Goal: Task Accomplishment & Management: Manage account settings

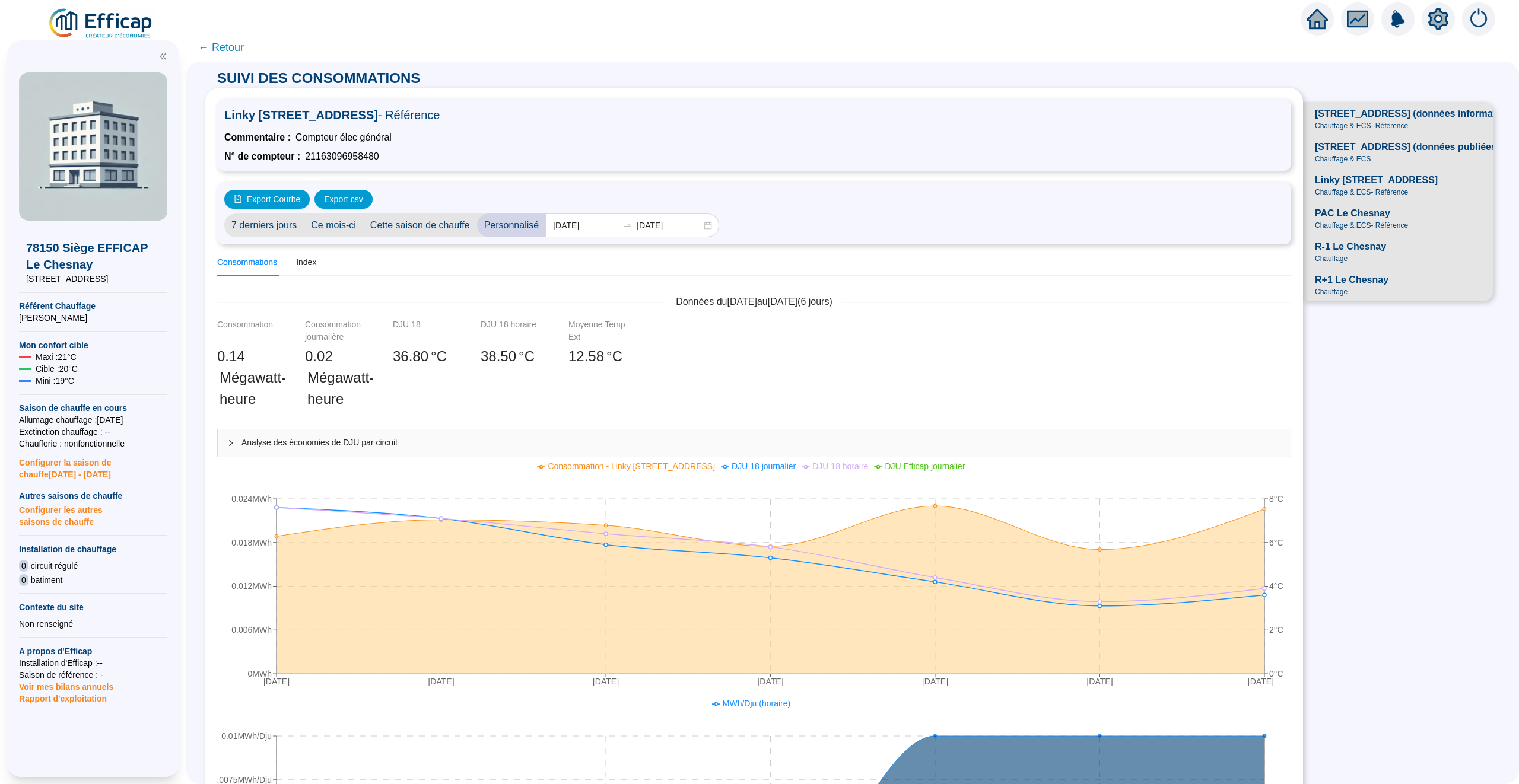
scroll to position [55, 0]
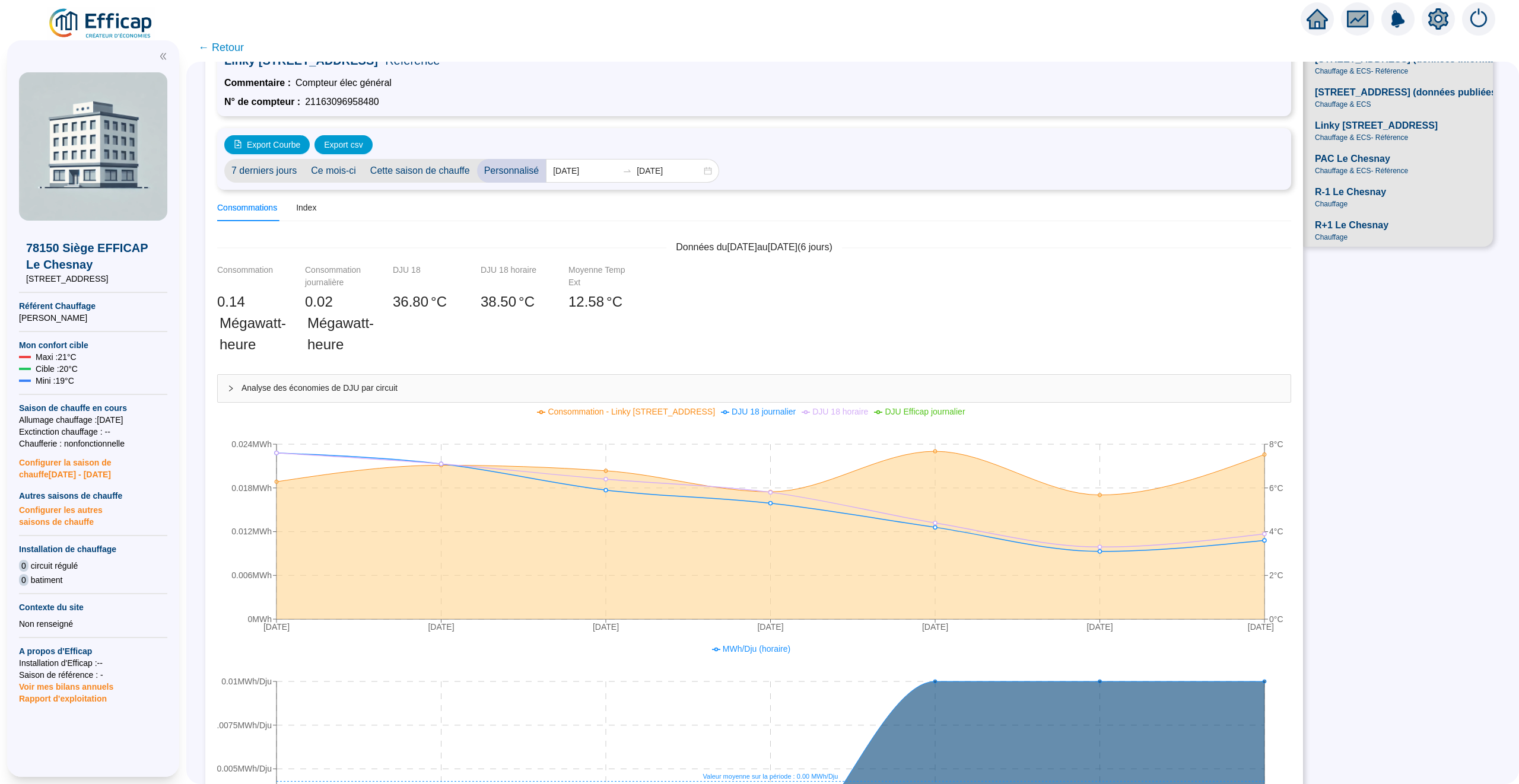
click at [1306, 4] on div at bounding box center [1398, 19] width 195 height 33
click at [1307, 13] on icon "home" at bounding box center [1317, 18] width 22 height 22
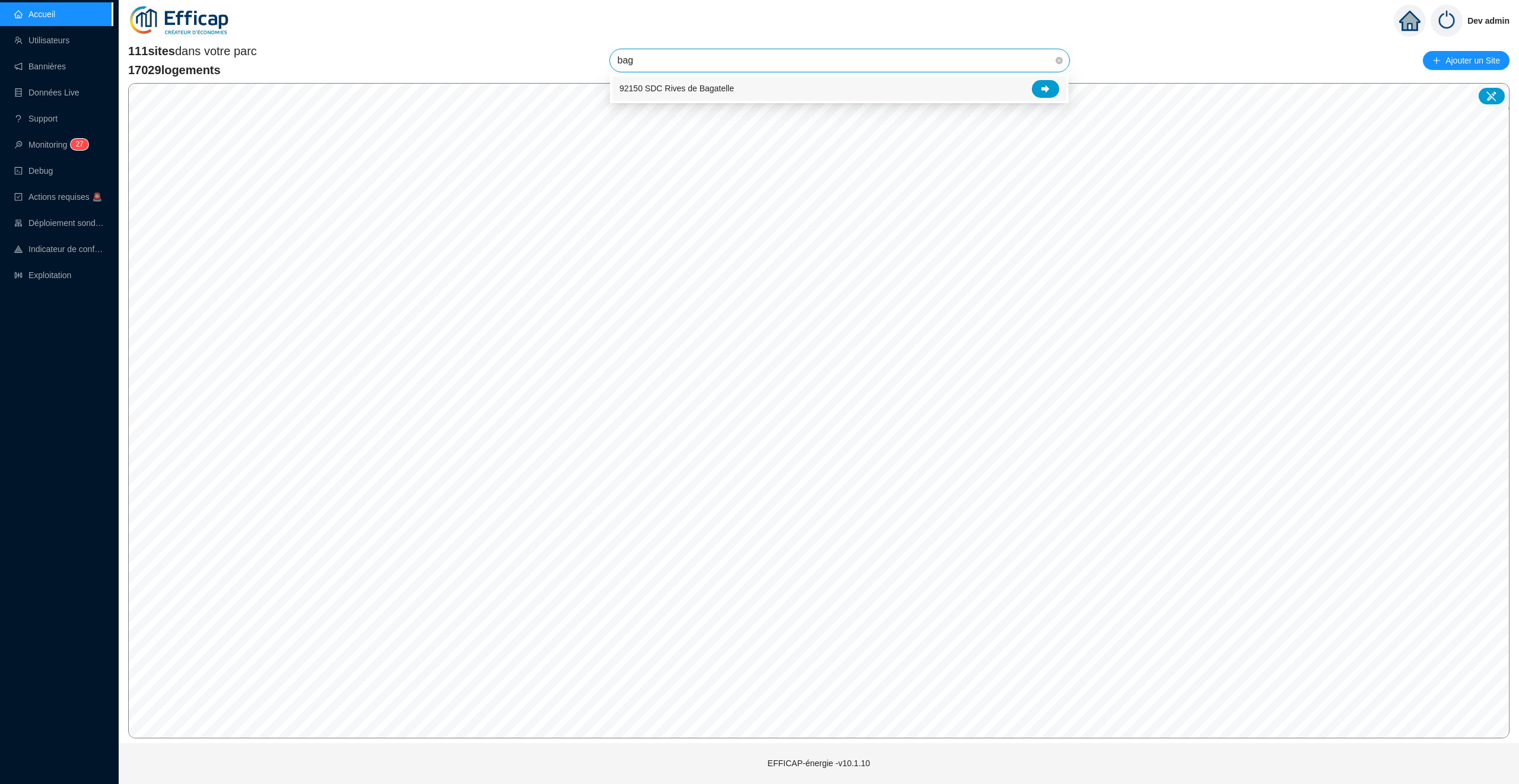
type input "baga"
click at [1044, 90] on icon at bounding box center [1045, 89] width 8 height 8
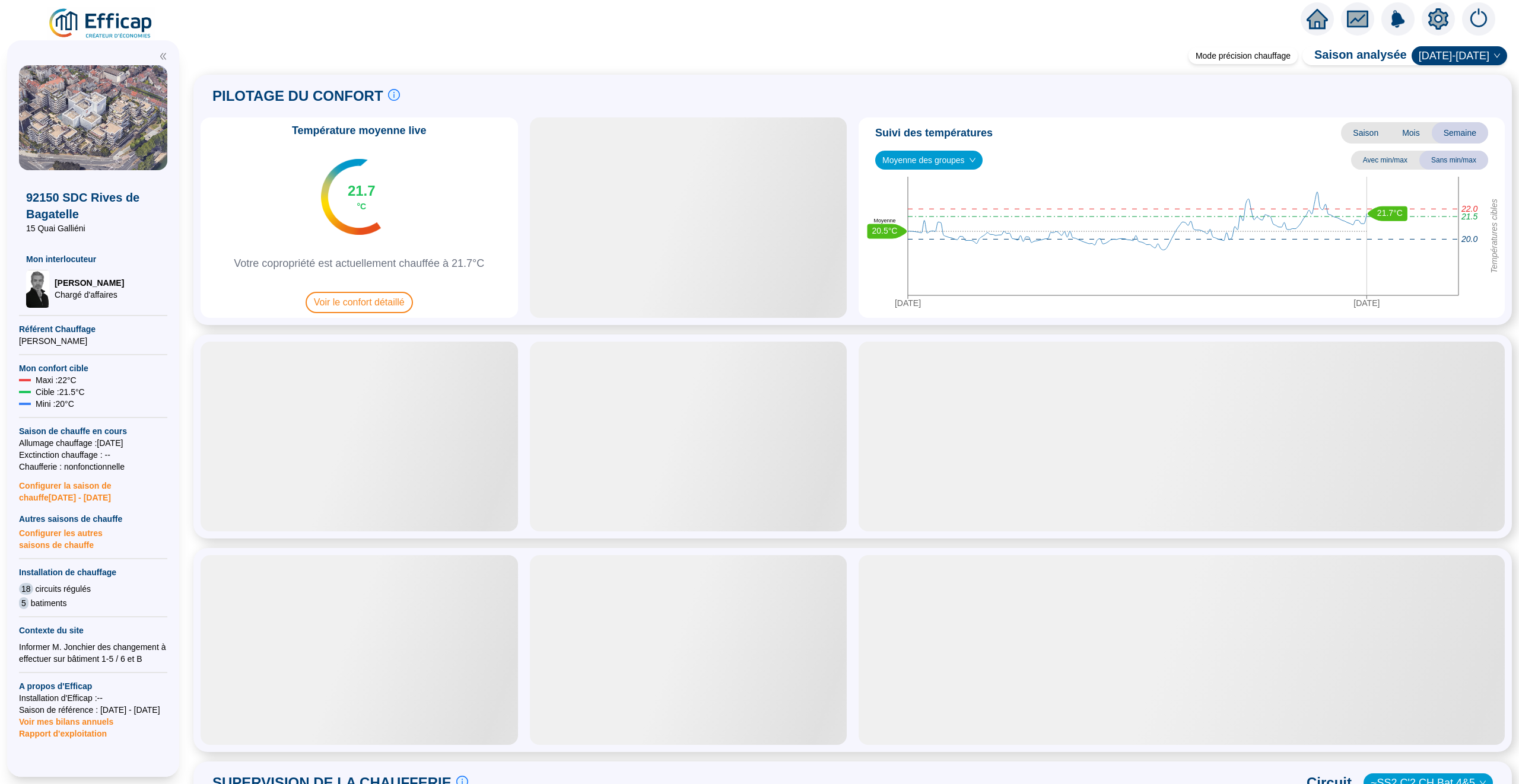
click at [945, 156] on span "Moyenne des groupes" at bounding box center [929, 160] width 93 height 18
click at [933, 205] on div "GR - SS1 CH Galerie (0 sondes)" at bounding box center [930, 203] width 91 height 12
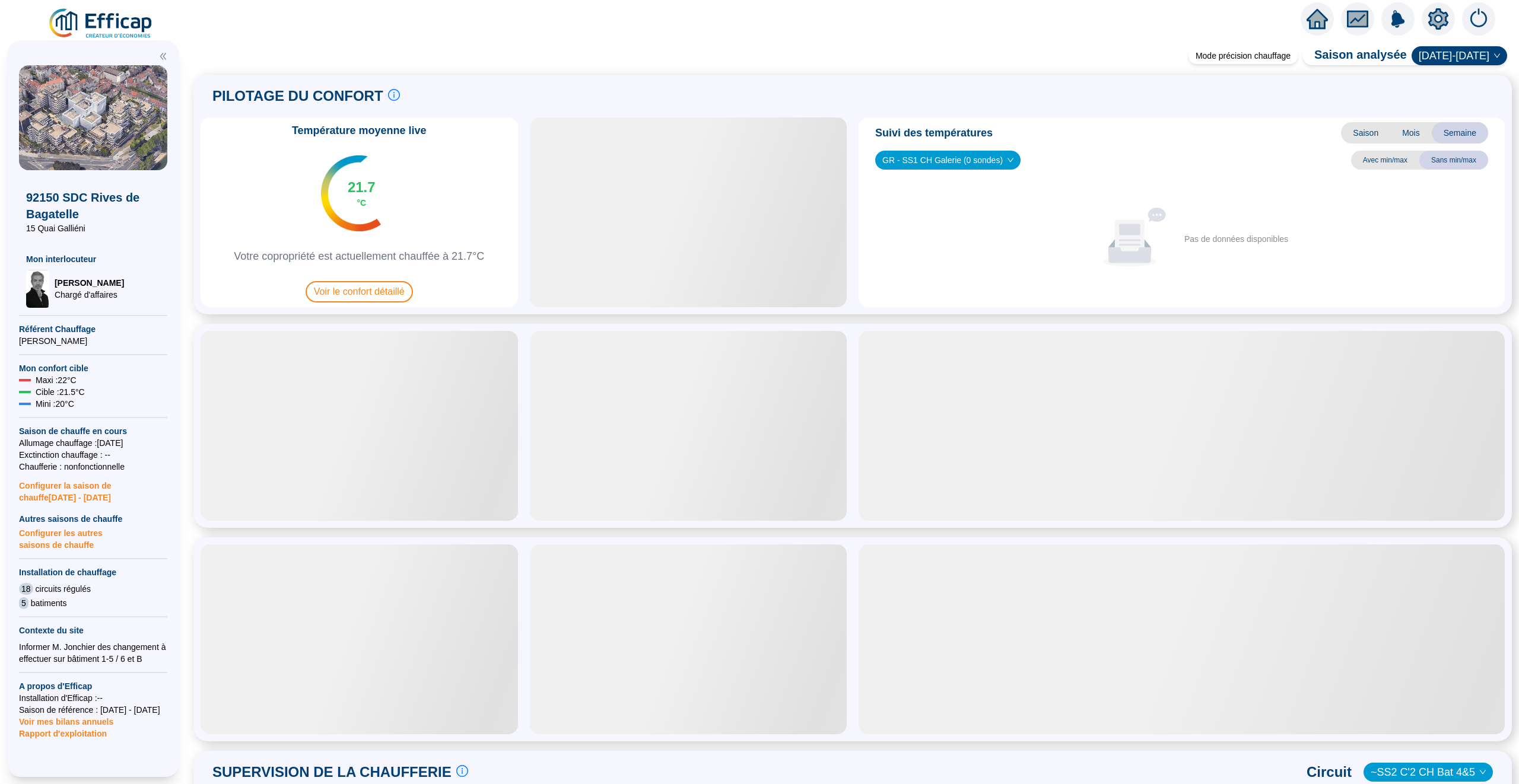
click at [943, 160] on span "GR - SS1 CH Galerie (0 sondes)" at bounding box center [948, 160] width 131 height 18
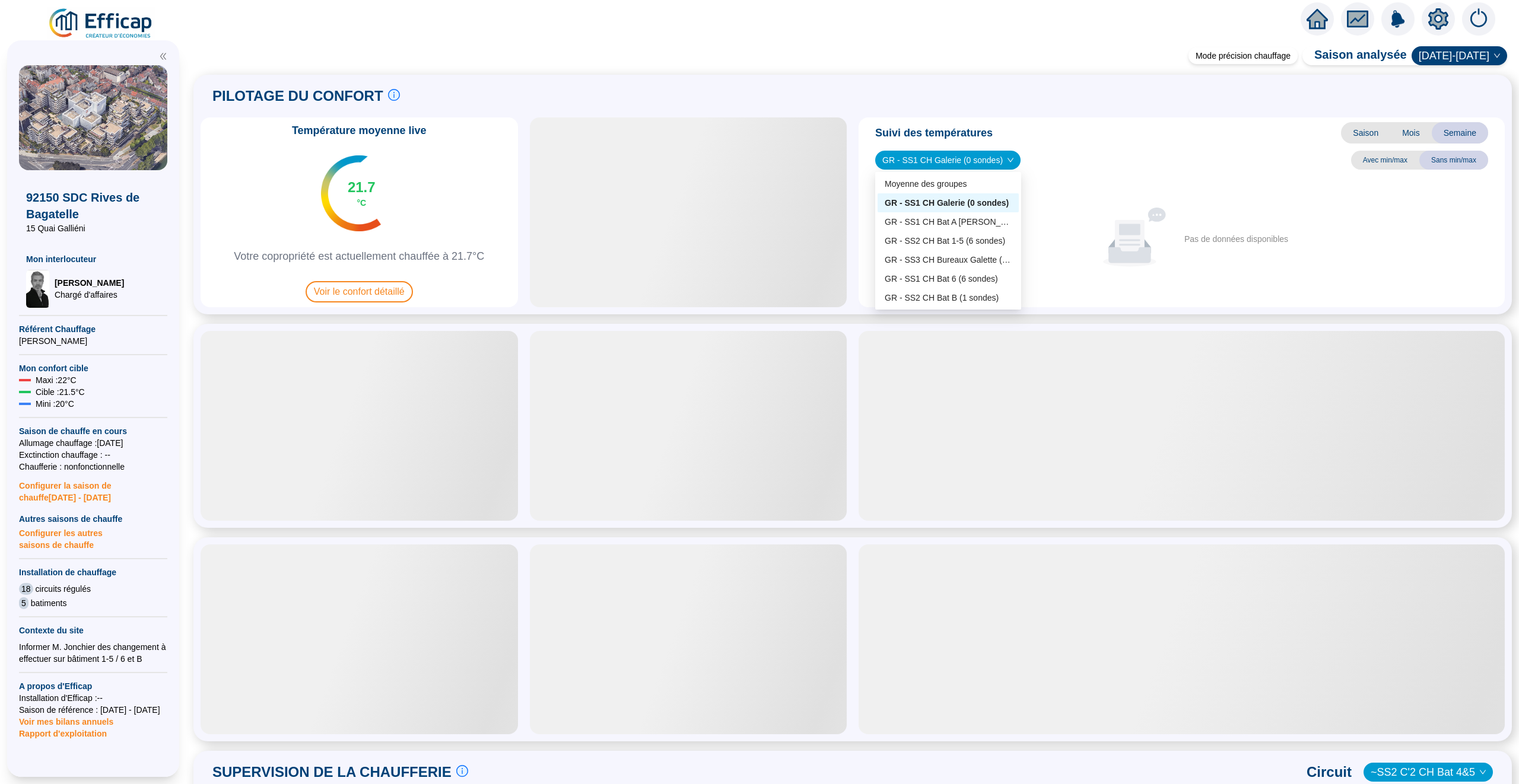
click at [934, 211] on div "GR - SS1 CH Galerie (0 sondes)" at bounding box center [948, 202] width 141 height 19
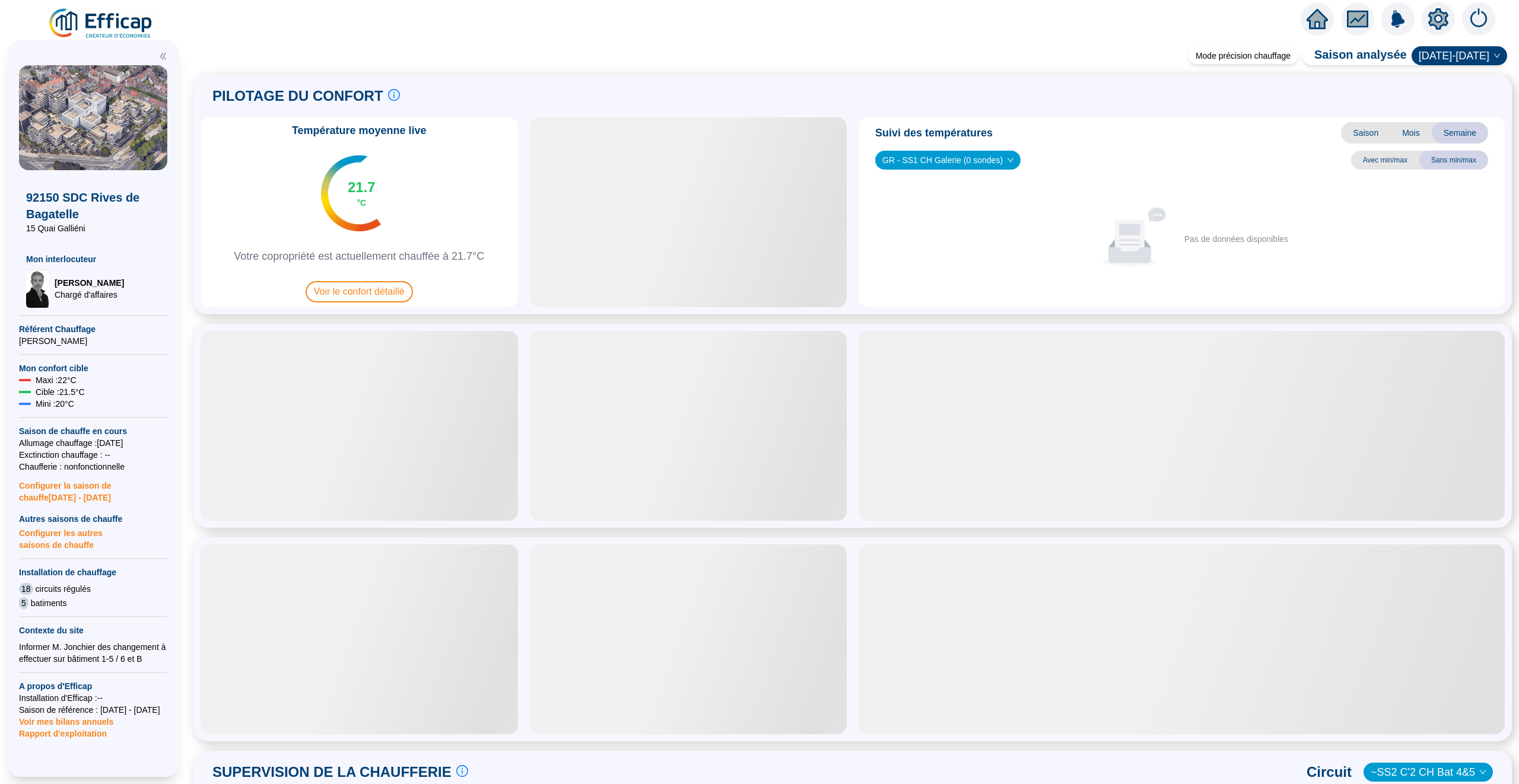
click at [939, 150] on div "Suivi des températures Saison Mois Semaine GR - SS1 CH Galerie (0 sondes) GR - …" at bounding box center [1181, 212] width 646 height 190
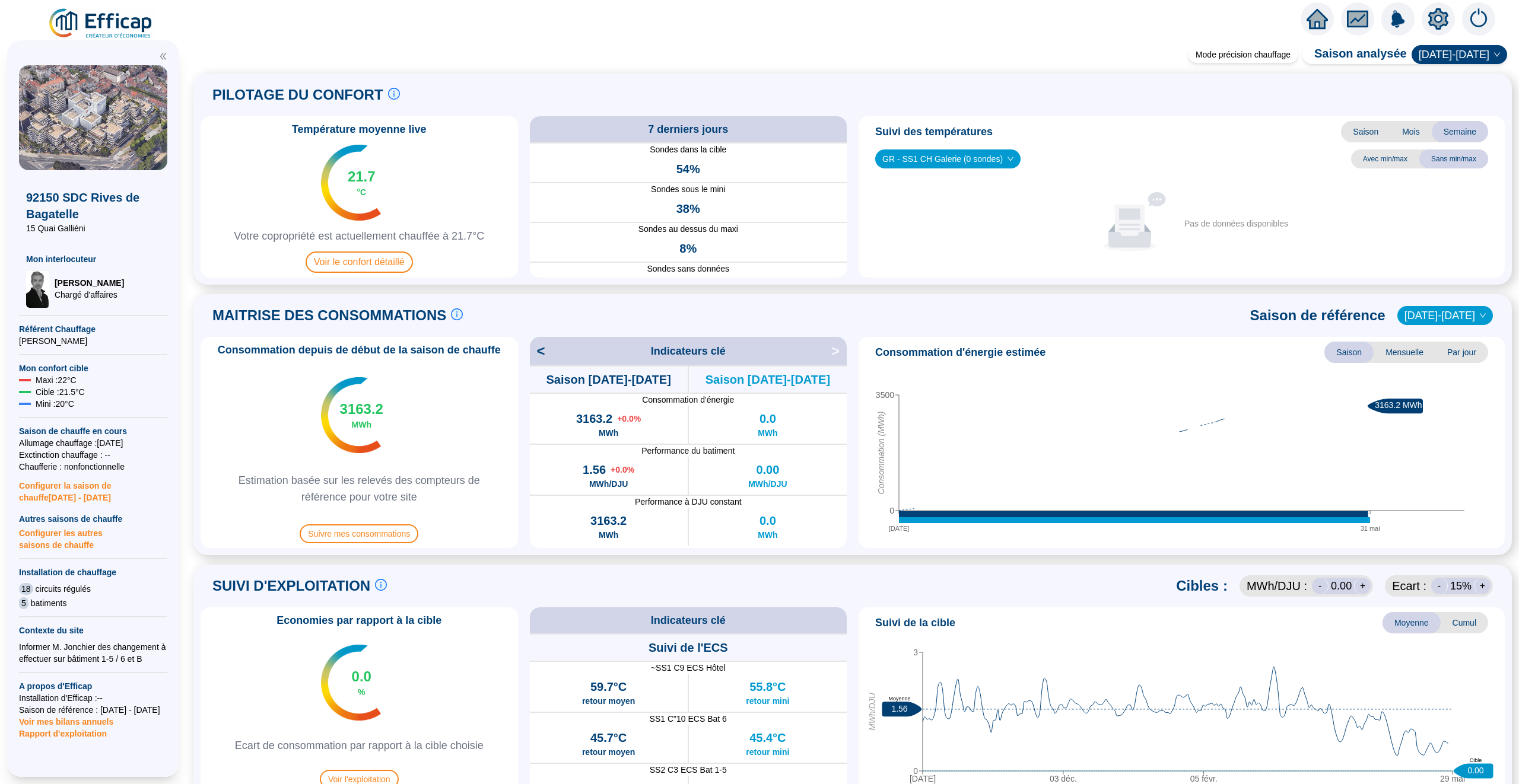
click at [956, 181] on div "Aucune donnée Pas de données disponibles" at bounding box center [1182, 224] width 627 height 97
click at [962, 163] on span "GR - SS1 CH Galerie (0 sondes)" at bounding box center [948, 159] width 131 height 18
click at [954, 238] on div "GR - SS2 CH Bat 1-5 (6 sondes)" at bounding box center [948, 240] width 127 height 12
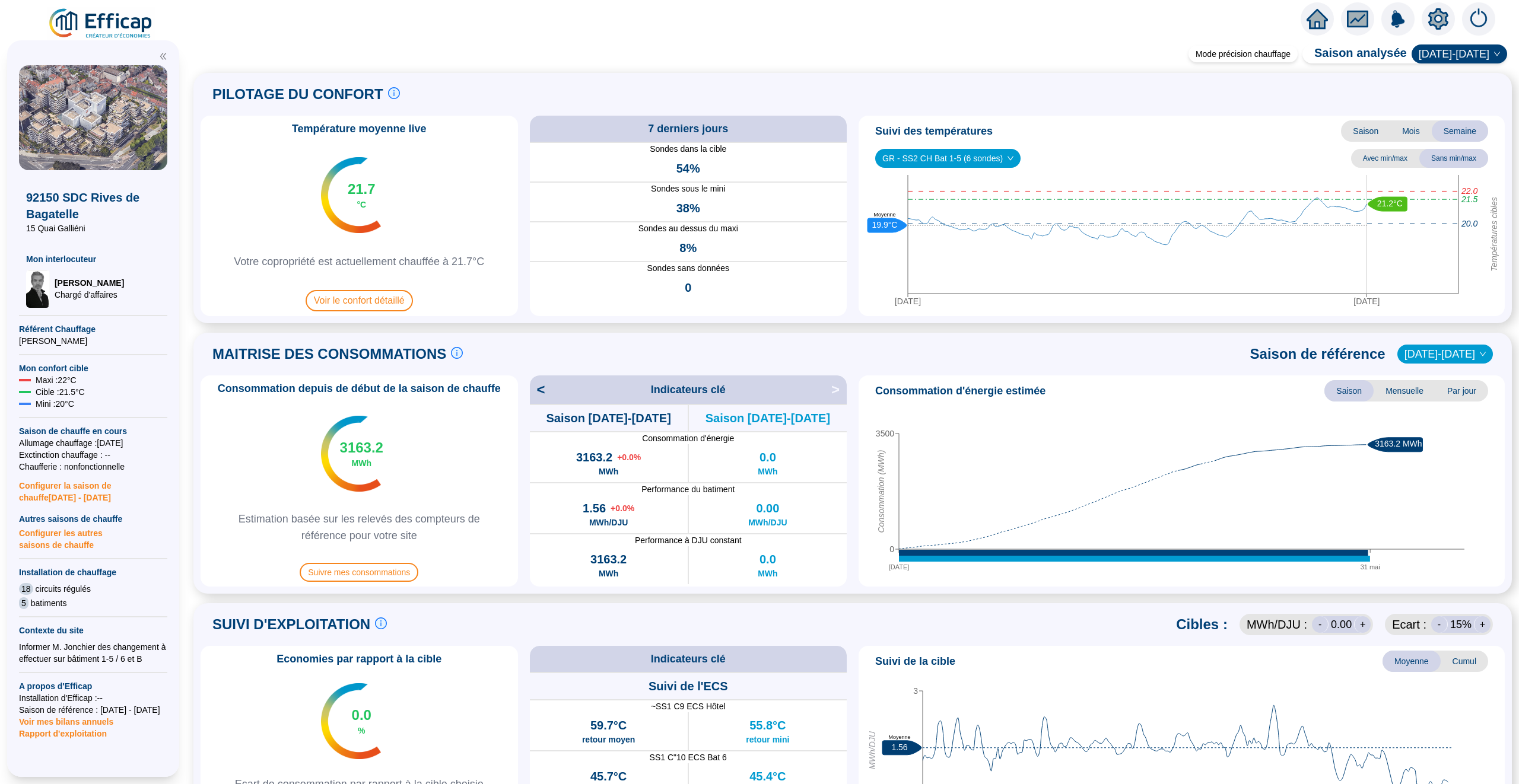
click at [999, 154] on span "GR - SS2 CH Bat 1-5 (6 sondes)" at bounding box center [948, 158] width 131 height 18
click at [969, 290] on div "GR - SS2 CH Bat B (1 sondes)" at bounding box center [949, 296] width 129 height 12
click at [968, 153] on span "GR - SS2 CH Bat B (1 sondes)" at bounding box center [945, 158] width 124 height 18
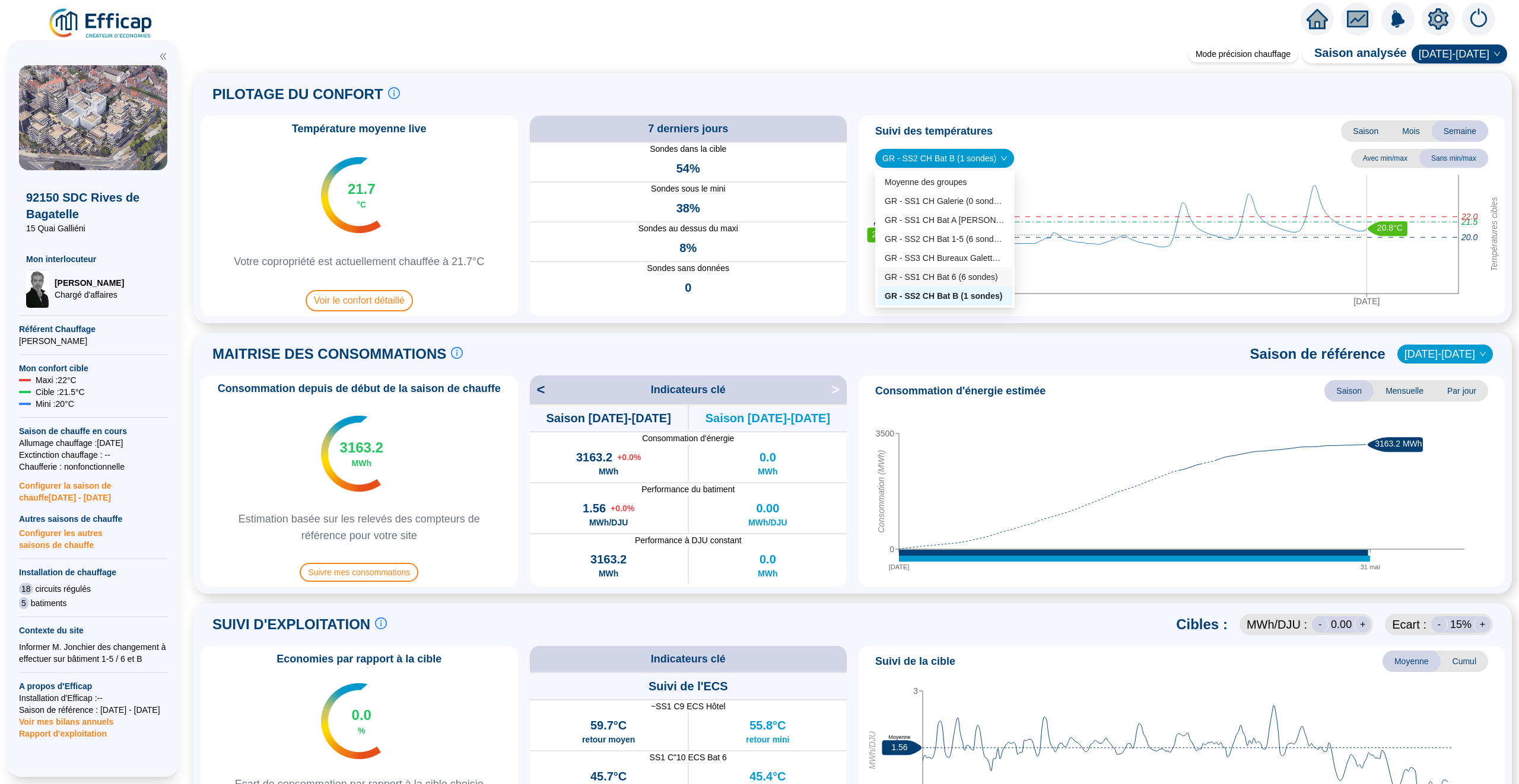
click at [967, 276] on div "GR - SS1 CH Bat 6 (6 sondes)" at bounding box center [945, 277] width 121 height 12
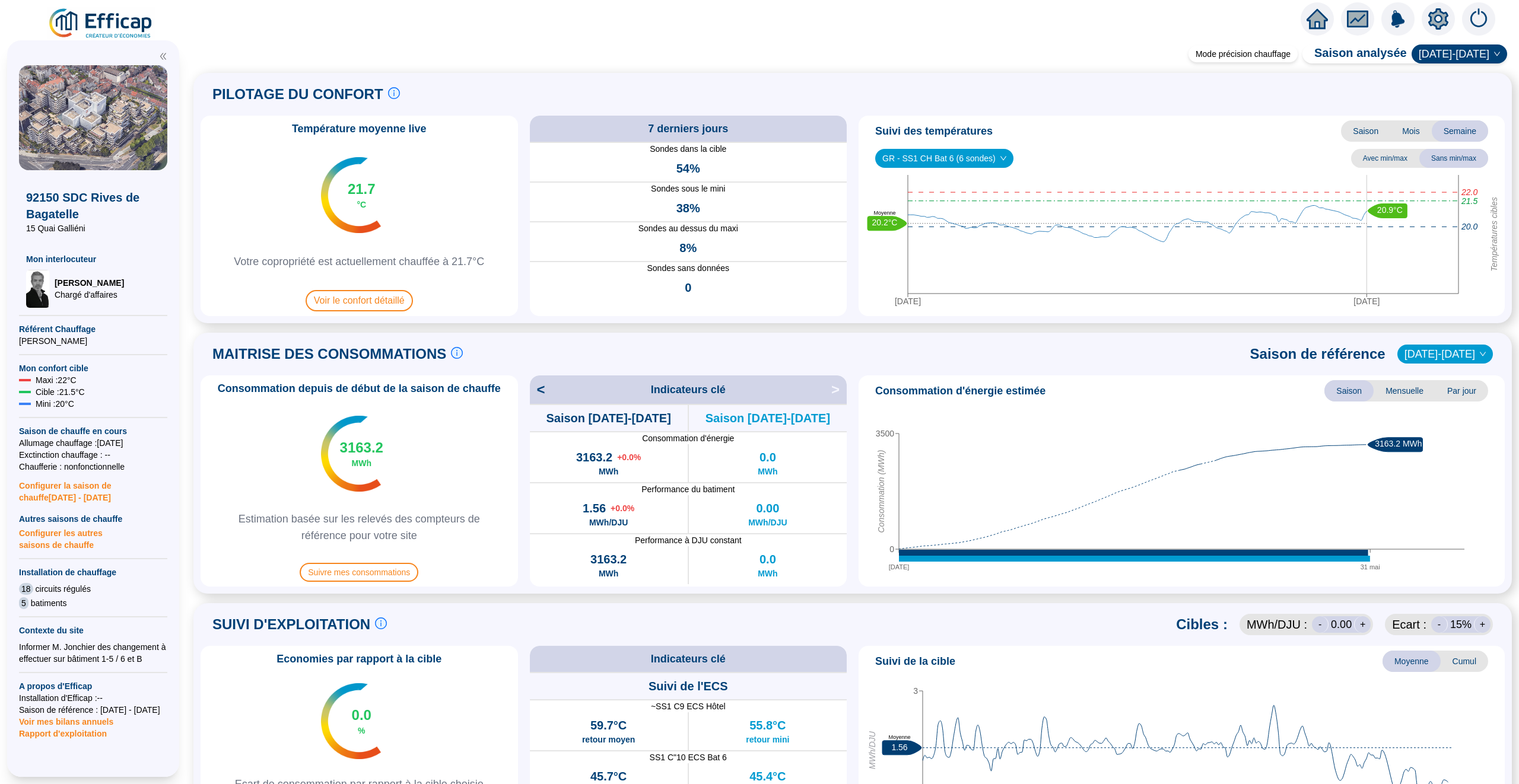
click at [987, 159] on span "GR - SS1 CH Bat 6 (6 sondes)" at bounding box center [944, 158] width 124 height 18
click at [971, 249] on div "GR - SS3 CH Bureaux Galette (1 sondes)" at bounding box center [945, 258] width 135 height 19
click at [978, 151] on span "GR - SS3 CH Bureaux Galette (1 sondes)" at bounding box center [964, 158] width 164 height 18
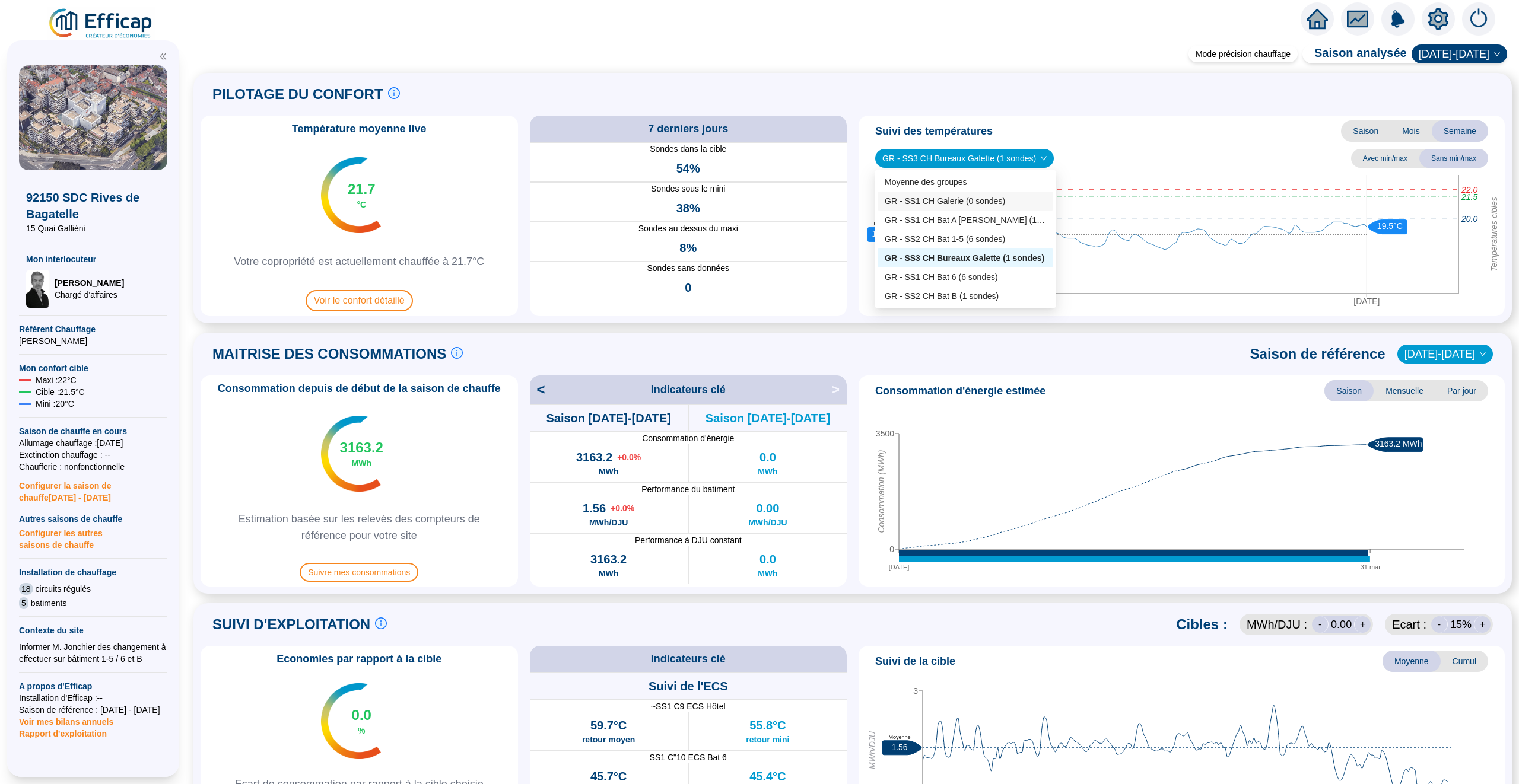
click at [973, 198] on div "GR - SS1 CH Galerie (0 sondes)" at bounding box center [965, 201] width 161 height 12
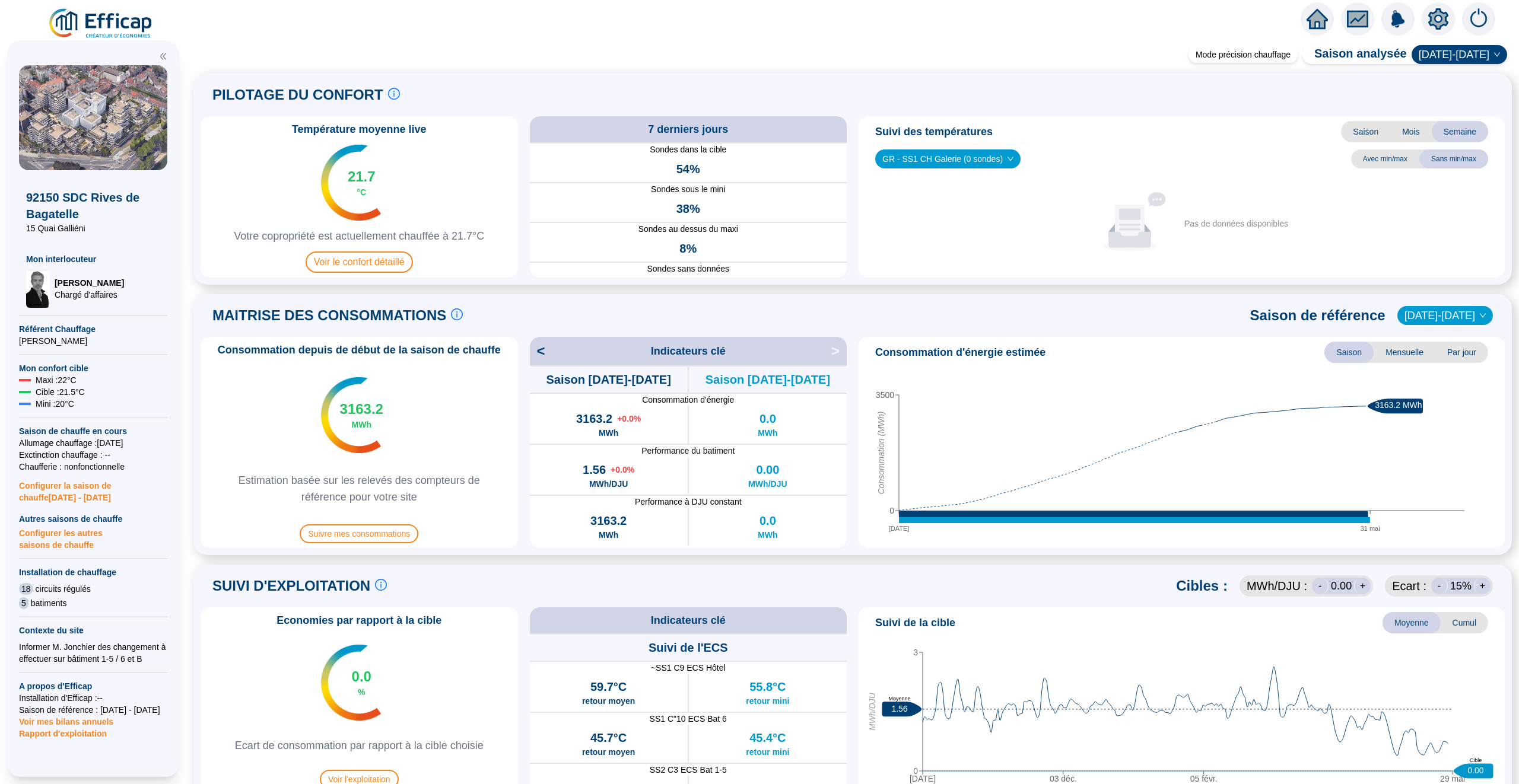
click at [1006, 146] on div "Suivi des températures Saison Mois Semaine GR - SS1 CH Galerie (0 sondes) Avec …" at bounding box center [1181, 197] width 646 height 161
click at [1002, 162] on span "GR - SS1 CH Galerie (0 sondes)" at bounding box center [948, 159] width 131 height 18
click at [986, 215] on div "GR - SS1 CH Bat A [PERSON_NAME] (1 sondes)" at bounding box center [948, 221] width 127 height 12
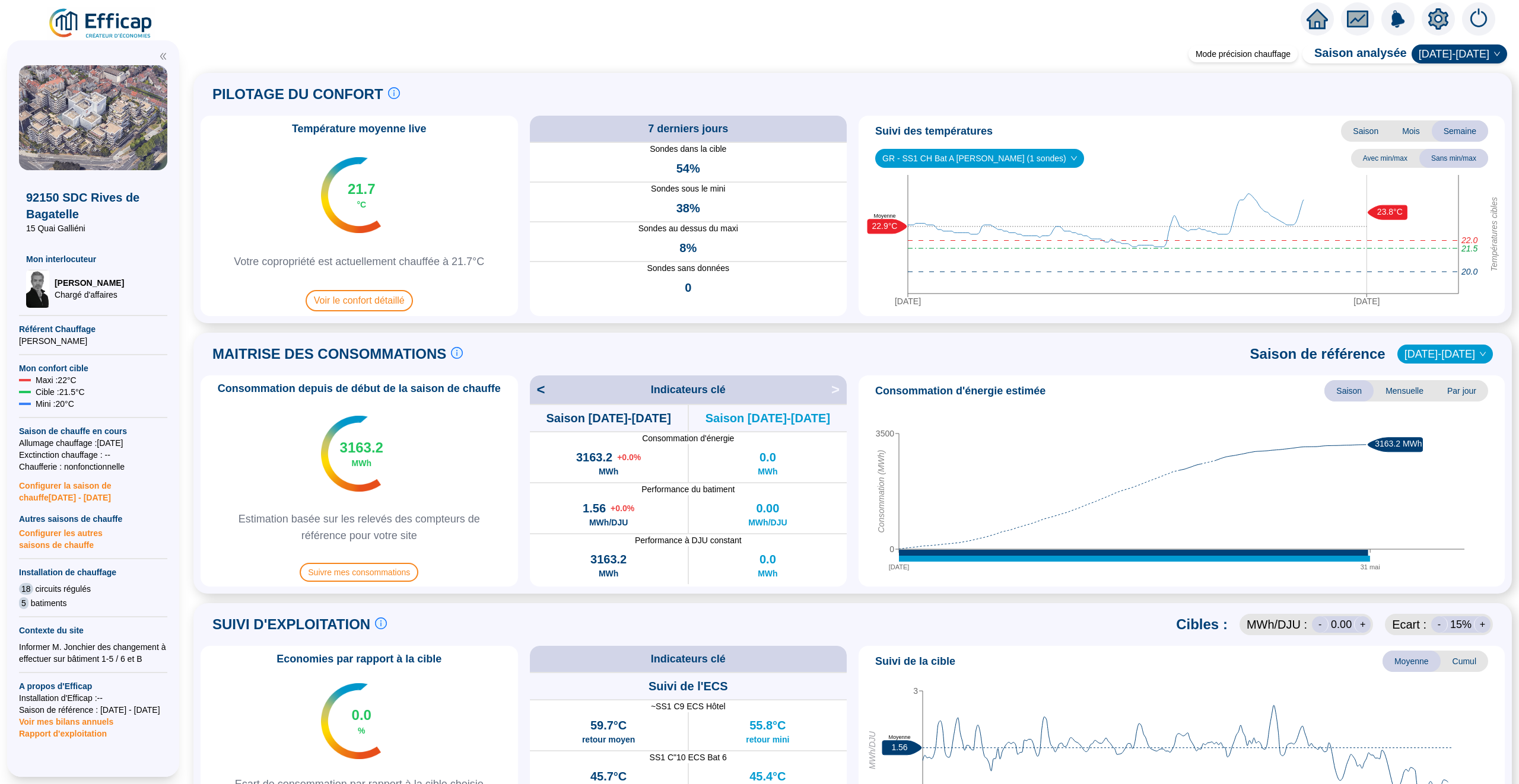
click at [852, 247] on div "Température moyenne live 21.7 °C Votre copropriété est actuellement chauffée à …" at bounding box center [853, 216] width 1304 height 201
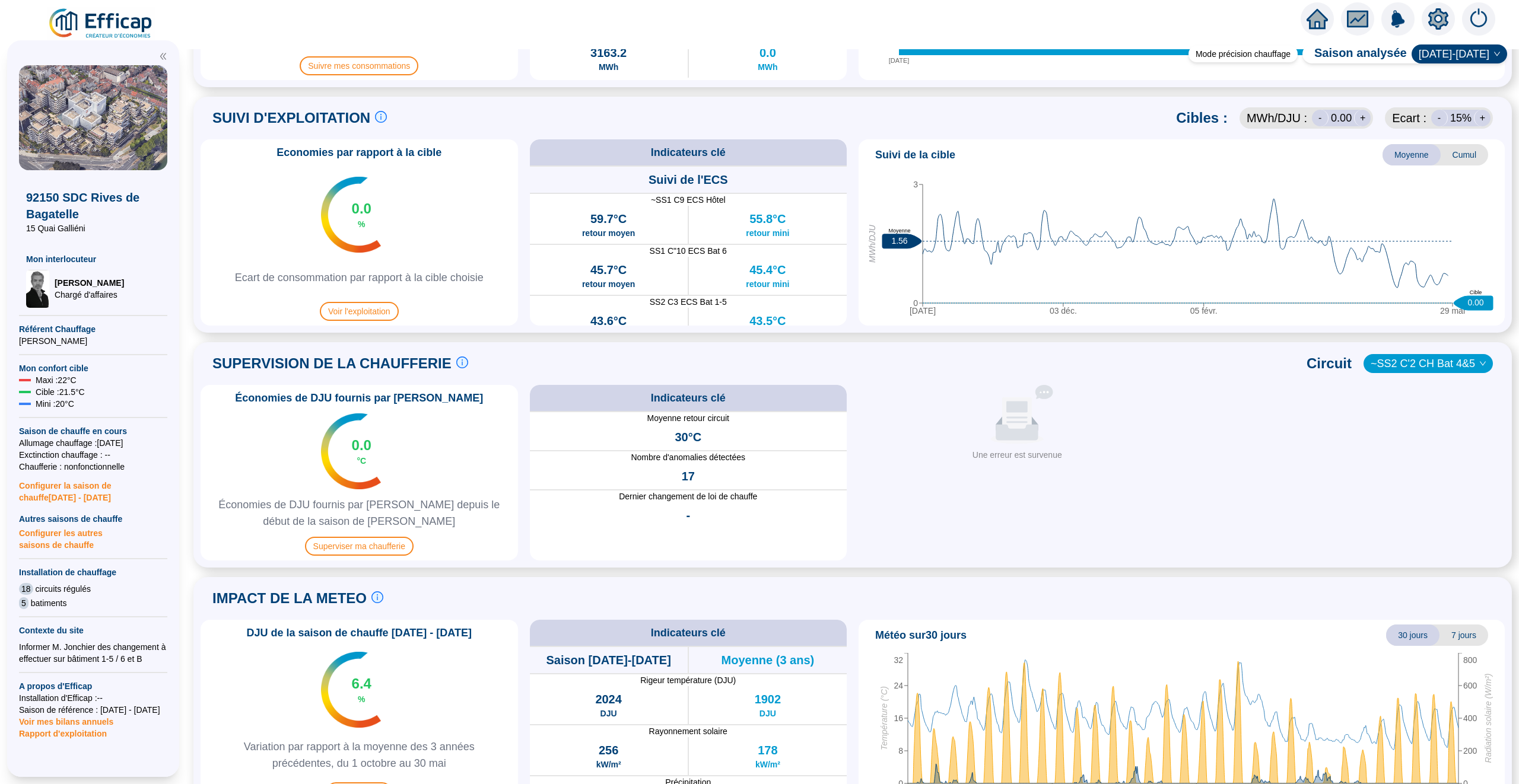
scroll to position [542, 0]
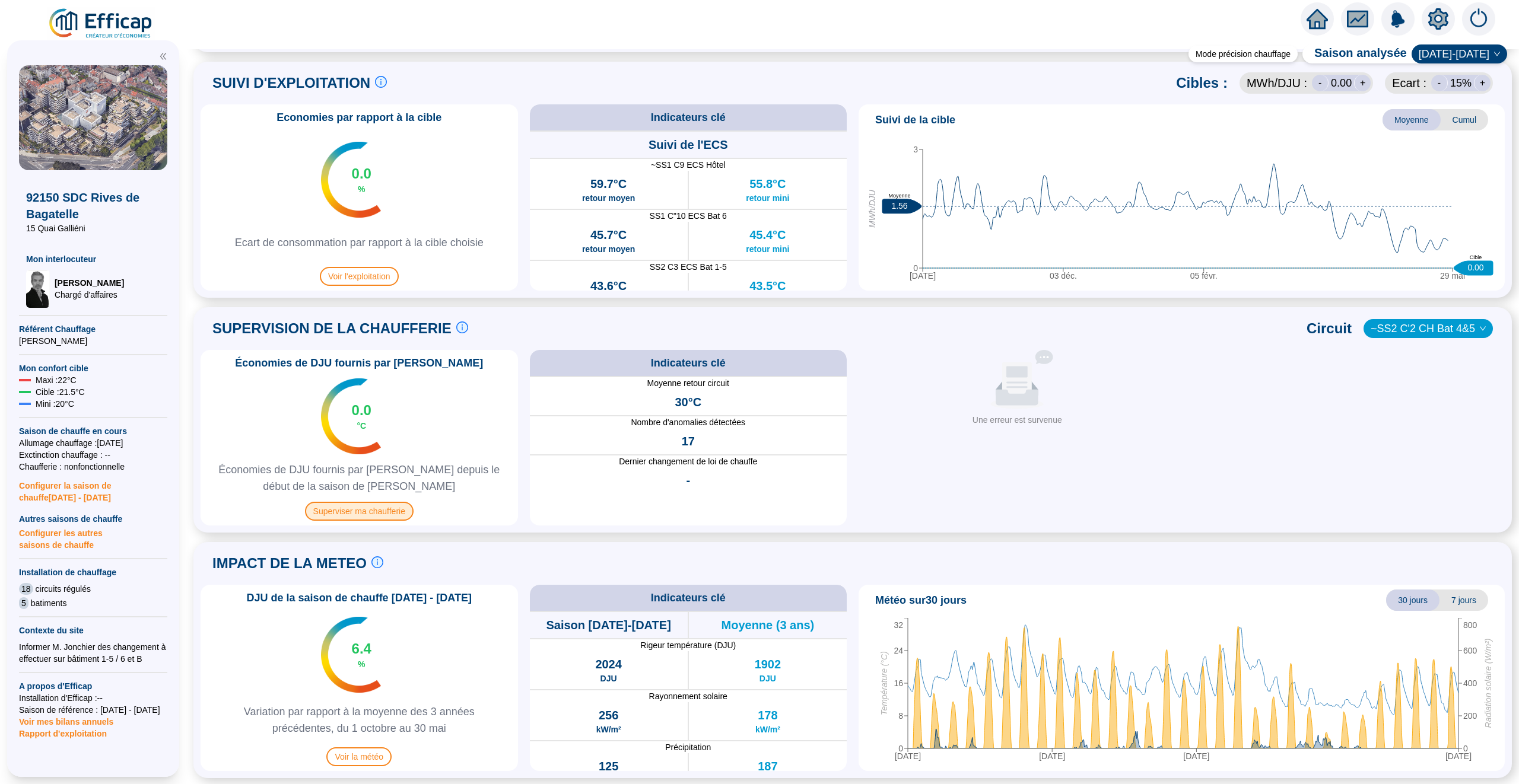
click at [375, 505] on span "Superviser ma chaufferie" at bounding box center [359, 511] width 108 height 19
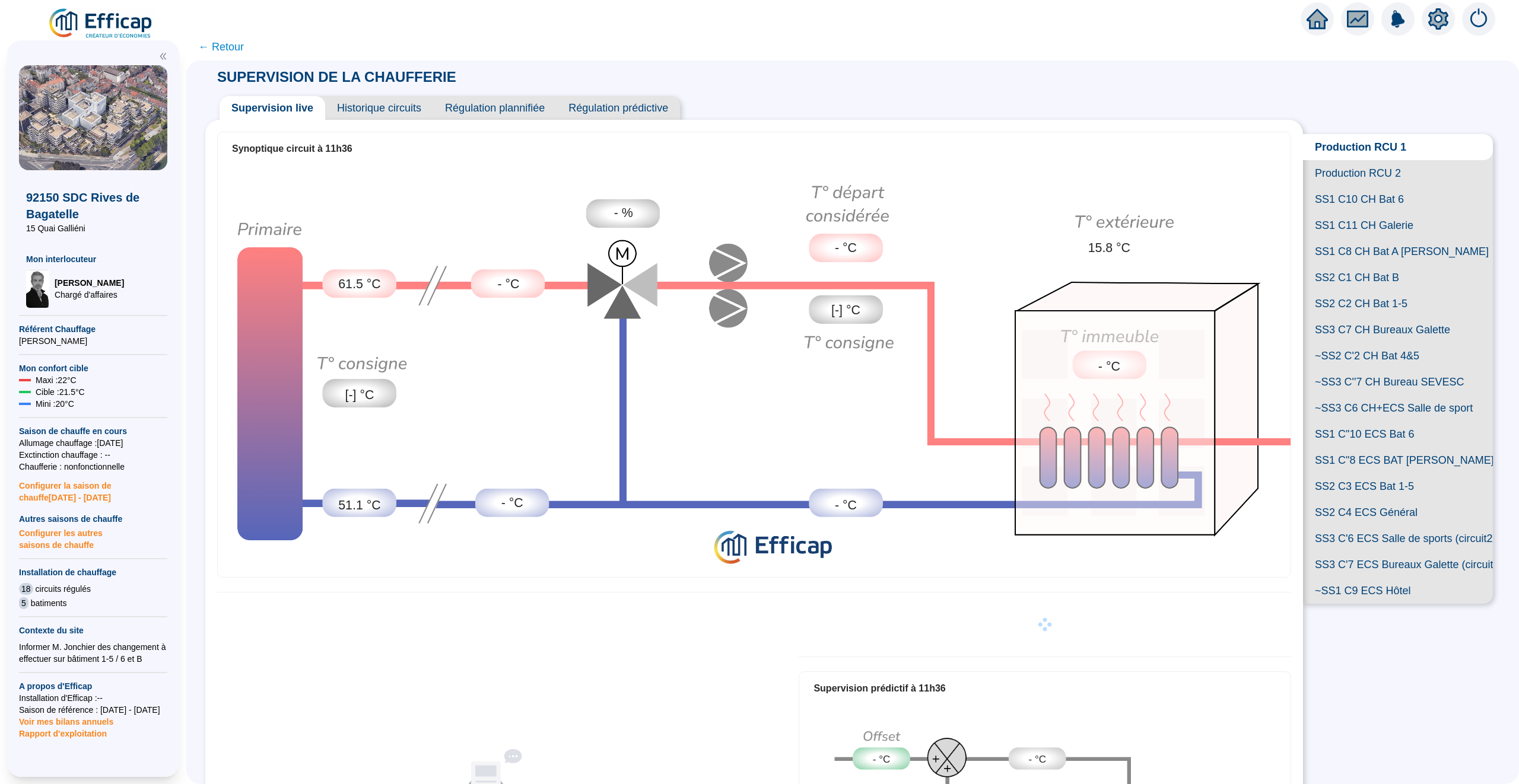
click at [228, 47] on span "← Retour" at bounding box center [221, 47] width 46 height 17
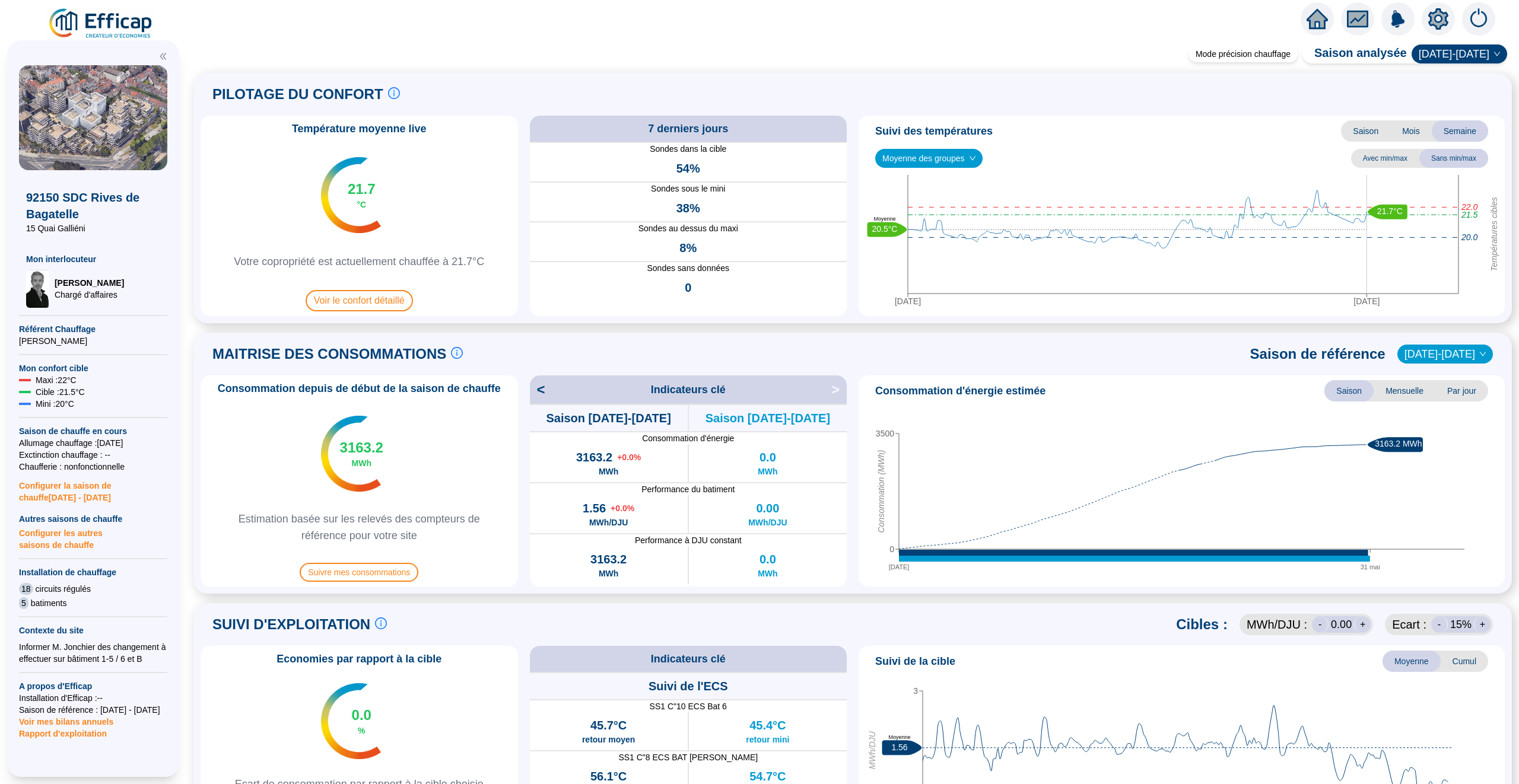
click at [1366, 15] on icon "fund" at bounding box center [1357, 19] width 18 height 14
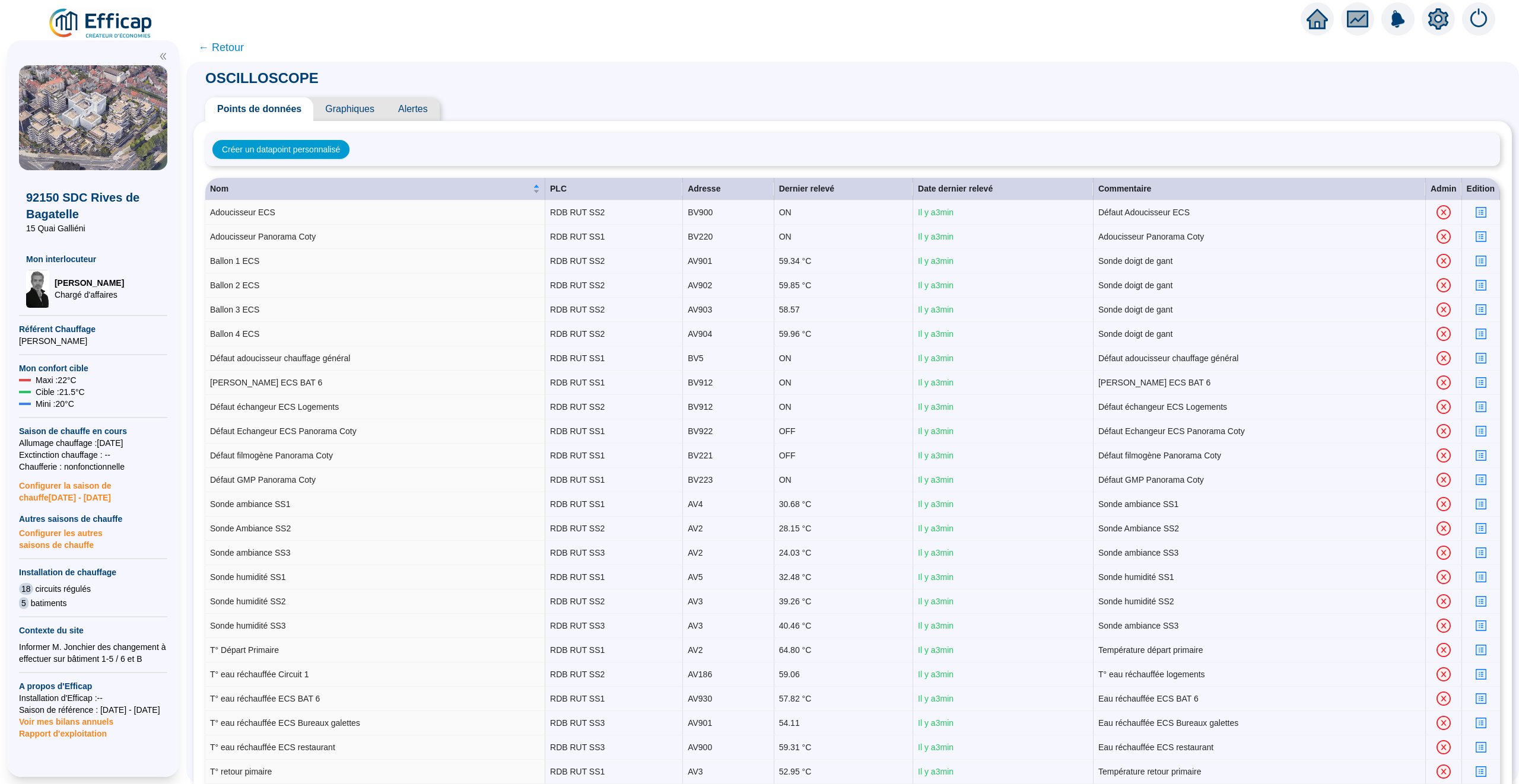
click at [243, 46] on span "← Retour" at bounding box center [853, 47] width 1332 height 28
click at [228, 46] on span "← Retour" at bounding box center [221, 47] width 46 height 17
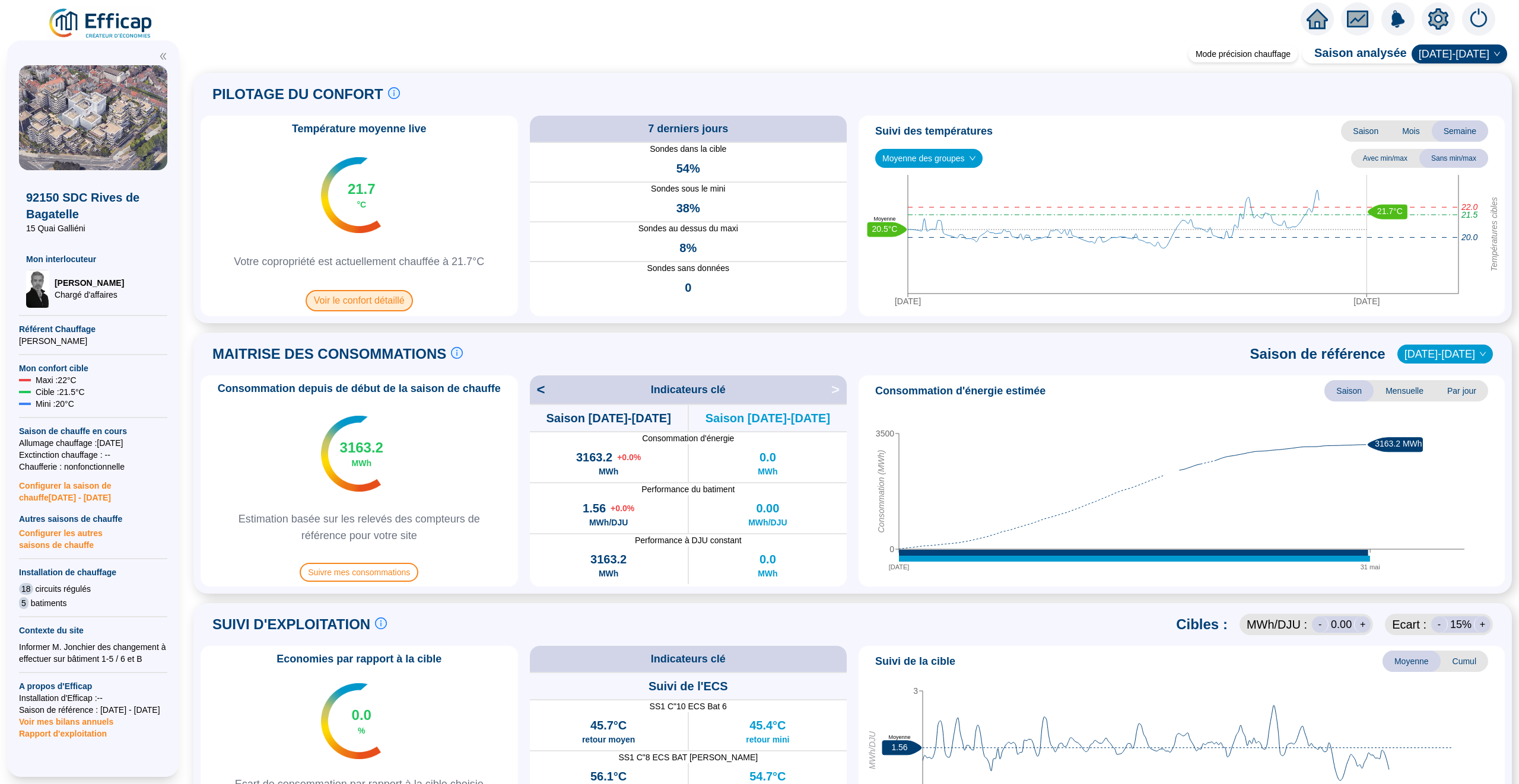
click at [384, 302] on span "Voir le confort détaillé" at bounding box center [359, 300] width 107 height 22
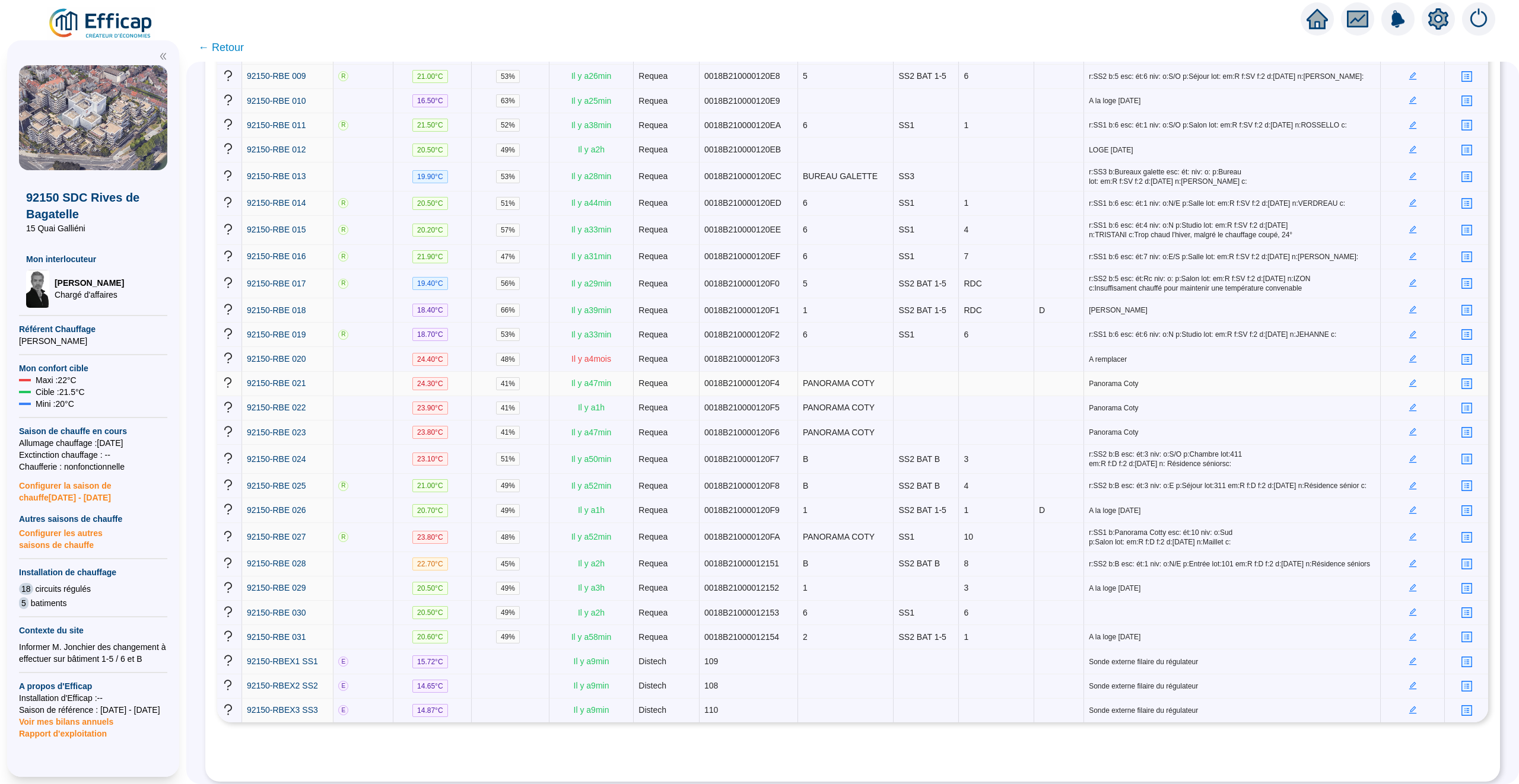
scroll to position [463, 0]
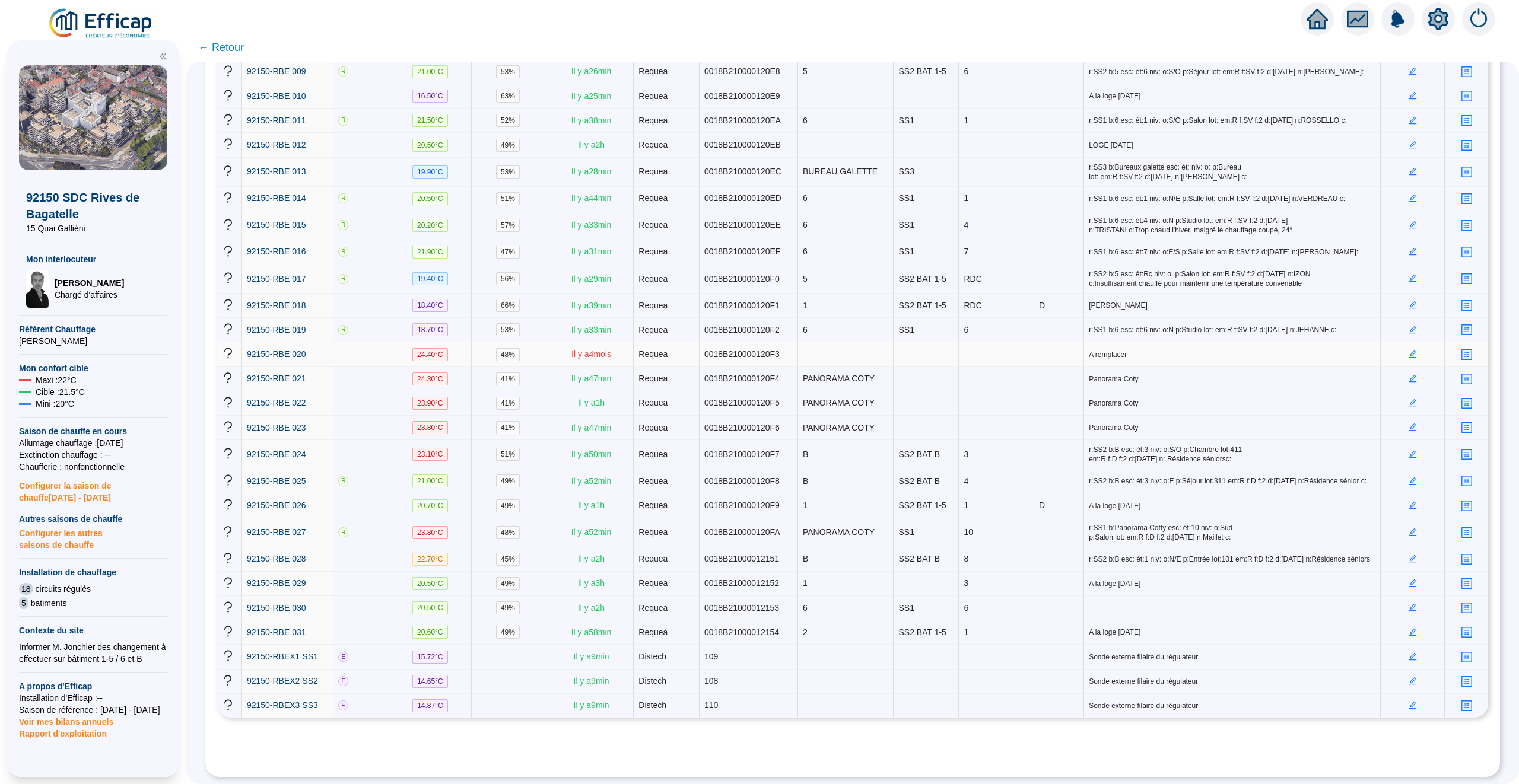
click at [1465, 350] on icon "profile" at bounding box center [1466, 354] width 9 height 9
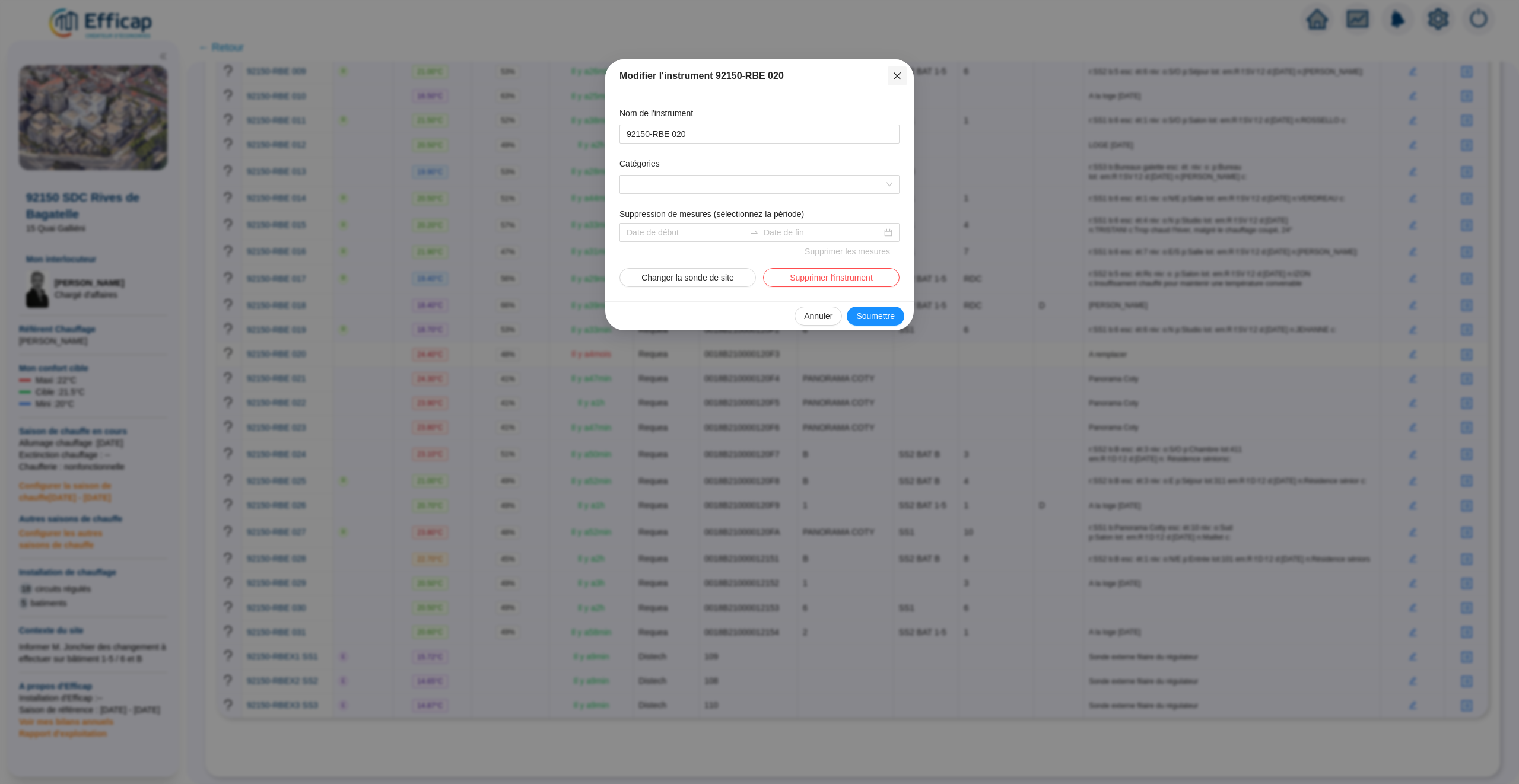
click at [895, 73] on icon "close" at bounding box center [897, 76] width 7 height 7
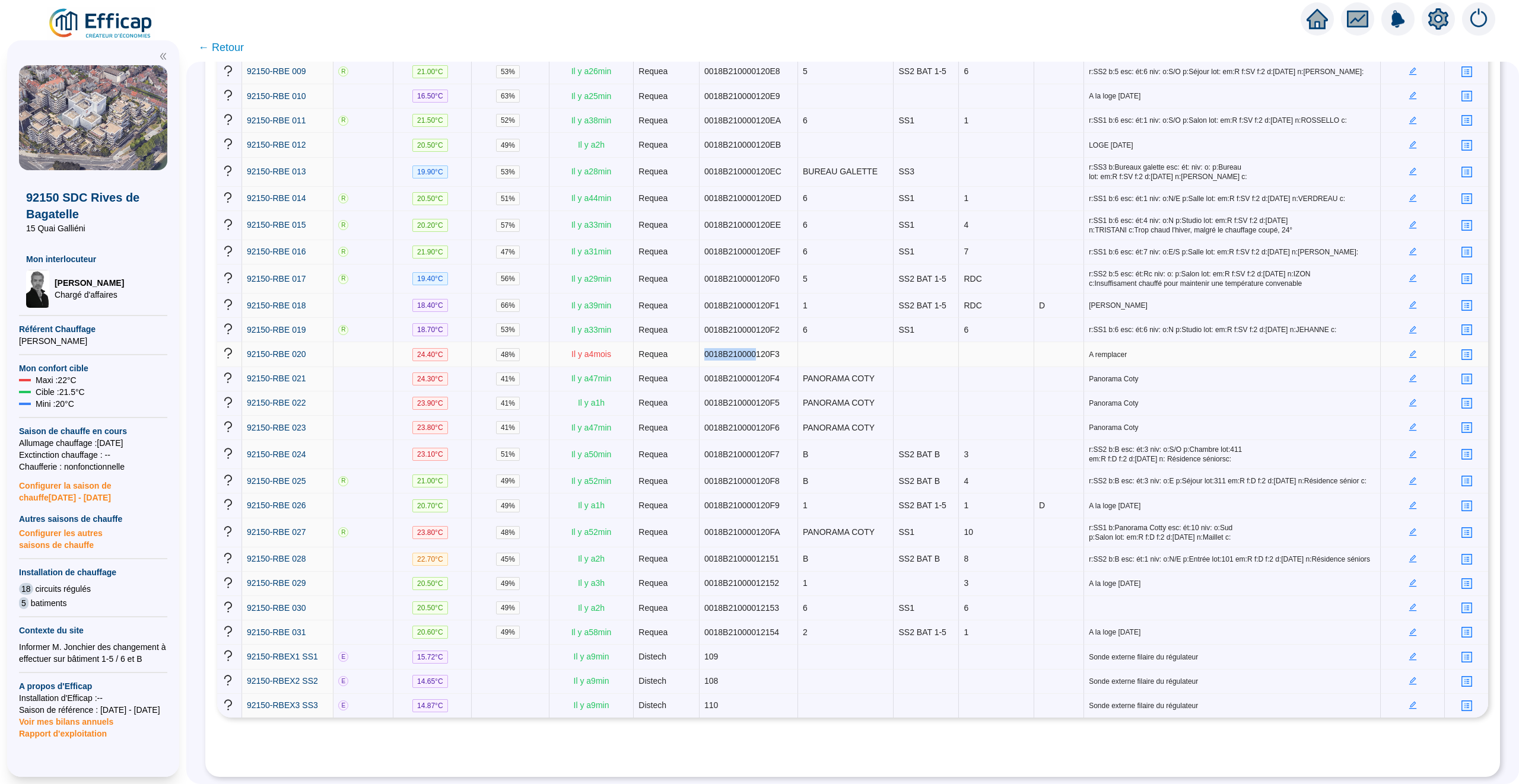
drag, startPoint x: 746, startPoint y: 343, endPoint x: 670, endPoint y: 343, distance: 76.0
click at [671, 343] on tr "92150-RBE 020 24.40 °C 48 % Il y a 4 mois Requea 0018B210000120F3 A remplacer" at bounding box center [853, 354] width 1271 height 25
drag, startPoint x: 659, startPoint y: 340, endPoint x: 796, endPoint y: 340, distance: 137.0
click at [796, 342] on tr "92150-RBE 020 24.40 °C 48 % Il y a 4 mois Requea 0018B210000120F3 A remplacer" at bounding box center [853, 354] width 1271 height 25
drag, startPoint x: 741, startPoint y: 335, endPoint x: 663, endPoint y: 335, distance: 78.0
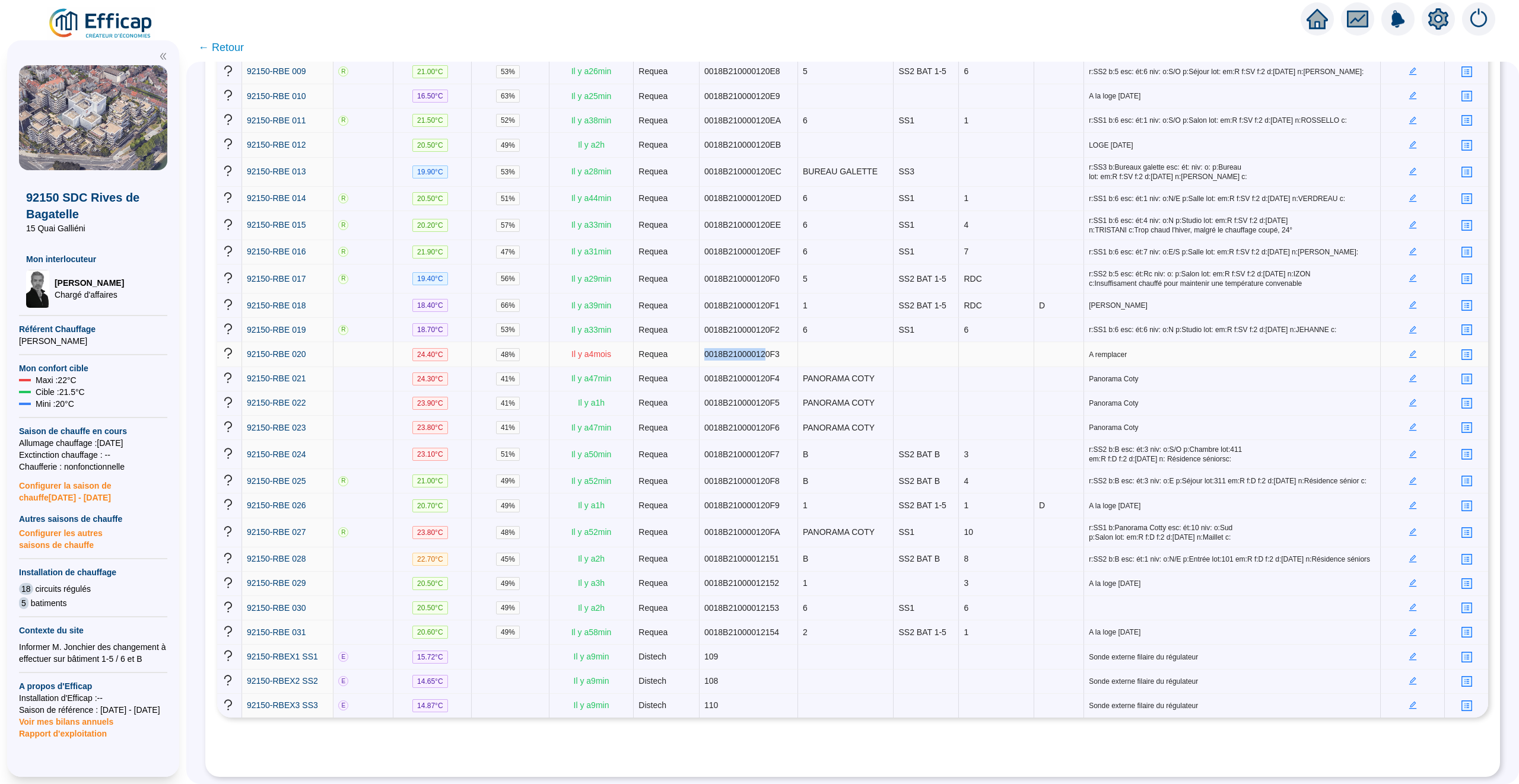
click at [663, 342] on tr "92150-RBE 020 24.40 °C 48 % Il y a 4 mois Requea 0018B210000120F3 A remplacer" at bounding box center [853, 354] width 1271 height 25
click at [761, 374] on span "0018B210000120F4" at bounding box center [742, 378] width 75 height 9
drag, startPoint x: 745, startPoint y: 336, endPoint x: 786, endPoint y: 336, distance: 41.0
click at [786, 342] on td "0018B210000120F3" at bounding box center [749, 354] width 99 height 25
click at [887, 342] on td at bounding box center [846, 354] width 96 height 25
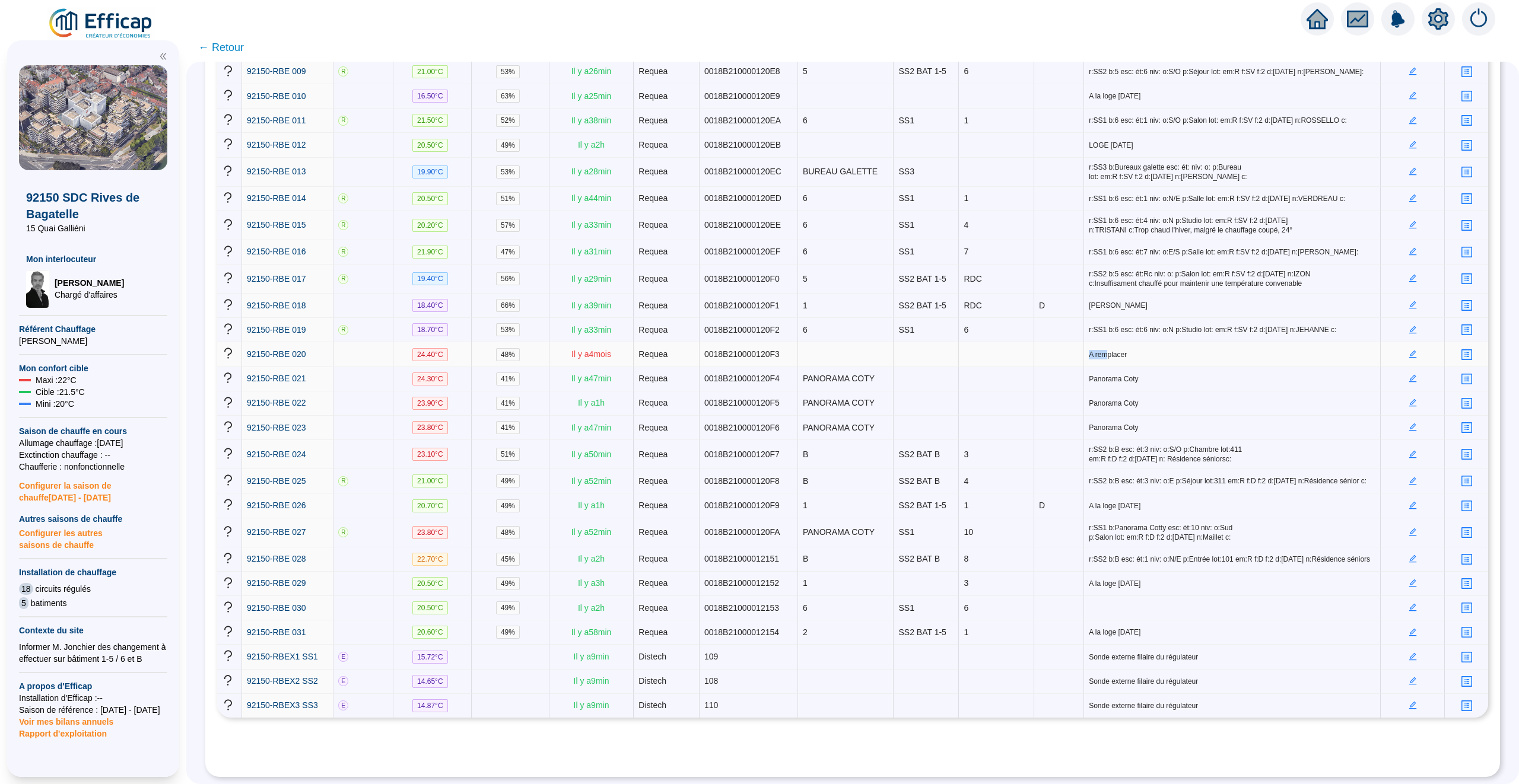
drag, startPoint x: 1105, startPoint y: 336, endPoint x: 994, endPoint y: 336, distance: 111.0
click at [994, 342] on tr "92150-RBE 020 24.40 °C 48 % Il y a 4 mois Requea 0018B210000120F3 A remplacer" at bounding box center [853, 354] width 1271 height 25
click at [1116, 350] on span "A remplacer" at bounding box center [1231, 354] width 286 height 9
drag, startPoint x: 1120, startPoint y: 342, endPoint x: 1102, endPoint y: 342, distance: 18.0
click at [1102, 350] on span "A remplacer" at bounding box center [1231, 354] width 286 height 9
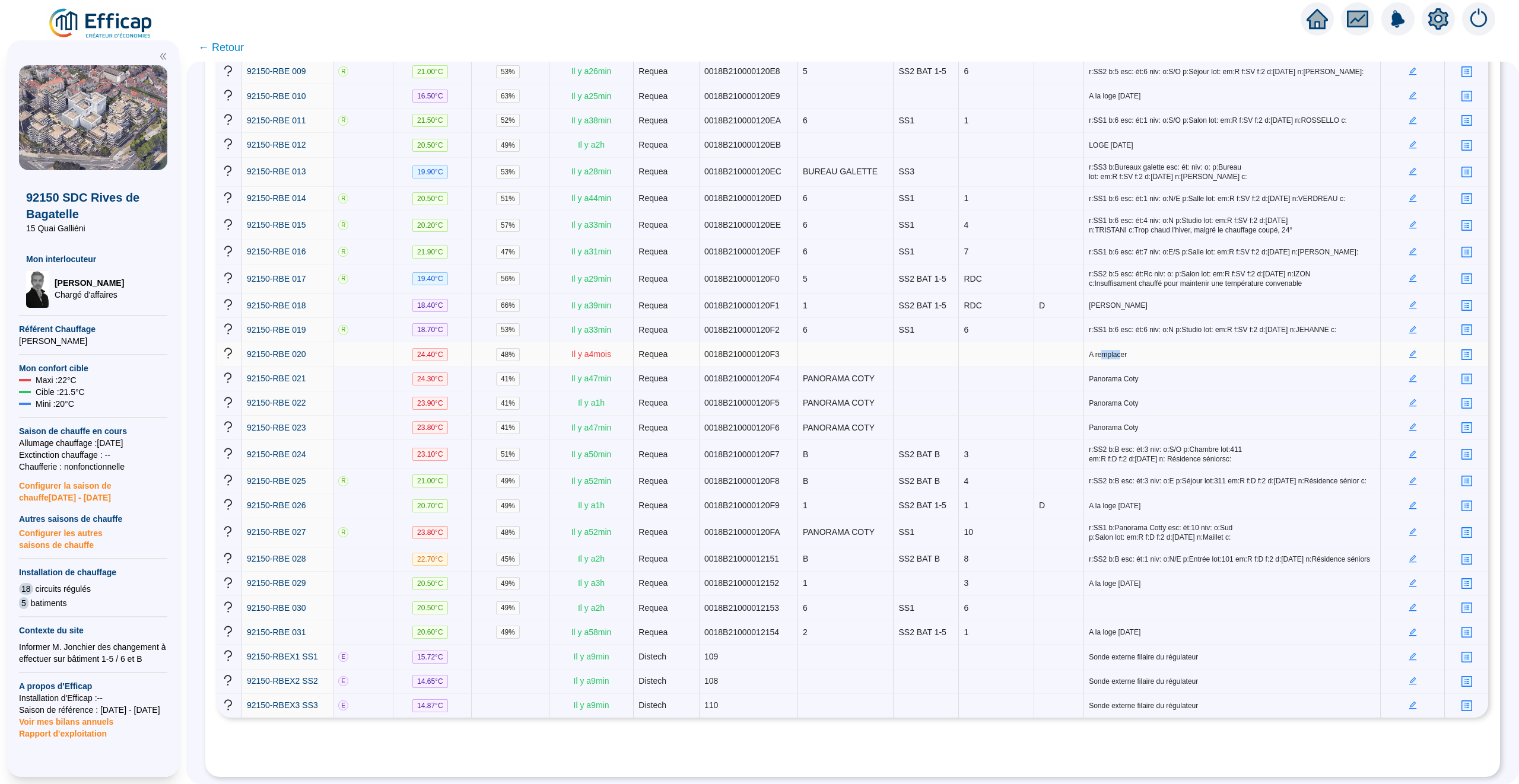
click at [1102, 350] on span "A remplacer" at bounding box center [1231, 354] width 286 height 9
drag, startPoint x: 1095, startPoint y: 342, endPoint x: 1124, endPoint y: 342, distance: 29.0
click at [1114, 350] on span "A remplacer" at bounding box center [1231, 354] width 286 height 9
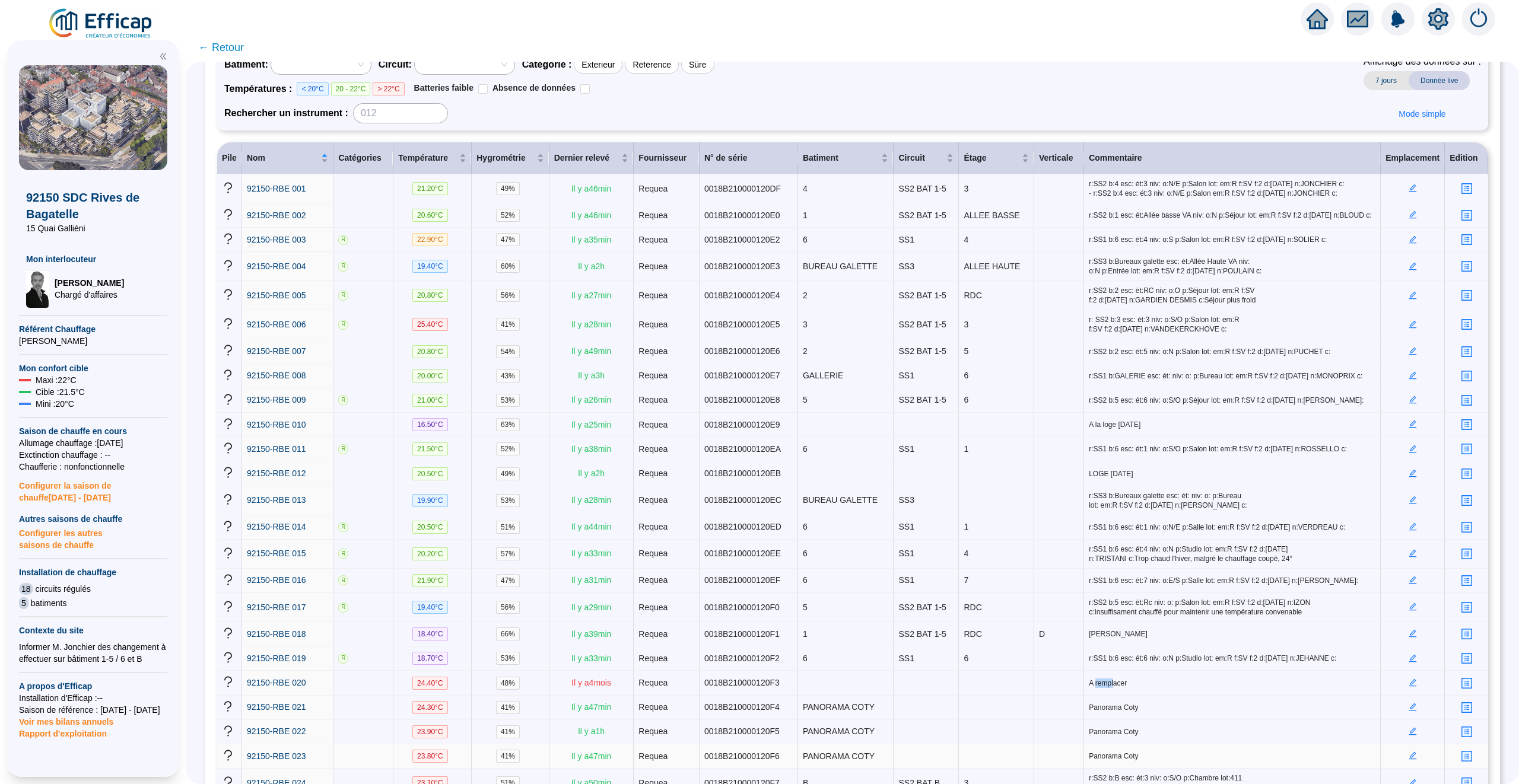
scroll to position [0, 0]
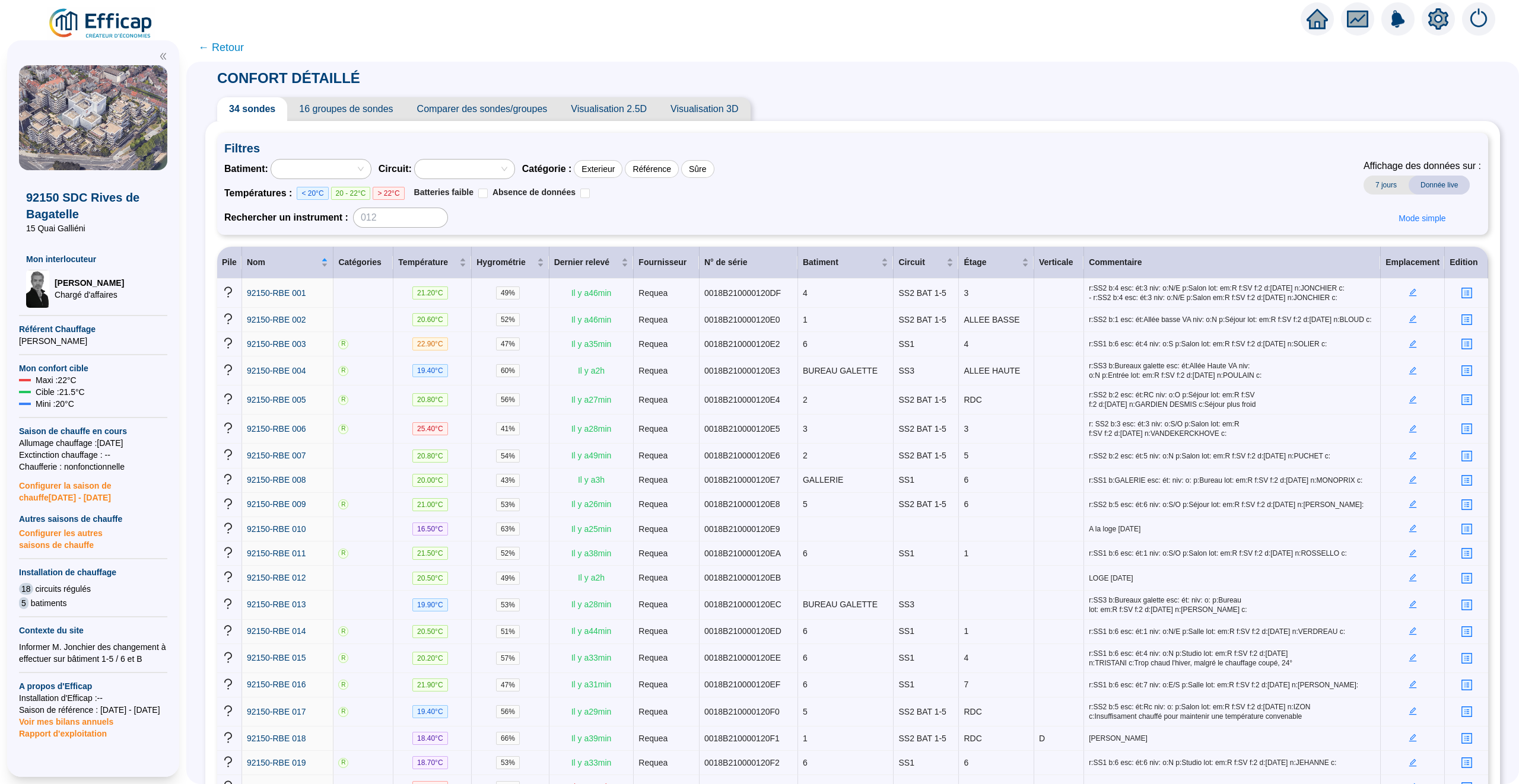
click at [232, 51] on span "← Retour" at bounding box center [221, 47] width 46 height 17
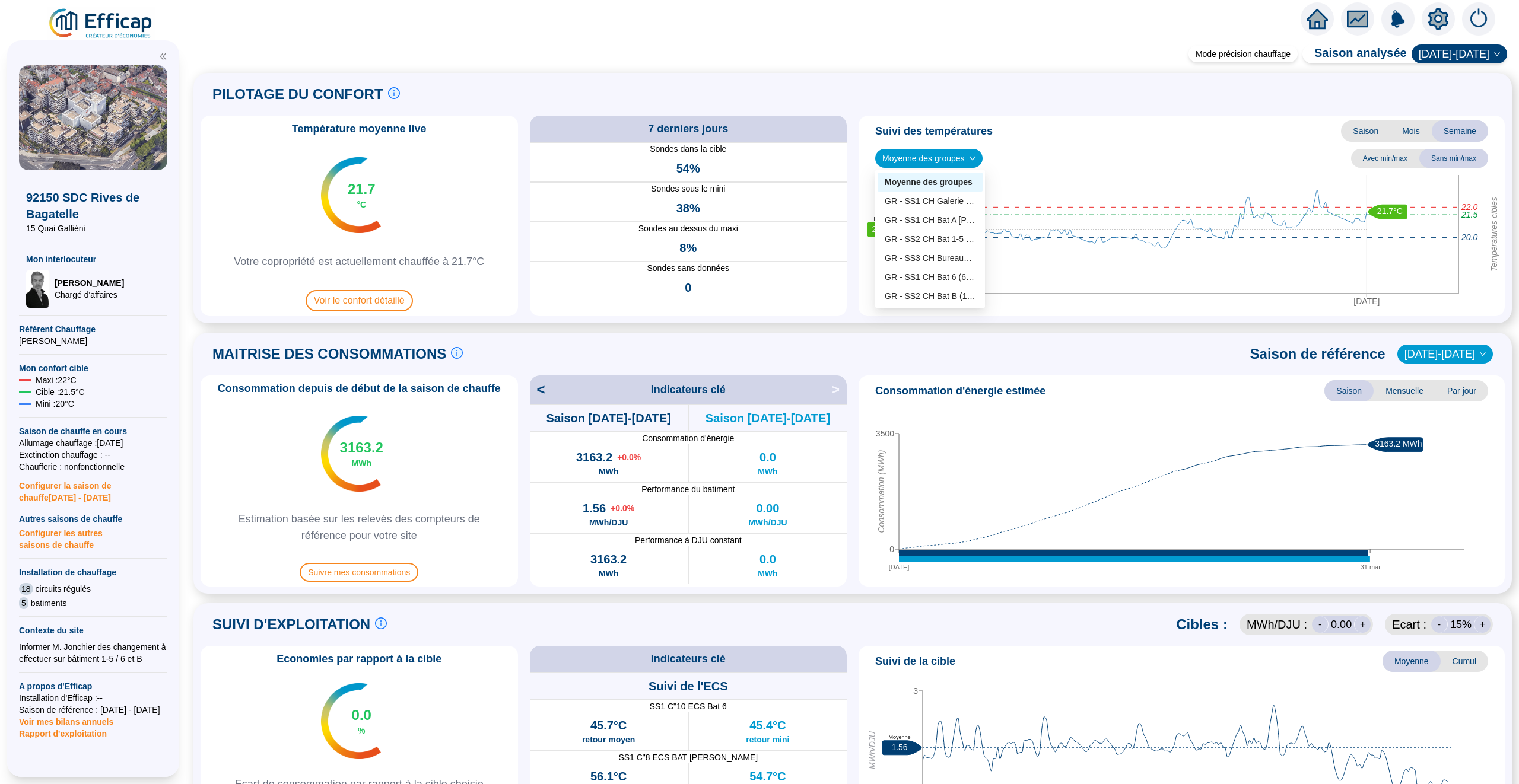
click at [958, 166] on span "Moyenne des groupes" at bounding box center [929, 158] width 93 height 18
click at [941, 239] on div "GR - SS2 CH Bat 1-5 (6 sondes)" at bounding box center [930, 239] width 91 height 12
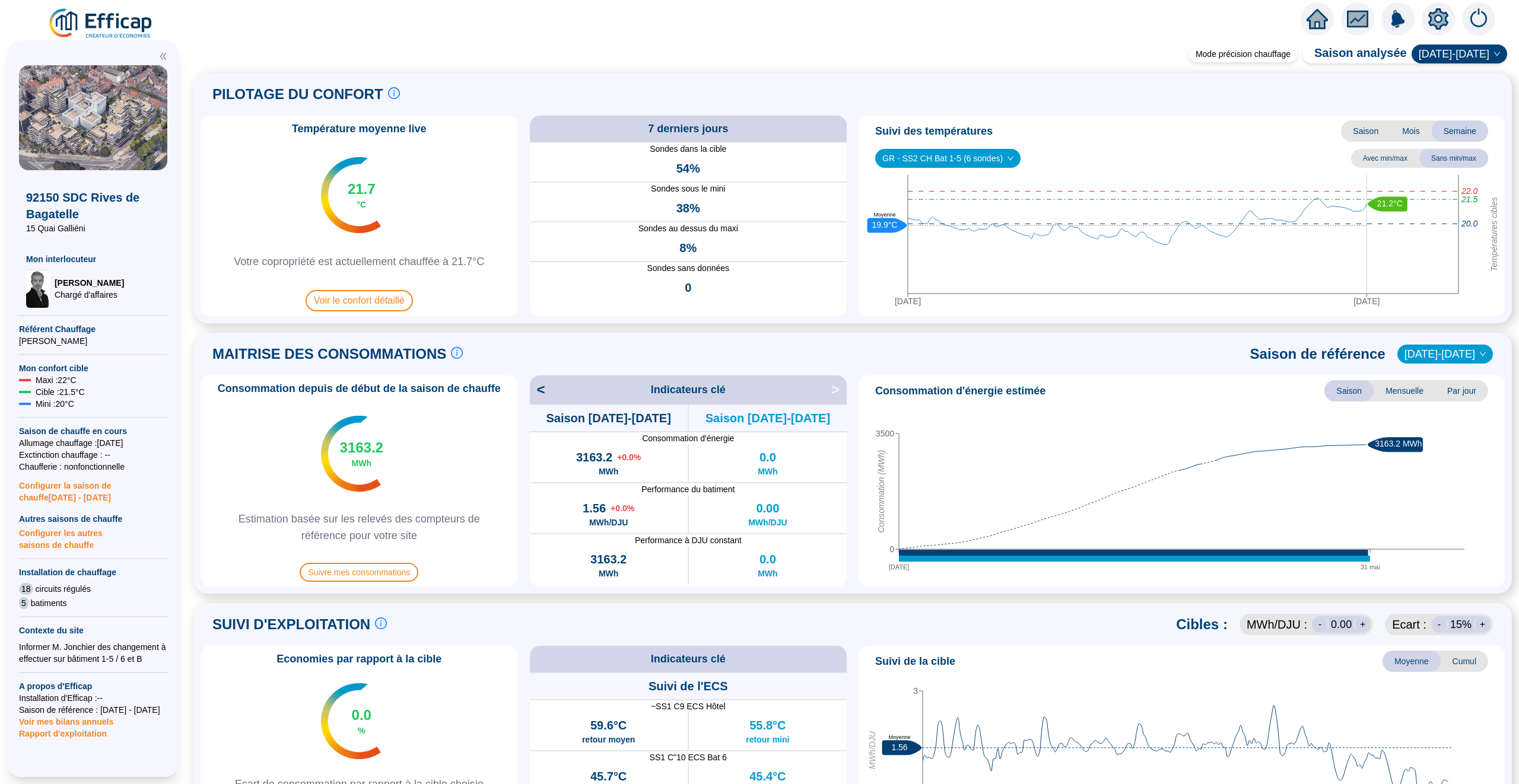
click at [1377, 22] on div at bounding box center [1398, 19] width 195 height 33
click at [1363, 22] on icon "fund" at bounding box center [1357, 19] width 18 height 14
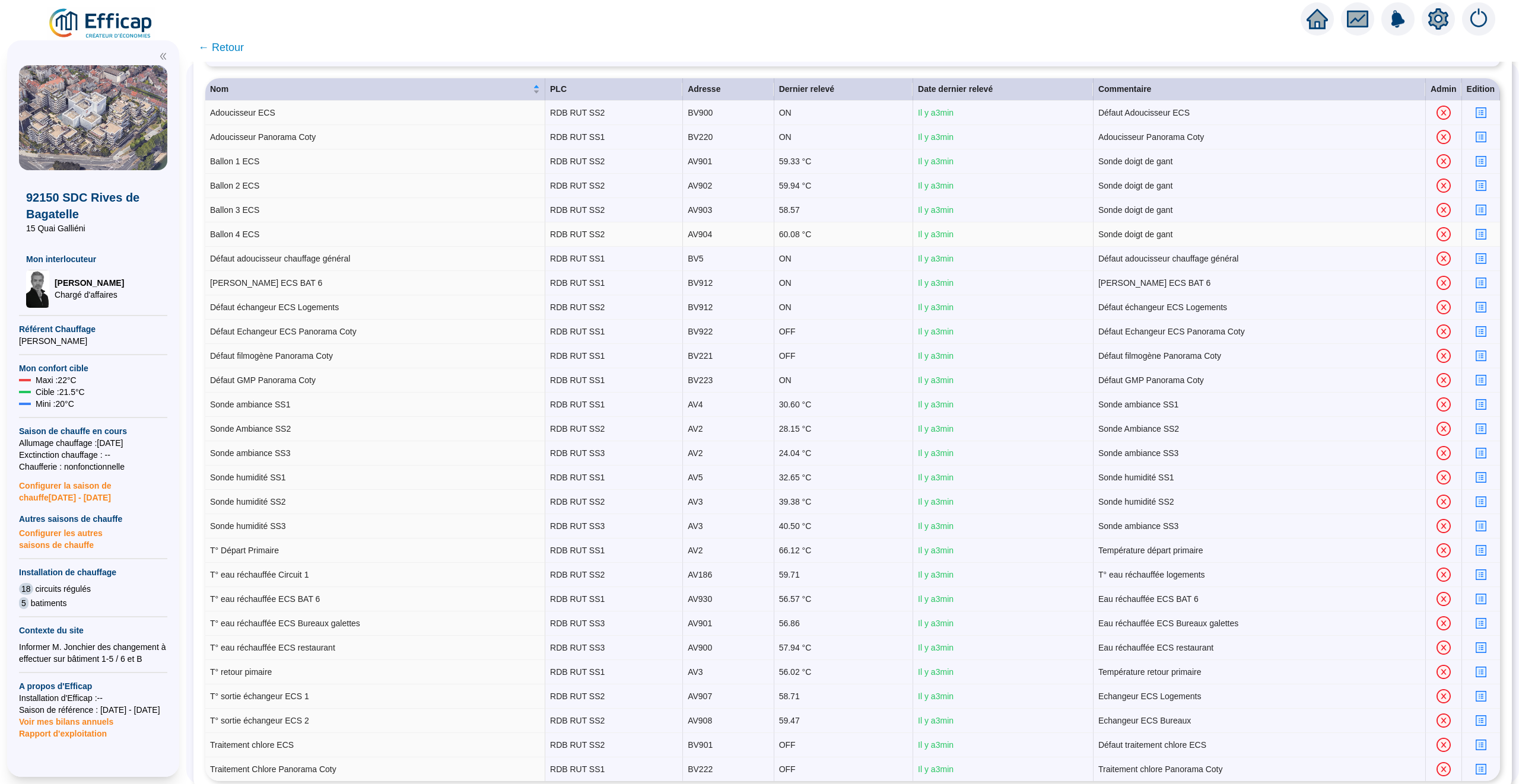
scroll to position [121, 0]
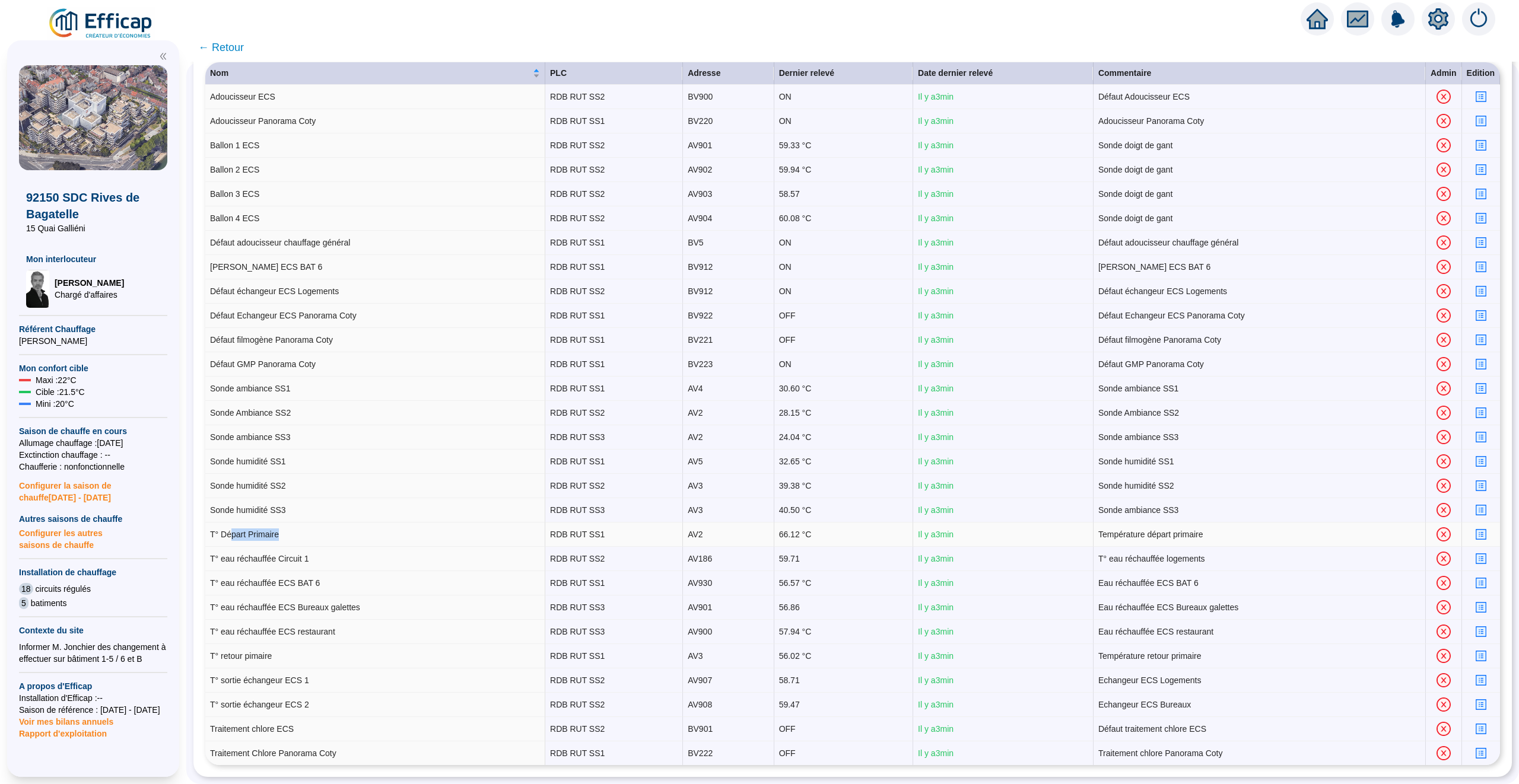
drag, startPoint x: 231, startPoint y: 533, endPoint x: 331, endPoint y: 533, distance: 100.0
click at [330, 533] on td "T° Départ Primaire" at bounding box center [375, 535] width 340 height 25
click at [710, 527] on td "AV2" at bounding box center [728, 535] width 91 height 25
click at [693, 533] on td "AV2" at bounding box center [728, 535] width 91 height 25
drag, startPoint x: 712, startPoint y: 533, endPoint x: 688, endPoint y: 533, distance: 24.0
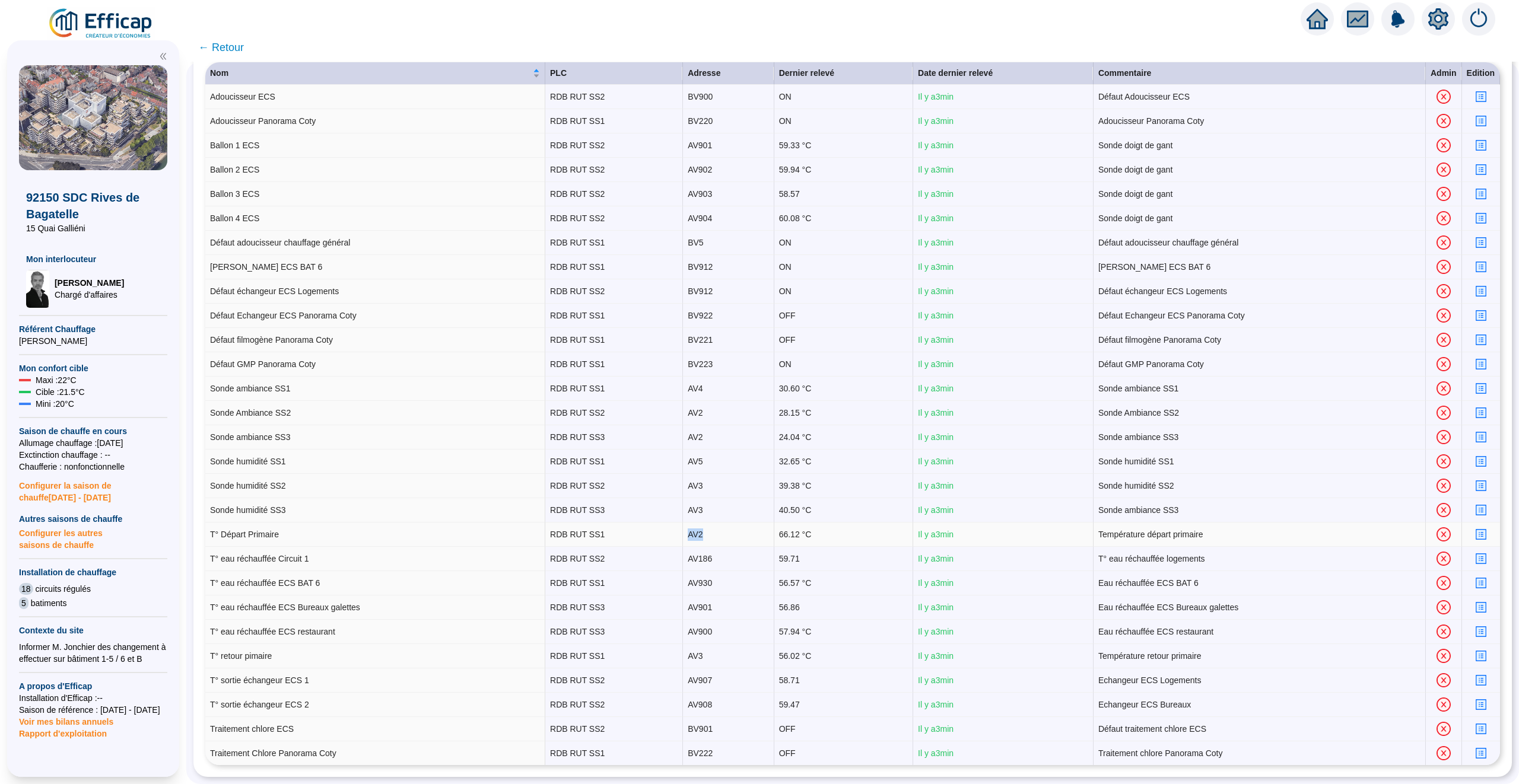
click at [688, 533] on td "AV2" at bounding box center [728, 535] width 91 height 25
copy td "AV2"
click at [621, 532] on td "RDB RUT SS1" at bounding box center [614, 535] width 138 height 25
drag, startPoint x: 621, startPoint y: 532, endPoint x: 558, endPoint y: 532, distance: 63.0
click at [558, 532] on td "RDB RUT SS1" at bounding box center [614, 535] width 138 height 25
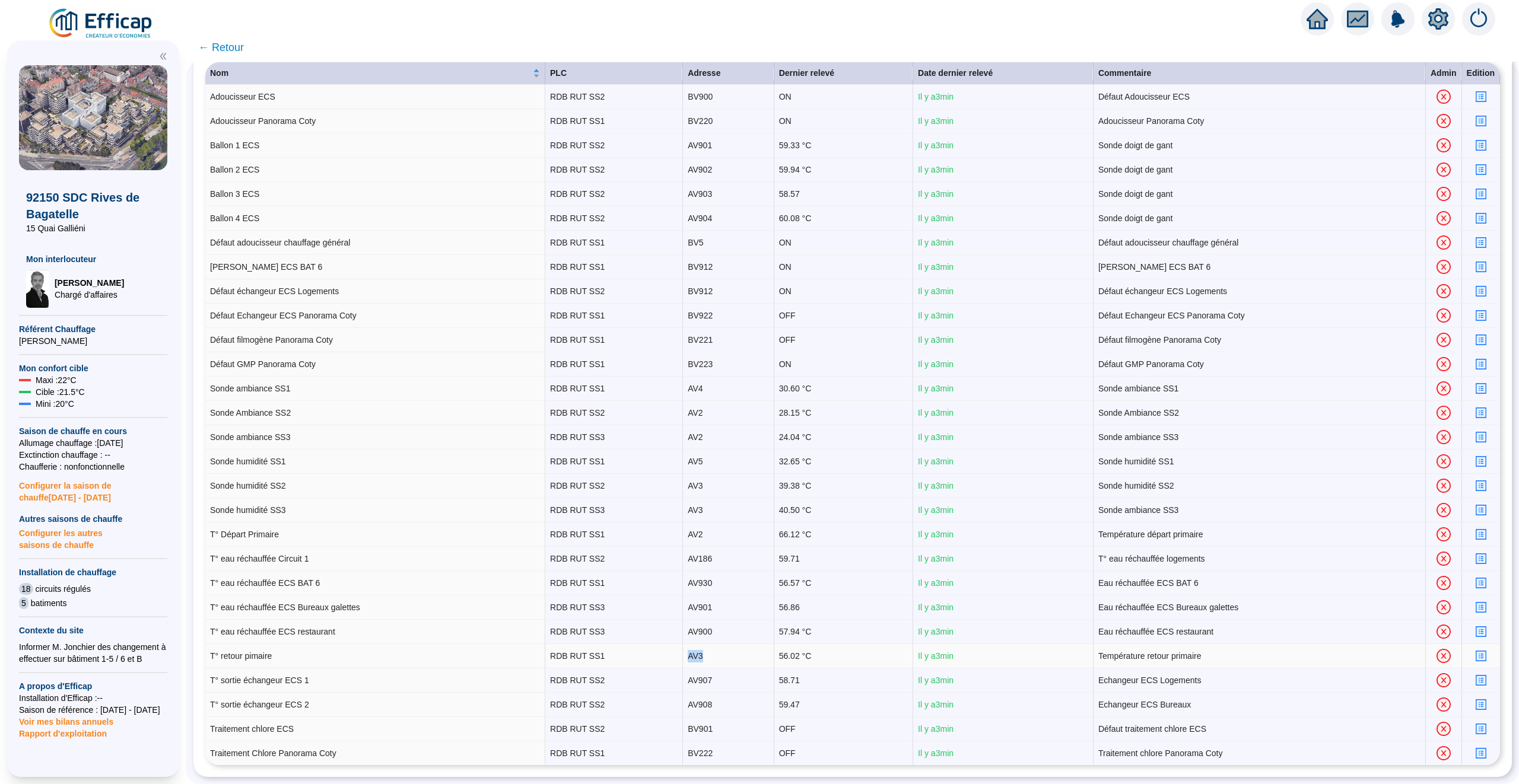
drag, startPoint x: 709, startPoint y: 654, endPoint x: 679, endPoint y: 654, distance: 30.0
click at [679, 654] on tr "T° retour pimaire RDB RUT SS1 AV3 56.02 °C Il y a 3 min Température retour prim…" at bounding box center [852, 656] width 1295 height 25
copy tr "AV3"
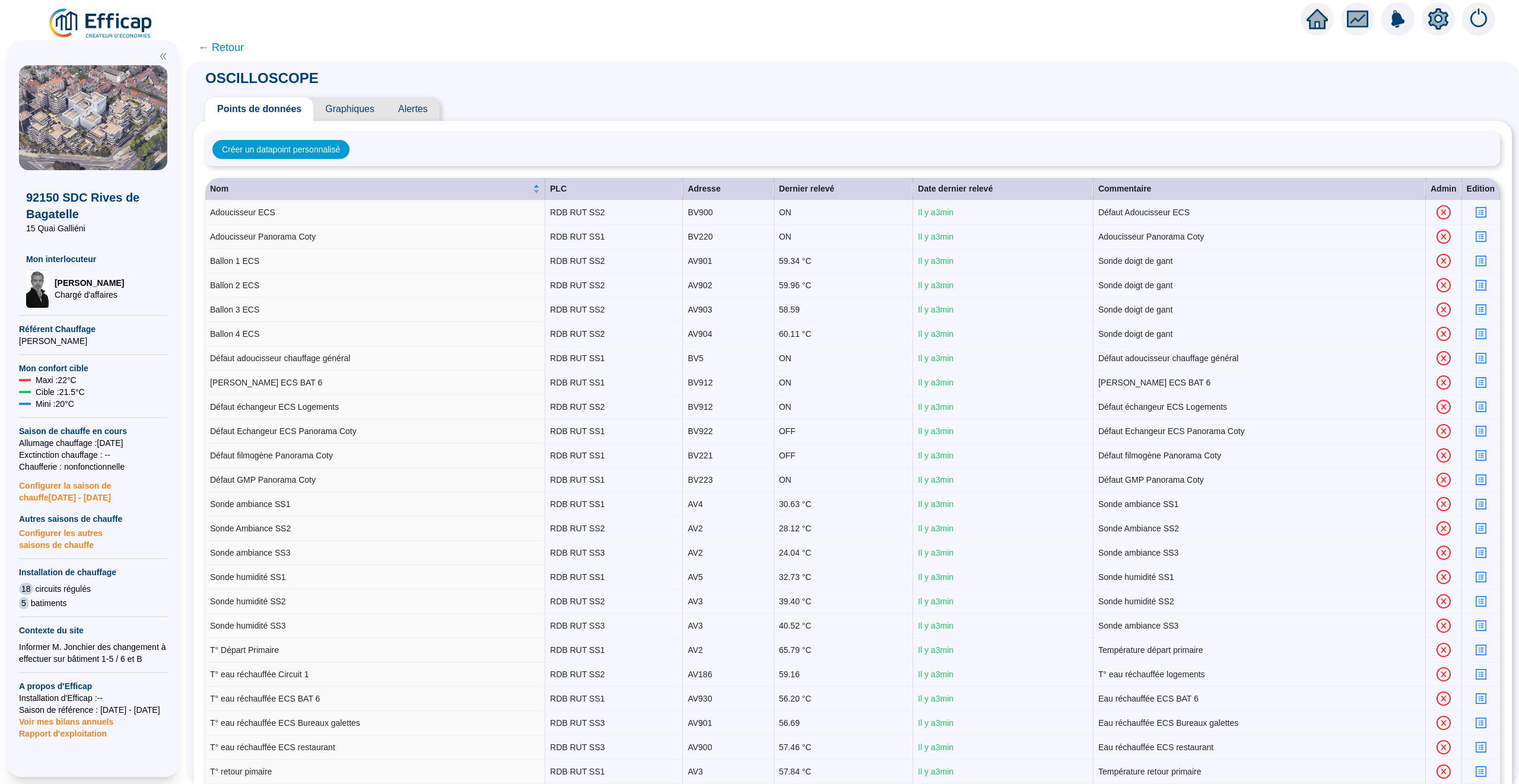
click at [1319, 17] on icon "home" at bounding box center [1317, 18] width 22 height 17
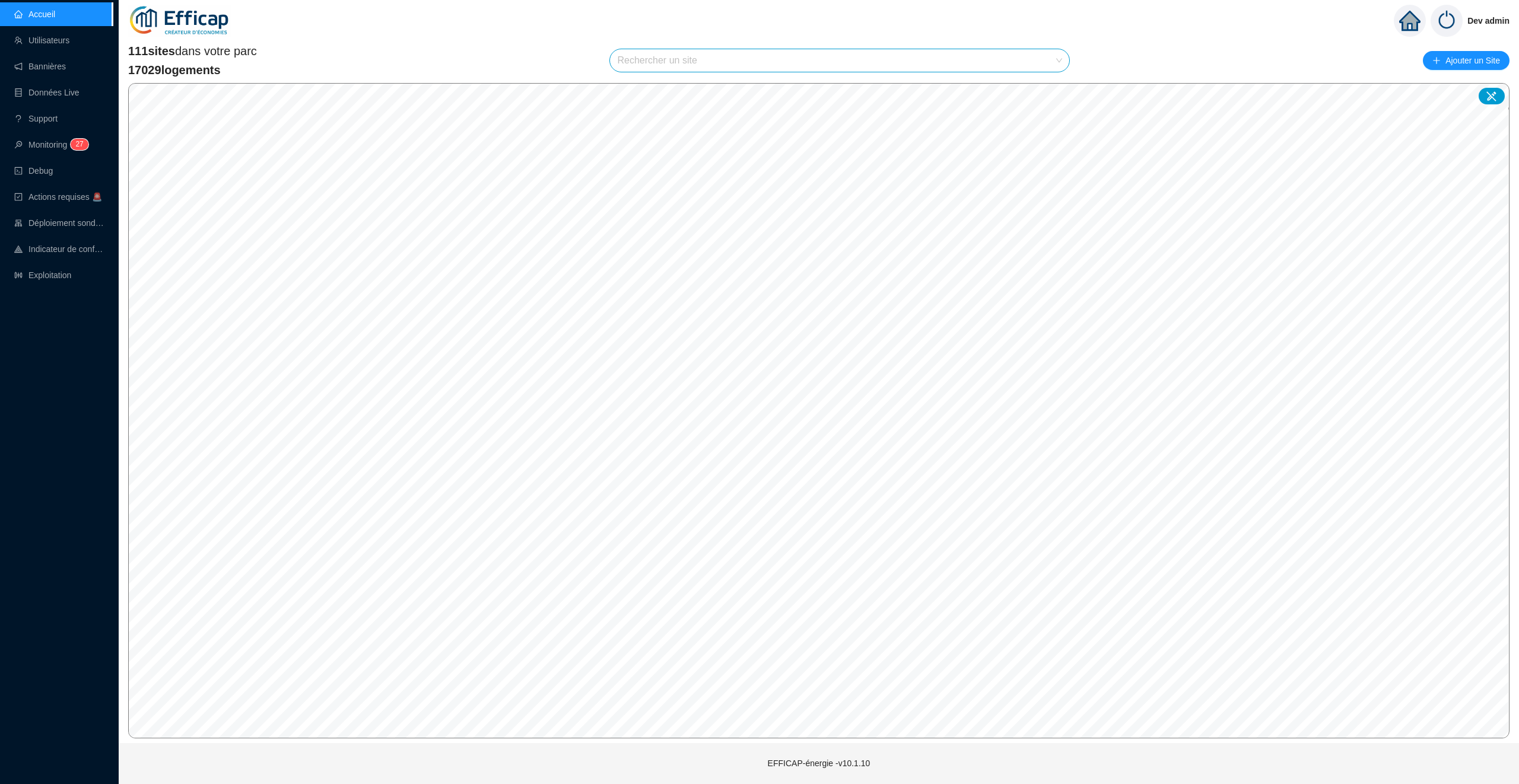
click at [737, 57] on input "search" at bounding box center [834, 60] width 434 height 23
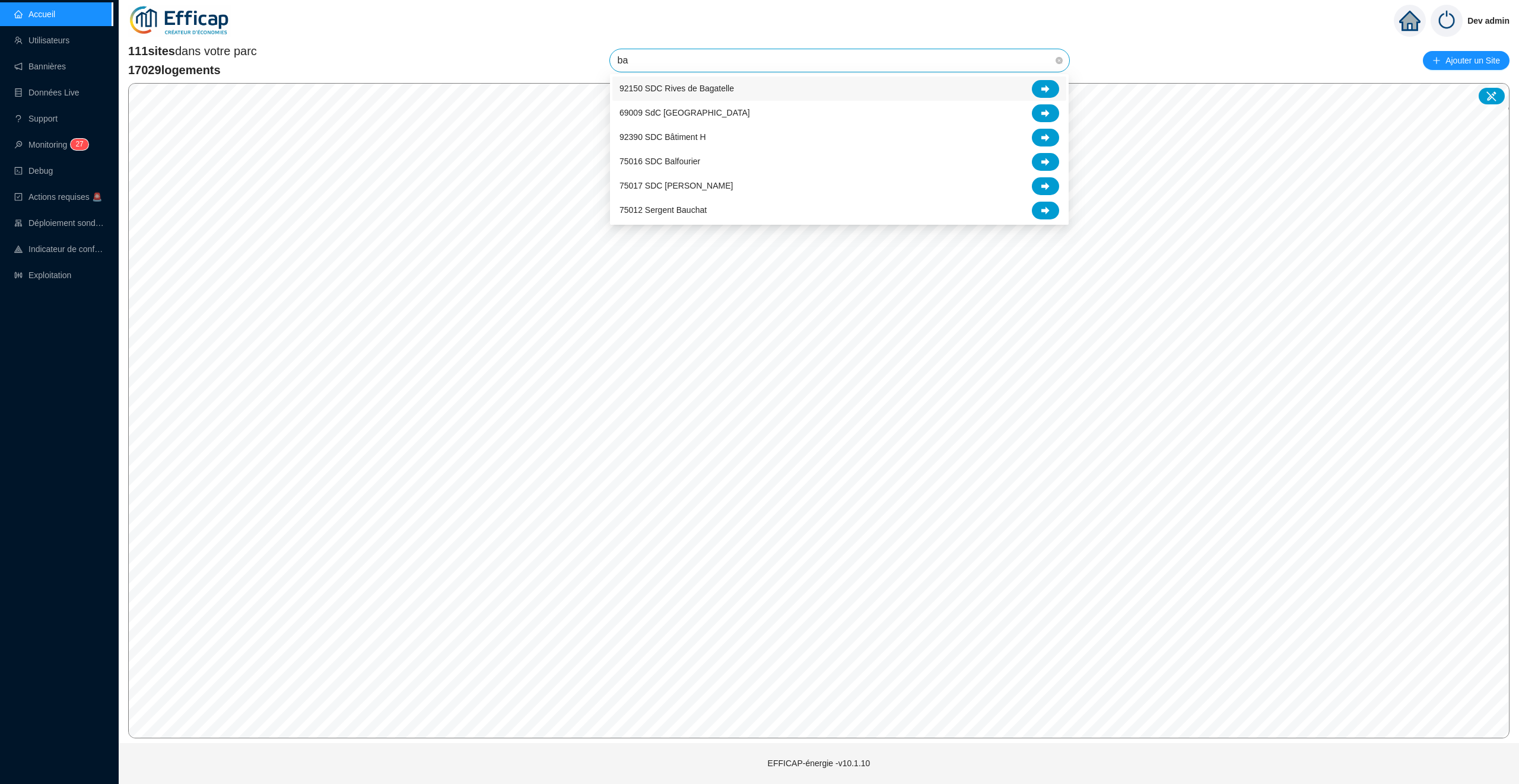
type input "bag"
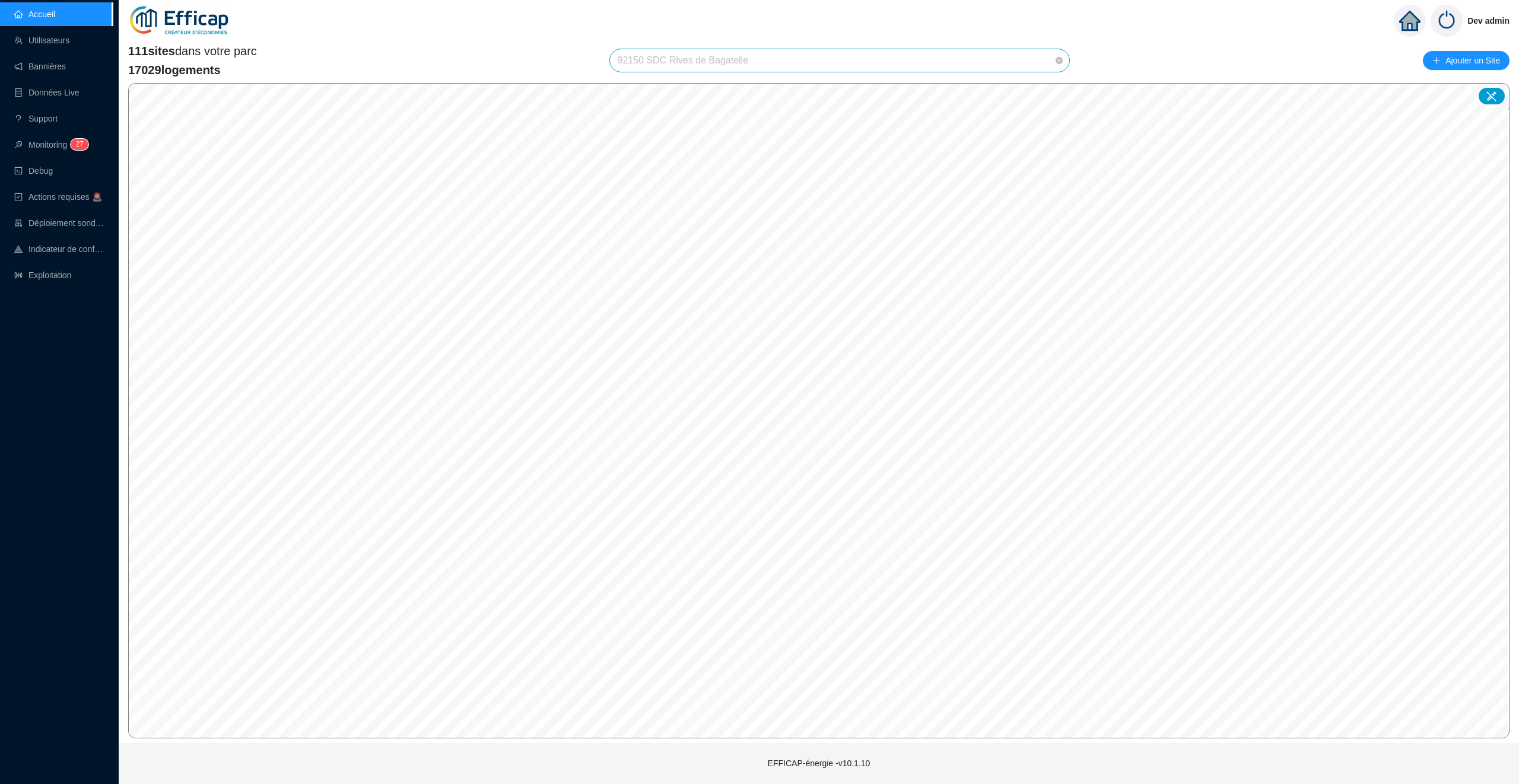
click at [848, 57] on span "92150 SDC Rives de Bagatelle" at bounding box center [839, 60] width 445 height 23
click at [1120, 46] on div "111 sites dans votre parc 17029 logements 92150 SDC Rives de Bagatelle Ajouter …" at bounding box center [818, 60] width 1381 height 36
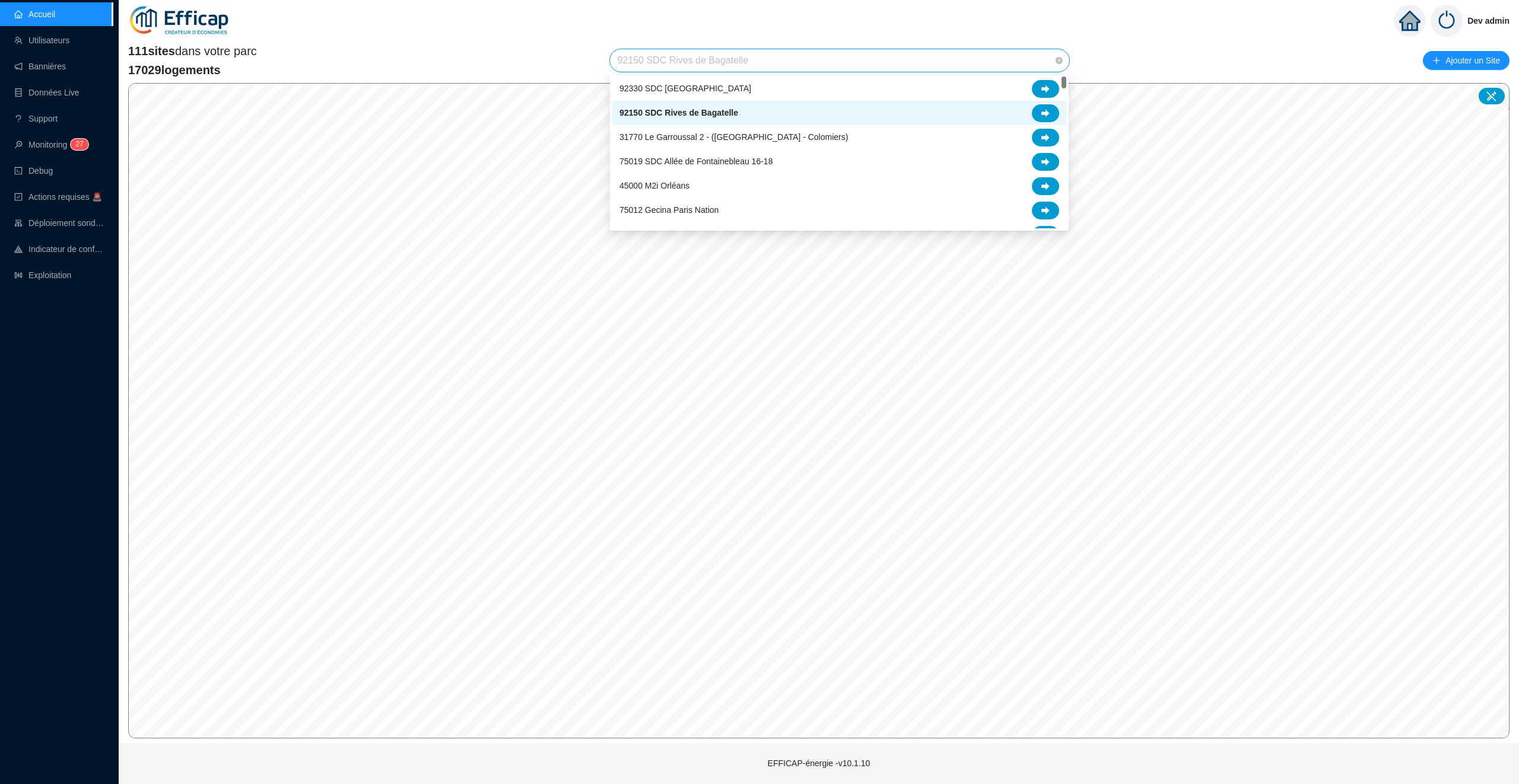
drag, startPoint x: 747, startPoint y: 58, endPoint x: 581, endPoint y: 58, distance: 166.0
click at [581, 58] on div "111 sites dans votre parc 17029 logements 92150 SDC Rives de Bagatelle Ajouter …" at bounding box center [818, 60] width 1381 height 36
click at [661, 63] on span "92150 SDC Rives de Bagatelle" at bounding box center [839, 60] width 445 height 23
click at [799, 64] on input "search" at bounding box center [834, 60] width 434 height 23
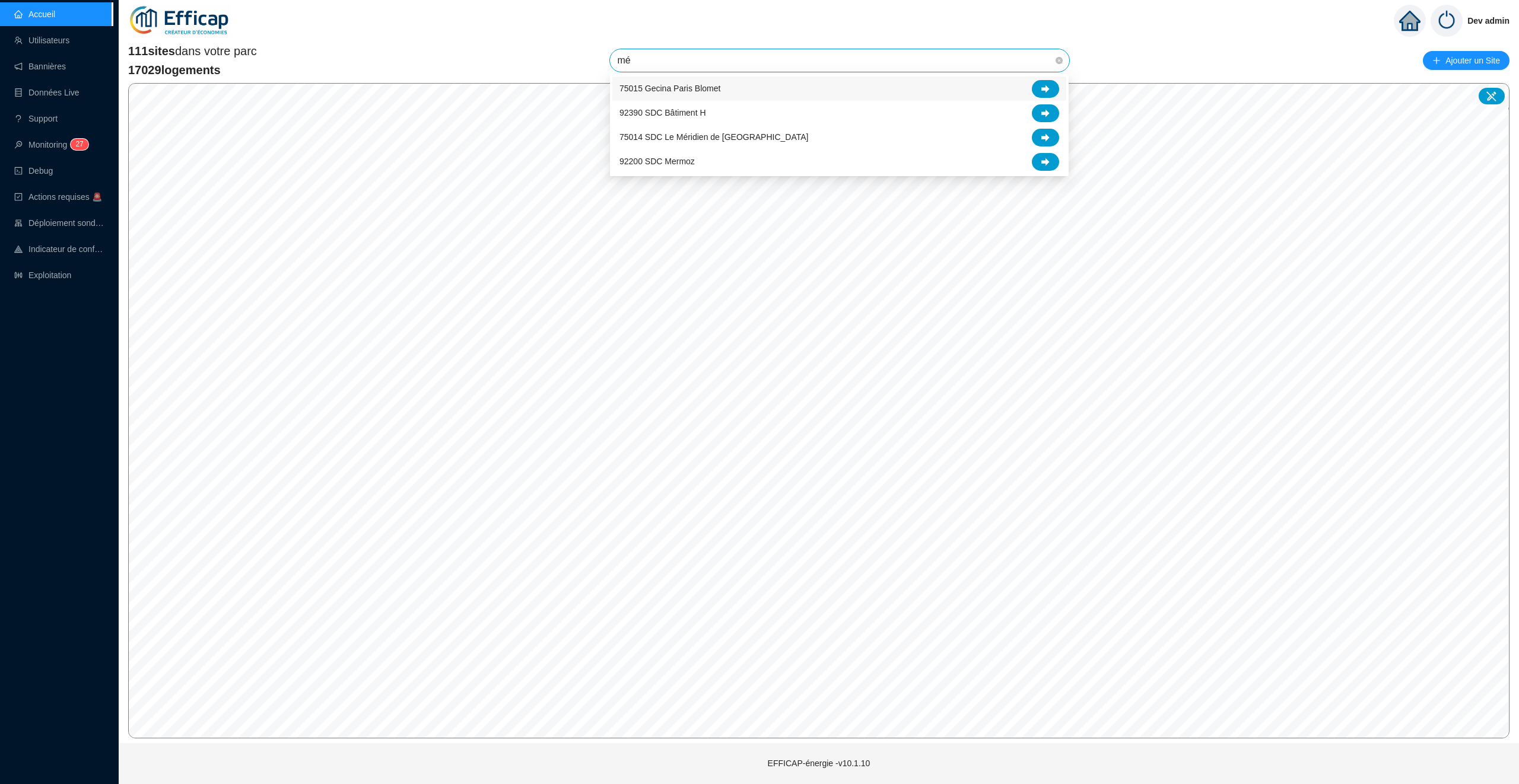
type input "mér"
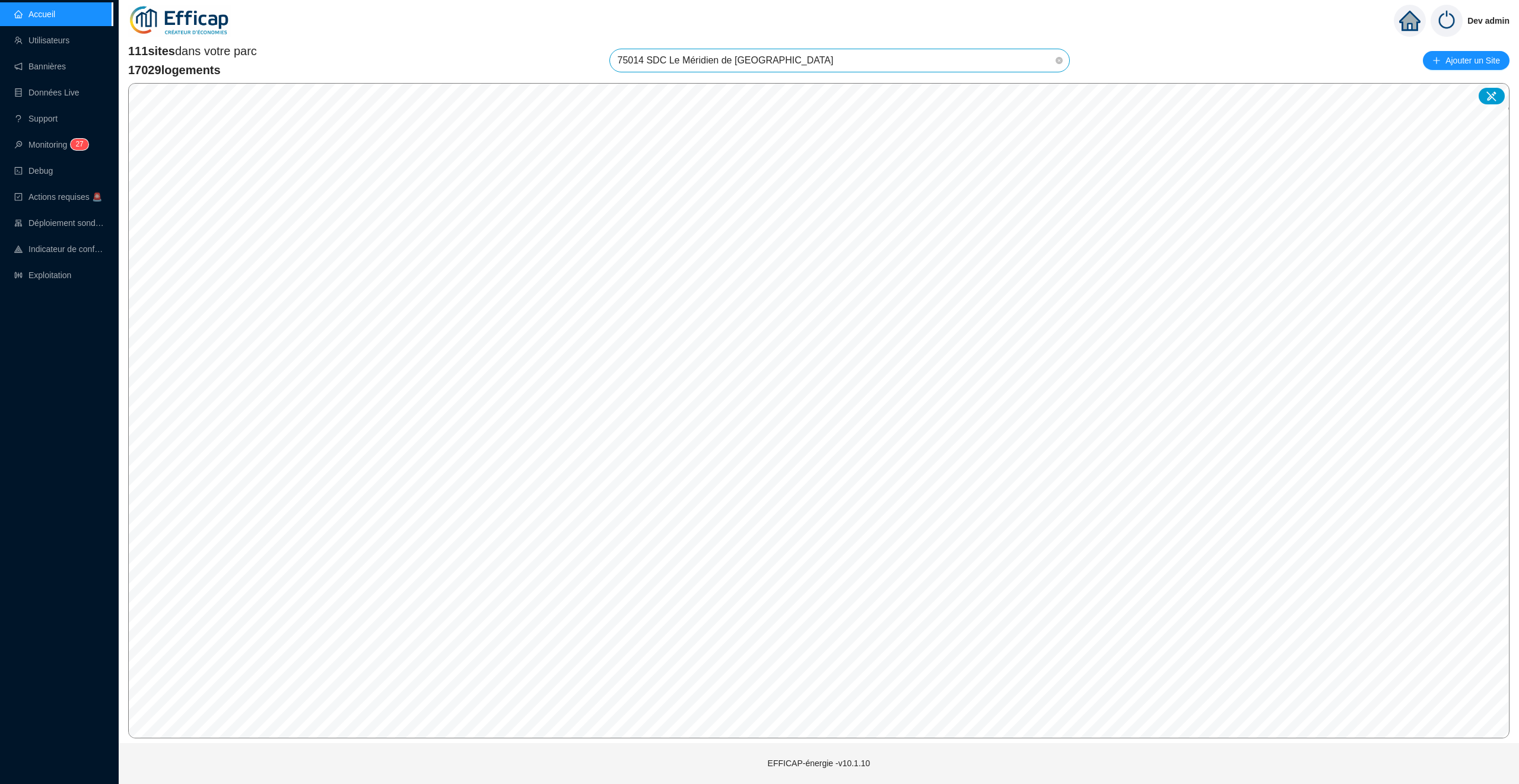
click at [753, 55] on span "75014 SDC Le Méridien de Paris" at bounding box center [839, 60] width 445 height 23
type input "baga"
click at [1490, 95] on icon at bounding box center [1491, 96] width 10 height 10
click at [839, 62] on span "92150 SDC Rives de Bagatelle" at bounding box center [839, 60] width 445 height 23
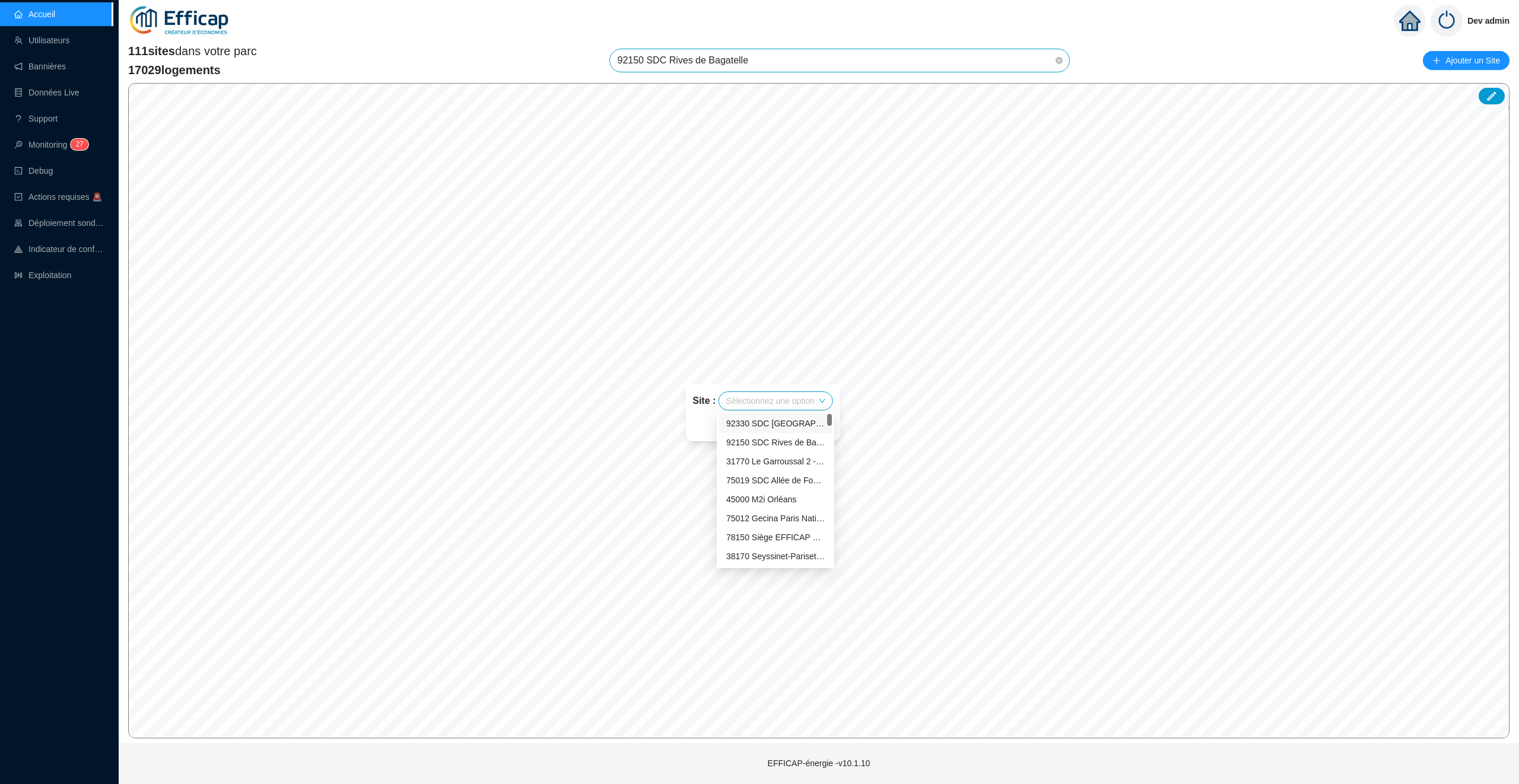
click at [770, 403] on input "search" at bounding box center [770, 401] width 89 height 18
click at [702, 408] on div "Site : Sélectionnez une option" at bounding box center [762, 401] width 140 height 19
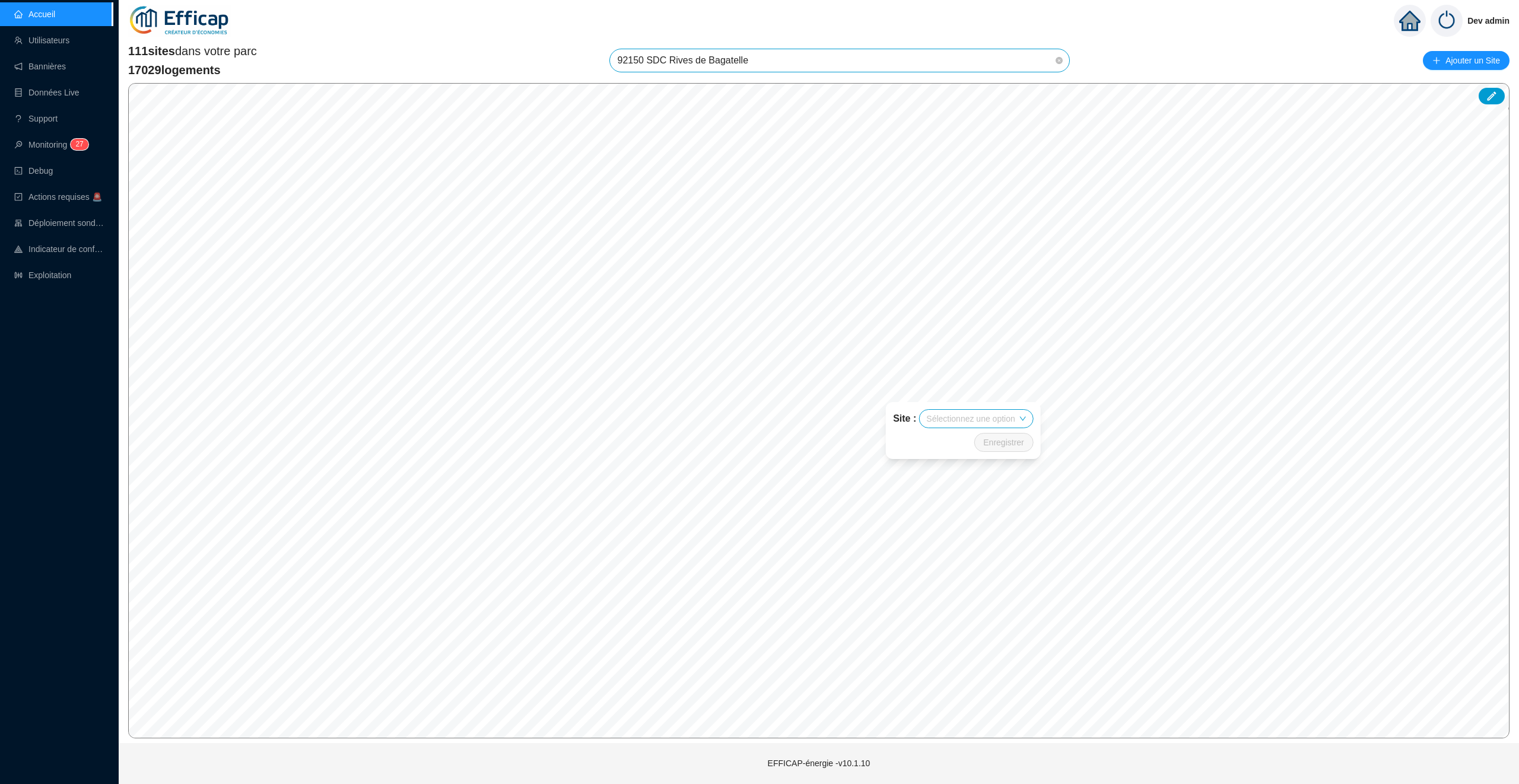
click at [953, 393] on div "Site : Sélectionnez une option Enregistrer" at bounding box center [963, 430] width 183 height 86
click at [949, 393] on div "Site : Sélectionnez une option Enregistrer" at bounding box center [963, 430] width 183 height 86
drag, startPoint x: 960, startPoint y: 391, endPoint x: 879, endPoint y: 412, distance: 83.7
click at [880, 412] on div "Site : Sélectionnez une option Enregistrer" at bounding box center [963, 430] width 183 height 86
click at [683, 630] on div "Site : Sélectionnez une option Enregistrer" at bounding box center [711, 589] width 183 height 86
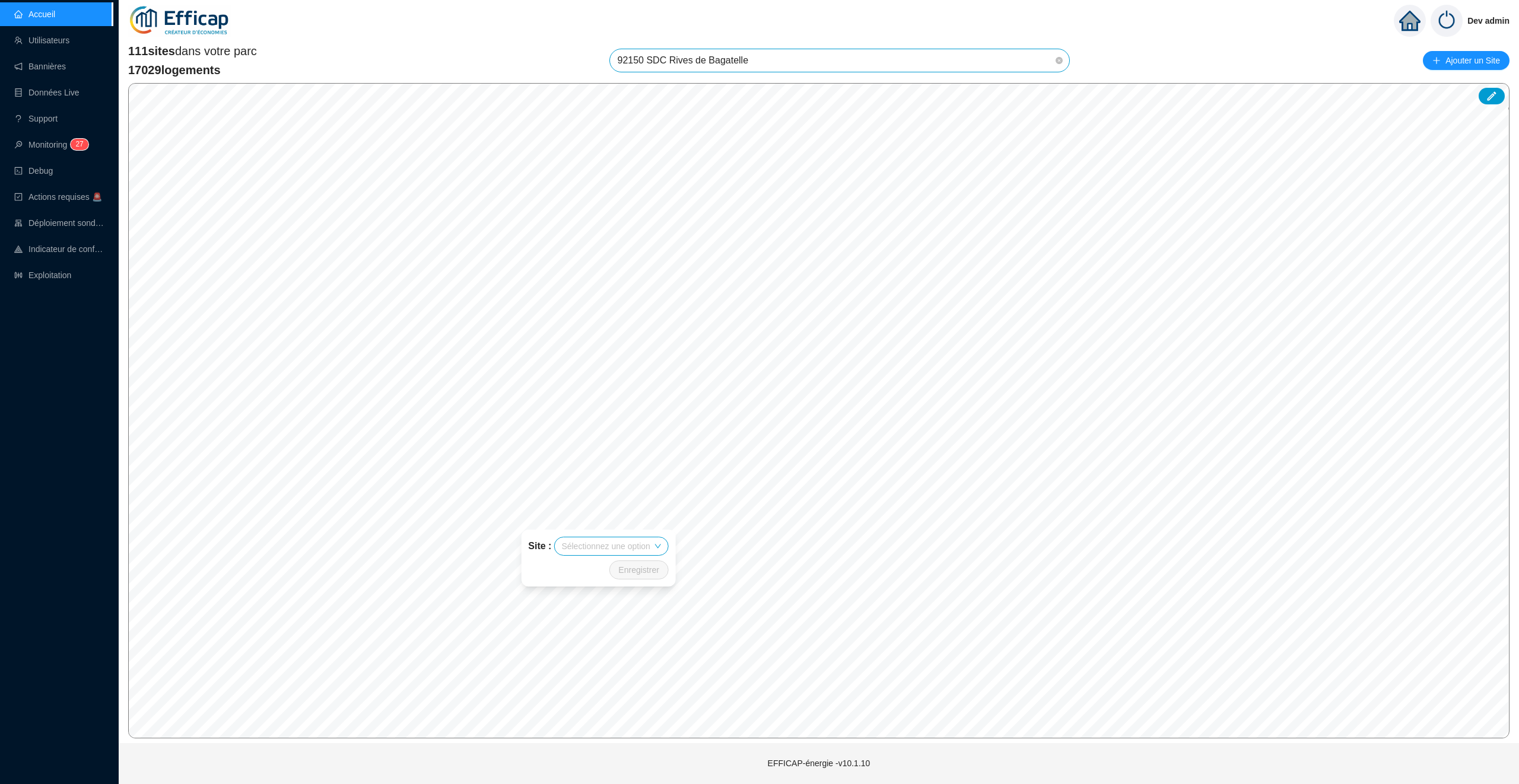
click at [542, 598] on div "Site : Sélectionnez une option Enregistrer" at bounding box center [598, 558] width 183 height 86
click at [820, 52] on span "92150 SDC Rives de Bagatelle" at bounding box center [839, 60] width 445 height 23
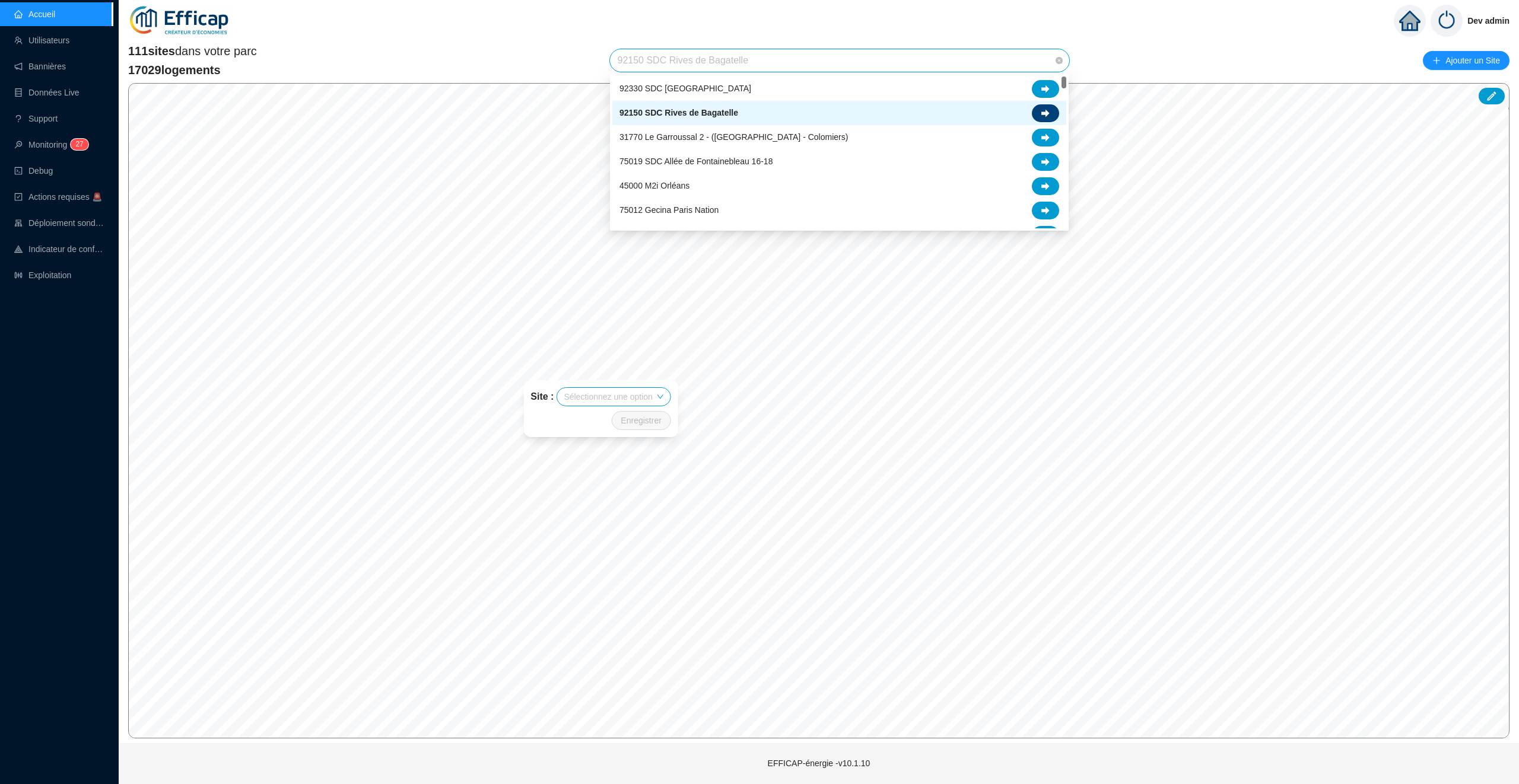
click at [1042, 109] on icon at bounding box center [1045, 113] width 8 height 8
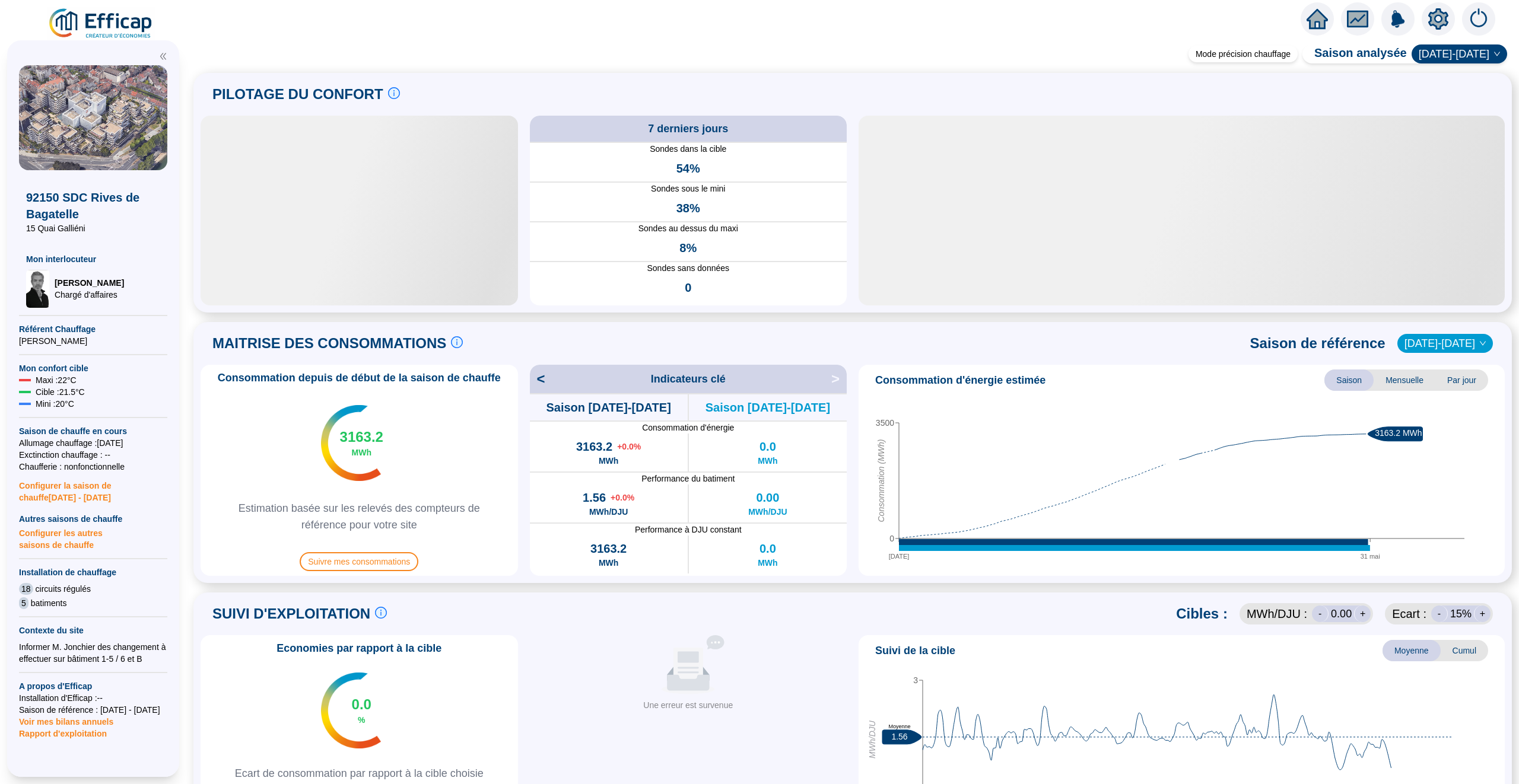
click at [1441, 13] on icon "setting" at bounding box center [1438, 18] width 20 height 19
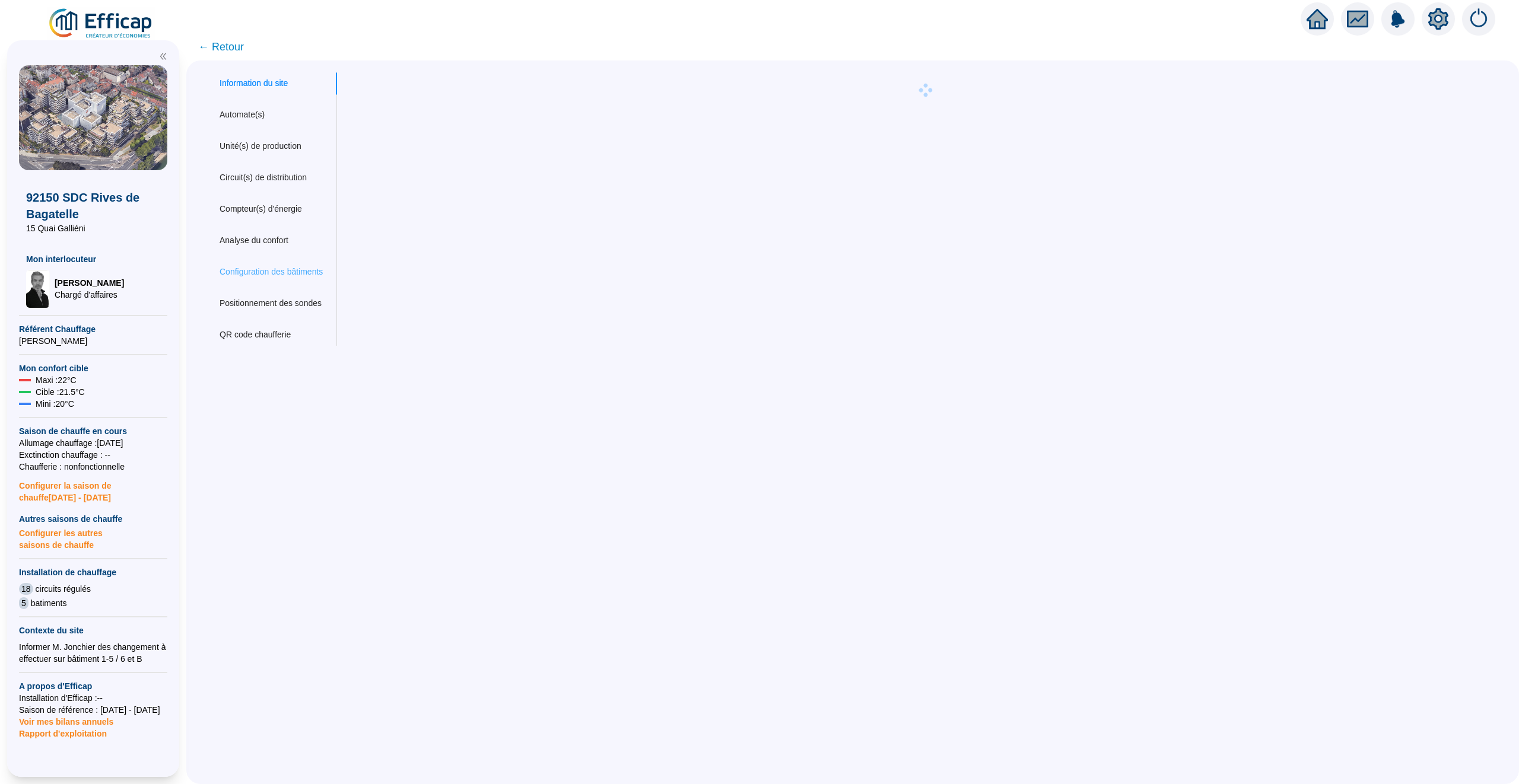
click at [289, 278] on div "Configuration des bâtiments" at bounding box center [271, 272] width 132 height 22
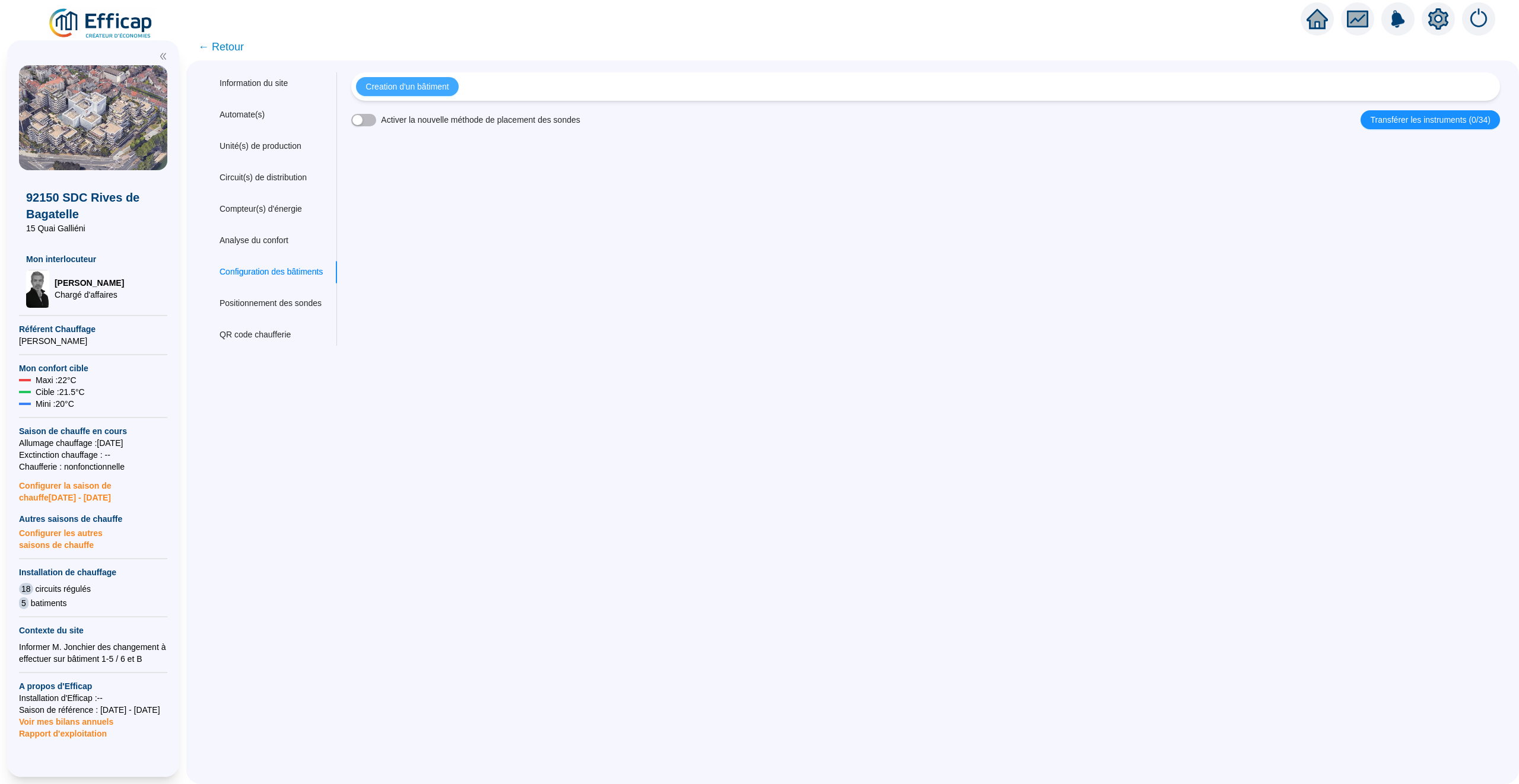
click at [419, 81] on span "Creation d'un bâtiment" at bounding box center [407, 87] width 83 height 12
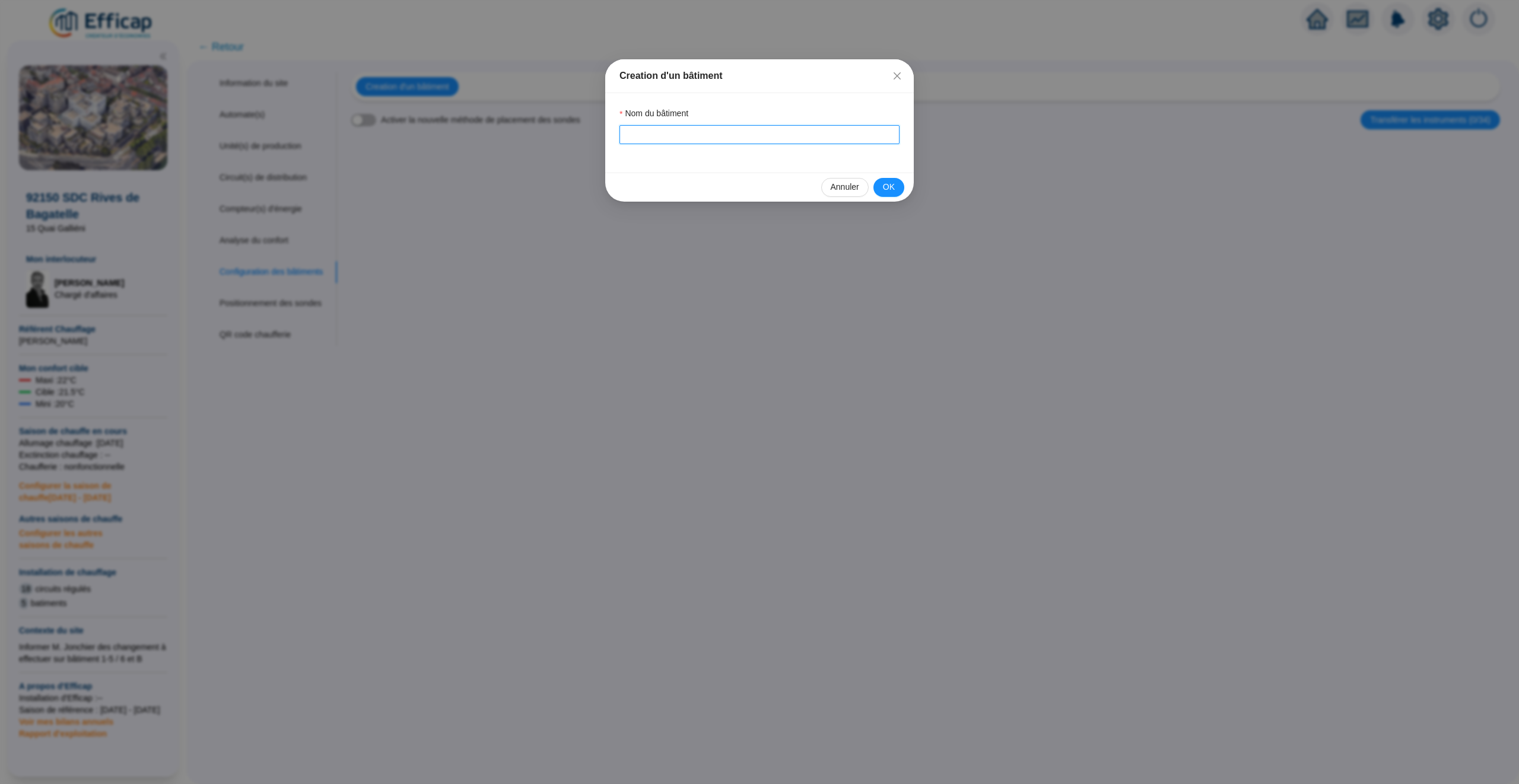
click at [658, 140] on input "Nom du bâtiment" at bounding box center [759, 134] width 280 height 19
click at [890, 187] on span "OK" at bounding box center [888, 187] width 12 height 12
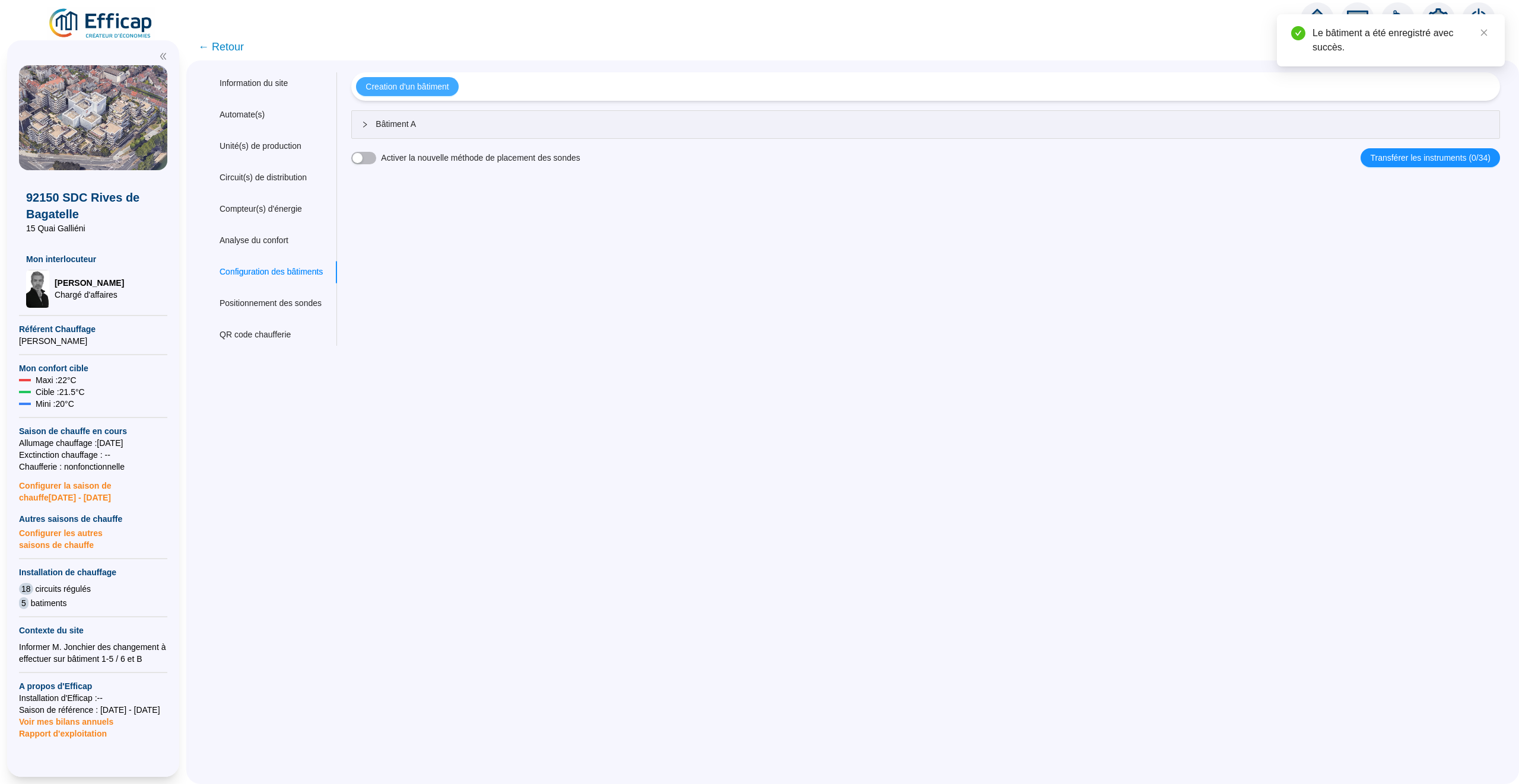
click at [403, 89] on span "Creation d'un bâtiment" at bounding box center [407, 87] width 83 height 12
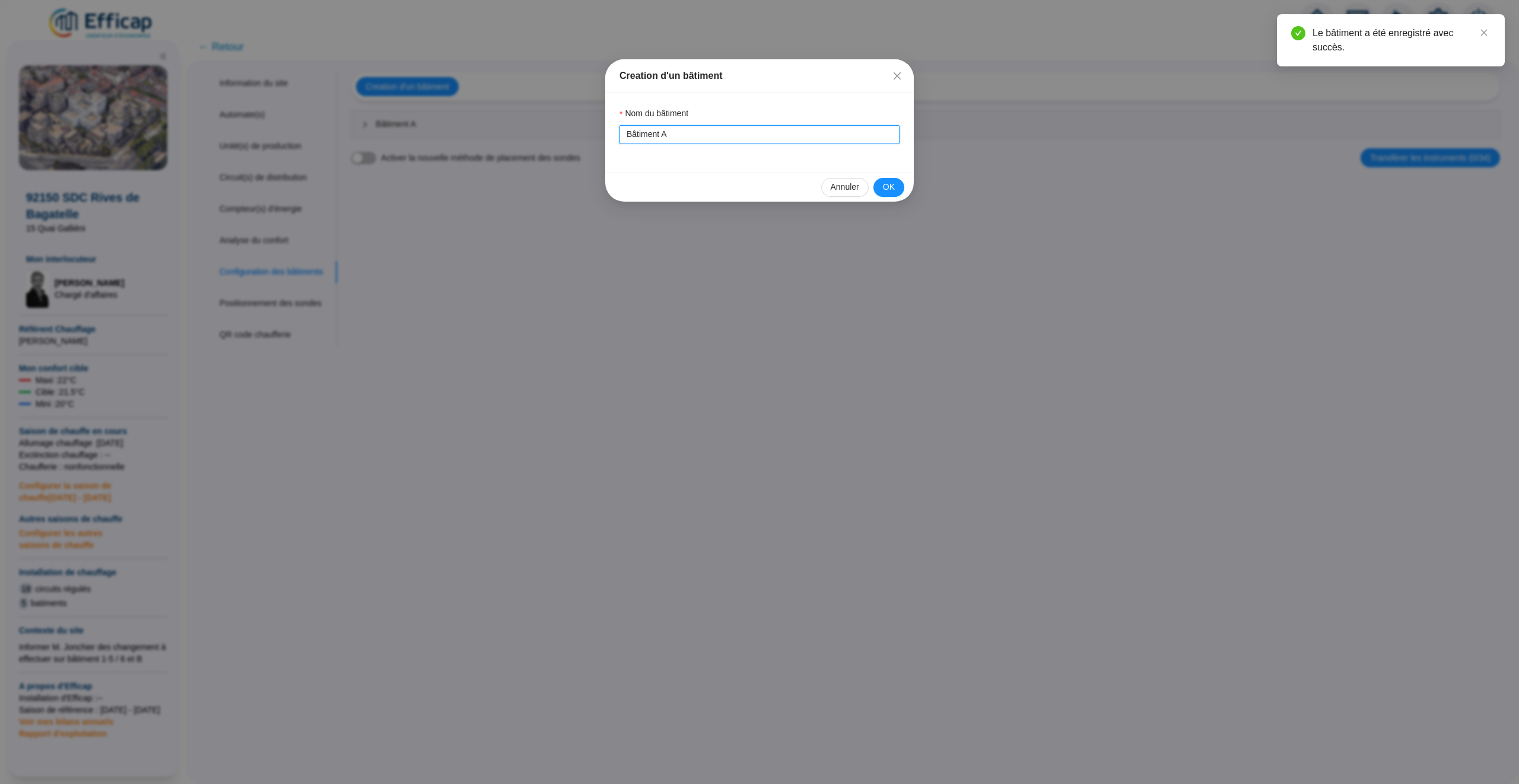
click at [707, 133] on input "Bâtiment A" at bounding box center [759, 134] width 280 height 19
click at [888, 191] on span "OK" at bounding box center [888, 187] width 12 height 12
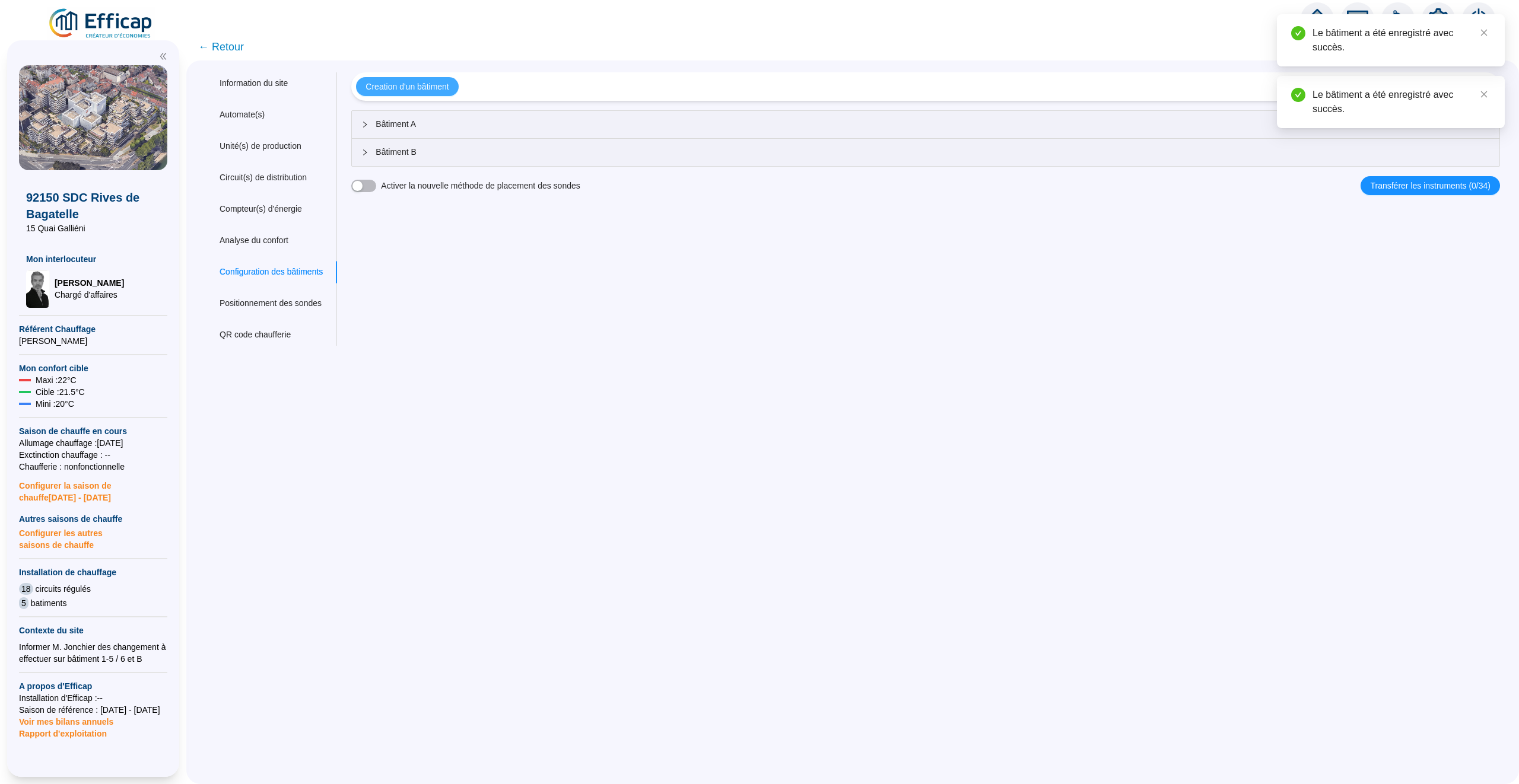
click at [448, 85] on span "Creation d'un bâtiment" at bounding box center [407, 87] width 83 height 12
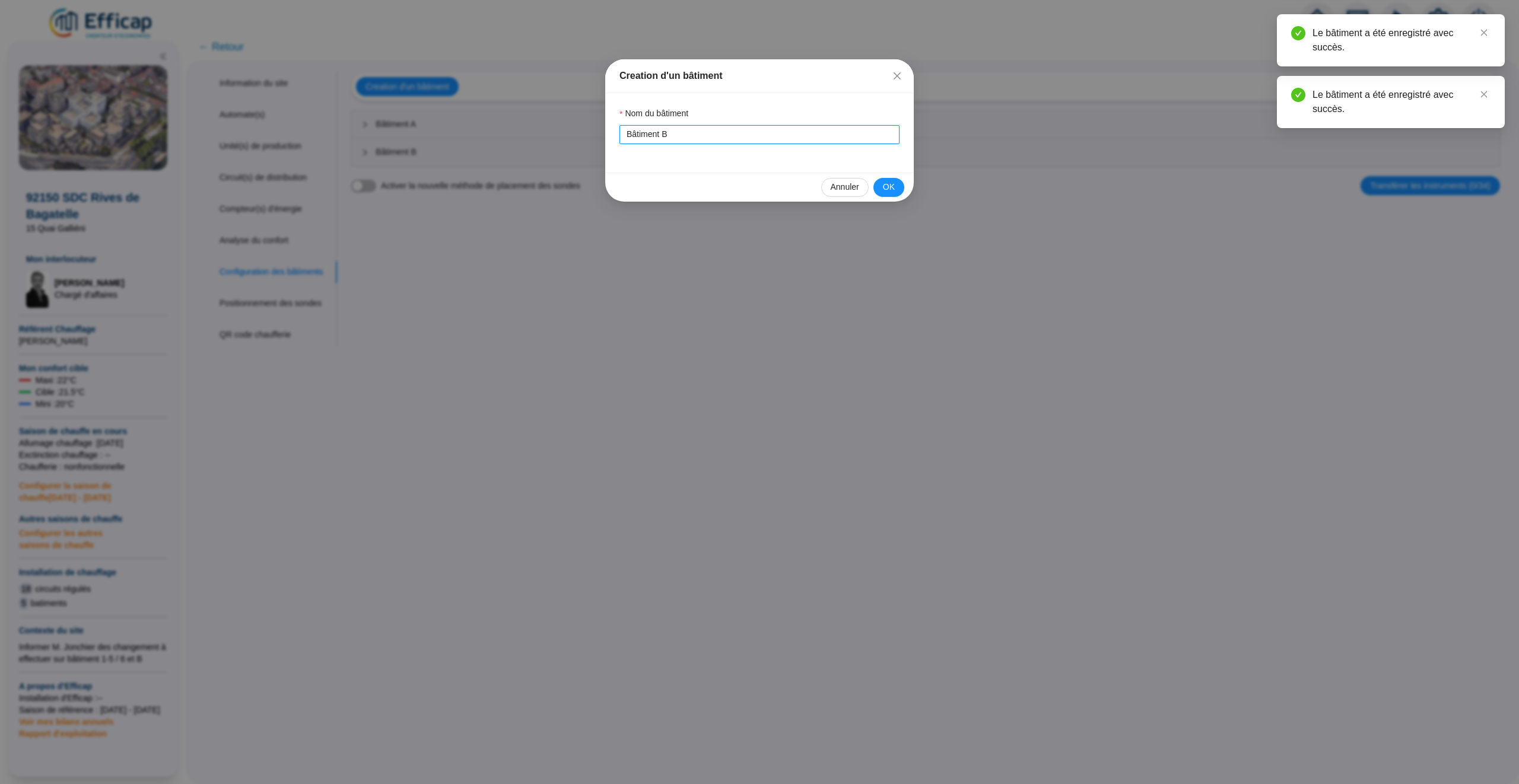
click at [706, 134] on input "Bâtiment B" at bounding box center [759, 134] width 280 height 19
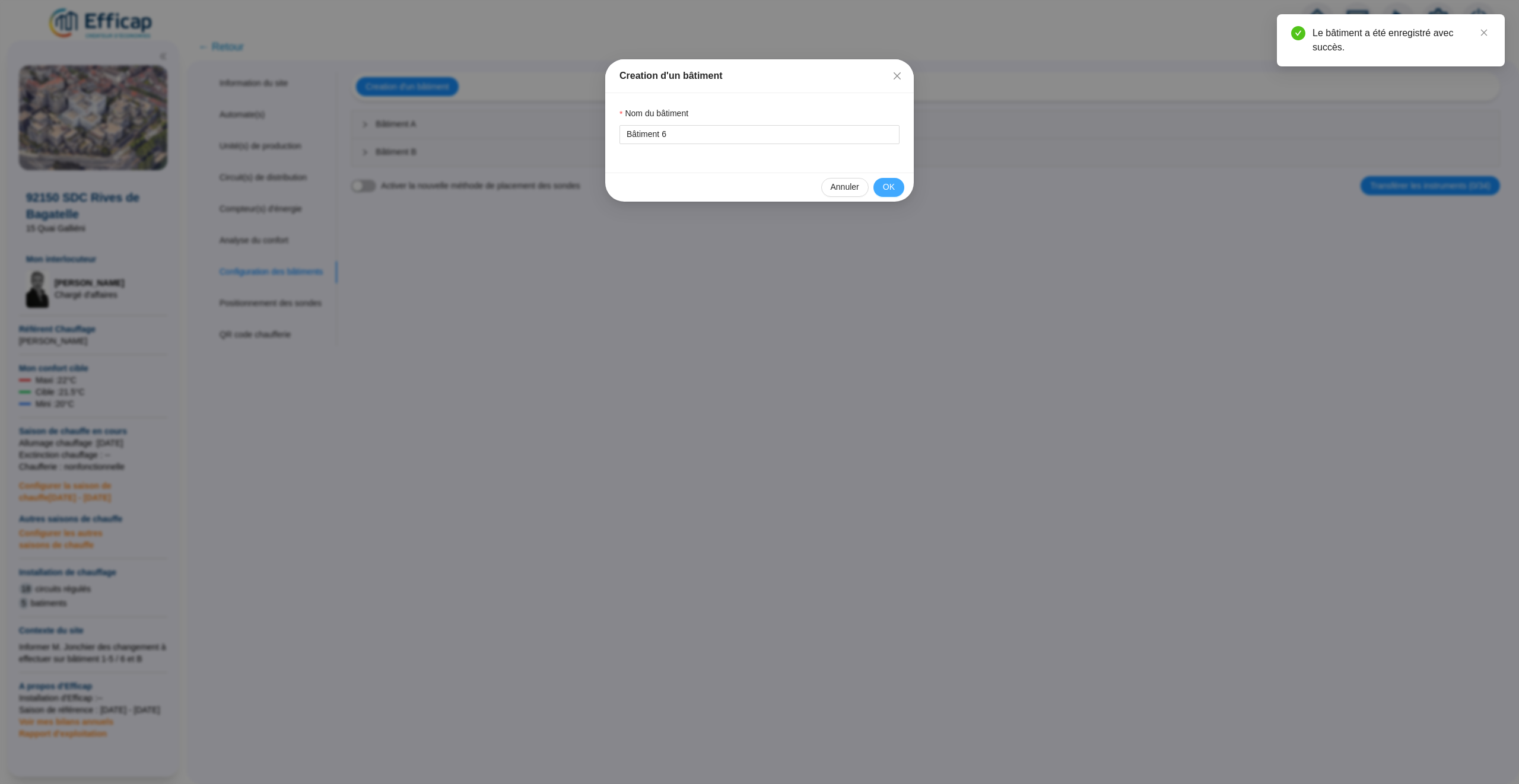
click at [891, 189] on span "OK" at bounding box center [888, 187] width 12 height 12
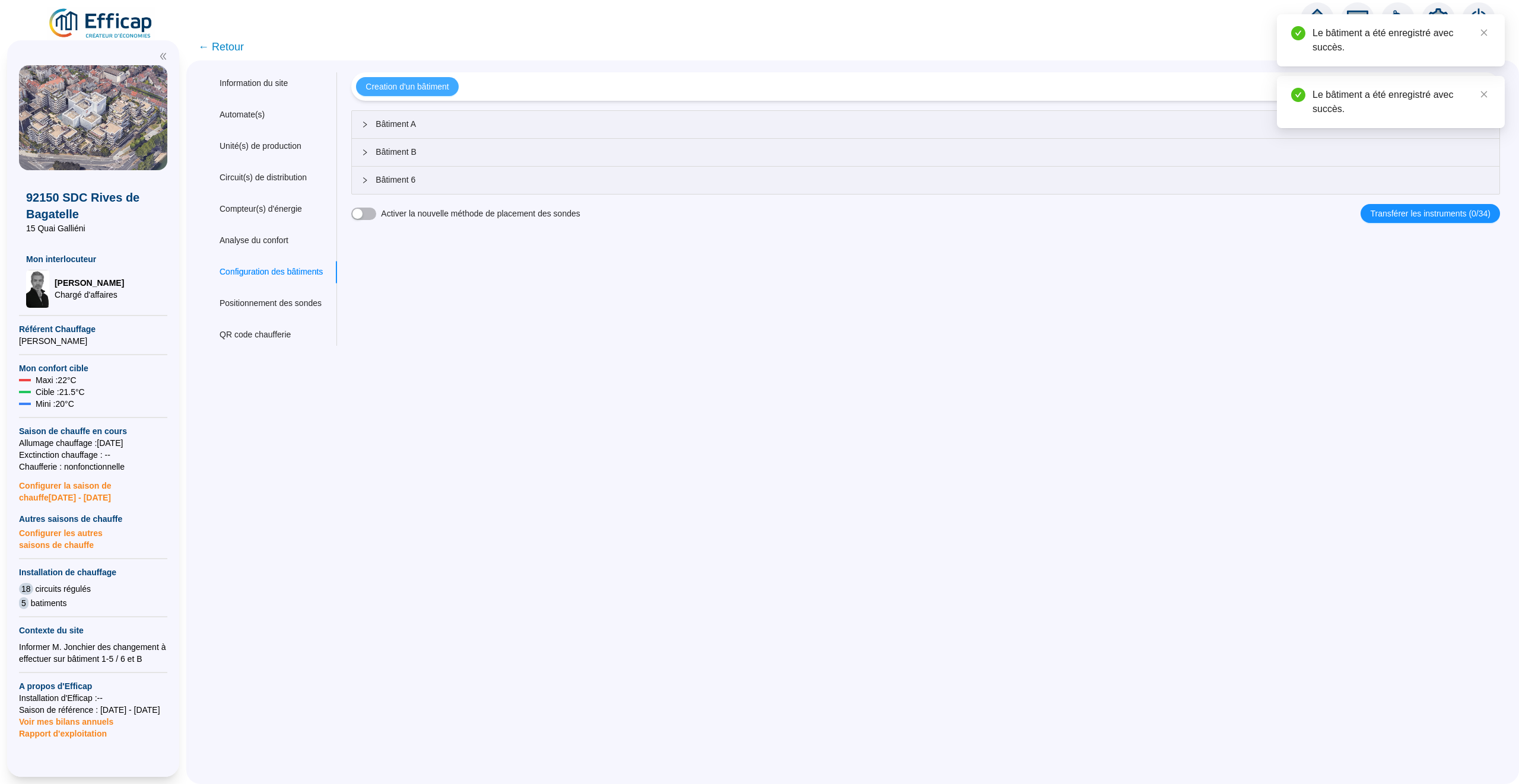
click at [432, 87] on span "Creation d'un bâtiment" at bounding box center [407, 87] width 83 height 12
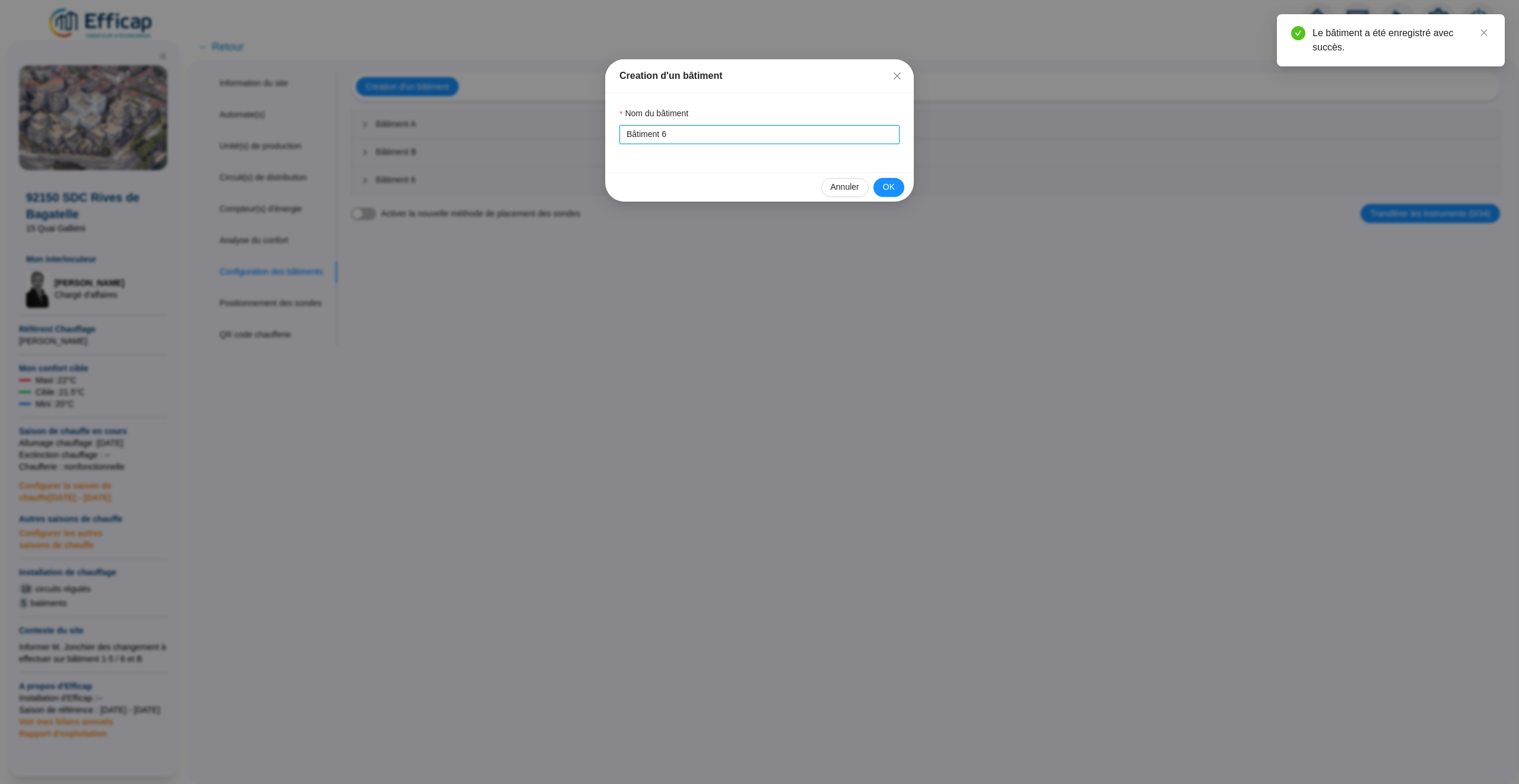
click at [676, 136] on input "Bâtiment 6" at bounding box center [759, 134] width 280 height 19
click at [888, 190] on span "OK" at bounding box center [888, 187] width 12 height 12
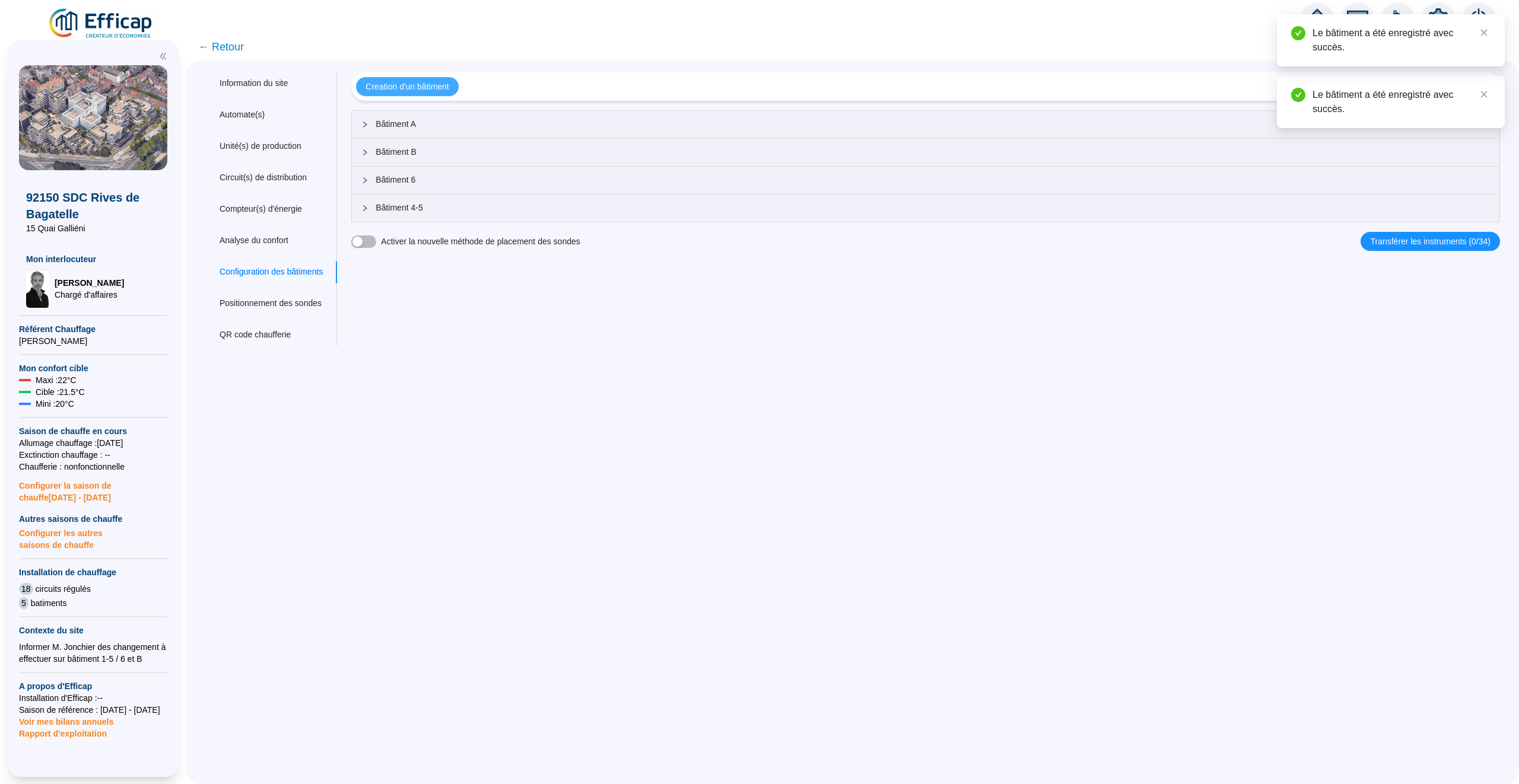
click at [428, 77] on button "Creation d'un bâtiment" at bounding box center [407, 86] width 102 height 19
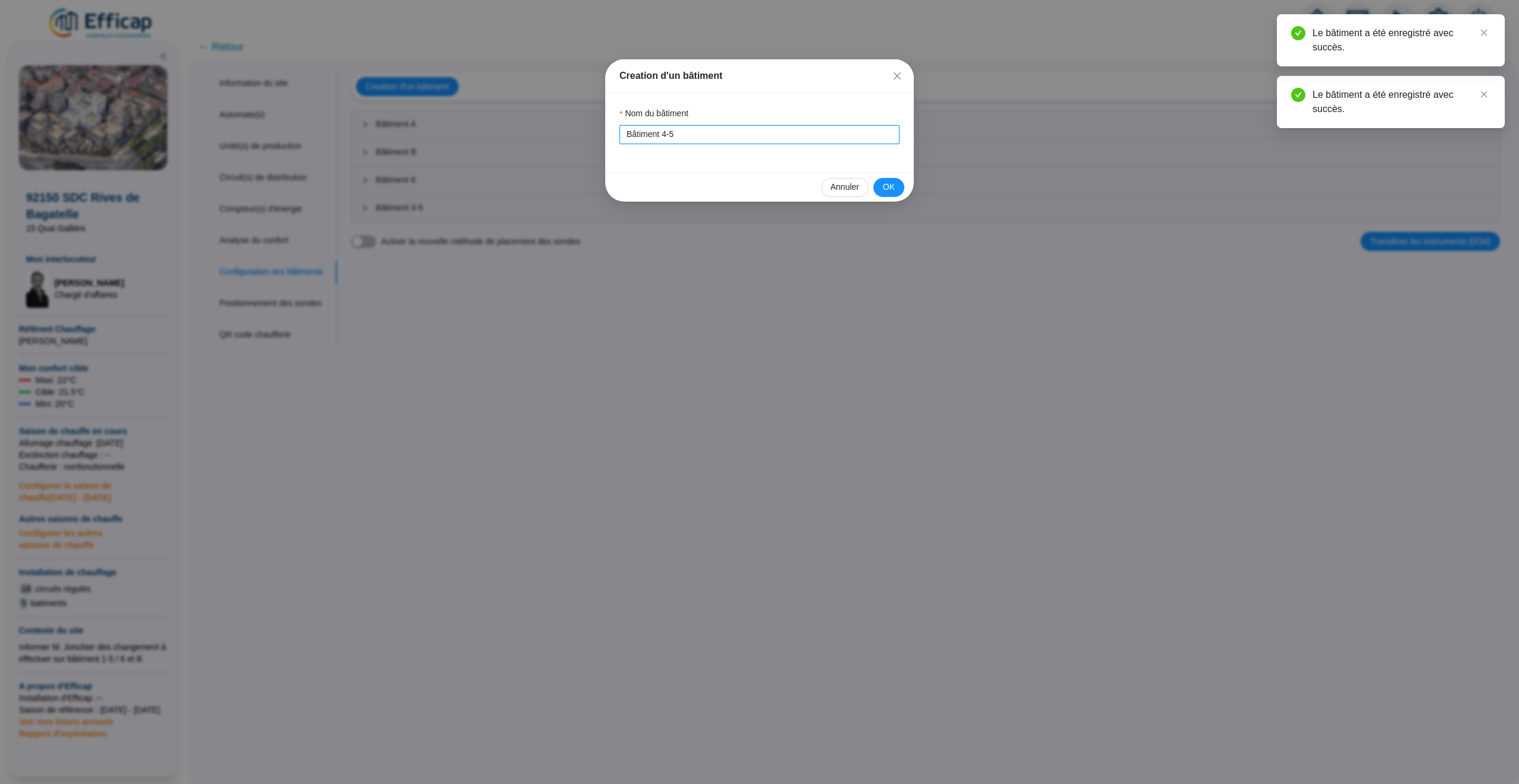
click at [691, 134] on input "Bâtiment 4-5" at bounding box center [759, 134] width 280 height 19
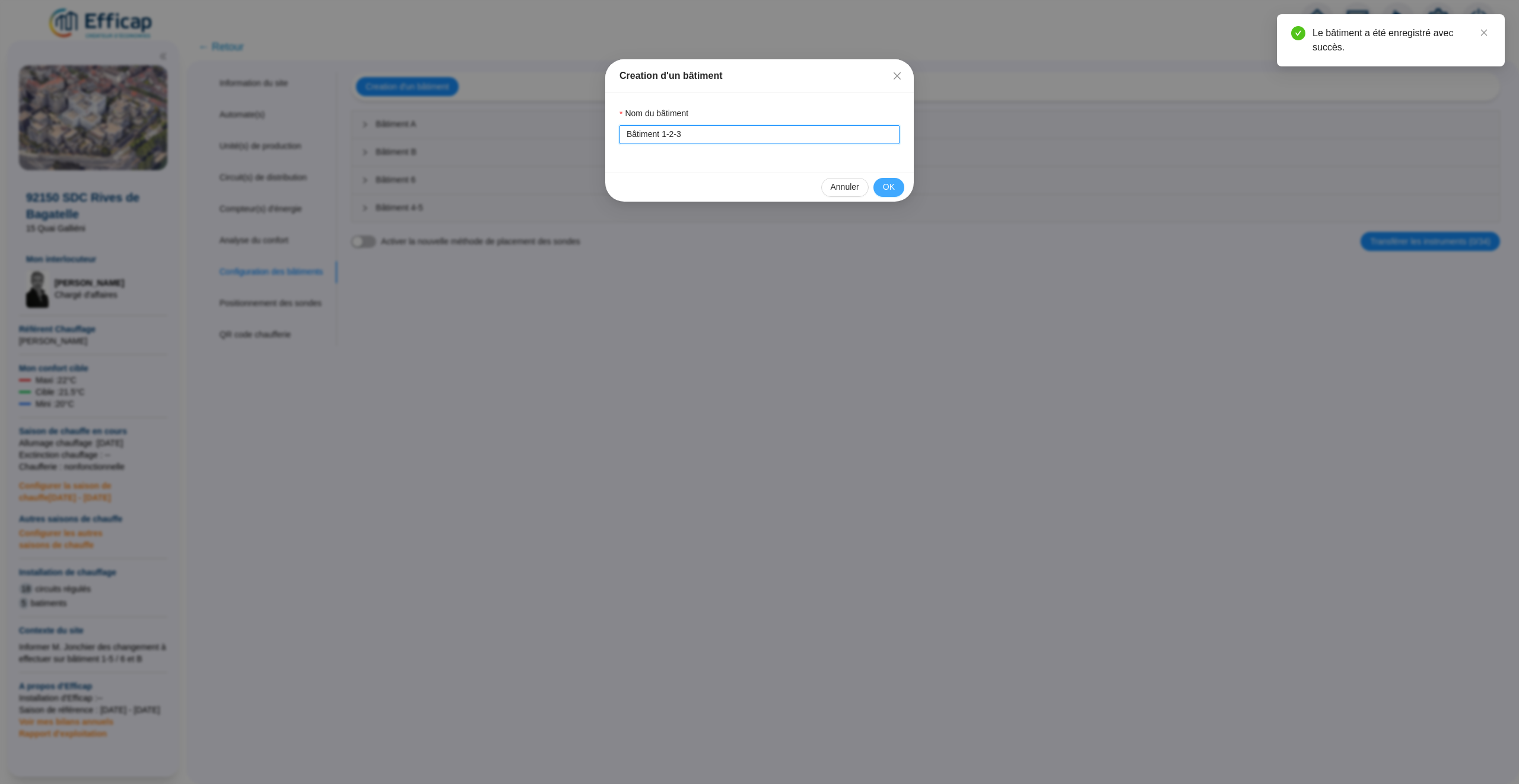
type input "Bâtiment 1-2-3"
click at [893, 188] on span "OK" at bounding box center [888, 187] width 12 height 12
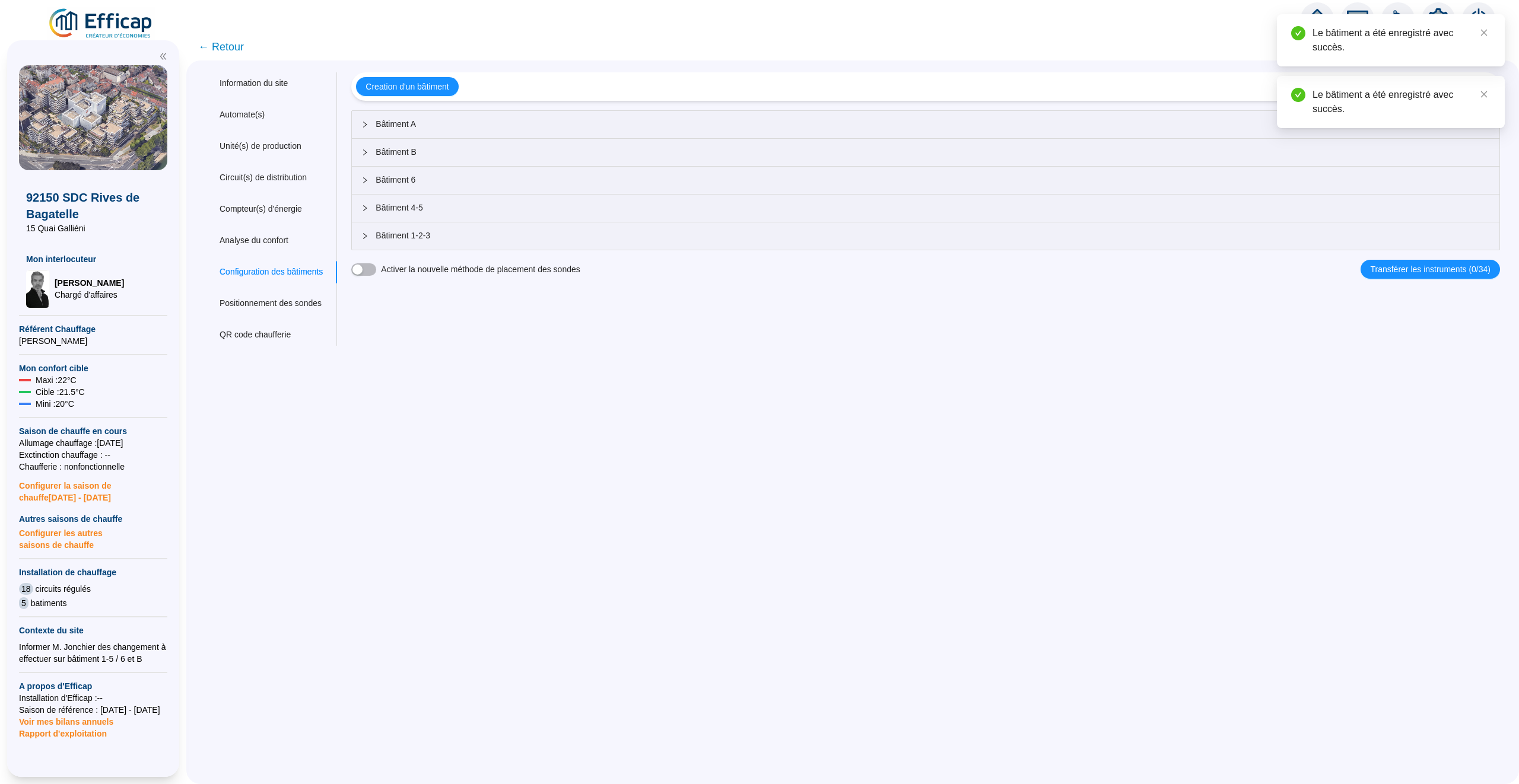
click at [1323, 7] on div at bounding box center [1317, 19] width 33 height 33
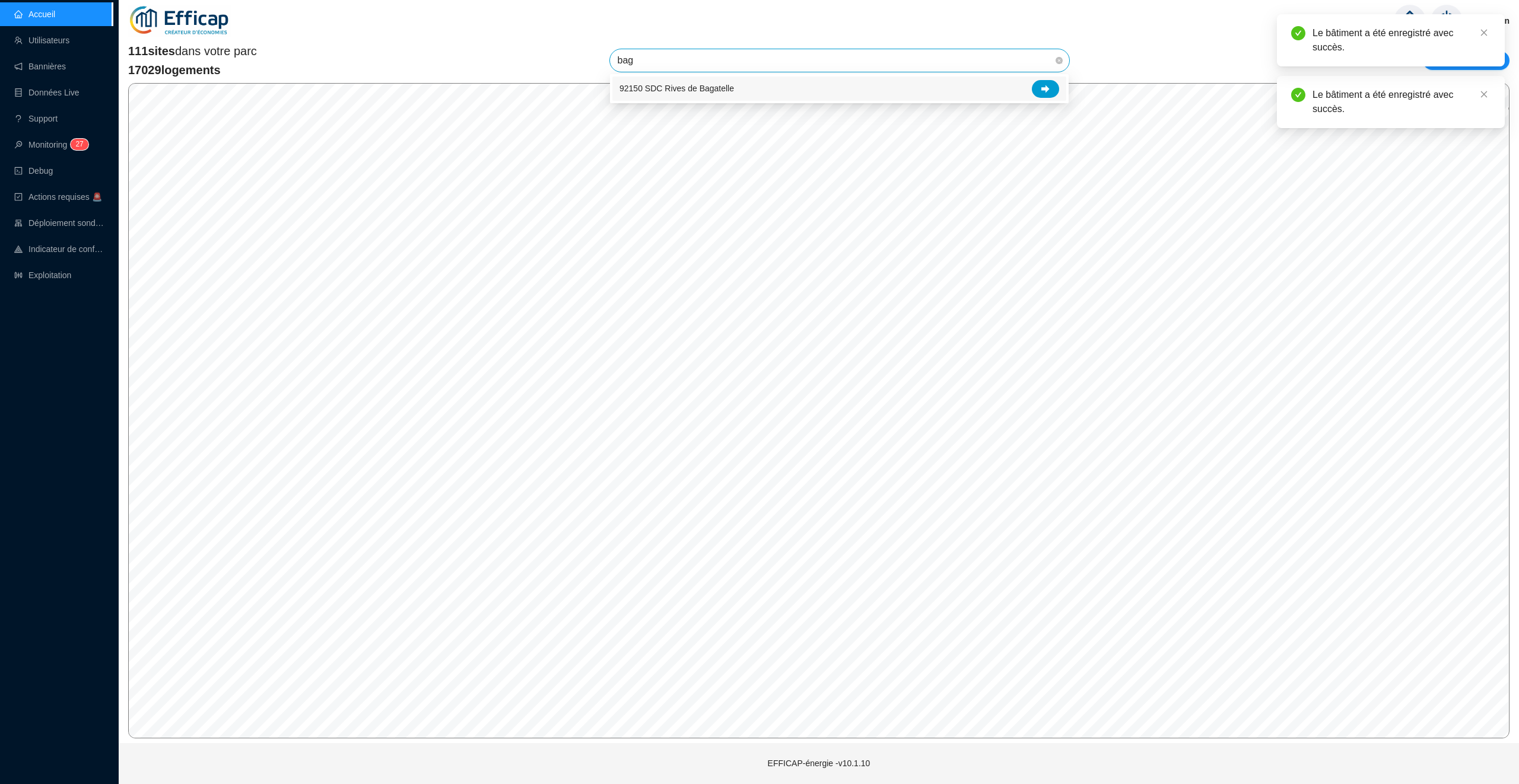
type input "baga"
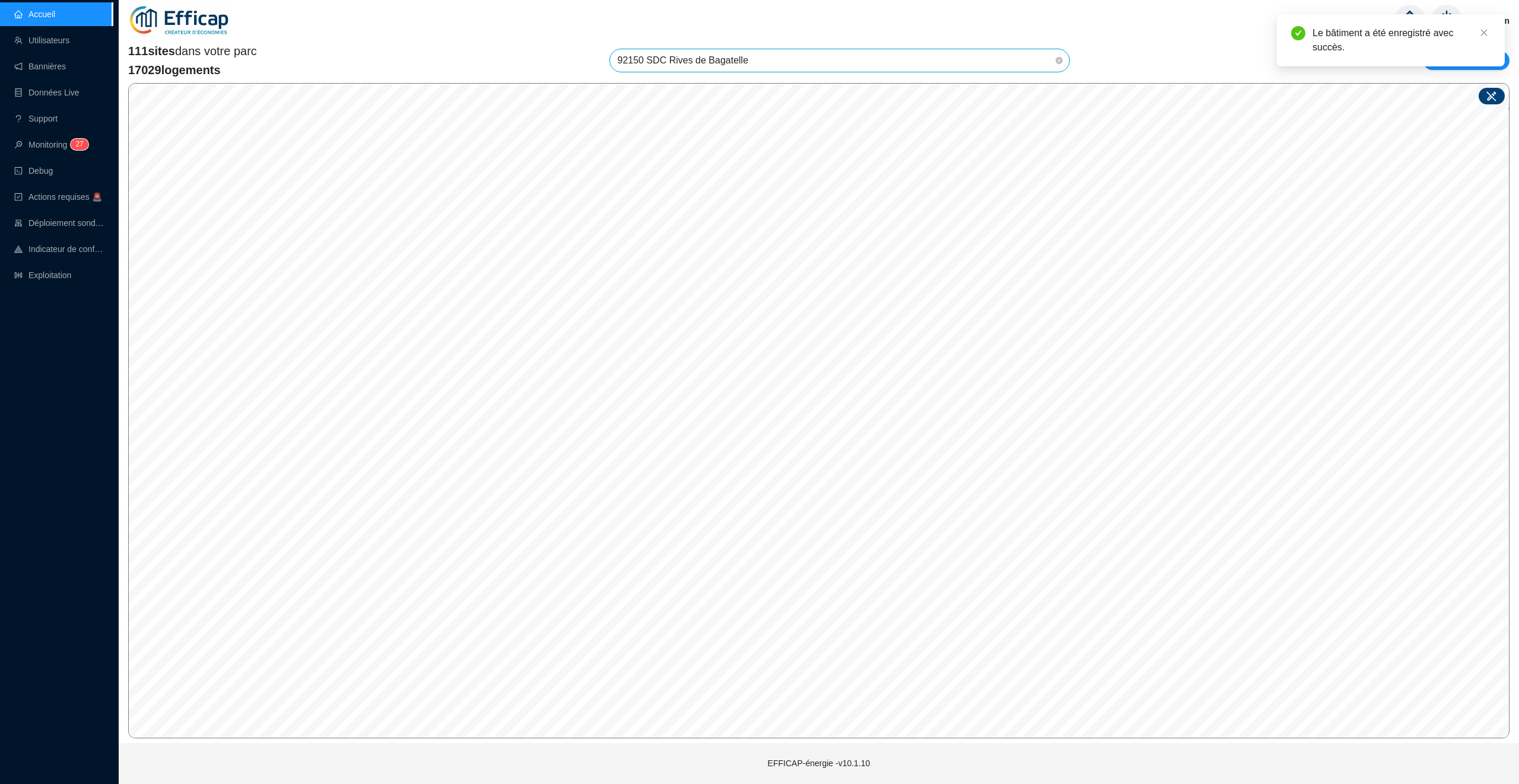
click at [1493, 101] on icon at bounding box center [1491, 95] width 12 height 12
click at [768, 367] on input "search" at bounding box center [741, 368] width 89 height 18
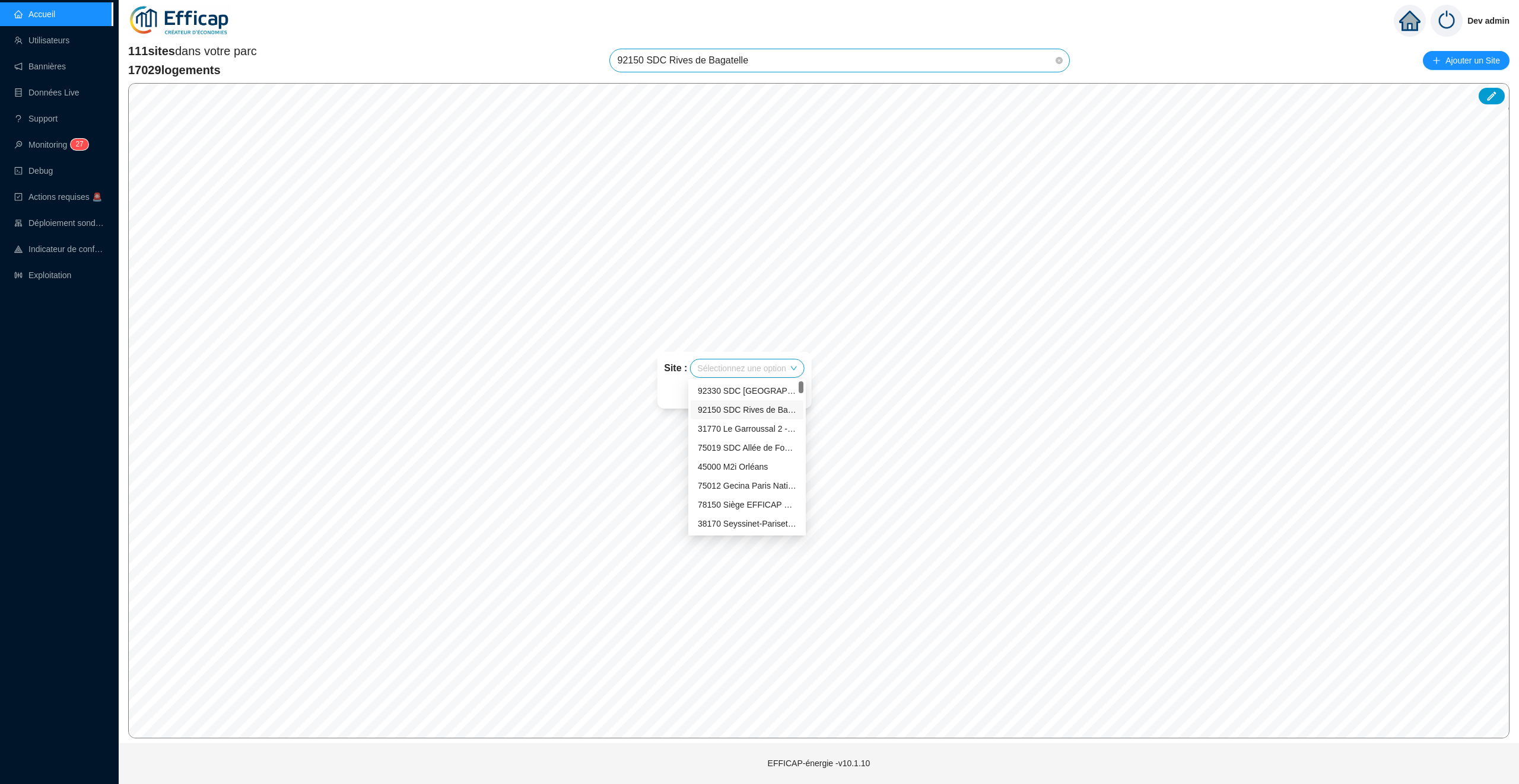
click at [751, 404] on div "92150 SDC Rives de Bagatelle" at bounding box center [747, 410] width 99 height 12
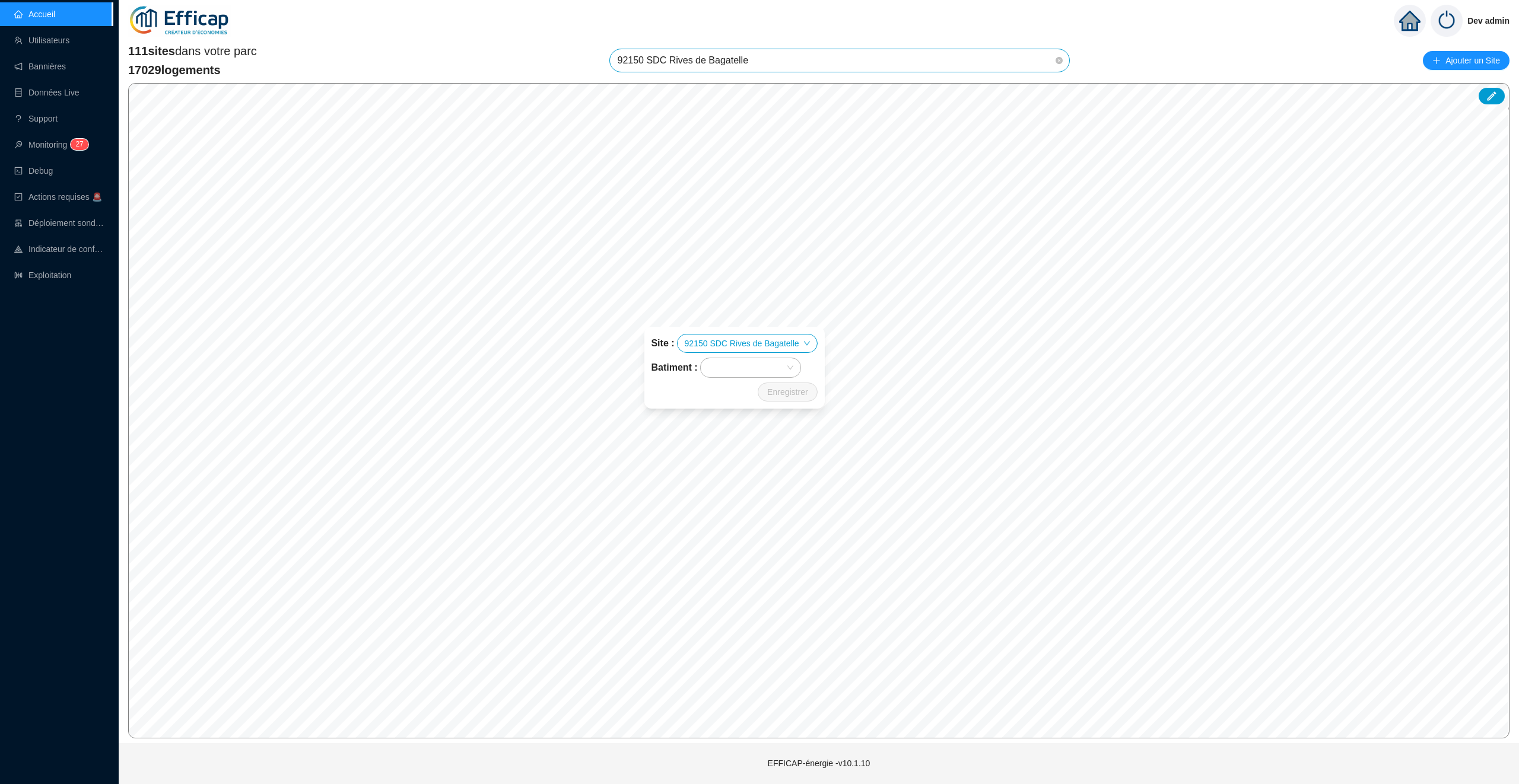
click at [759, 373] on div at bounding box center [744, 367] width 83 height 17
click at [744, 388] on div "Bâtiment 1-2-3" at bounding box center [749, 391] width 80 height 12
click at [778, 366] on div "Bâtiment 1-2-3" at bounding box center [744, 367] width 83 height 17
click at [758, 406] on div "Bâtiment 4-5" at bounding box center [749, 410] width 80 height 12
click at [784, 342] on div "Site : 92150 SDC Rives de Bagatelle Batiment : Bâtiment 1-2-3 Bâtiment 4-5 Enre…" at bounding box center [735, 361] width 185 height 81
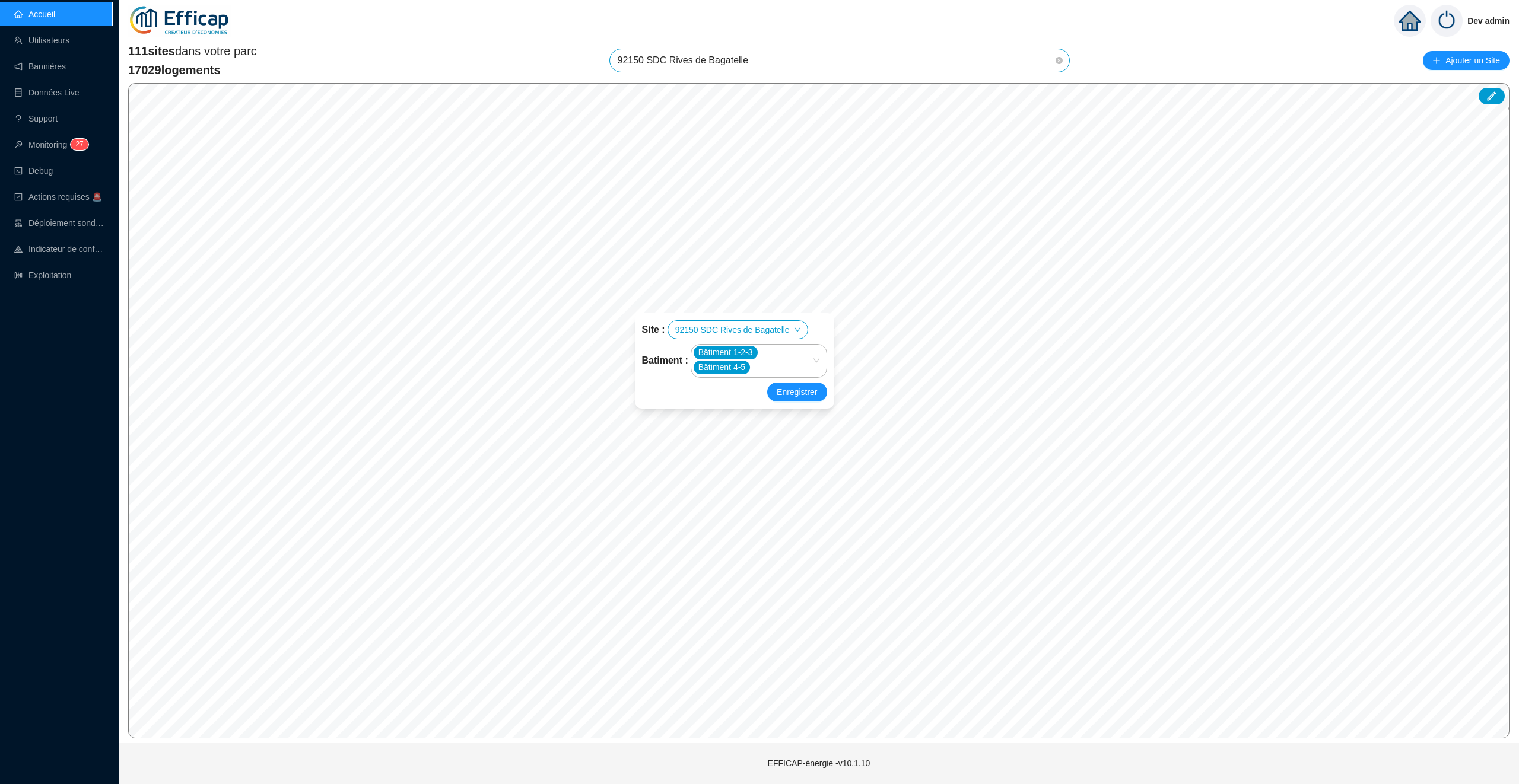
click at [784, 362] on div "Bâtiment 1-2-3 Bâtiment 4-5" at bounding box center [752, 361] width 118 height 30
click at [752, 423] on div "Bâtiment 6" at bounding box center [759, 429] width 115 height 12
click at [810, 348] on div "Bâtiment 1-2-3 Bâtiment 4-5 Bâtiment 6" at bounding box center [752, 361] width 118 height 30
click at [746, 442] on div "Bâtiment A" at bounding box center [759, 448] width 115 height 12
click at [823, 337] on div "Bâtiment 1-2-3 Bâtiment 4-5 Bâtiment 6 Bâtiment A" at bounding box center [759, 354] width 135 height 46
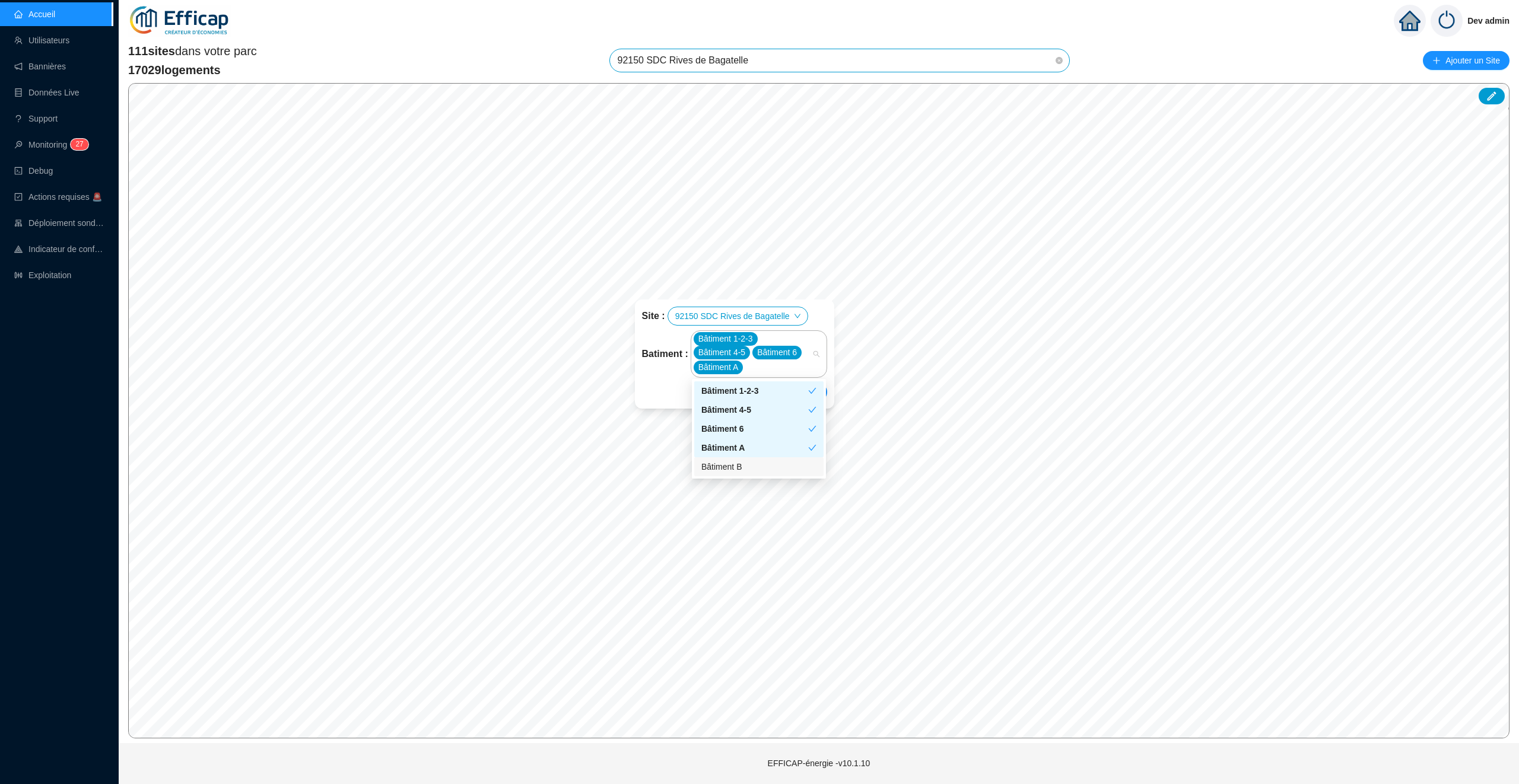
click at [762, 467] on div "Bâtiment B" at bounding box center [759, 467] width 115 height 12
click at [803, 388] on span "Enregistrer" at bounding box center [797, 391] width 41 height 14
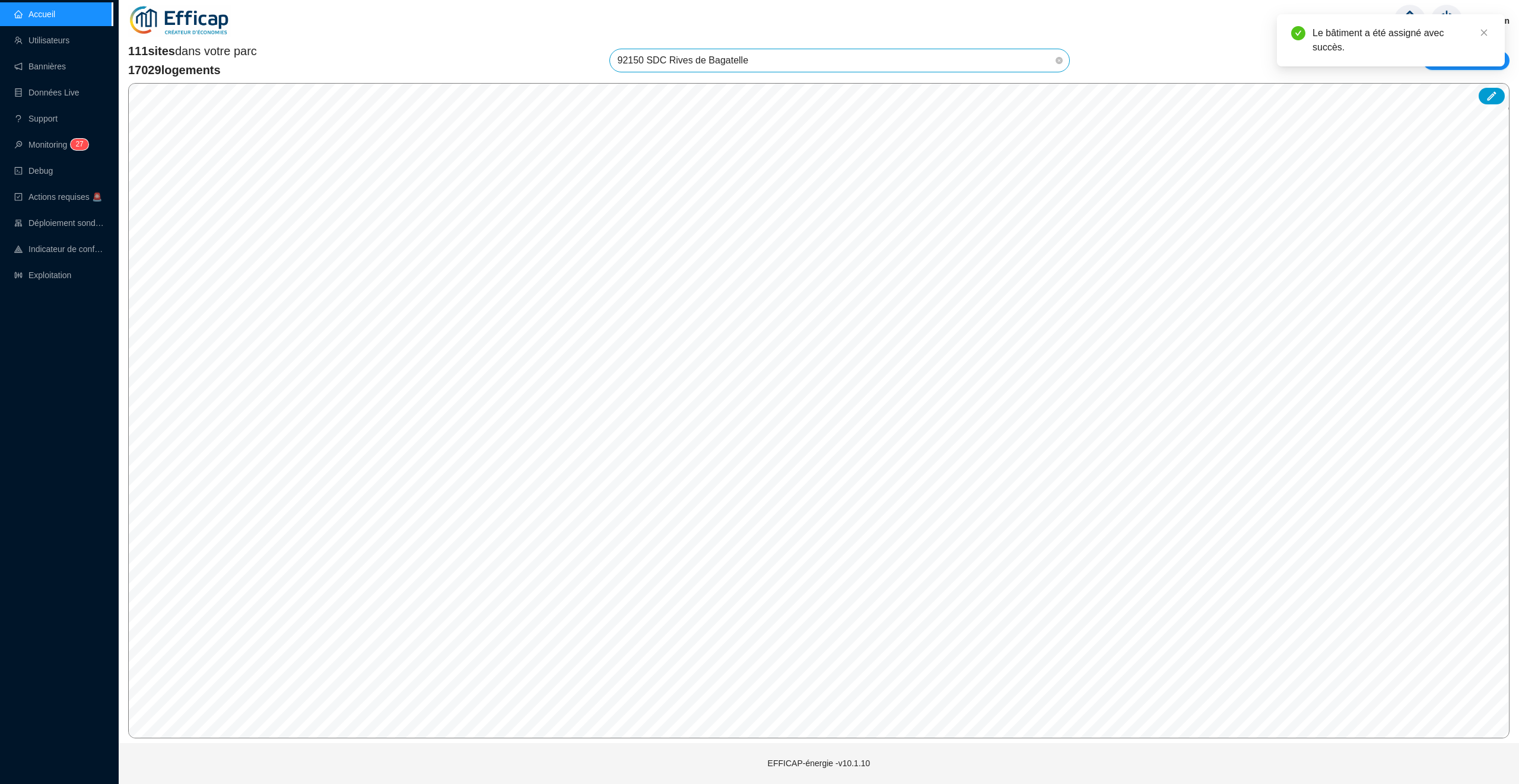
click at [795, 50] on span "92150 SDC Rives de Bagatelle" at bounding box center [839, 60] width 445 height 23
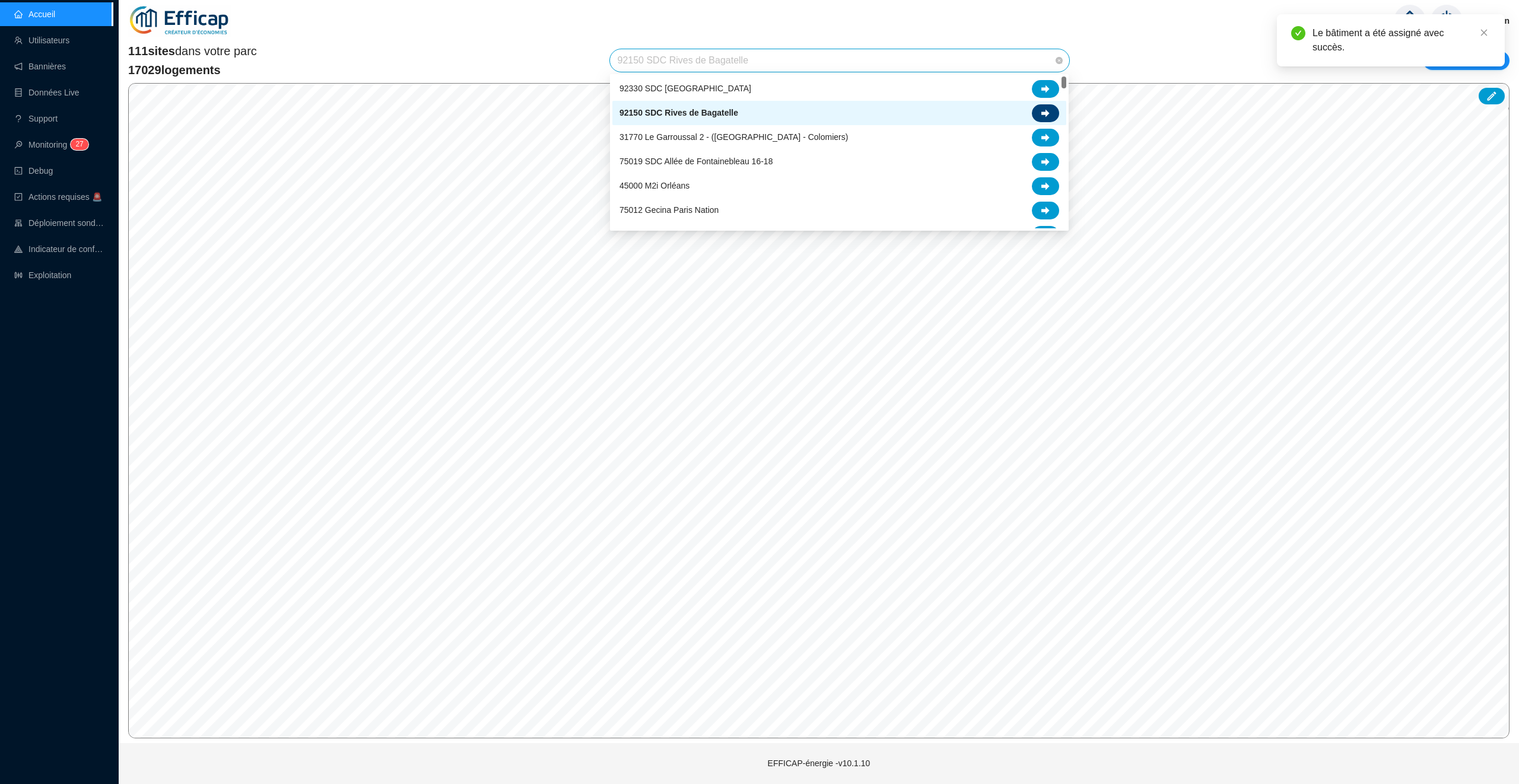
click at [1042, 115] on icon at bounding box center [1045, 113] width 8 height 8
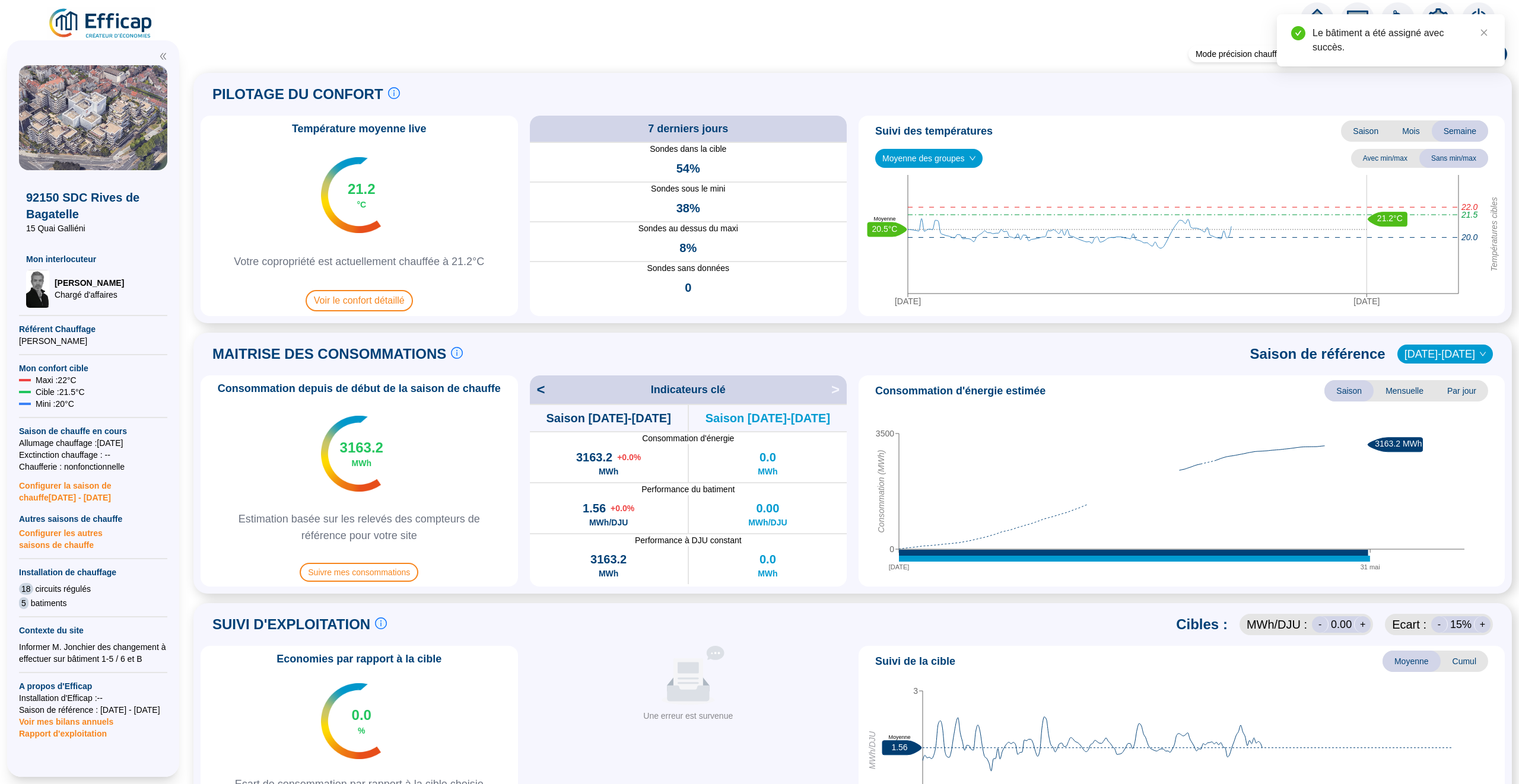
scroll to position [542, 0]
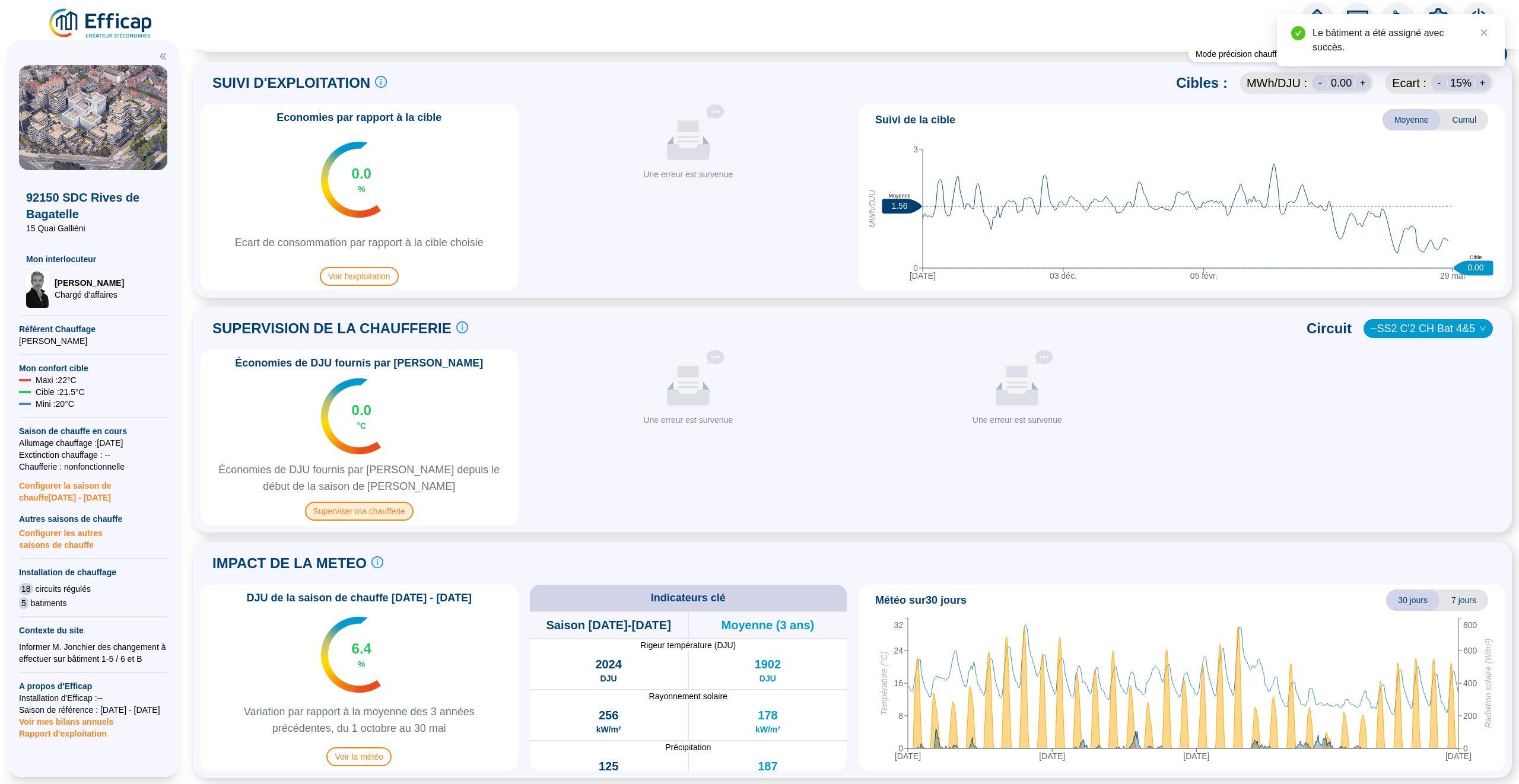
click at [350, 510] on span "Superviser ma chaufferie" at bounding box center [359, 511] width 108 height 19
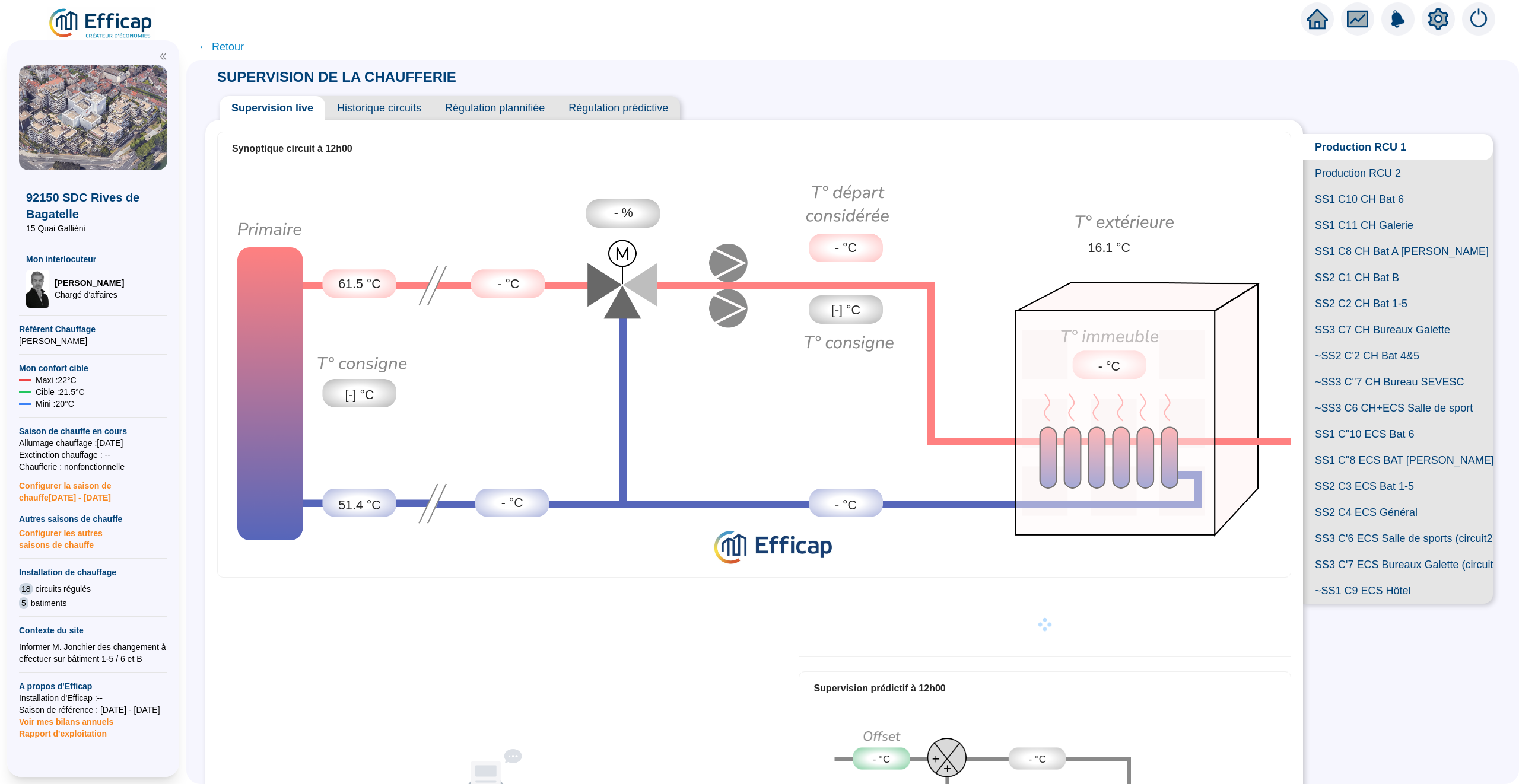
click at [1390, 486] on span "SS2 C3 ECS Bat 1-5" at bounding box center [1398, 486] width 190 height 26
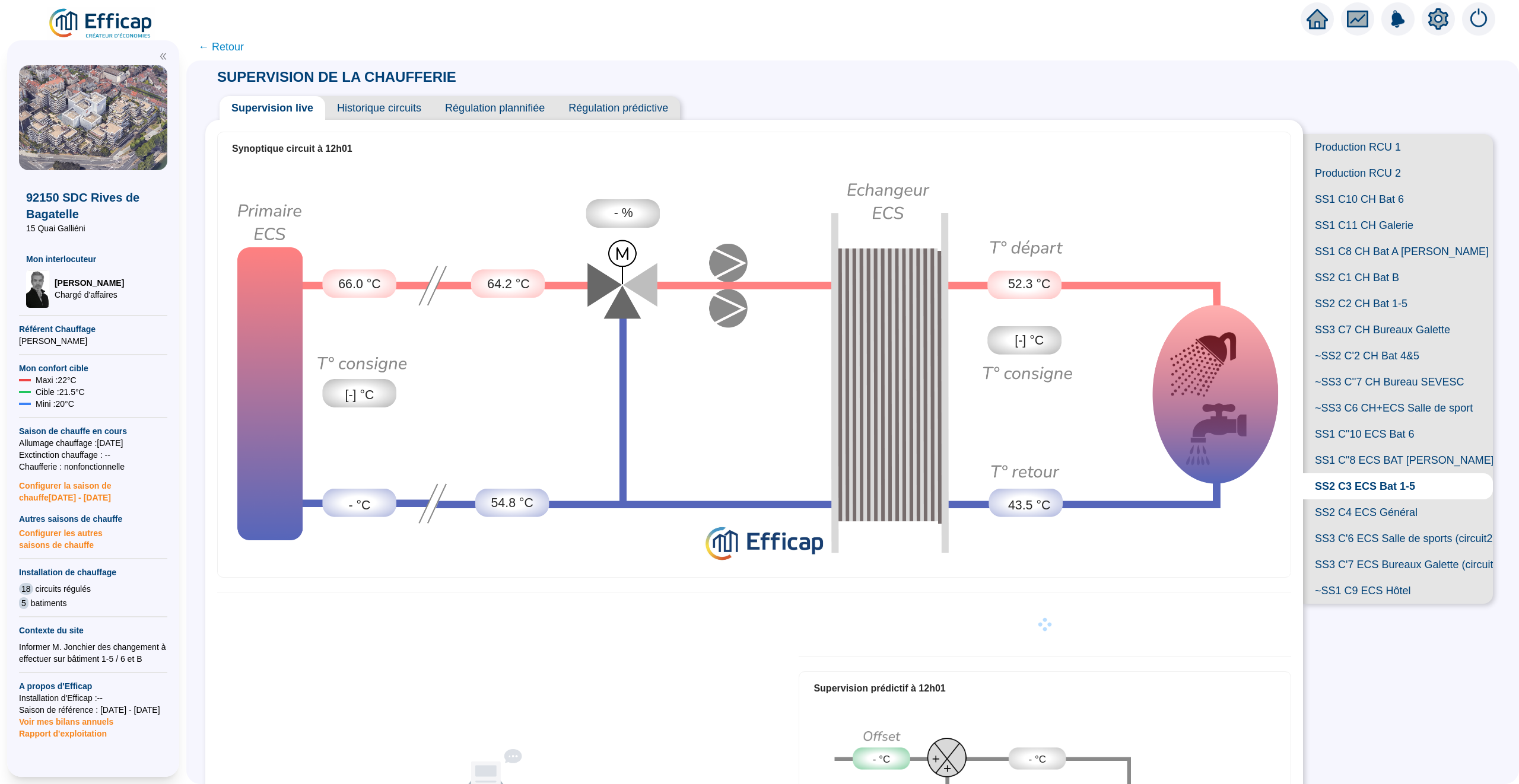
click at [1350, 219] on span "SS1 C11 CH Galerie" at bounding box center [1398, 225] width 190 height 26
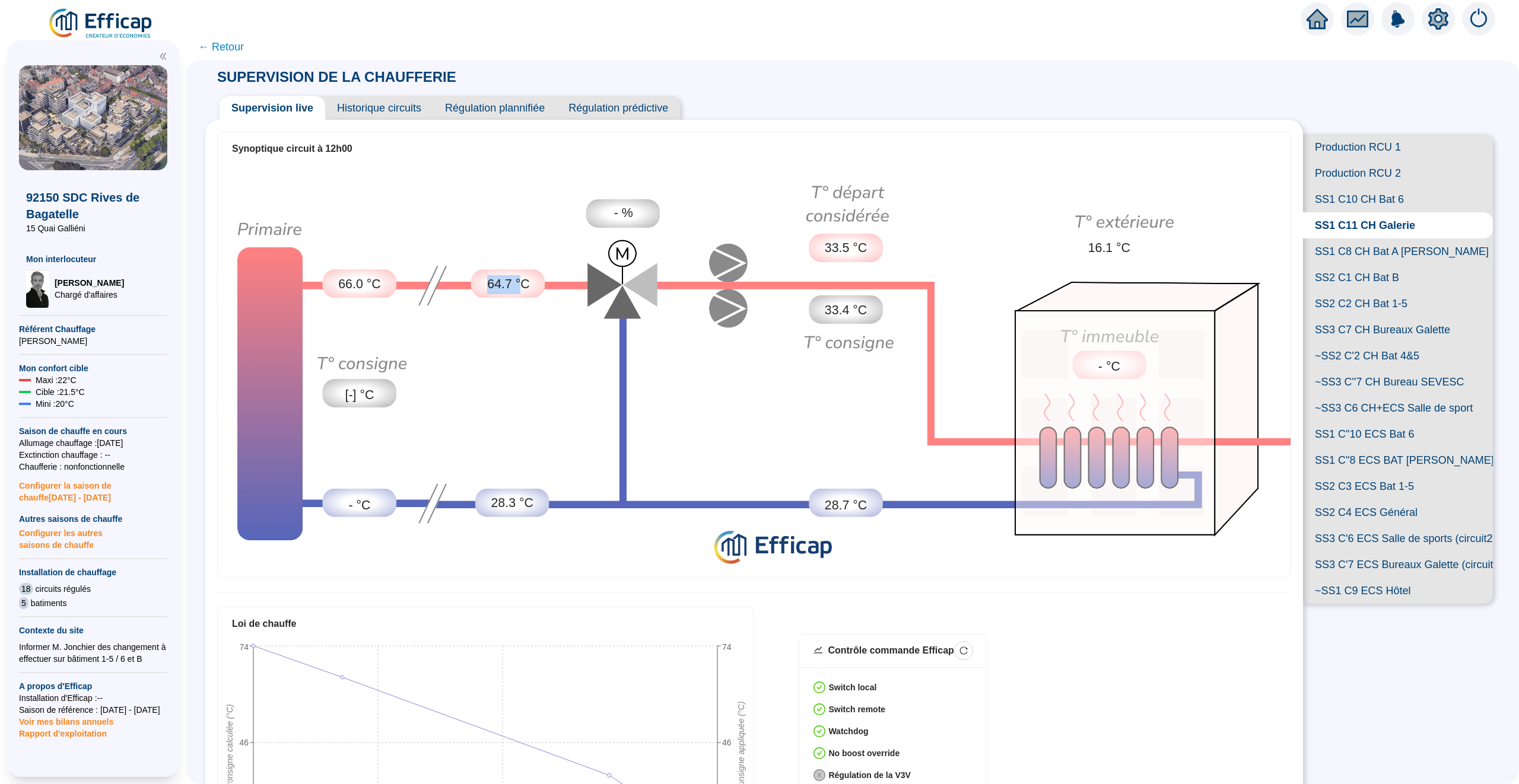
drag, startPoint x: 477, startPoint y: 284, endPoint x: 524, endPoint y: 284, distance: 47.0
click at [524, 284] on div "64.7 °C" at bounding box center [509, 284] width 74 height 28
click at [1360, 483] on span "SS2 C3 ECS Bat 1-5" at bounding box center [1398, 486] width 190 height 26
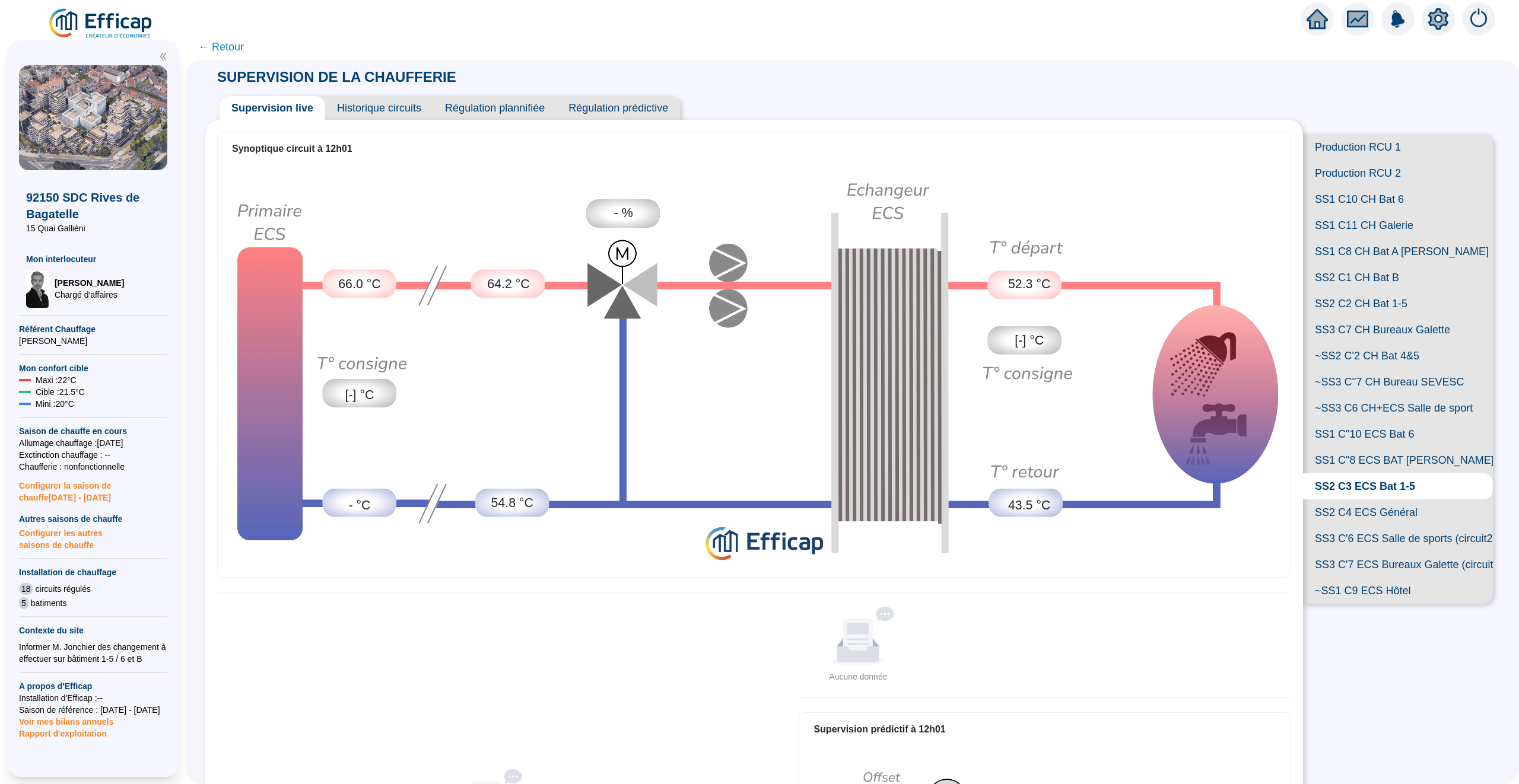
click at [387, 103] on span "Historique circuits" at bounding box center [379, 108] width 108 height 24
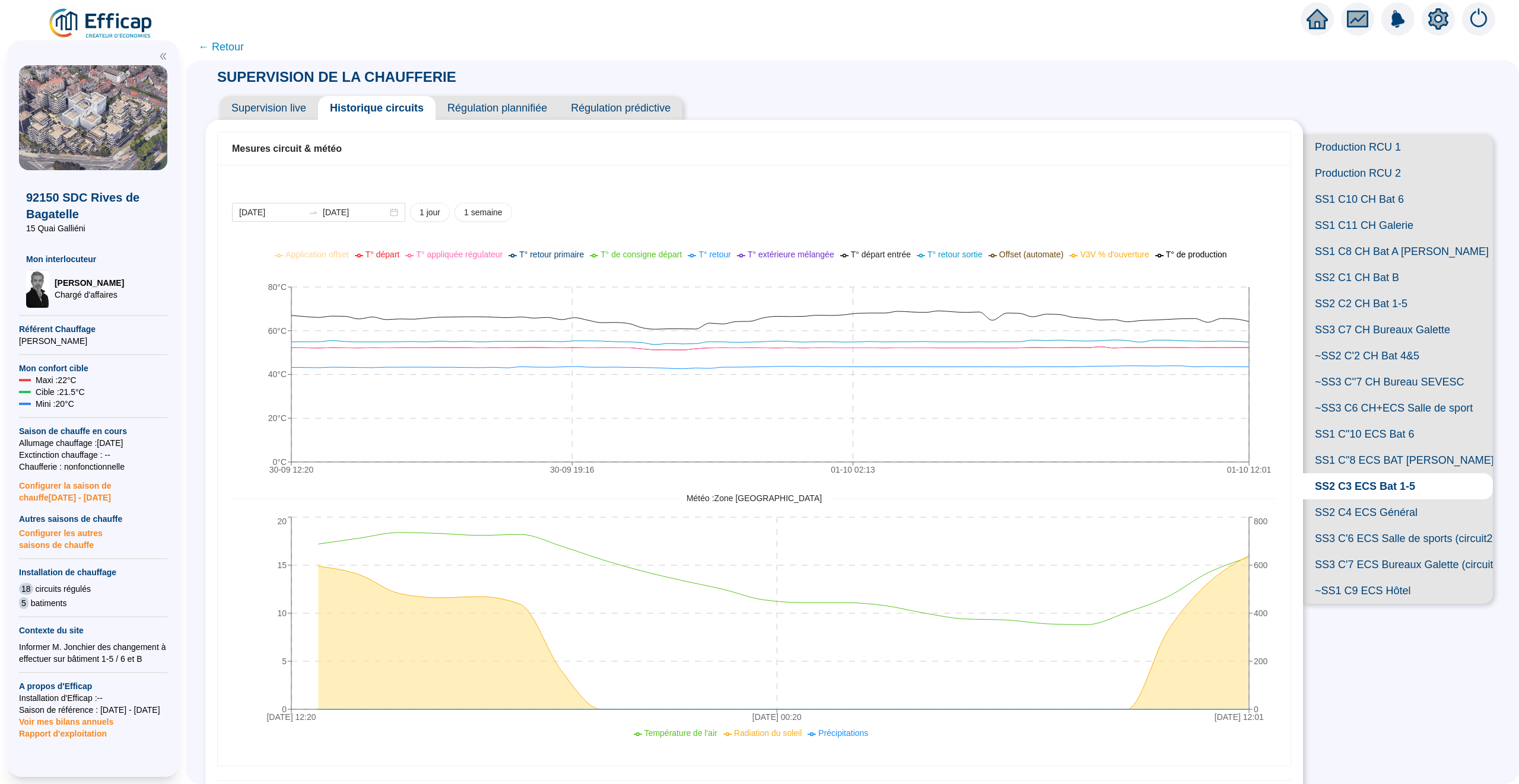
click at [302, 92] on div "Supervision live Historique circuits Régulation plannifiée Régulation prédictive" at bounding box center [754, 103] width 1098 height 33
click at [301, 108] on span "Supervision live" at bounding box center [269, 108] width 99 height 24
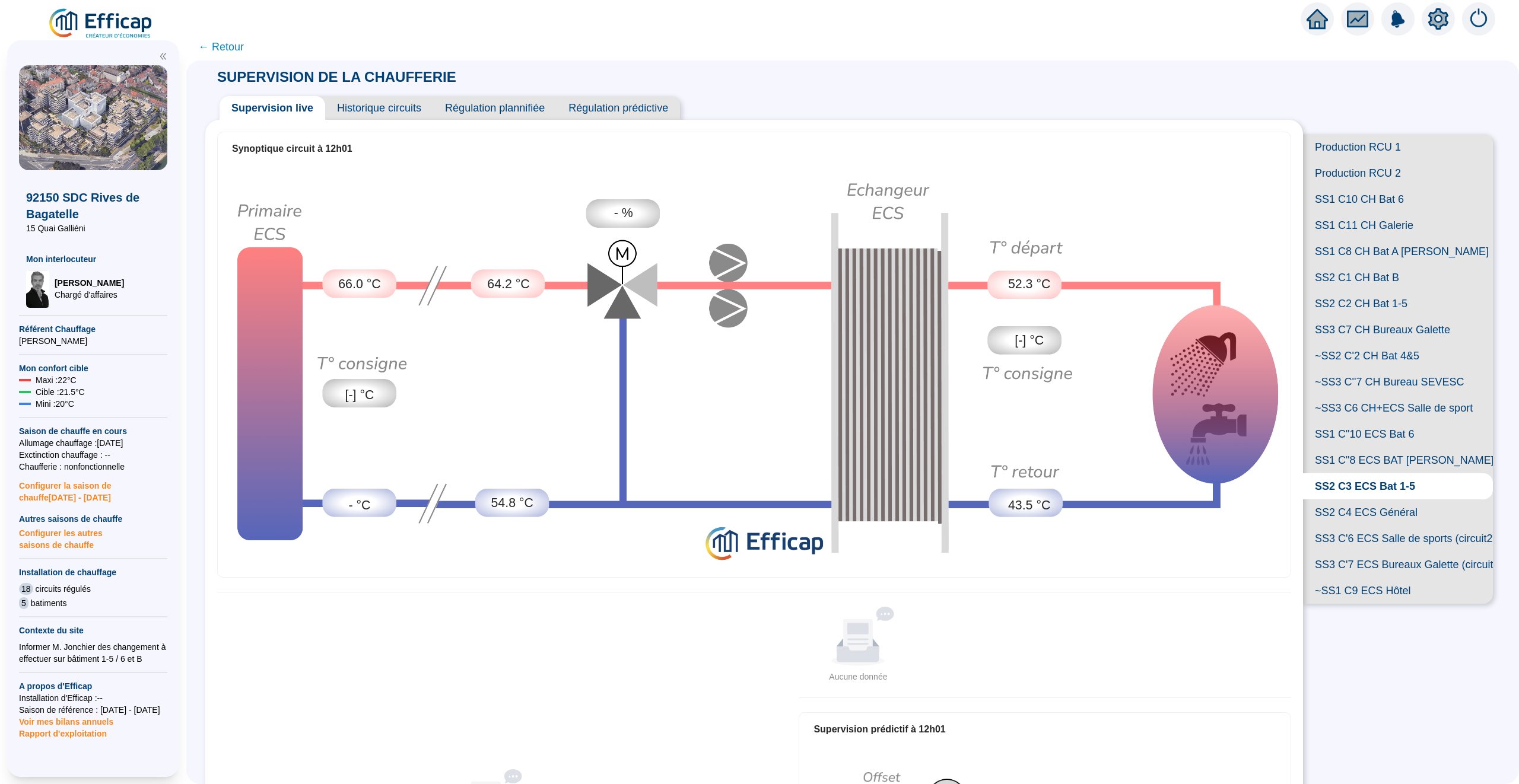
click at [497, 286] on span "64.2 °C" at bounding box center [508, 284] width 42 height 19
drag, startPoint x: 488, startPoint y: 286, endPoint x: 529, endPoint y: 286, distance: 41.0
click at [529, 286] on span "64.2 °C" at bounding box center [508, 284] width 42 height 19
click at [540, 415] on img at bounding box center [754, 369] width 1073 height 409
click at [499, 284] on span "64.2 °C" at bounding box center [508, 284] width 42 height 19
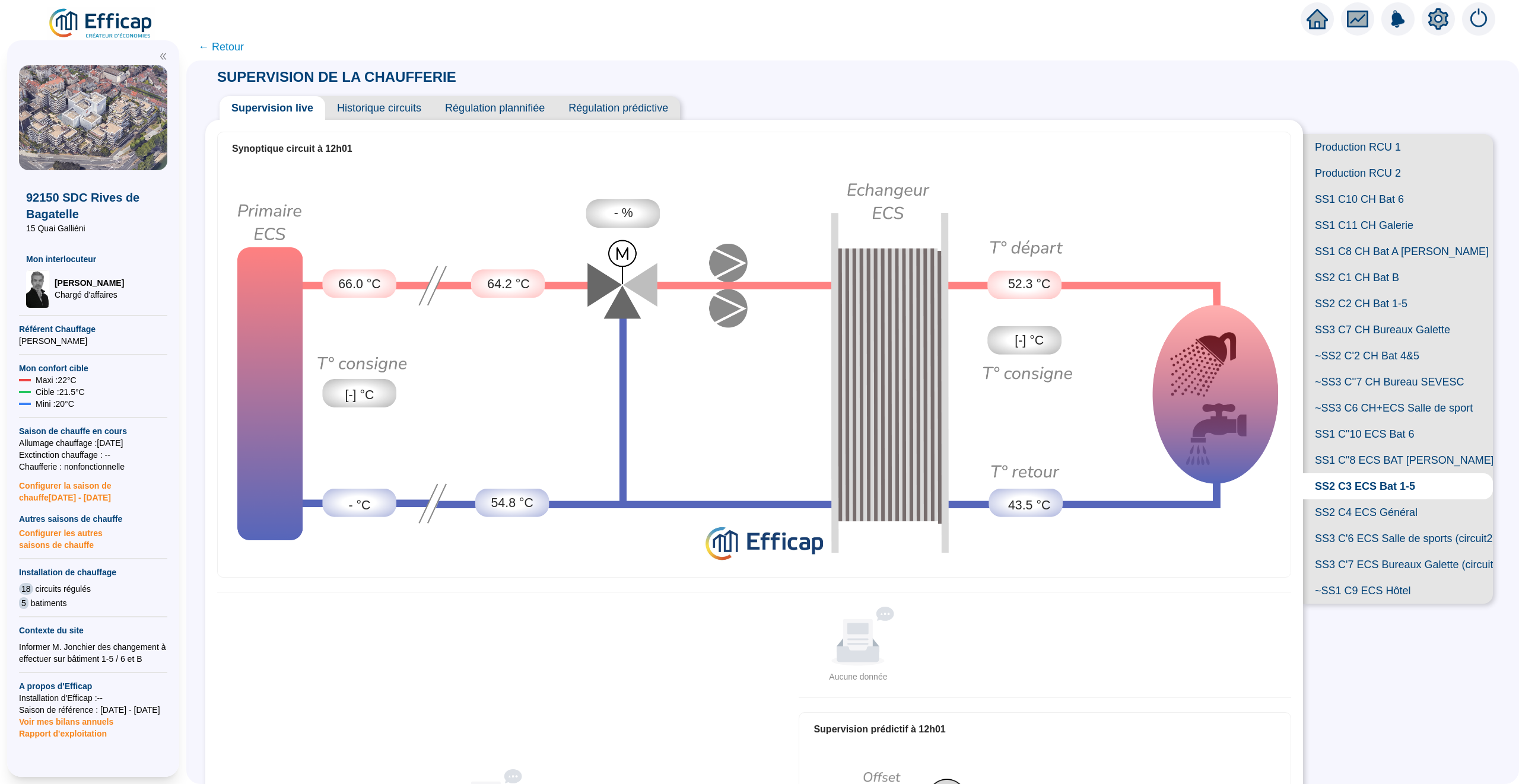
click at [1369, 514] on span "SS2 C4 ECS Général" at bounding box center [1398, 512] width 190 height 26
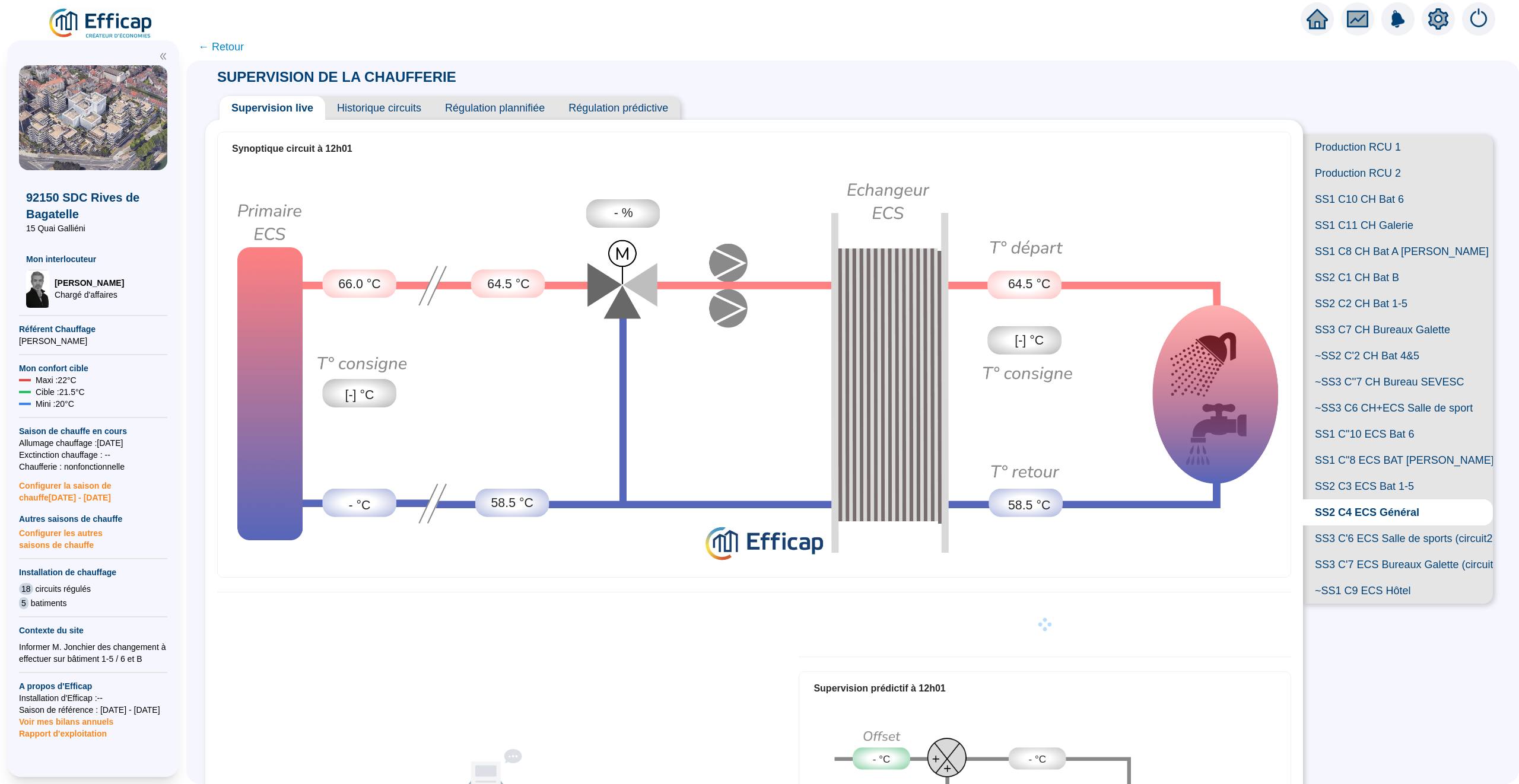
click at [1342, 542] on span "SS3 C'6 ECS Salle de sports (circuit2)" at bounding box center [1398, 538] width 190 height 26
click at [1361, 569] on span "SS3 C'7 ECS Bureaux Galette (circuit 1)" at bounding box center [1398, 564] width 190 height 26
click at [1343, 232] on span "SS1 C11 CH Galerie" at bounding box center [1398, 225] width 190 height 26
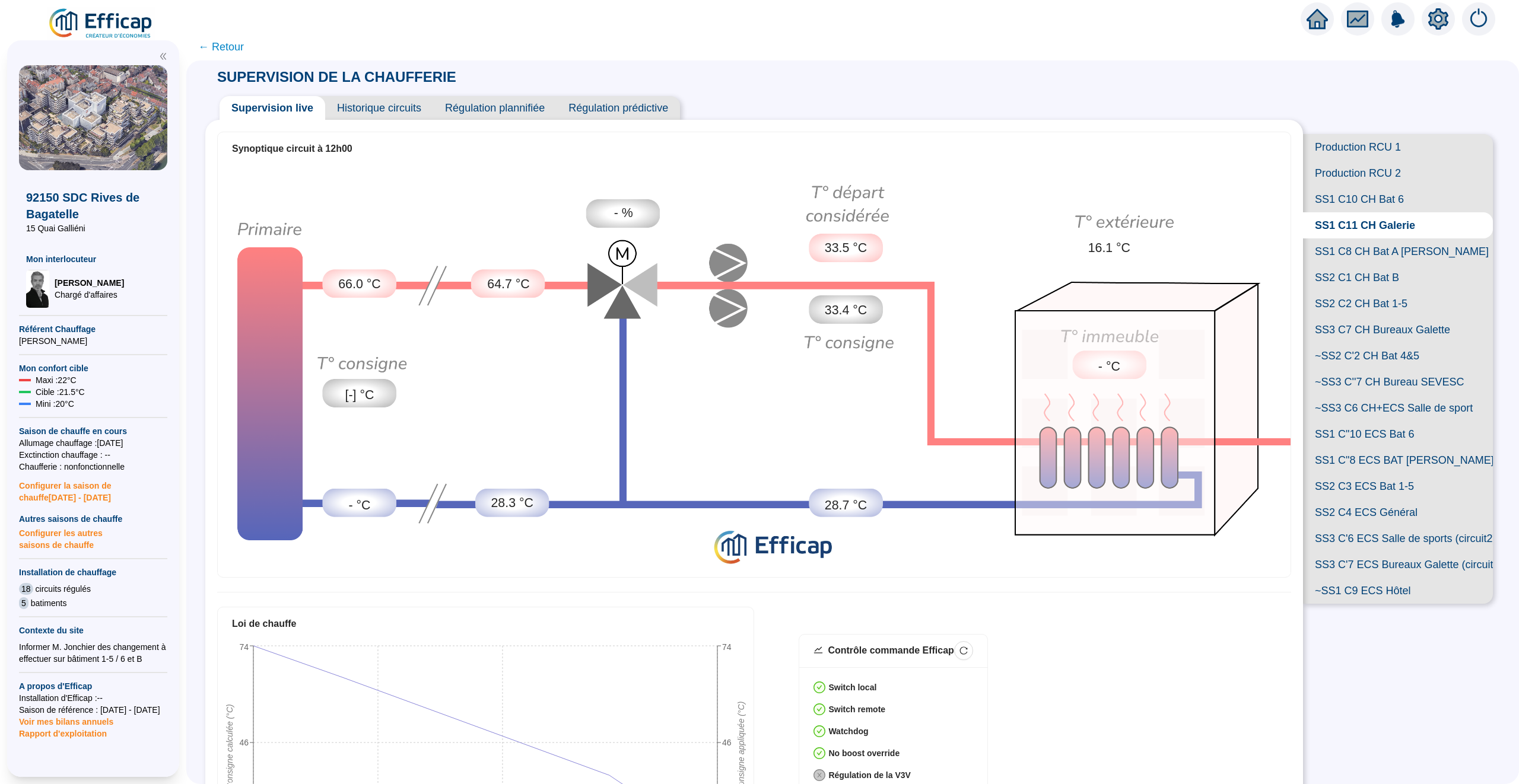
click at [1343, 187] on span "SS1 C10 CH Bat 6" at bounding box center [1398, 199] width 190 height 26
click at [1361, 254] on span "SS1 C8 CH Bat A [PERSON_NAME]" at bounding box center [1398, 251] width 190 height 26
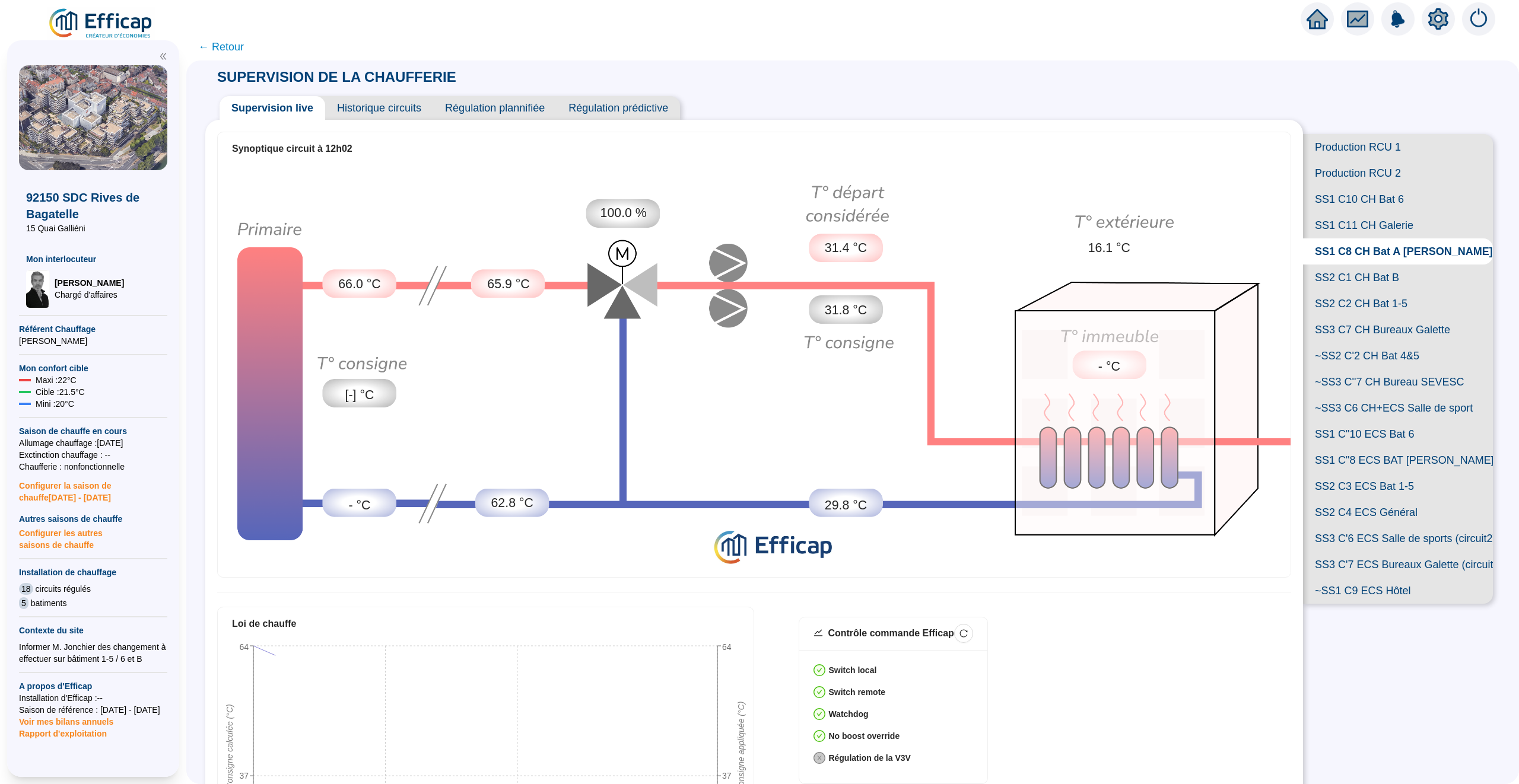
click at [1360, 279] on span "SS2 C1 CH Bat B" at bounding box center [1398, 278] width 190 height 26
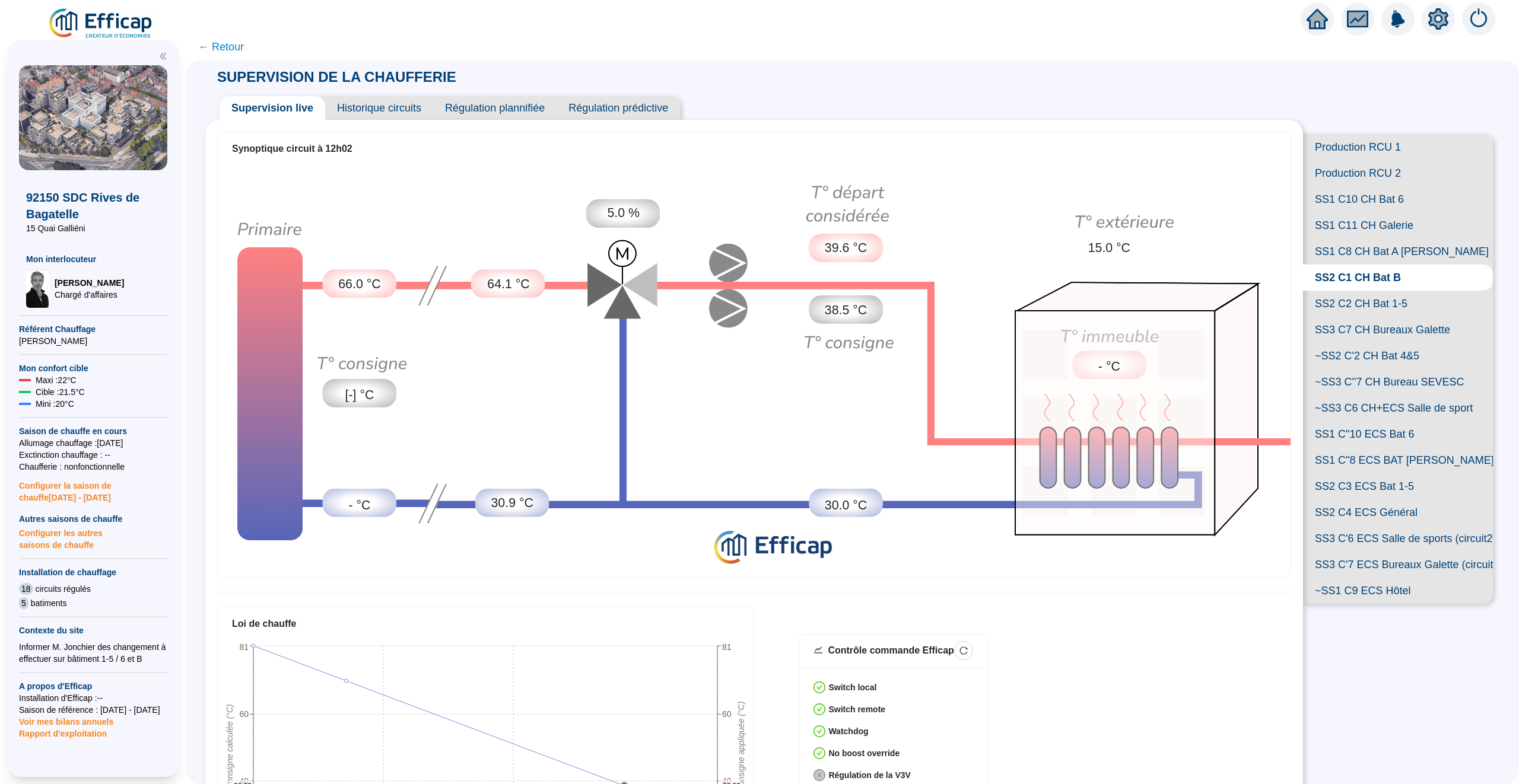
click at [1339, 306] on span "SS2 C2 CH Bat 1-5" at bounding box center [1398, 303] width 190 height 26
drag, startPoint x: 334, startPoint y: 278, endPoint x: 382, endPoint y: 281, distance: 48.1
click at [382, 281] on div "66.0 °C" at bounding box center [360, 284] width 74 height 28
click at [1376, 326] on span "SS3 C7 CH Bureaux Galette" at bounding box center [1398, 330] width 190 height 26
drag, startPoint x: 332, startPoint y: 281, endPoint x: 395, endPoint y: 291, distance: 63.8
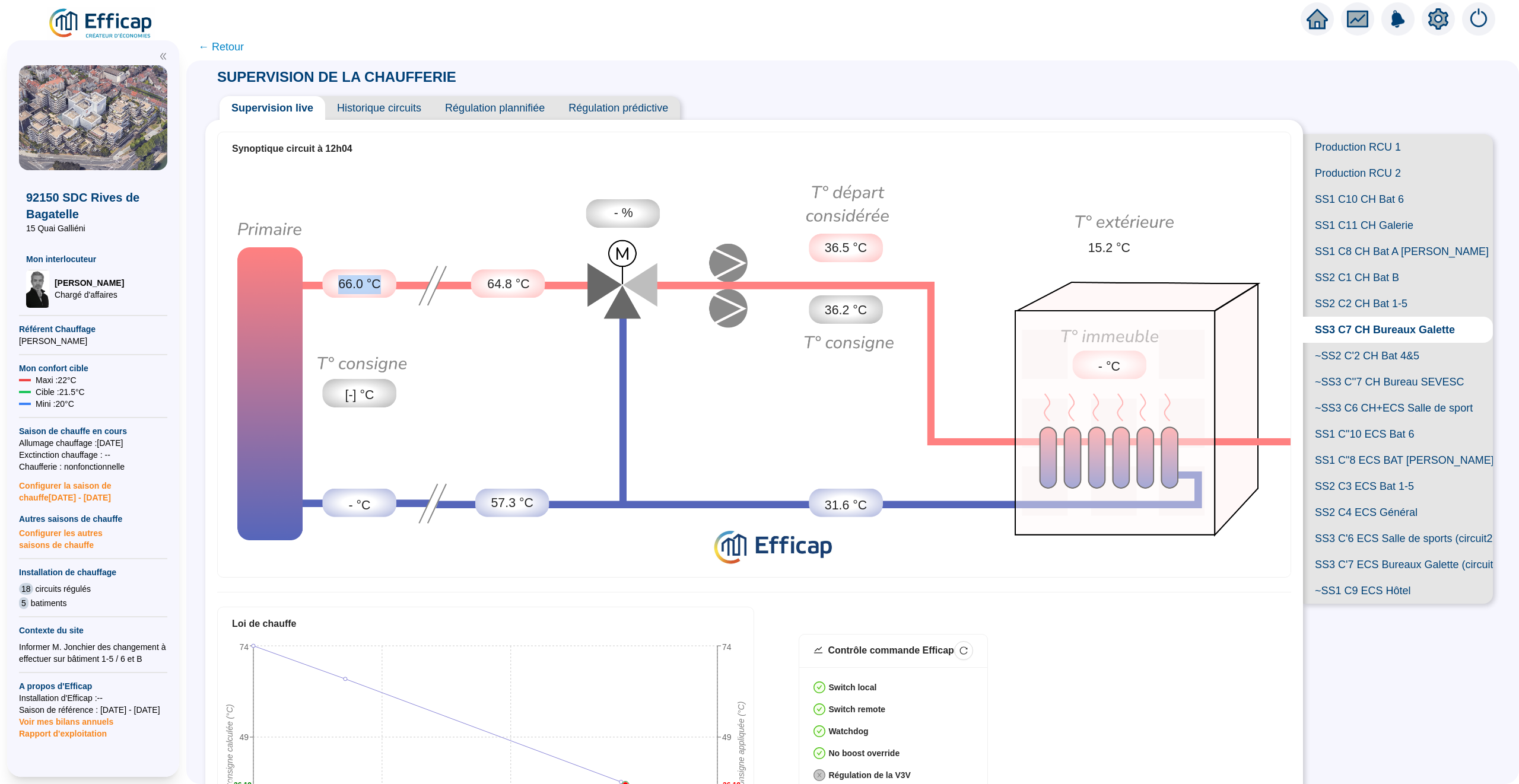
click at [396, 291] on div "66.0 °C" at bounding box center [360, 284] width 74 height 28
click at [355, 310] on img at bounding box center [754, 369] width 1073 height 409
click at [355, 297] on div "66.0 °C" at bounding box center [360, 284] width 74 height 28
click at [368, 289] on span "66.0 °C" at bounding box center [359, 284] width 42 height 19
drag, startPoint x: 370, startPoint y: 287, endPoint x: 360, endPoint y: 287, distance: 10.0
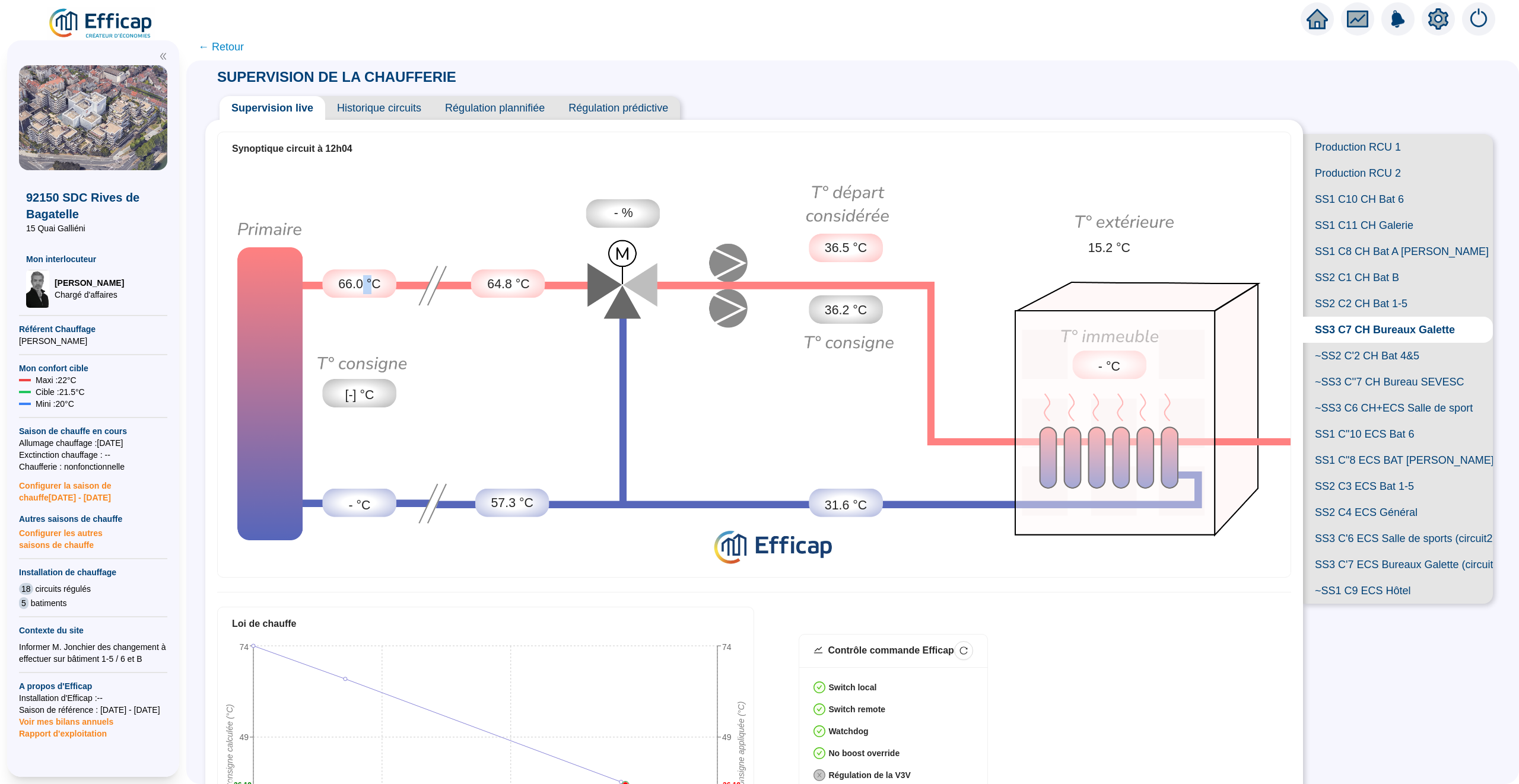
click at [362, 287] on span "66.0 °C" at bounding box center [359, 284] width 42 height 19
click at [1349, 276] on span "SS2 C1 CH Bat B" at bounding box center [1398, 278] width 190 height 26
click at [1354, 252] on span "SS1 C8 CH Bat A [PERSON_NAME]" at bounding box center [1398, 251] width 190 height 26
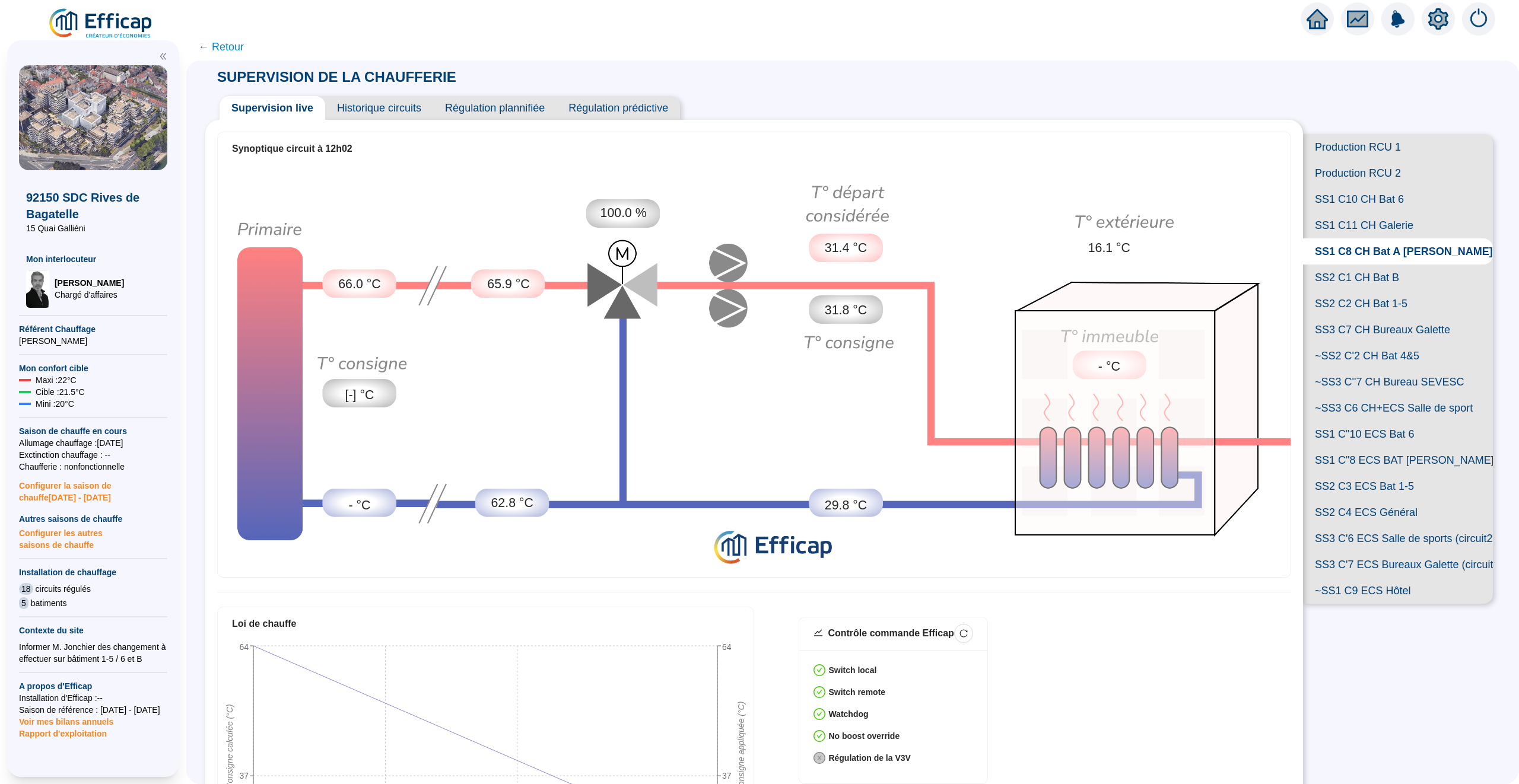
click at [1363, 494] on span "SS2 C3 ECS Bat 1-5" at bounding box center [1398, 486] width 190 height 26
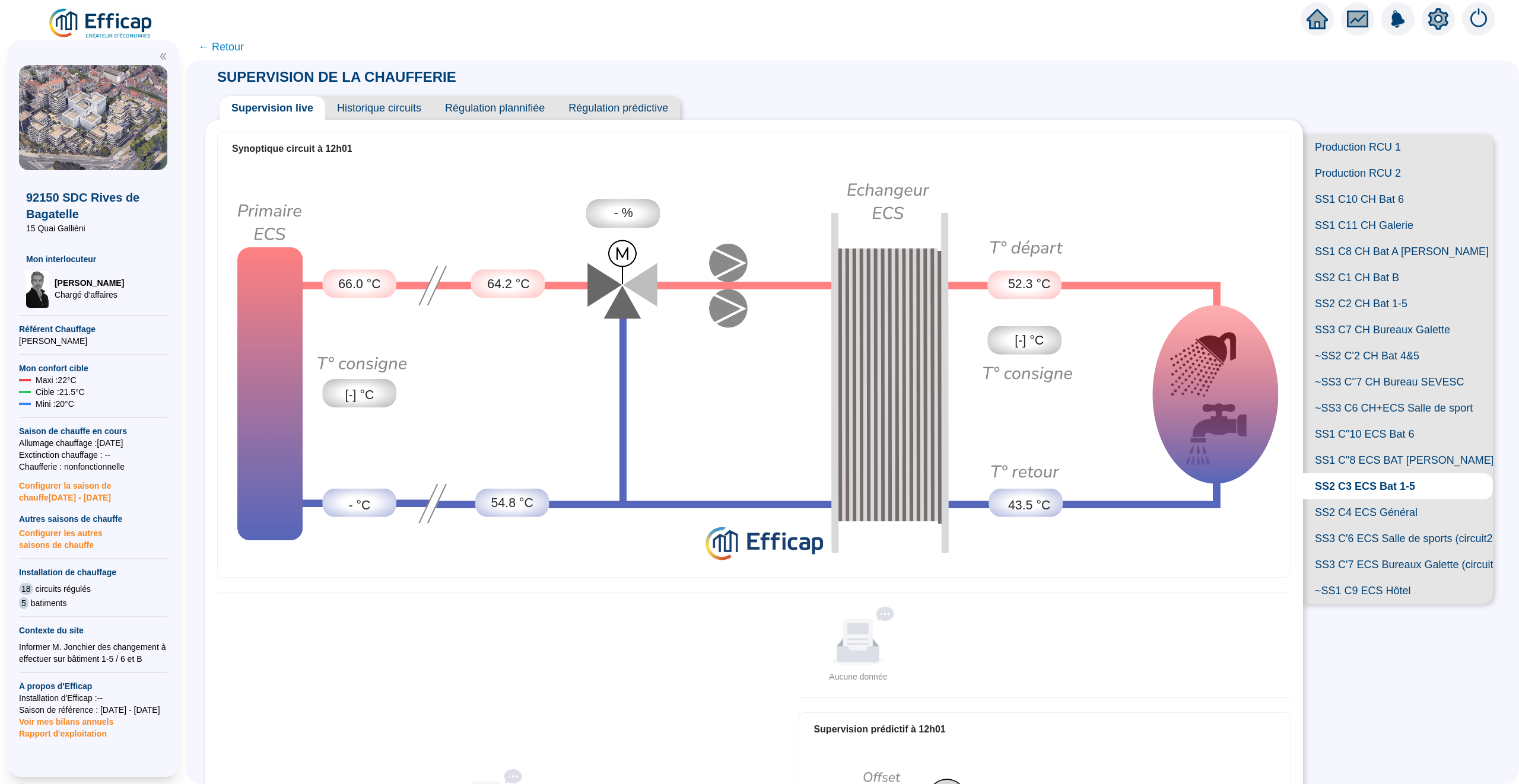
click at [1370, 518] on span "SS2 C4 ECS Général" at bounding box center [1398, 512] width 190 height 26
click at [1364, 305] on span "SS2 C2 CH Bat 1-5" at bounding box center [1398, 303] width 190 height 26
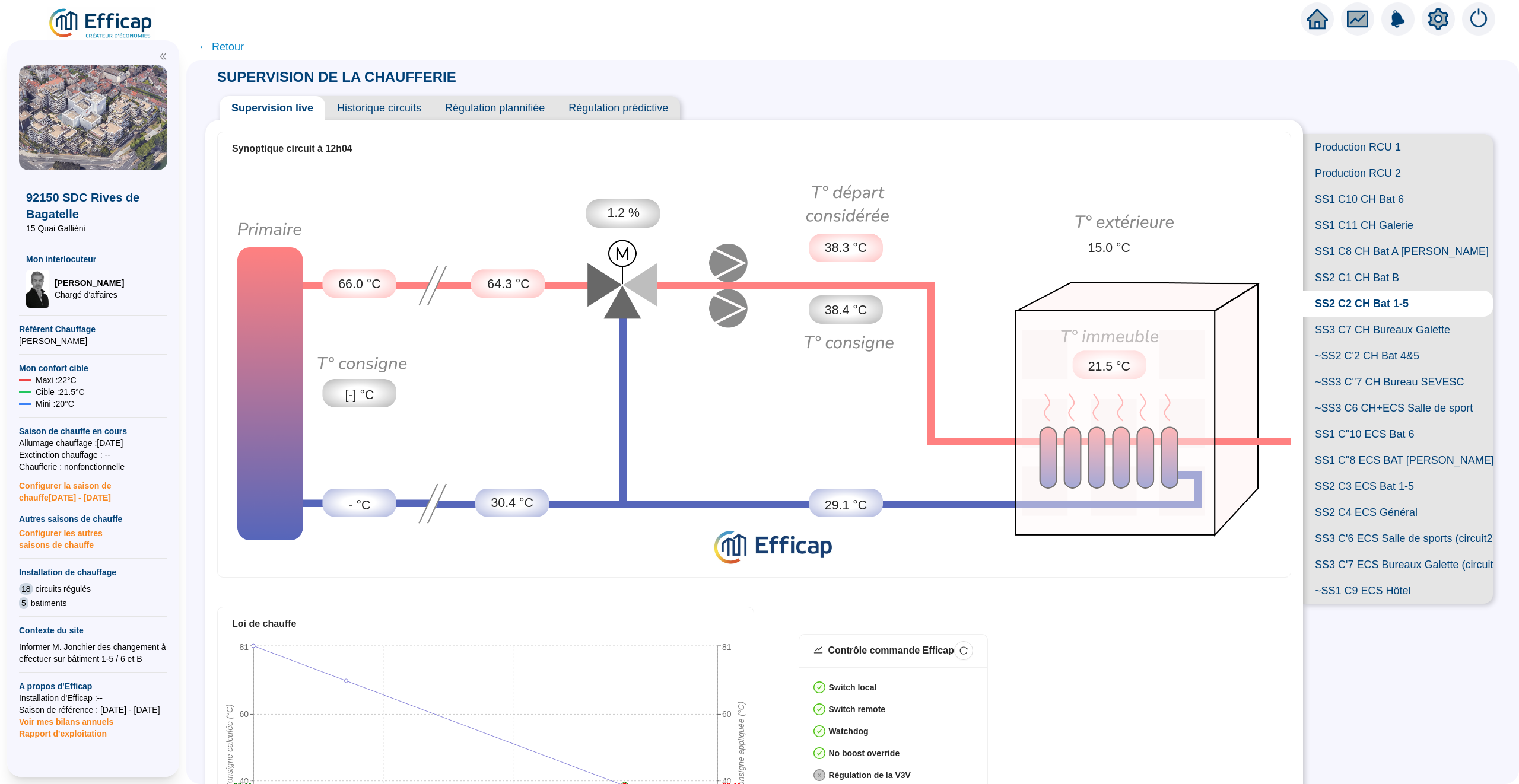
click at [1373, 283] on span "SS2 C1 CH Bat B" at bounding box center [1398, 278] width 190 height 26
click at [1363, 256] on span "SS1 C8 CH Bat A [PERSON_NAME]" at bounding box center [1398, 251] width 190 height 26
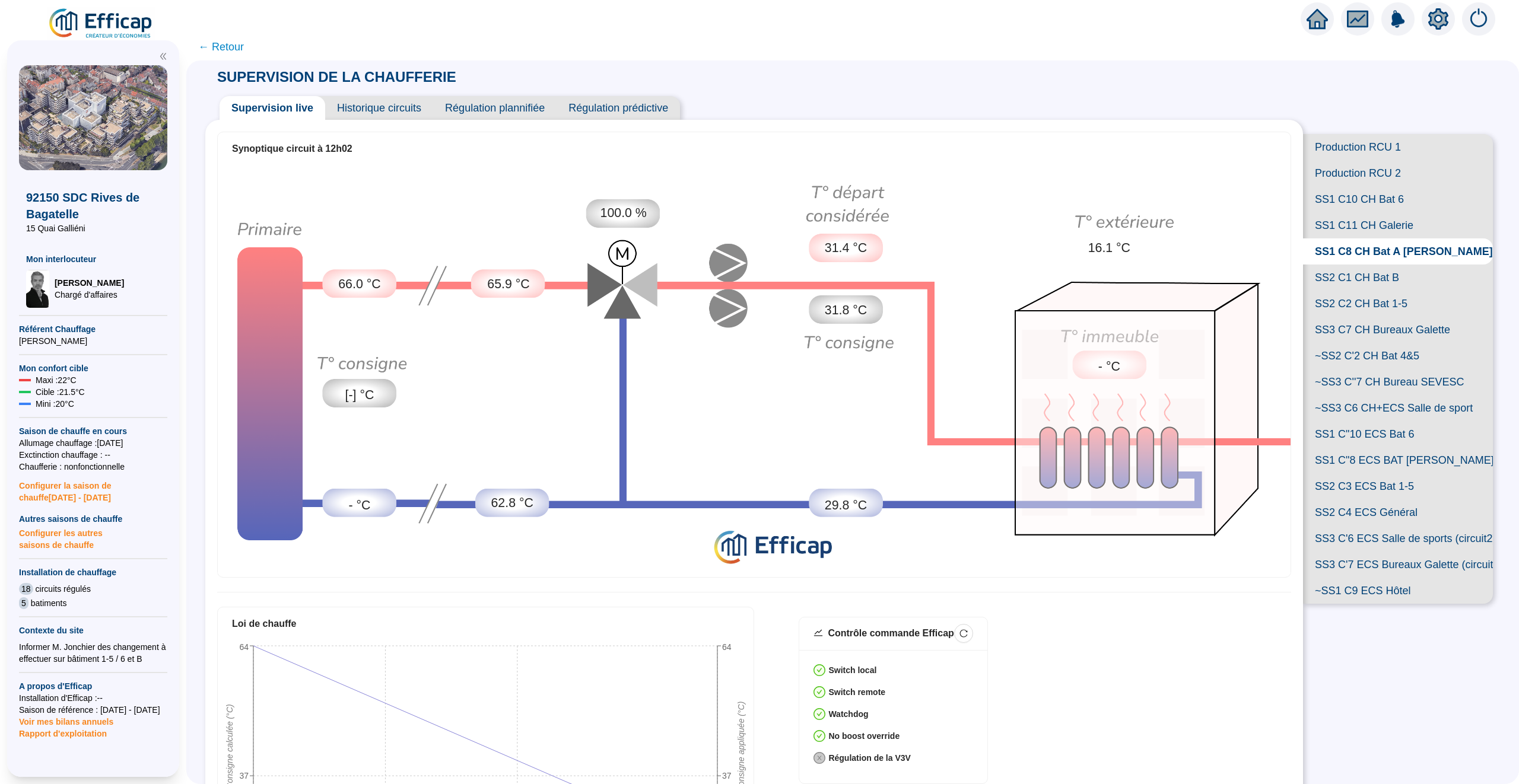
click at [1363, 226] on span "SS1 C11 CH Galerie" at bounding box center [1398, 225] width 190 height 26
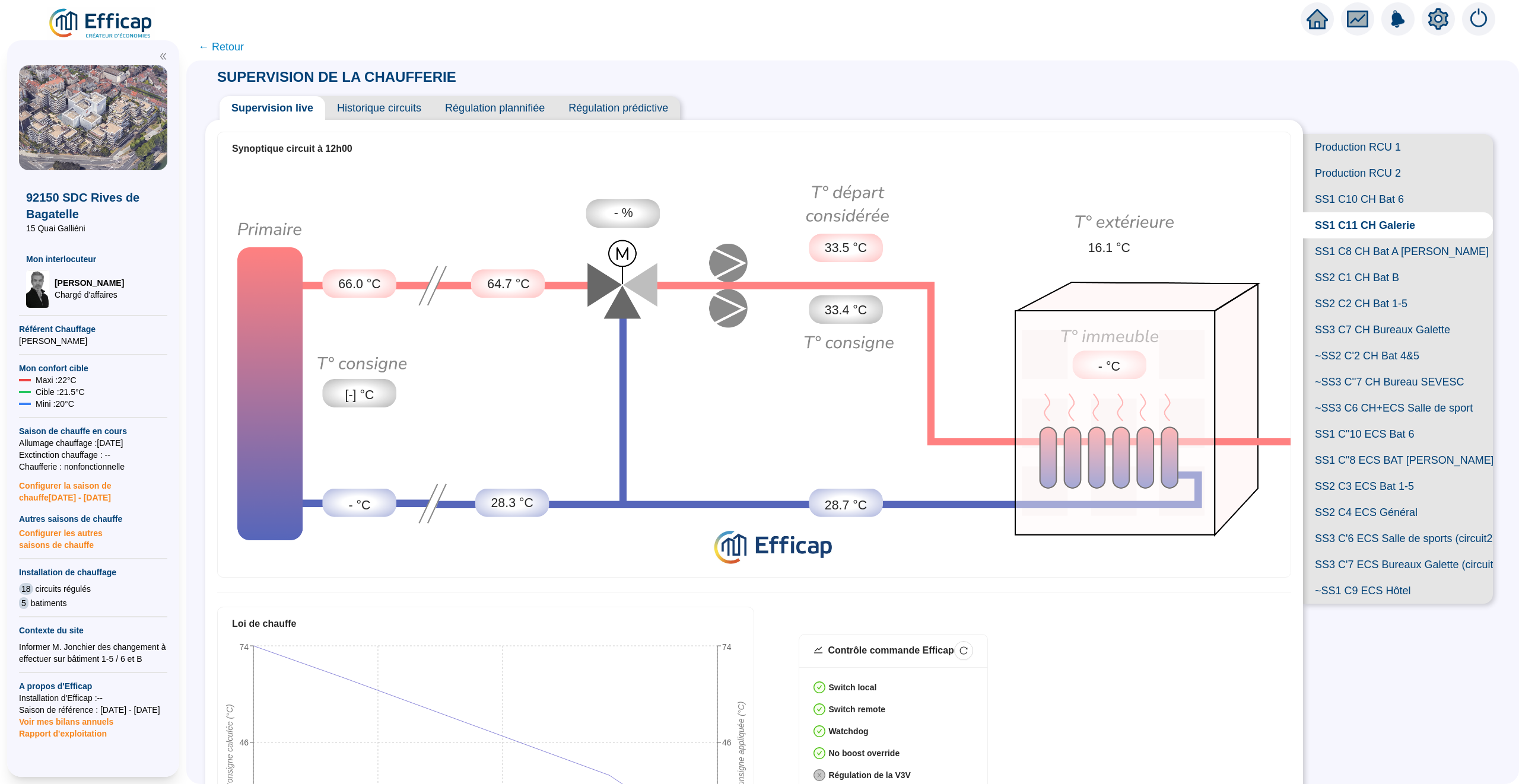
click at [1352, 194] on span "SS1 C10 CH Bat 6" at bounding box center [1398, 199] width 190 height 26
click at [1345, 170] on span "Production RCU 2" at bounding box center [1398, 173] width 190 height 26
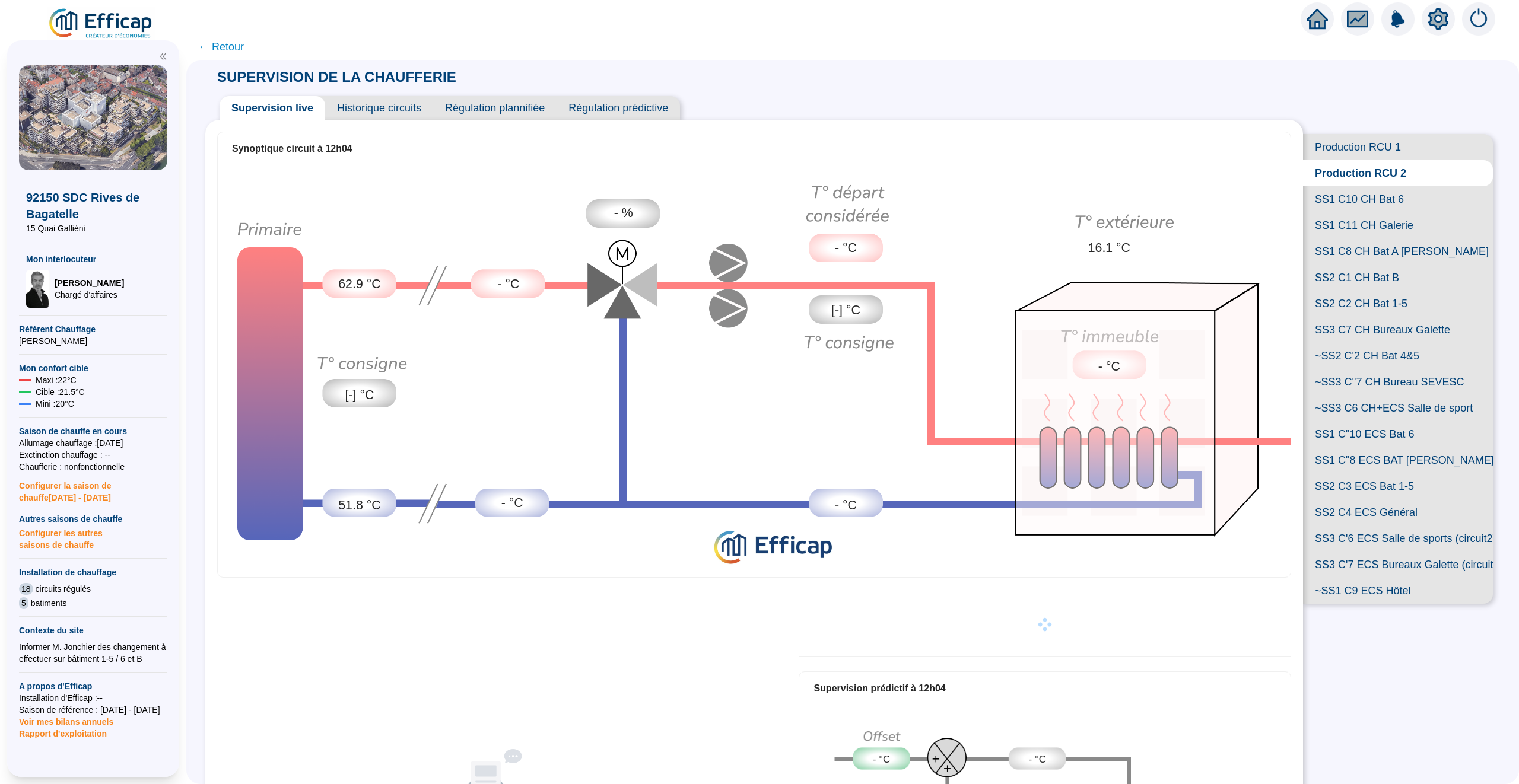
click at [1363, 223] on span "SS1 C11 CH Galerie" at bounding box center [1398, 225] width 190 height 26
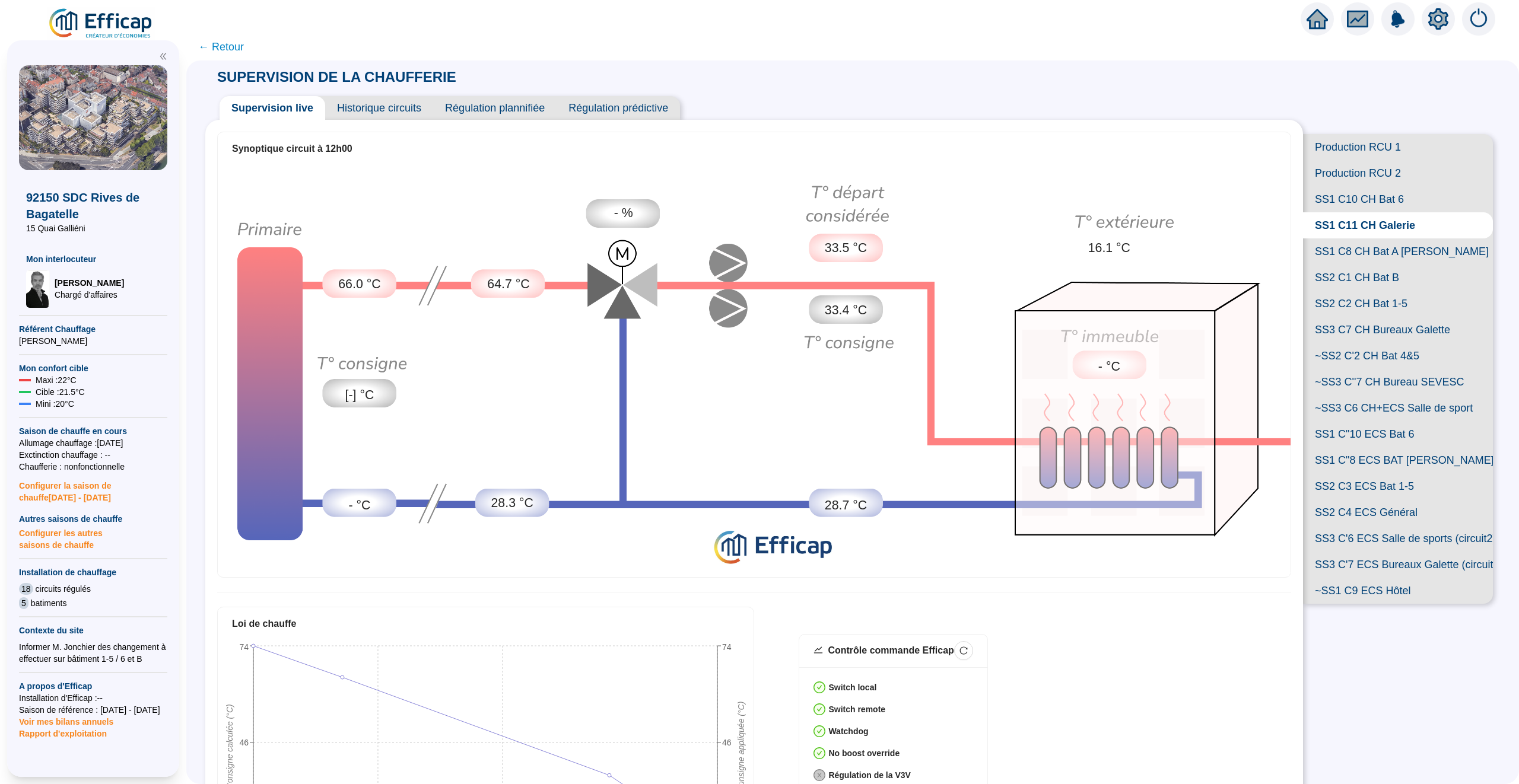
click at [1364, 431] on span "SS1 C"10 ECS Bat 6" at bounding box center [1398, 434] width 190 height 26
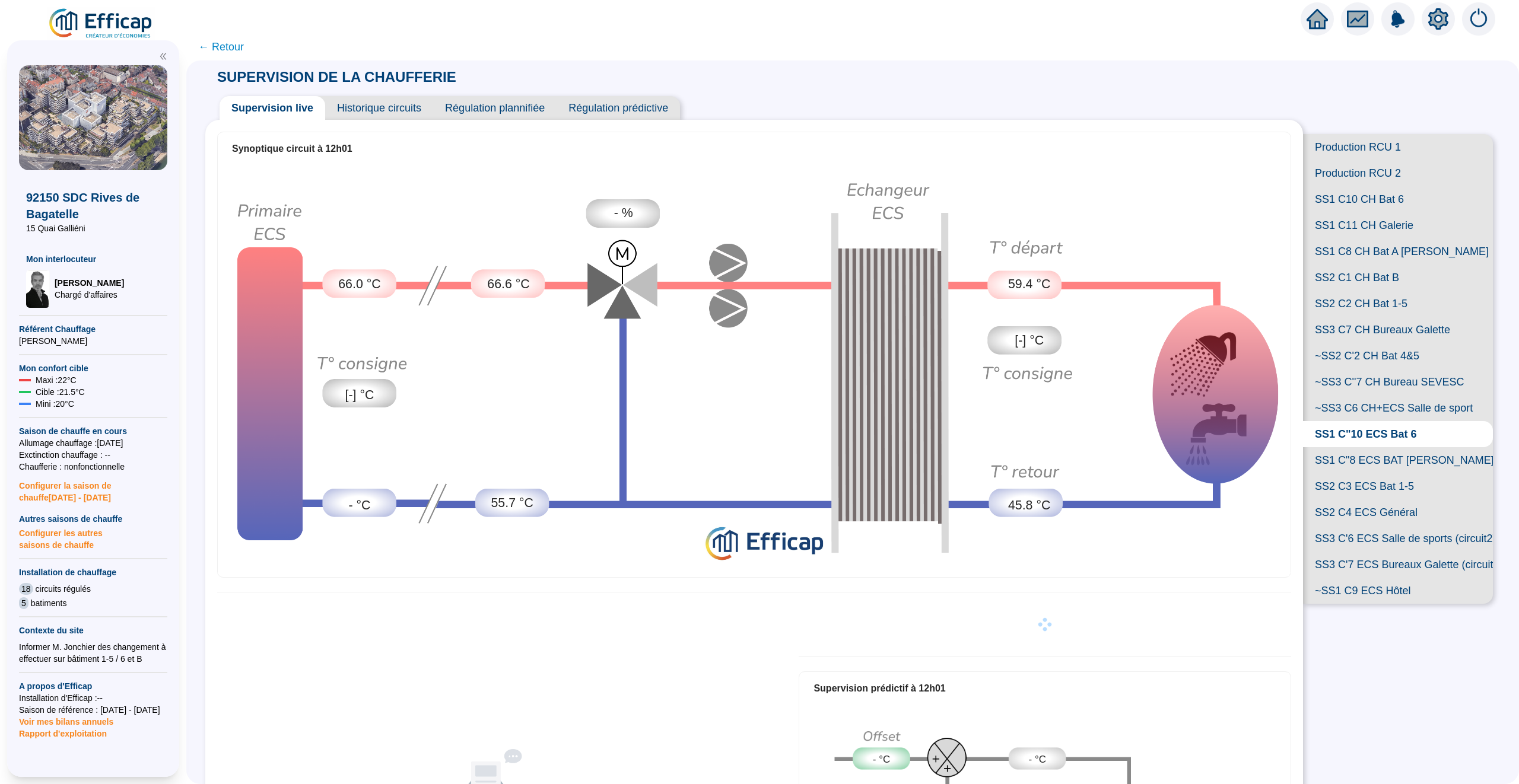
click at [1378, 465] on span "SS1 C"8 ECS BAT [PERSON_NAME]" at bounding box center [1398, 460] width 190 height 26
click at [1377, 501] on span "SS2 C4 ECS Général" at bounding box center [1398, 512] width 190 height 26
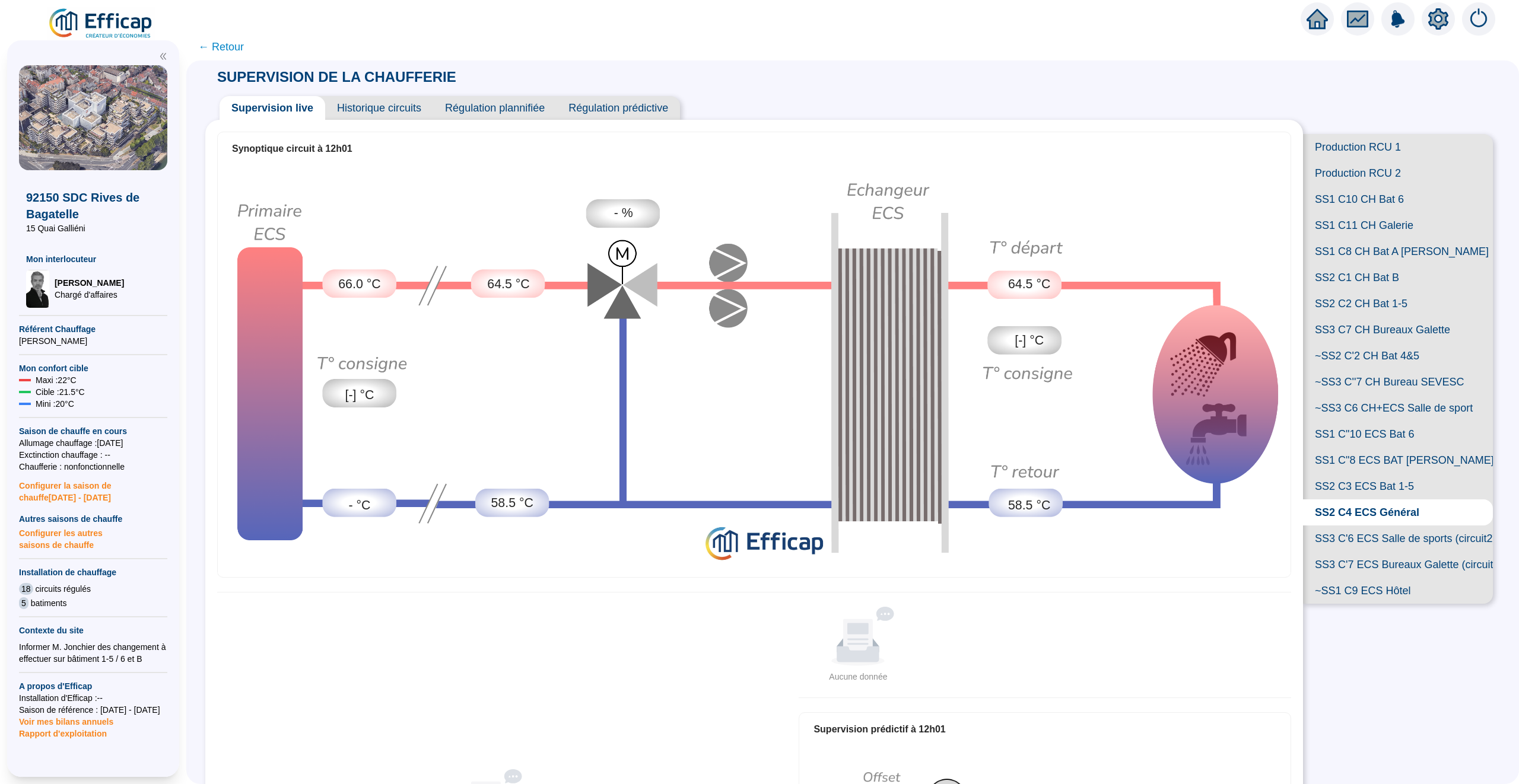
click at [1377, 490] on span "SS2 C3 ECS Bat 1-5" at bounding box center [1398, 486] width 190 height 26
drag, startPoint x: 1007, startPoint y: 278, endPoint x: 1031, endPoint y: 278, distance: 24.0
click at [1029, 278] on span "52.3 °C" at bounding box center [1029, 284] width 42 height 19
click at [1039, 326] on img at bounding box center [754, 369] width 1073 height 409
drag, startPoint x: 1036, startPoint y: 286, endPoint x: 1011, endPoint y: 286, distance: 25.0
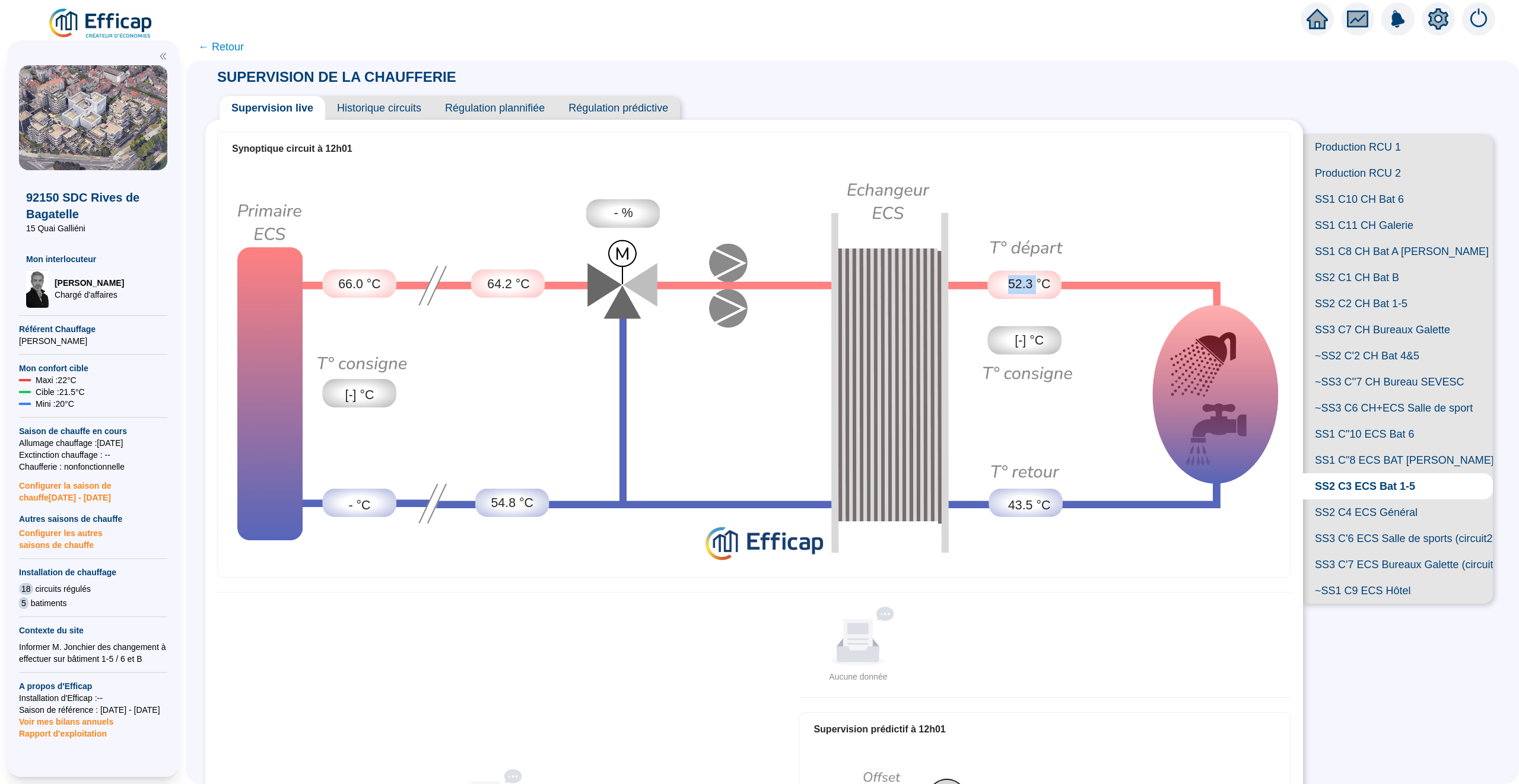
click at [1011, 286] on span "52.3 °C" at bounding box center [1029, 284] width 42 height 19
drag, startPoint x: 1050, startPoint y: 282, endPoint x: 1020, endPoint y: 282, distance: 30.0
click at [1020, 282] on div "52.3 °C" at bounding box center [1029, 284] width 74 height 28
click at [1017, 256] on img at bounding box center [754, 369] width 1073 height 409
click at [1023, 238] on img at bounding box center [754, 369] width 1073 height 409
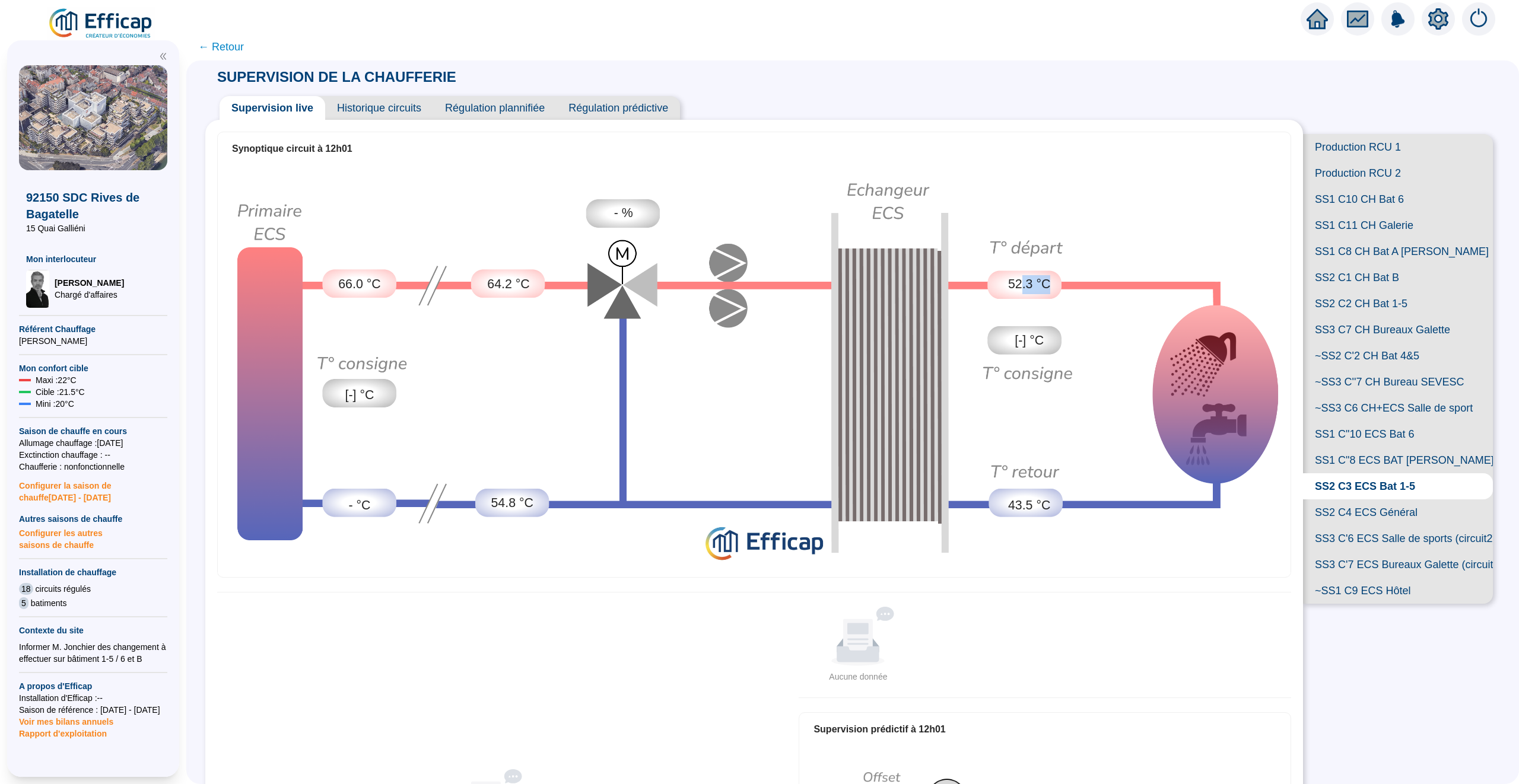
click at [1027, 179] on img at bounding box center [754, 369] width 1073 height 409
click at [1070, 308] on img at bounding box center [754, 369] width 1073 height 409
click at [1028, 293] on span "52.3 °C" at bounding box center [1029, 284] width 42 height 19
click at [1055, 288] on div "52.3 °C" at bounding box center [1029, 284] width 74 height 28
drag, startPoint x: 1032, startPoint y: 288, endPoint x: 1003, endPoint y: 288, distance: 29.0
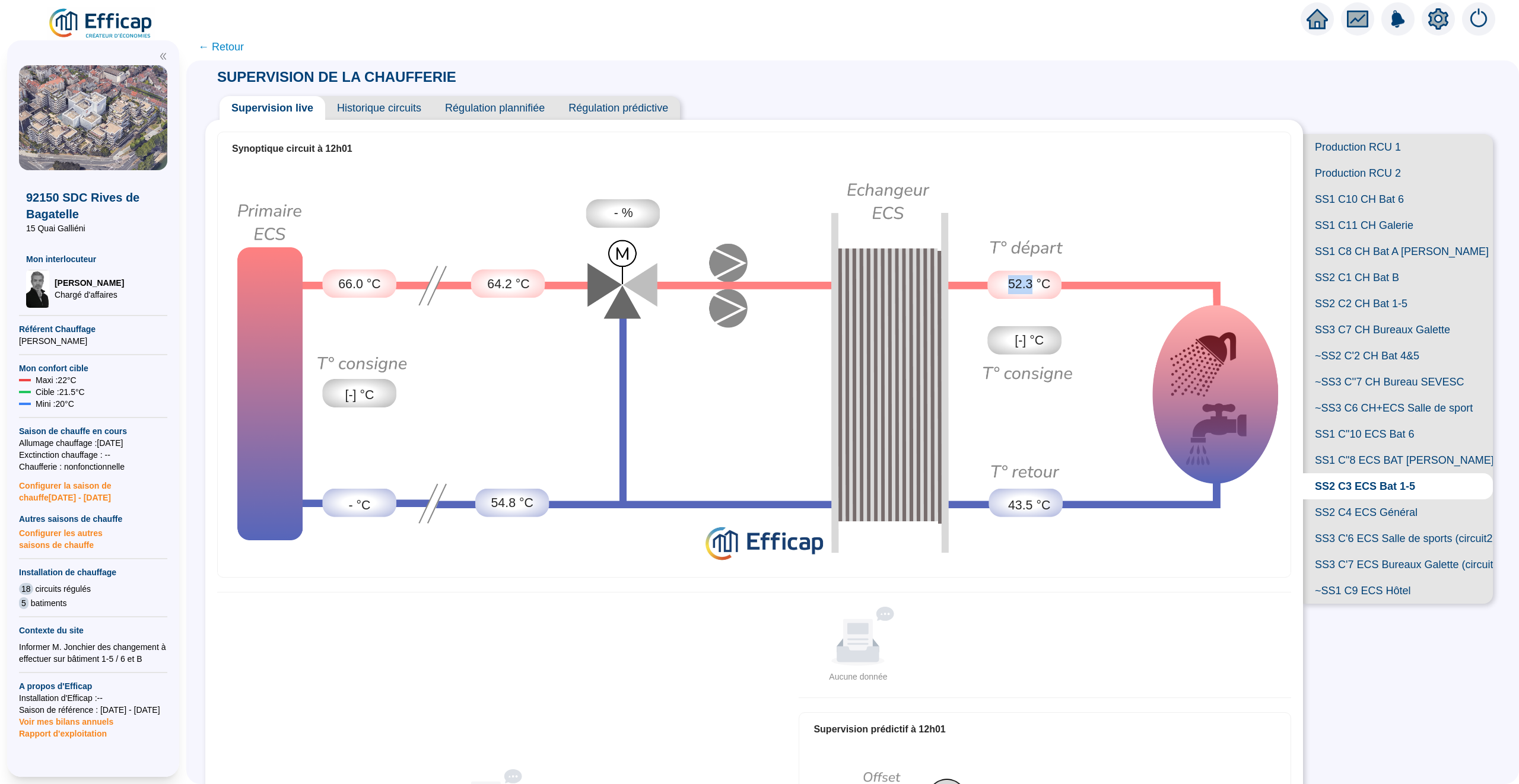
click at [1003, 288] on div "52.3 °C" at bounding box center [1029, 284] width 74 height 28
click at [1030, 283] on span "52.3 °C" at bounding box center [1029, 284] width 42 height 19
click at [1401, 457] on span "SS1 C"8 ECS BAT [PERSON_NAME]" at bounding box center [1398, 460] width 190 height 26
drag, startPoint x: 1006, startPoint y: 285, endPoint x: 1026, endPoint y: 285, distance: 20.0
click at [1026, 285] on div "59.8 °C" at bounding box center [1029, 284] width 74 height 28
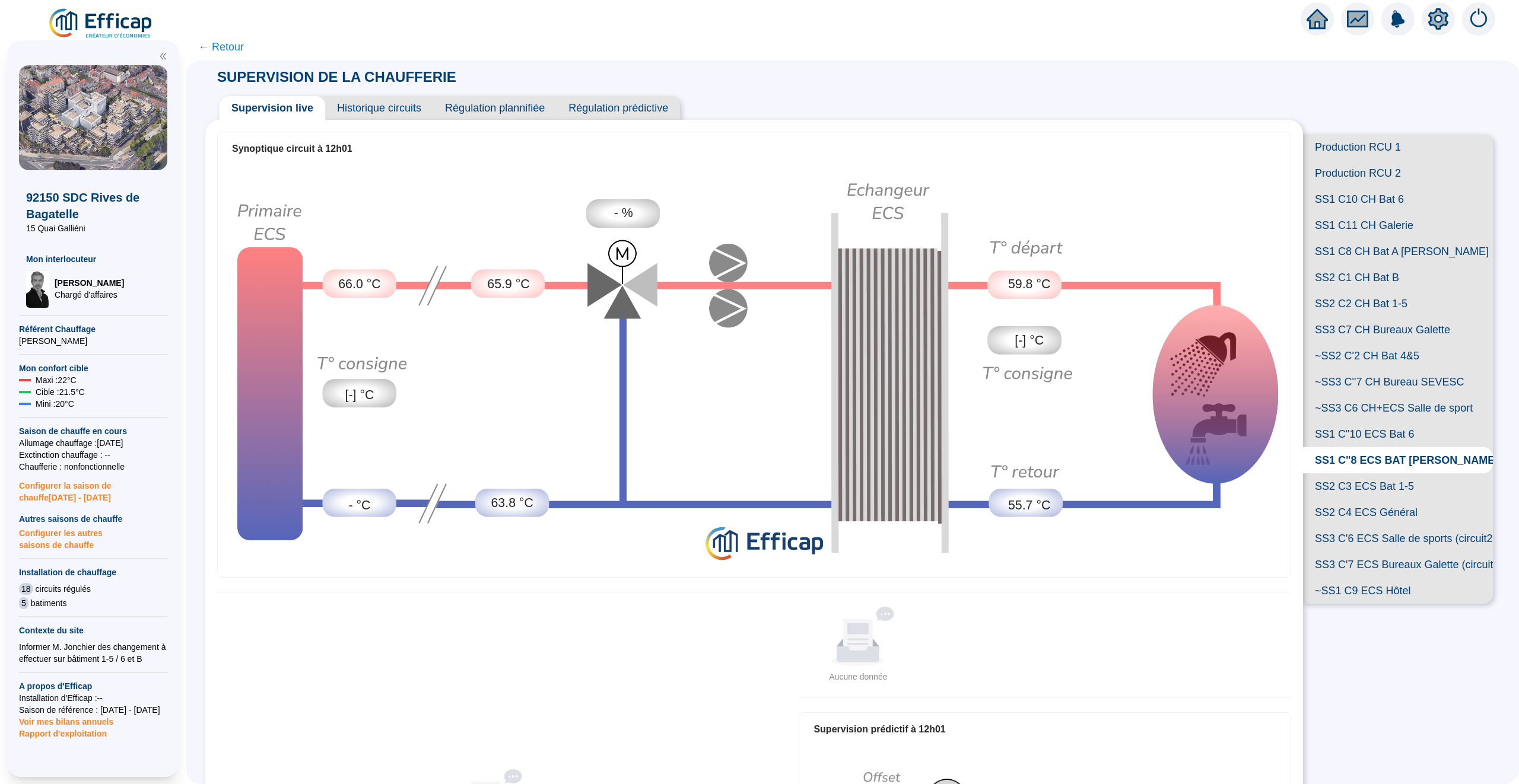
click at [1047, 294] on span "59.8 °C" at bounding box center [1029, 284] width 42 height 19
click at [361, 105] on span "Historique circuits" at bounding box center [379, 108] width 108 height 24
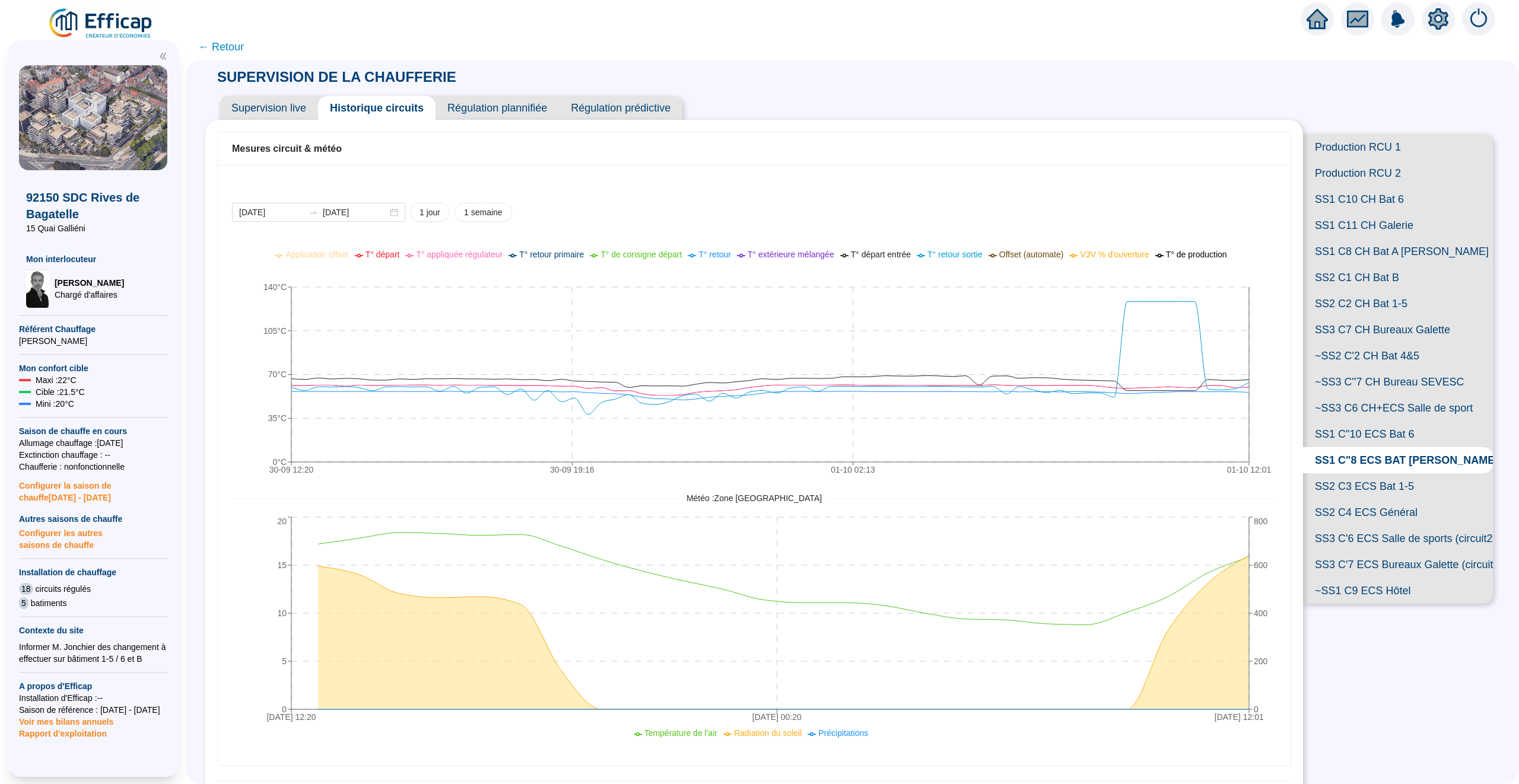
click at [1356, 424] on span "SS1 C"10 ECS Bat 6" at bounding box center [1398, 434] width 190 height 26
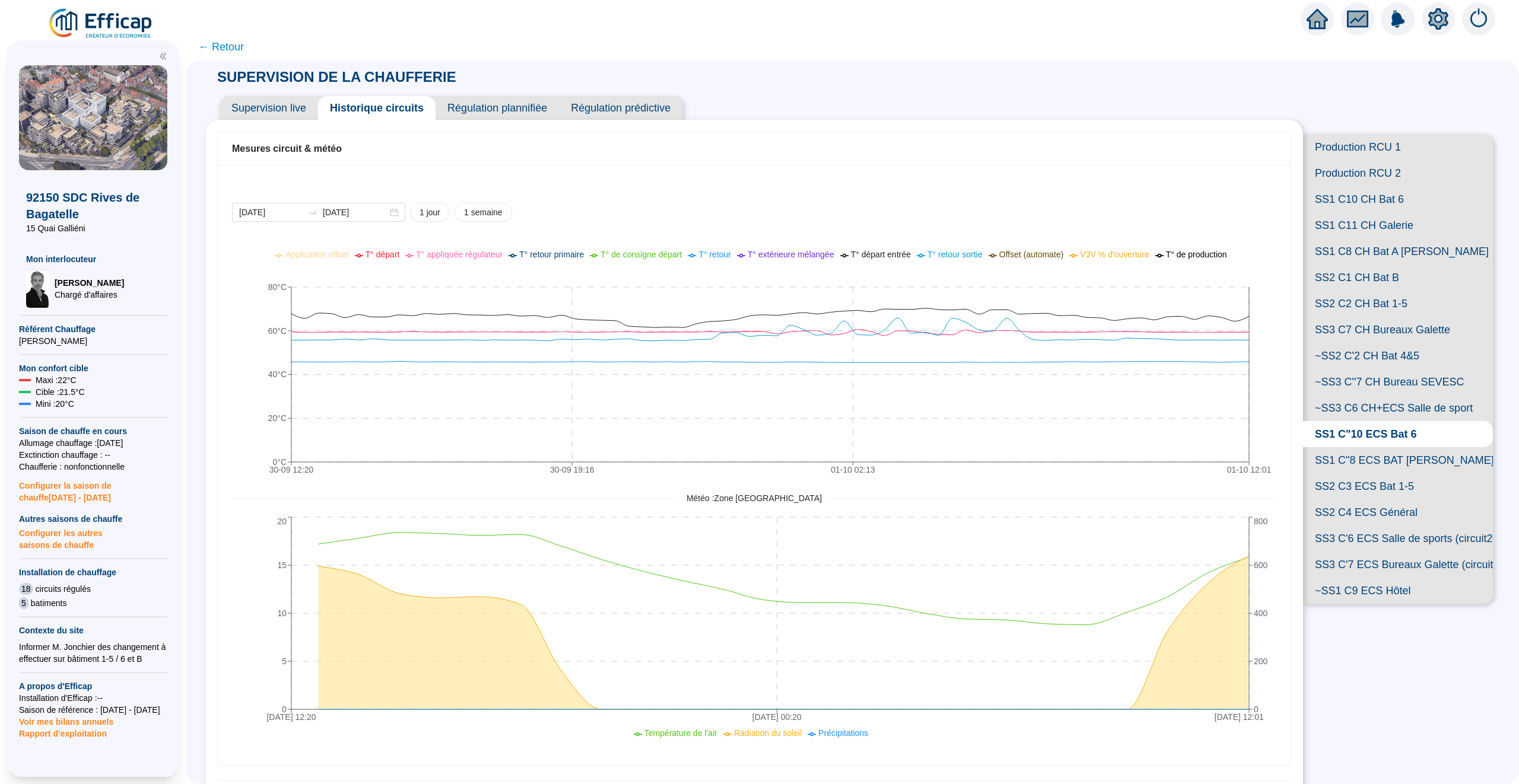
click at [290, 116] on span "Supervision live" at bounding box center [269, 108] width 99 height 24
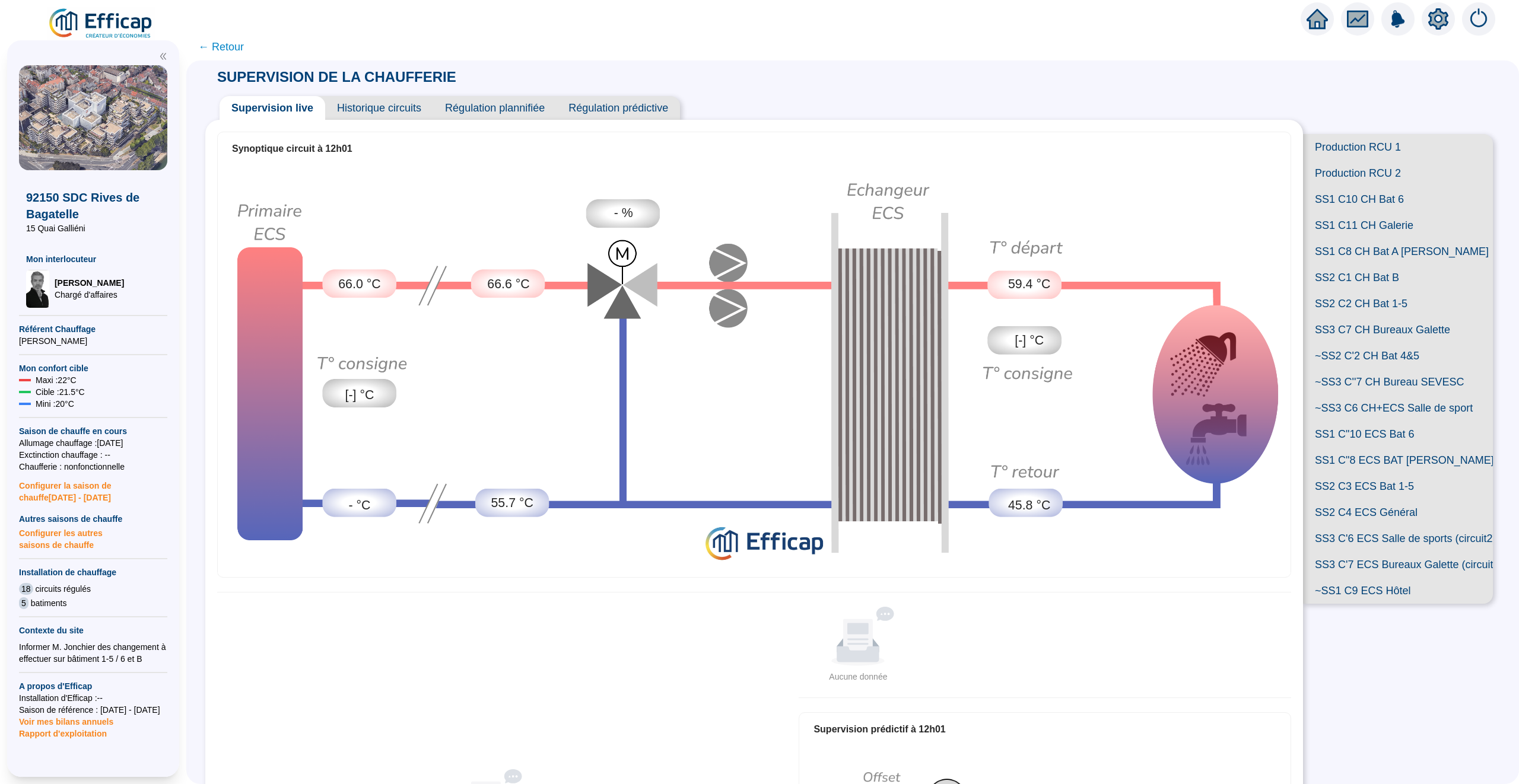
click at [1348, 484] on span "SS2 C3 ECS Bat 1-5" at bounding box center [1398, 486] width 190 height 26
drag, startPoint x: 1009, startPoint y: 281, endPoint x: 1045, endPoint y: 281, distance: 36.0
click at [1045, 281] on span "52.3 °C" at bounding box center [1029, 284] width 42 height 19
click at [1071, 284] on img at bounding box center [754, 369] width 1073 height 409
click at [1054, 284] on div "52.3 °C" at bounding box center [1029, 284] width 74 height 28
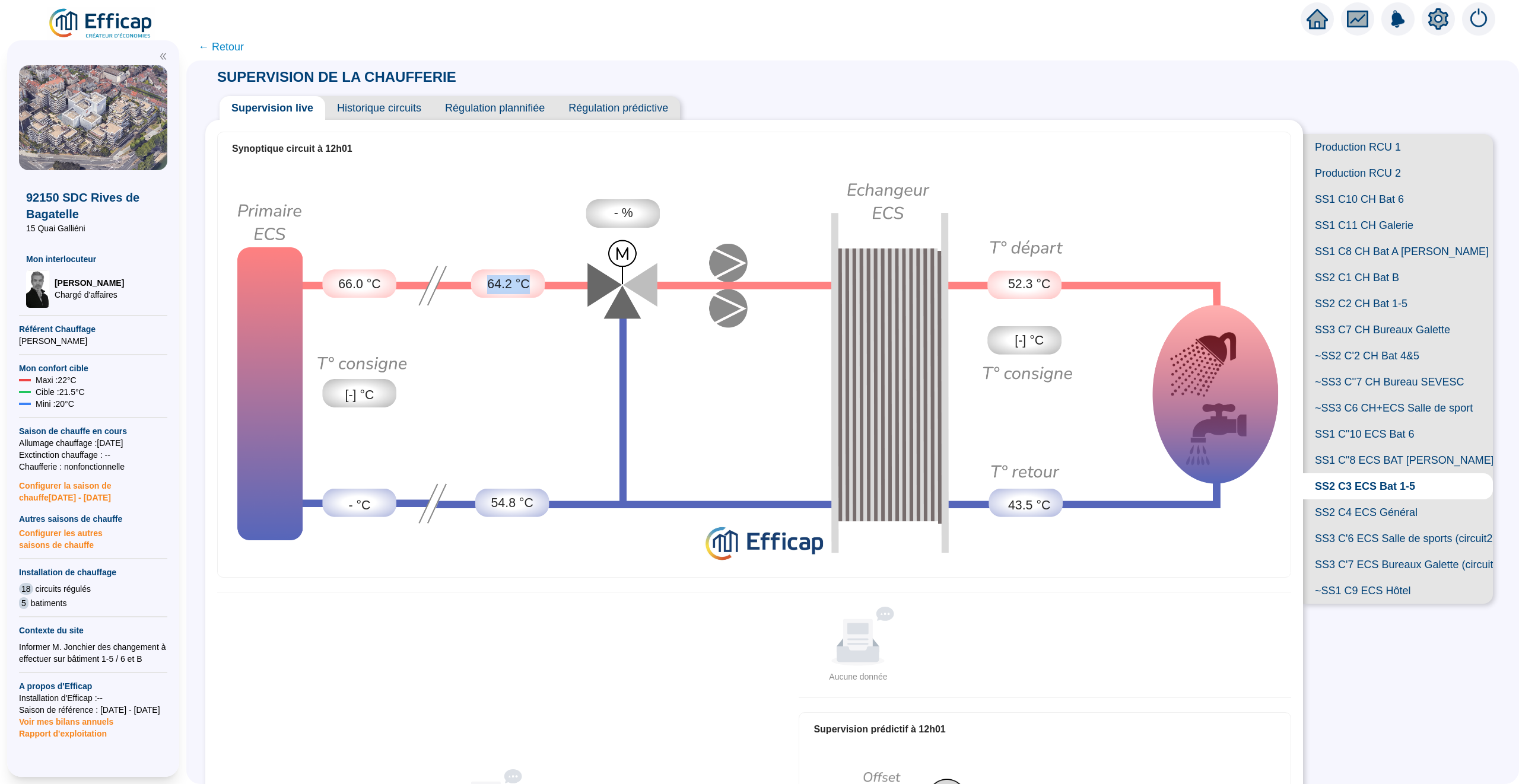
drag, startPoint x: 481, startPoint y: 286, endPoint x: 529, endPoint y: 286, distance: 48.0
click at [529, 286] on div "64.2 °C" at bounding box center [509, 284] width 74 height 28
drag, startPoint x: 490, startPoint y: 503, endPoint x: 522, endPoint y: 503, distance: 32.0
click at [522, 503] on div "54.8 °C" at bounding box center [512, 503] width 74 height 28
drag, startPoint x: 530, startPoint y: 287, endPoint x: 490, endPoint y: 287, distance: 40.0
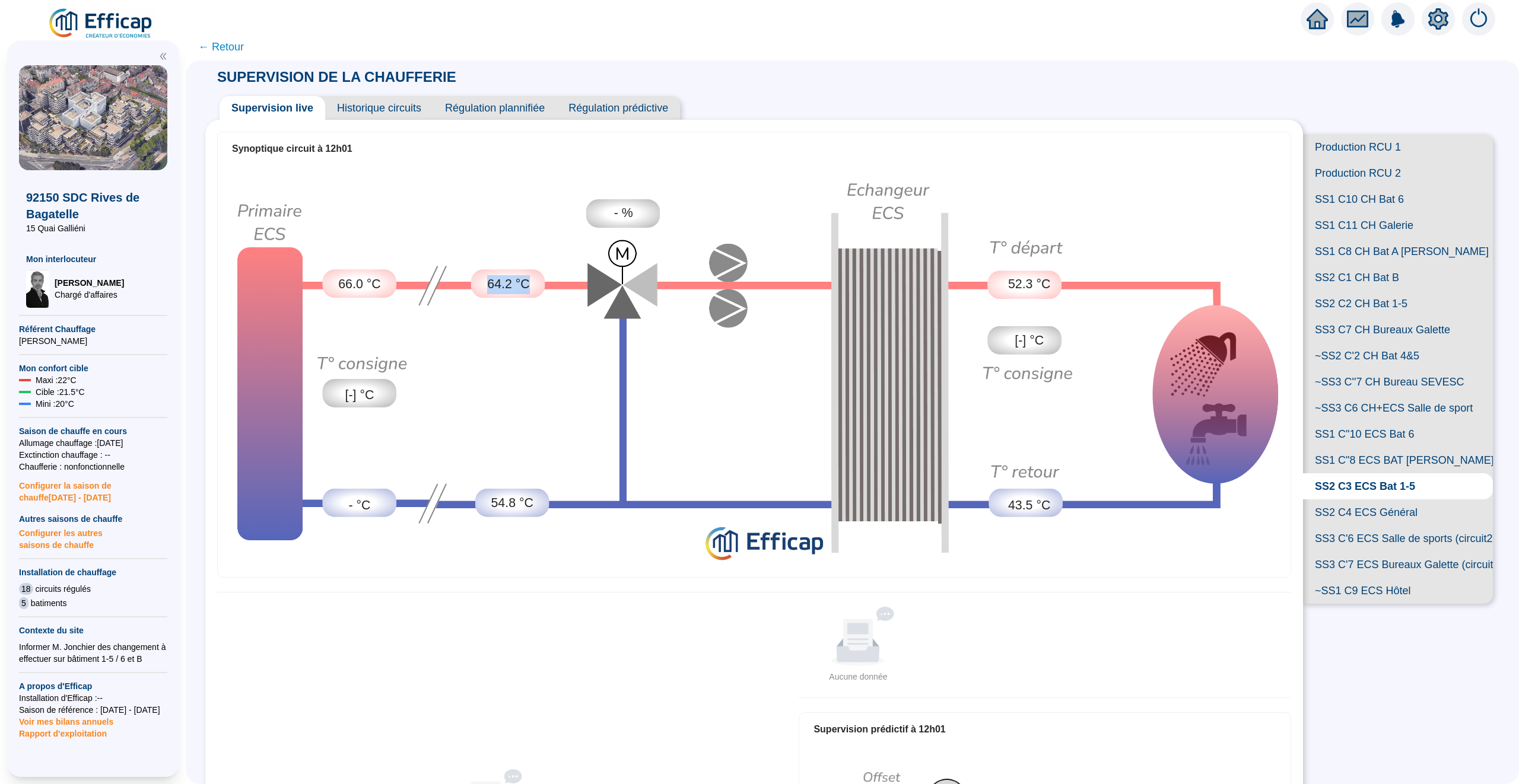
click at [490, 287] on div "64.2 °C" at bounding box center [509, 284] width 74 height 28
click at [541, 519] on img at bounding box center [754, 369] width 1073 height 409
click at [505, 270] on div "64.2 °C" at bounding box center [509, 284] width 74 height 28
click at [487, 284] on span "64.2 °C" at bounding box center [508, 284] width 42 height 19
click at [1354, 513] on span "SS2 C4 ECS Général" at bounding box center [1398, 512] width 190 height 26
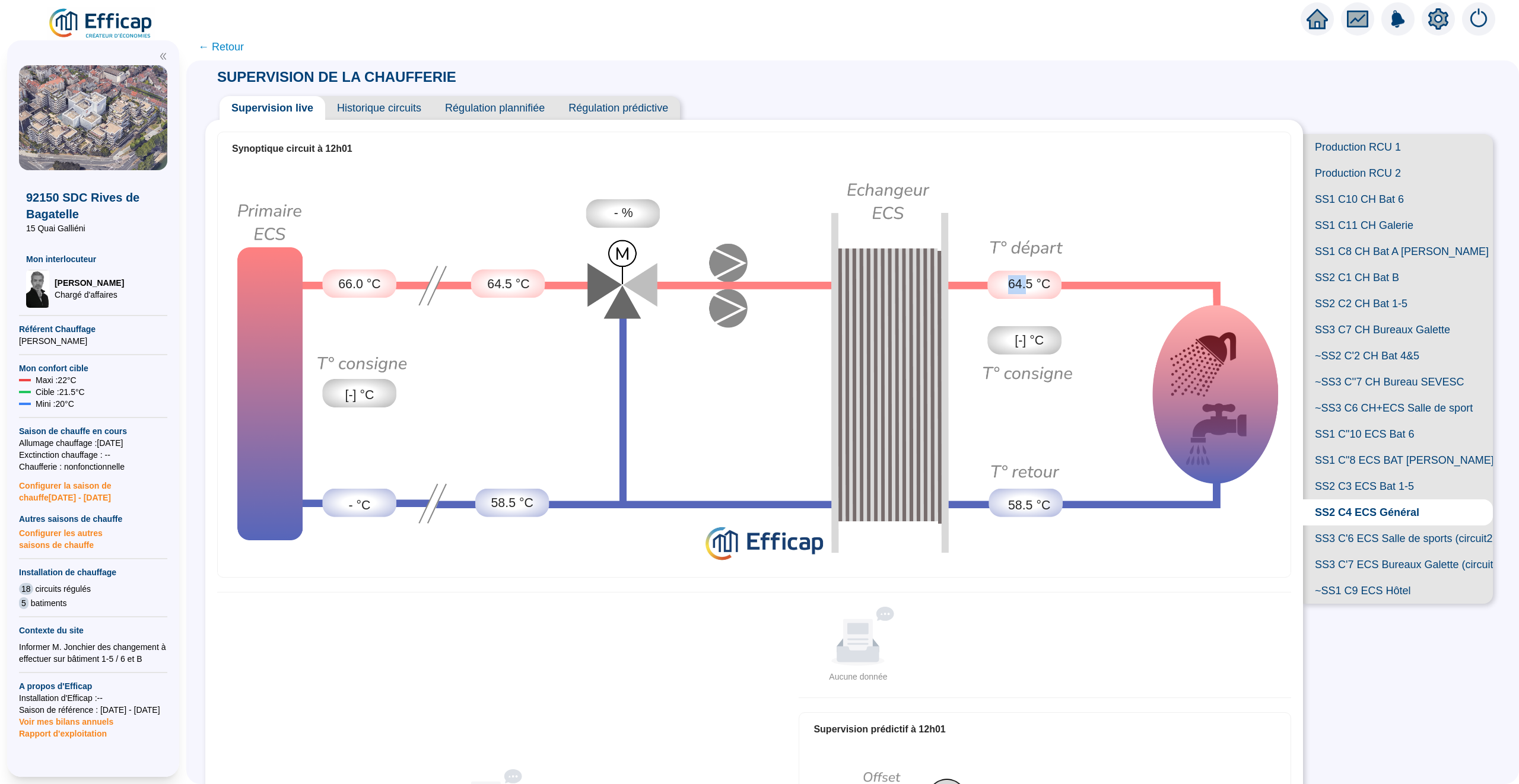
drag, startPoint x: 1010, startPoint y: 280, endPoint x: 1030, endPoint y: 281, distance: 20.0
click at [1026, 281] on span "64.5 °C" at bounding box center [1029, 284] width 42 height 19
click at [1089, 272] on img at bounding box center [754, 369] width 1073 height 409
click at [1074, 313] on img at bounding box center [754, 369] width 1073 height 409
click at [1034, 298] on div "64.5 °C" at bounding box center [1029, 284] width 74 height 28
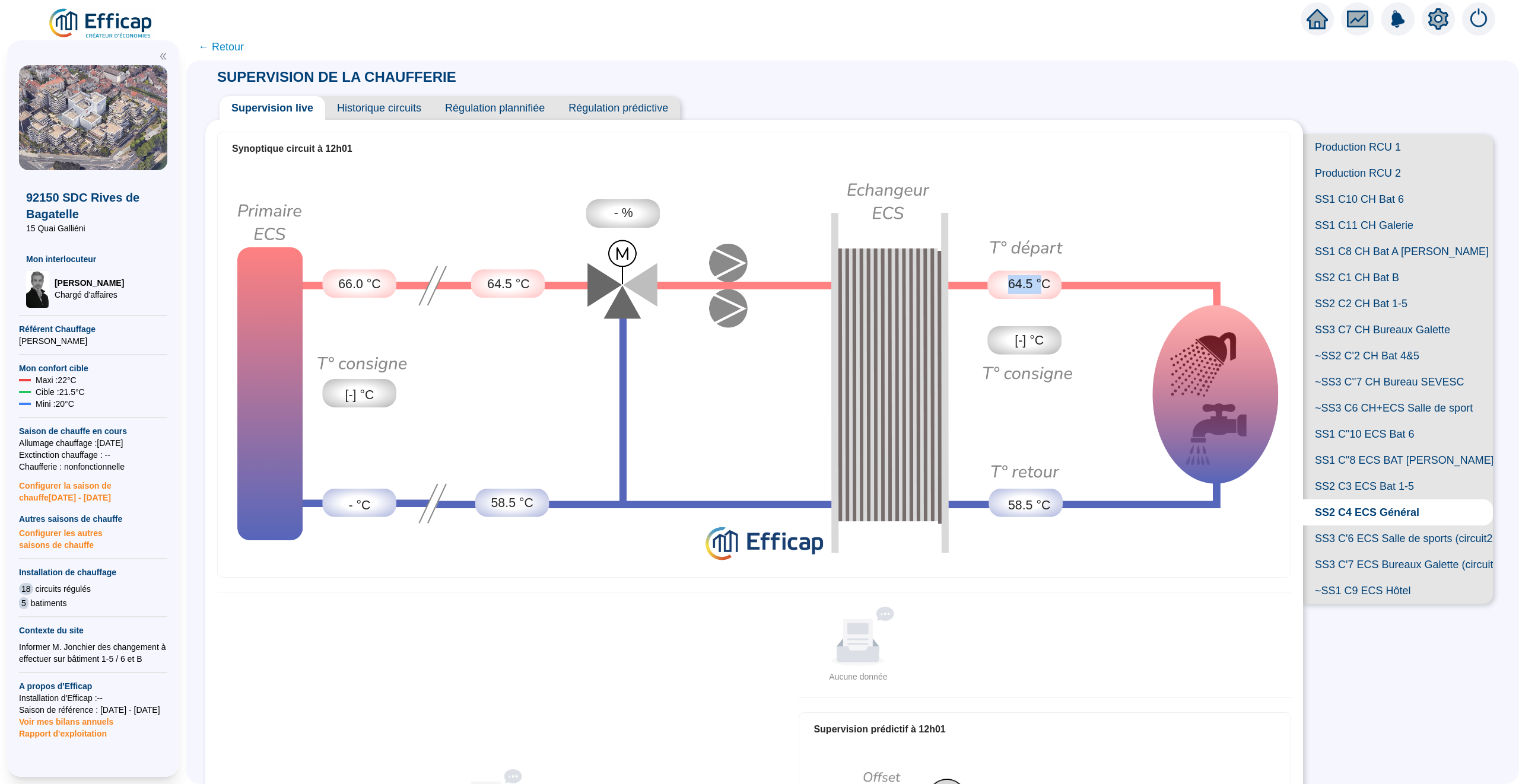
drag, startPoint x: 1046, startPoint y: 281, endPoint x: 1006, endPoint y: 282, distance: 40.0
click at [1006, 282] on div "64.5 °C" at bounding box center [1029, 284] width 74 height 28
click at [1070, 287] on img at bounding box center [754, 369] width 1073 height 409
click at [1037, 287] on span "64.5 °C" at bounding box center [1029, 284] width 42 height 19
click at [1363, 23] on icon "fund" at bounding box center [1357, 19] width 18 height 14
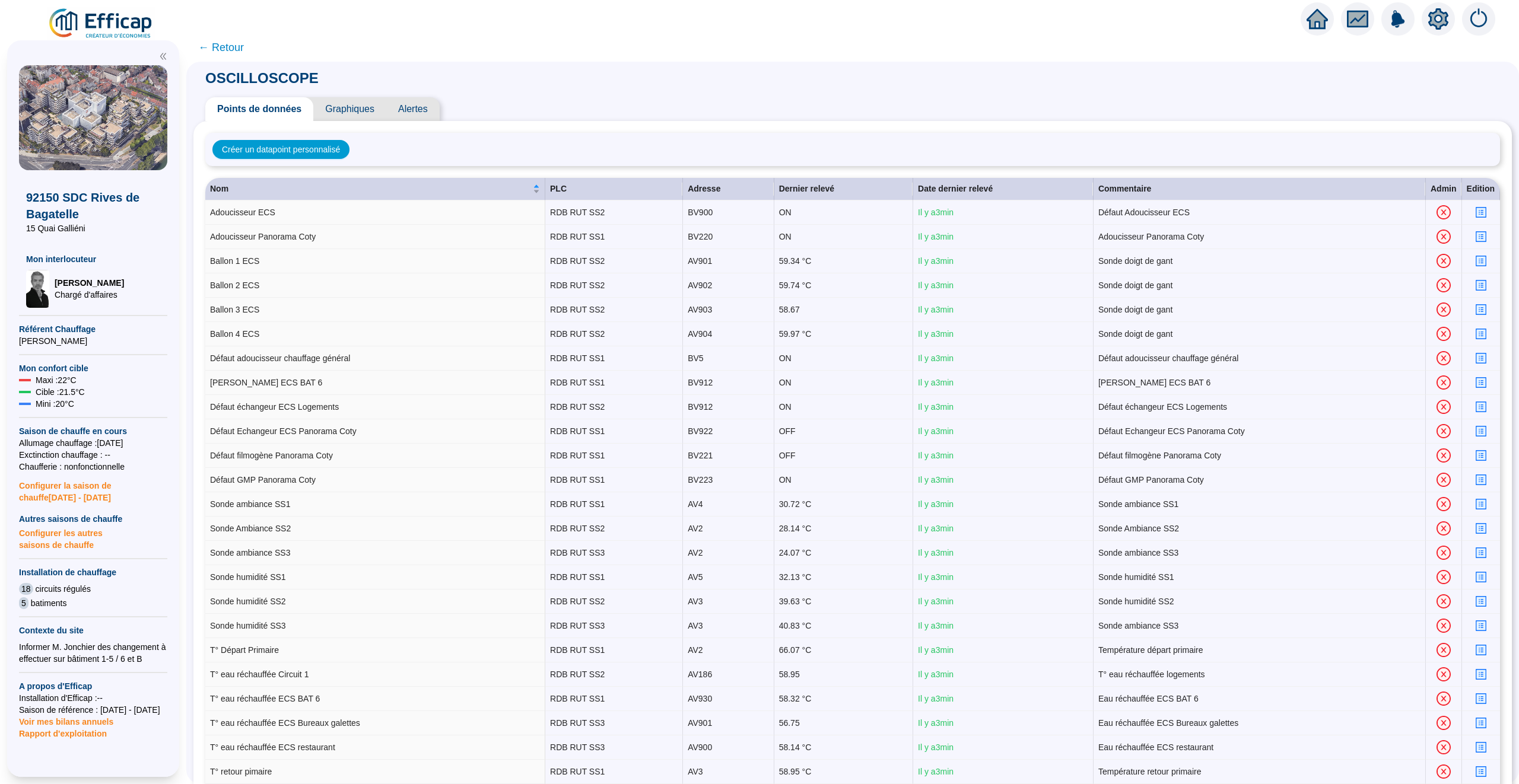
click at [220, 52] on span "← Retour" at bounding box center [221, 47] width 46 height 17
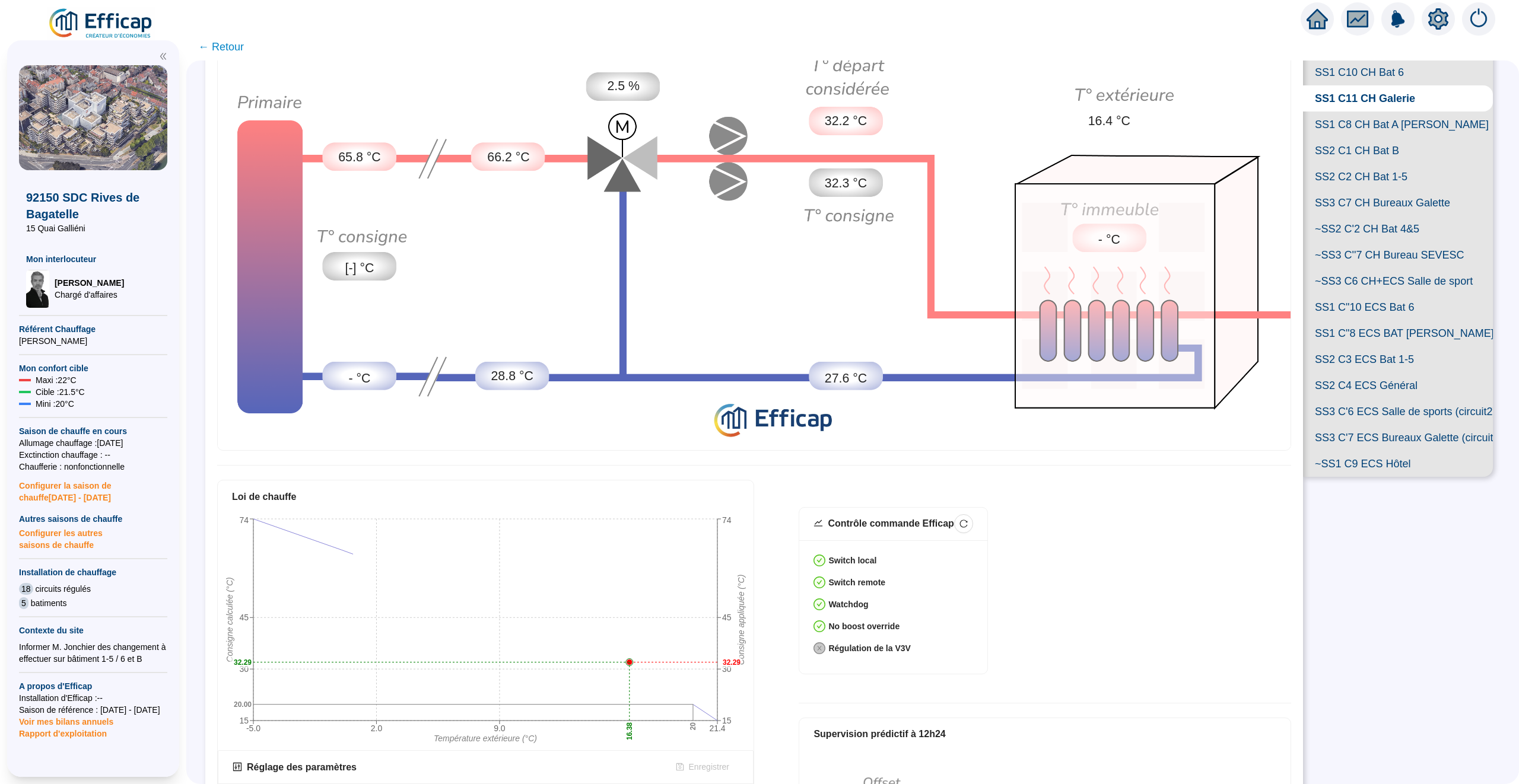
scroll to position [148, 0]
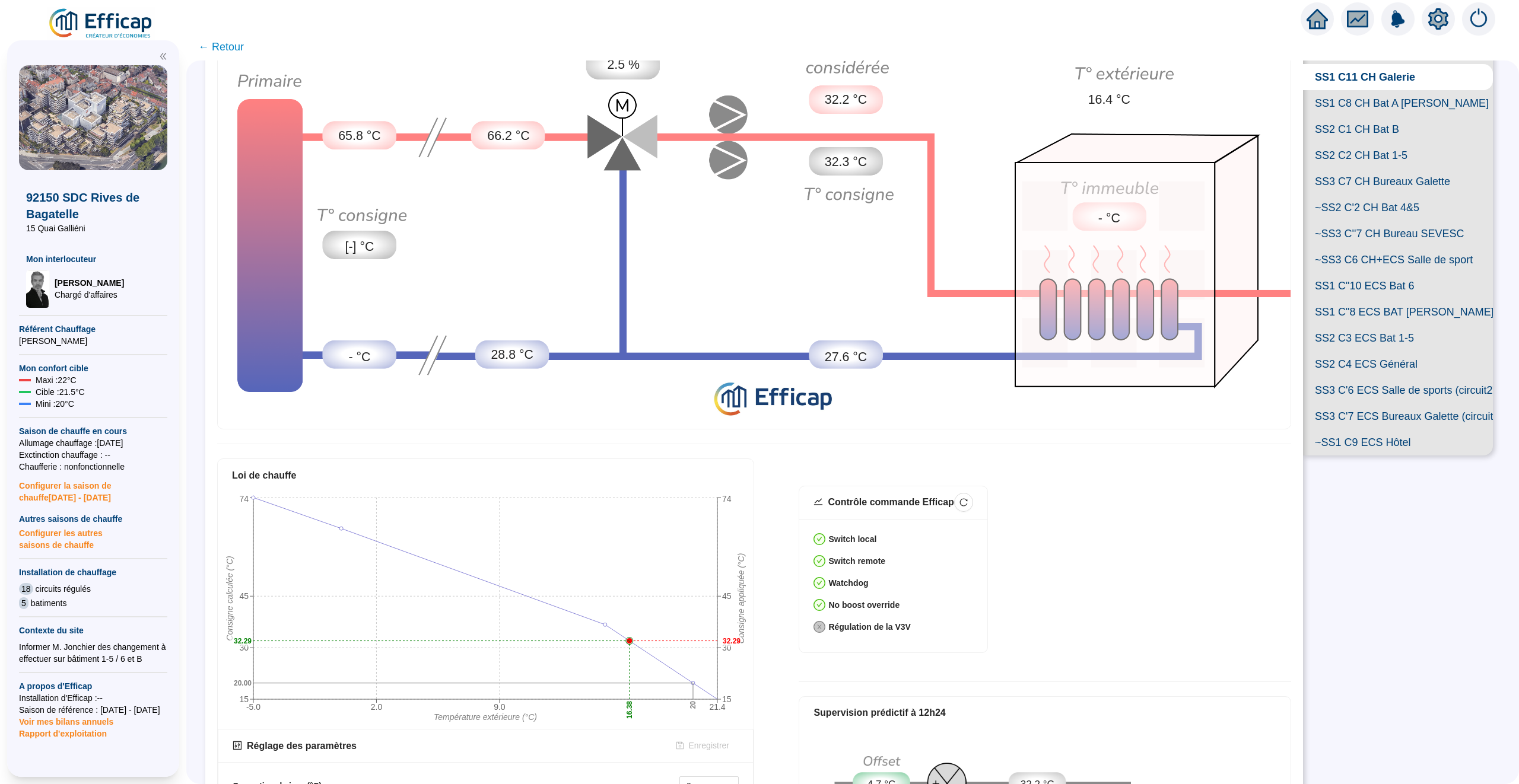
click at [1401, 289] on span "SS1 C"10 ECS Bat 6" at bounding box center [1398, 286] width 190 height 26
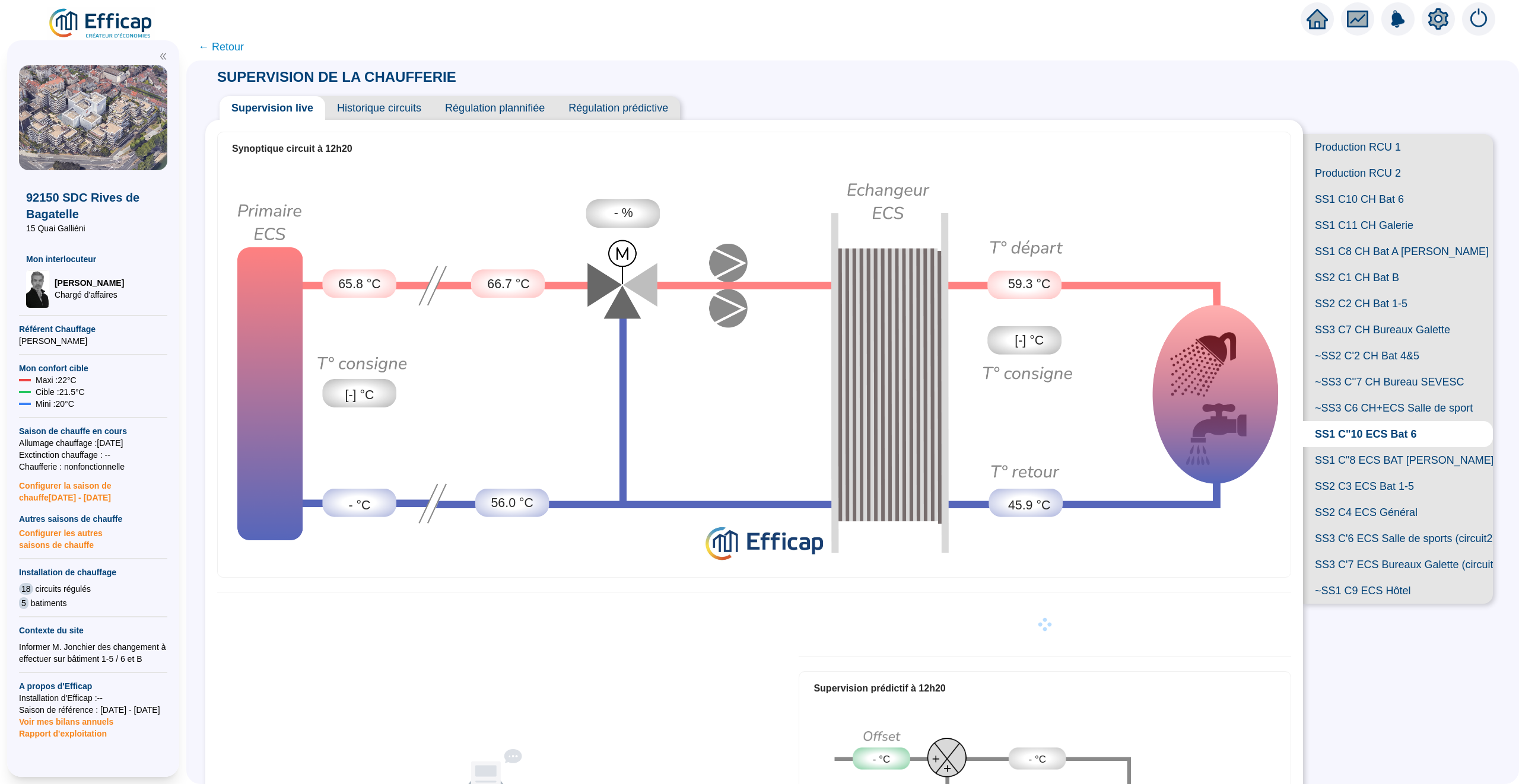
click at [1361, 212] on span "SS1 C11 CH Galerie" at bounding box center [1398, 225] width 190 height 26
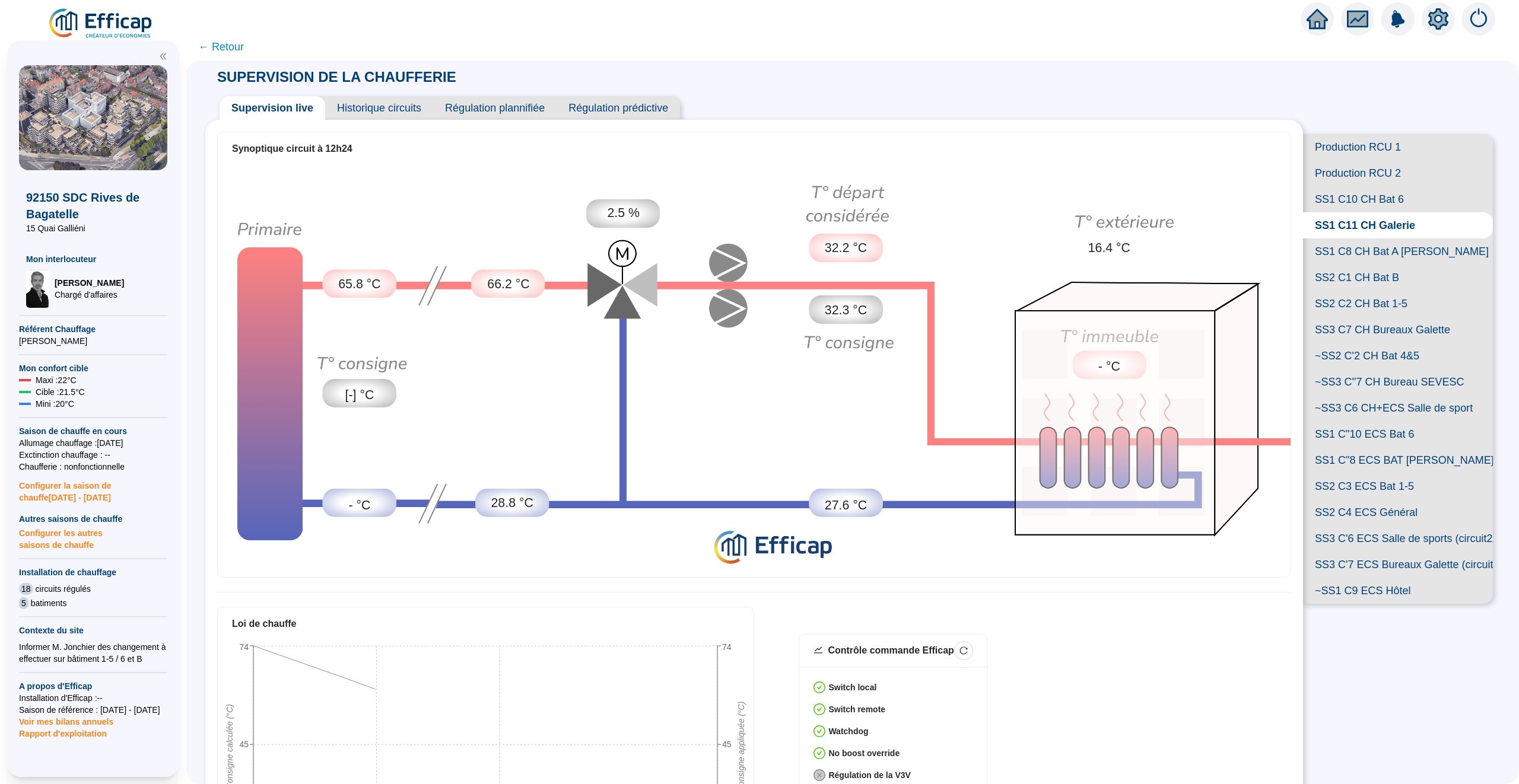
click at [1361, 197] on span "SS1 C10 CH Bat 6" at bounding box center [1398, 199] width 190 height 26
click at [389, 121] on div "Synoptique circuit à 12h24 65.8 °C [-] °C - °C 66.2 °C 51.7 °C - % 31.6 °C 30.5…" at bounding box center [754, 649] width 1098 height 1059
click at [387, 119] on span "Historique circuits" at bounding box center [379, 108] width 108 height 24
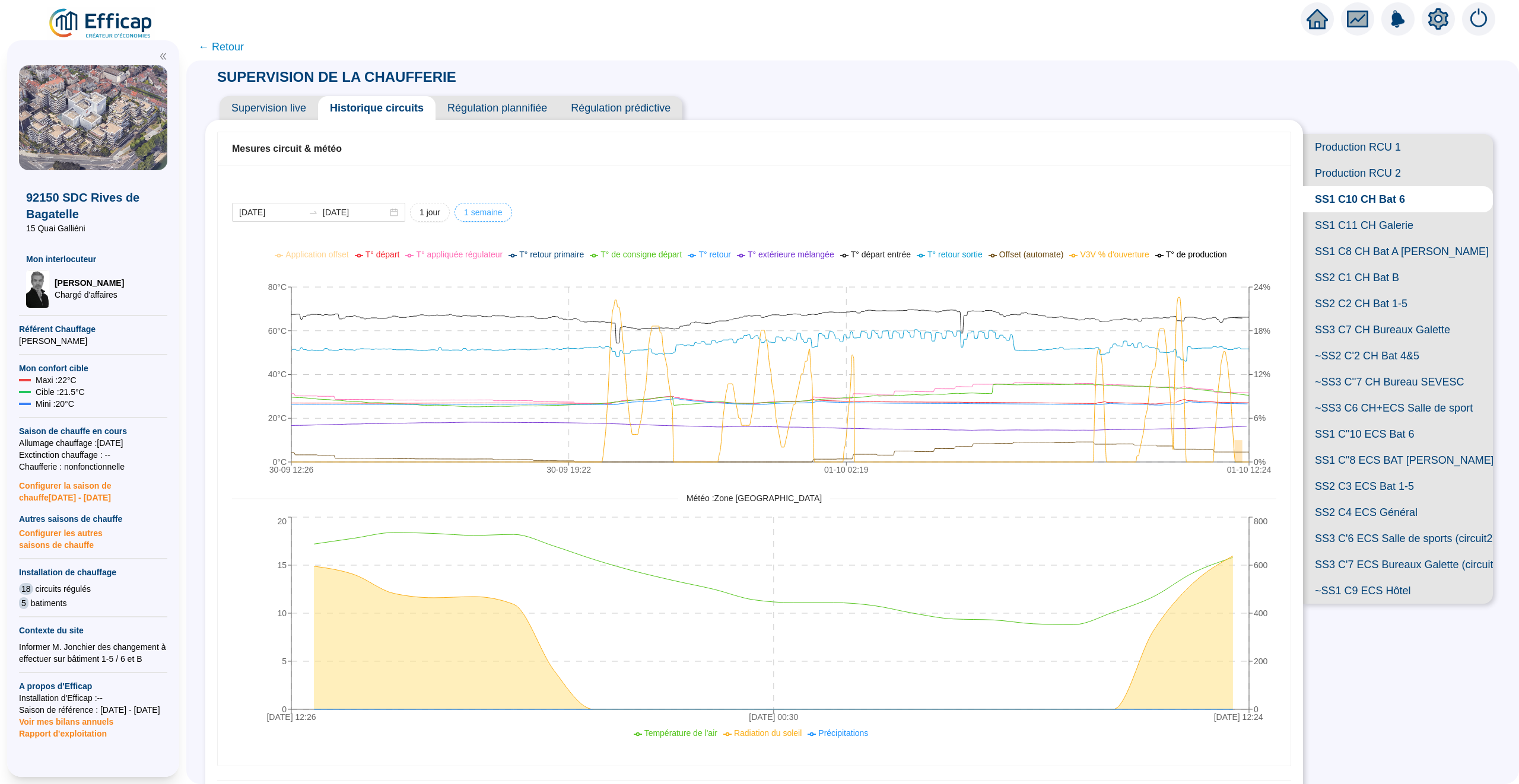
click at [464, 212] on span "1 semaine" at bounding box center [483, 212] width 39 height 12
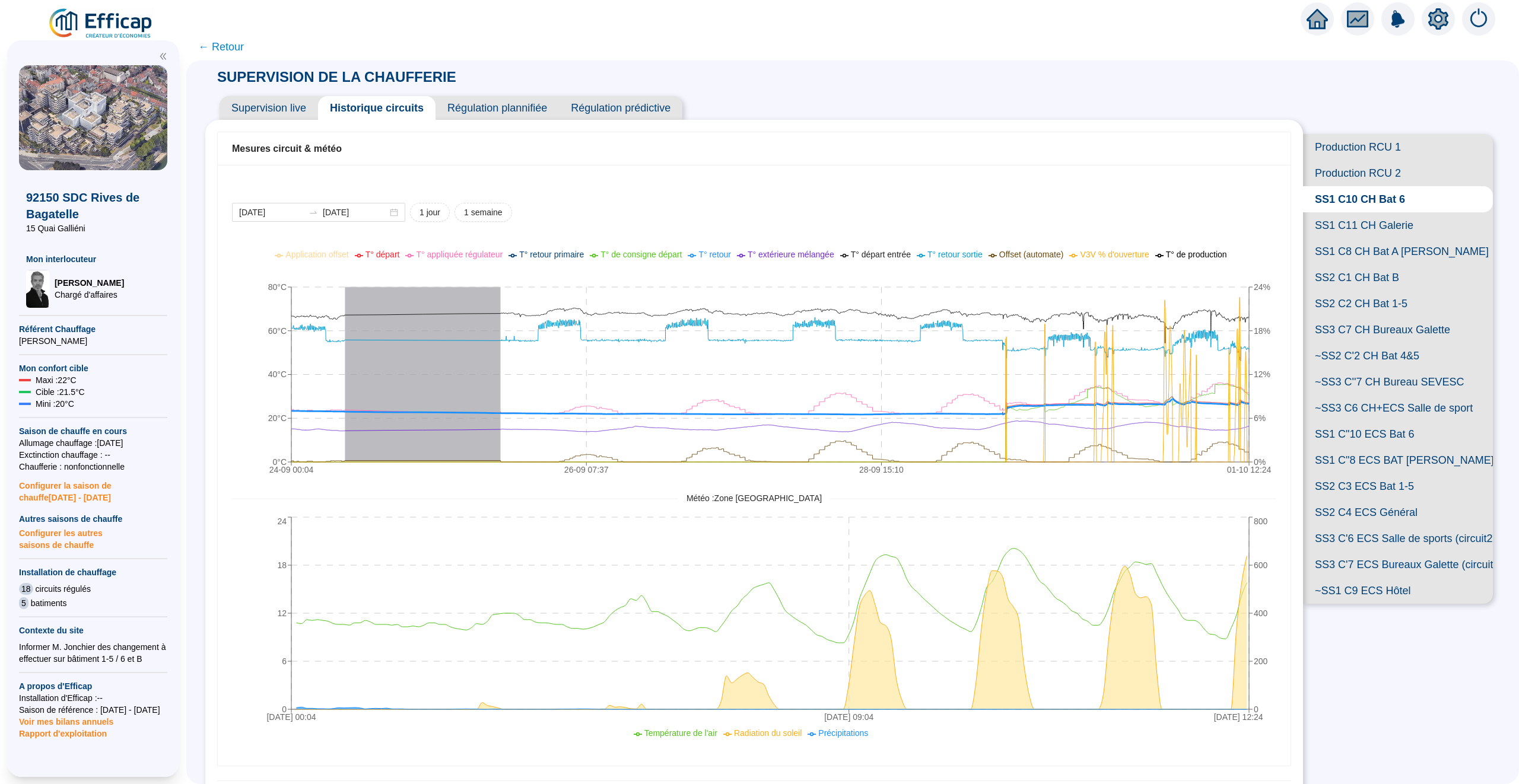
click at [715, 253] on span "T° retour" at bounding box center [714, 254] width 33 height 9
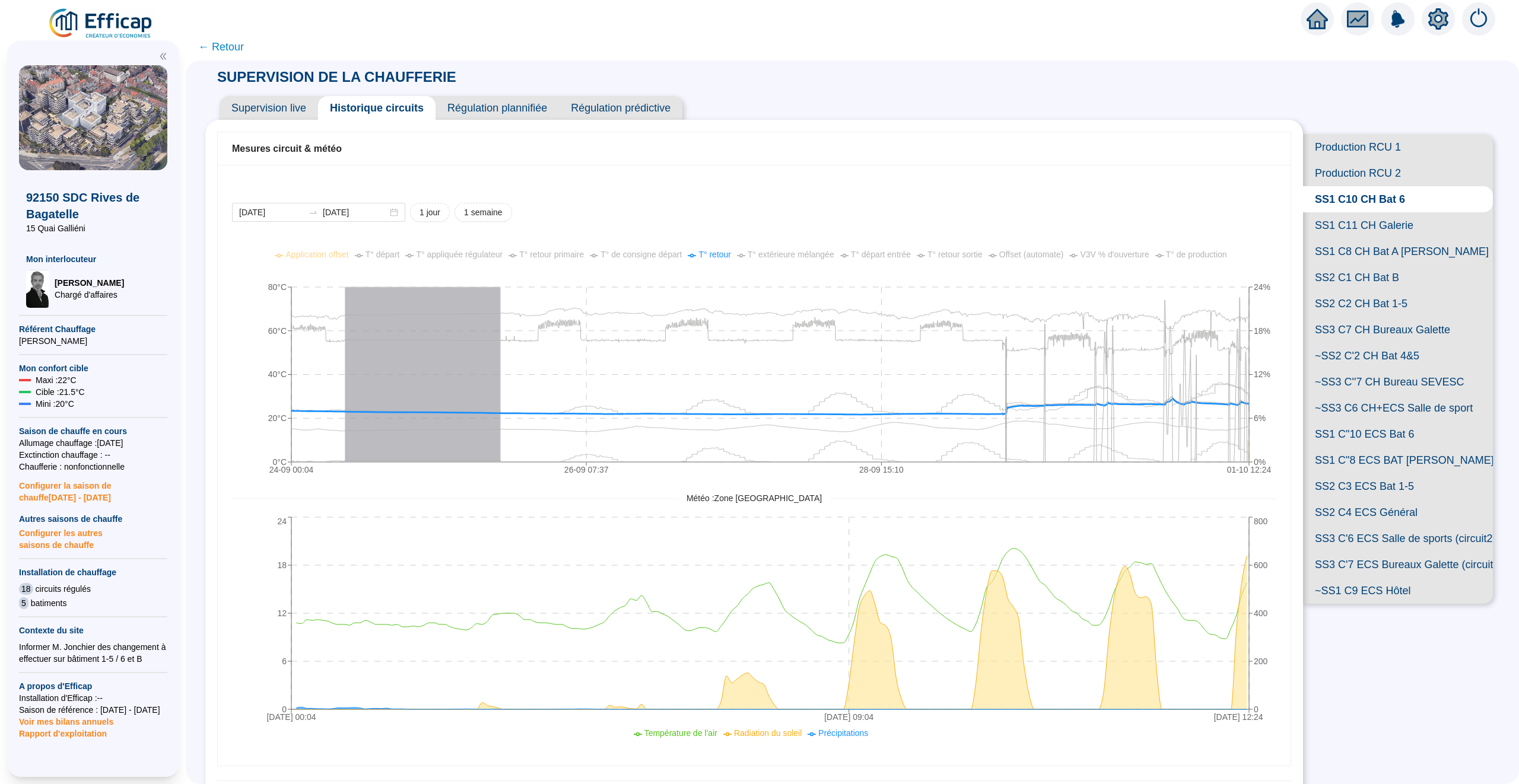
click at [377, 255] on span "T° départ" at bounding box center [383, 254] width 34 height 9
click at [291, 214] on input "2025-09-24" at bounding box center [271, 212] width 65 height 12
click at [291, 211] on input "2025-09-24" at bounding box center [271, 212] width 65 height 12
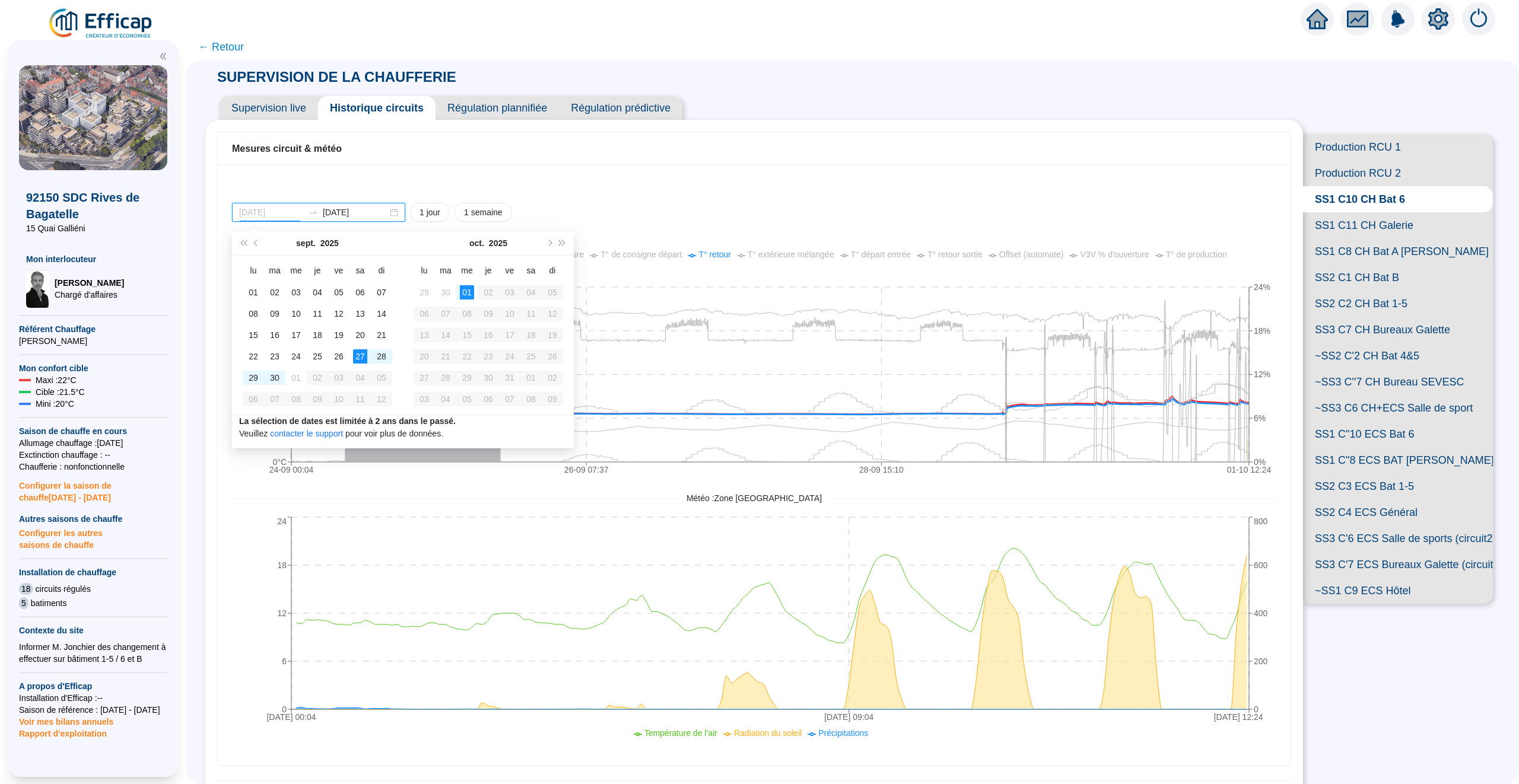
type input "2025-09-24"
click at [1380, 432] on span "SS1 C"10 ECS Bat 6" at bounding box center [1398, 434] width 190 height 26
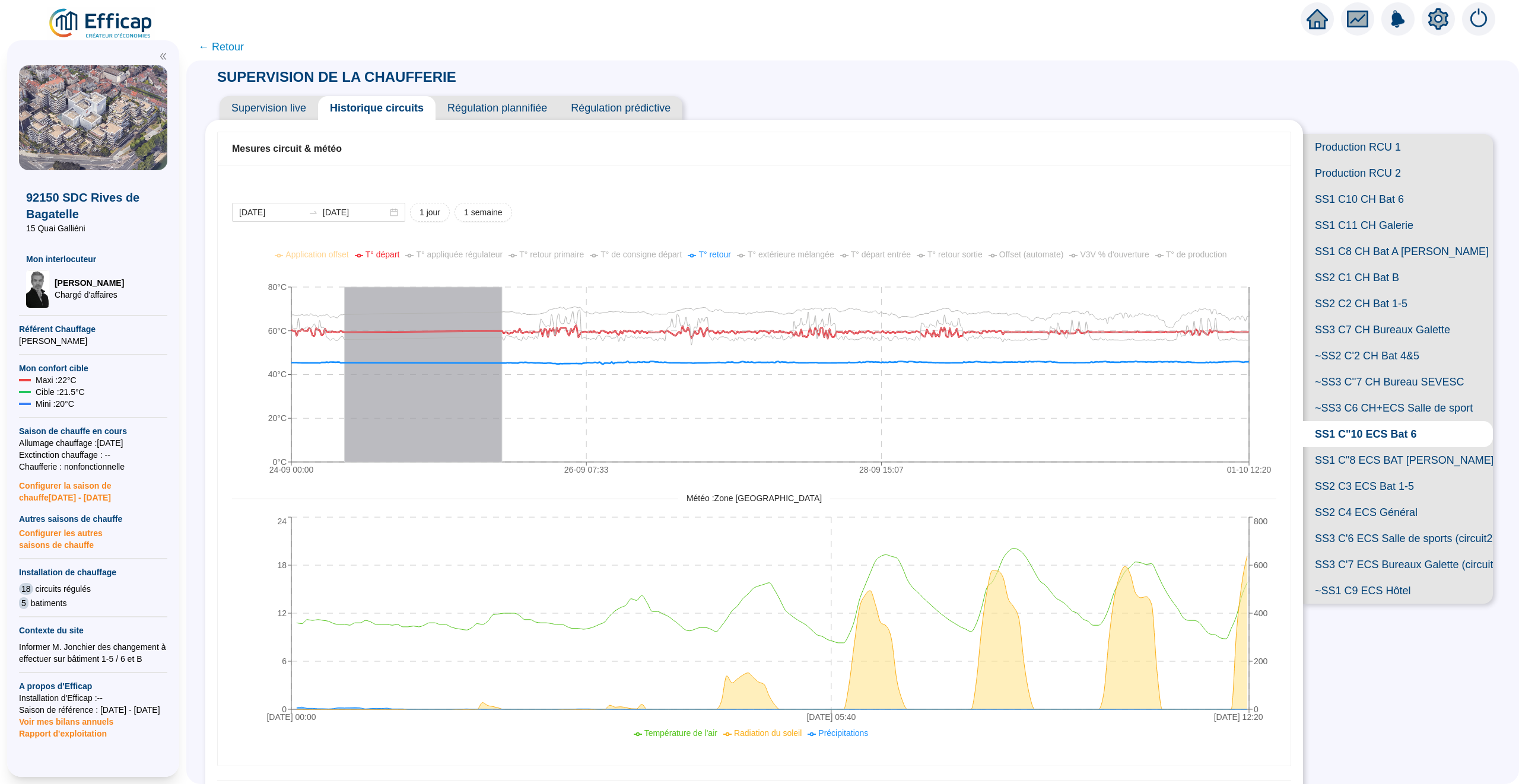
click at [954, 250] on span "T° retour sortie" at bounding box center [955, 254] width 55 height 9
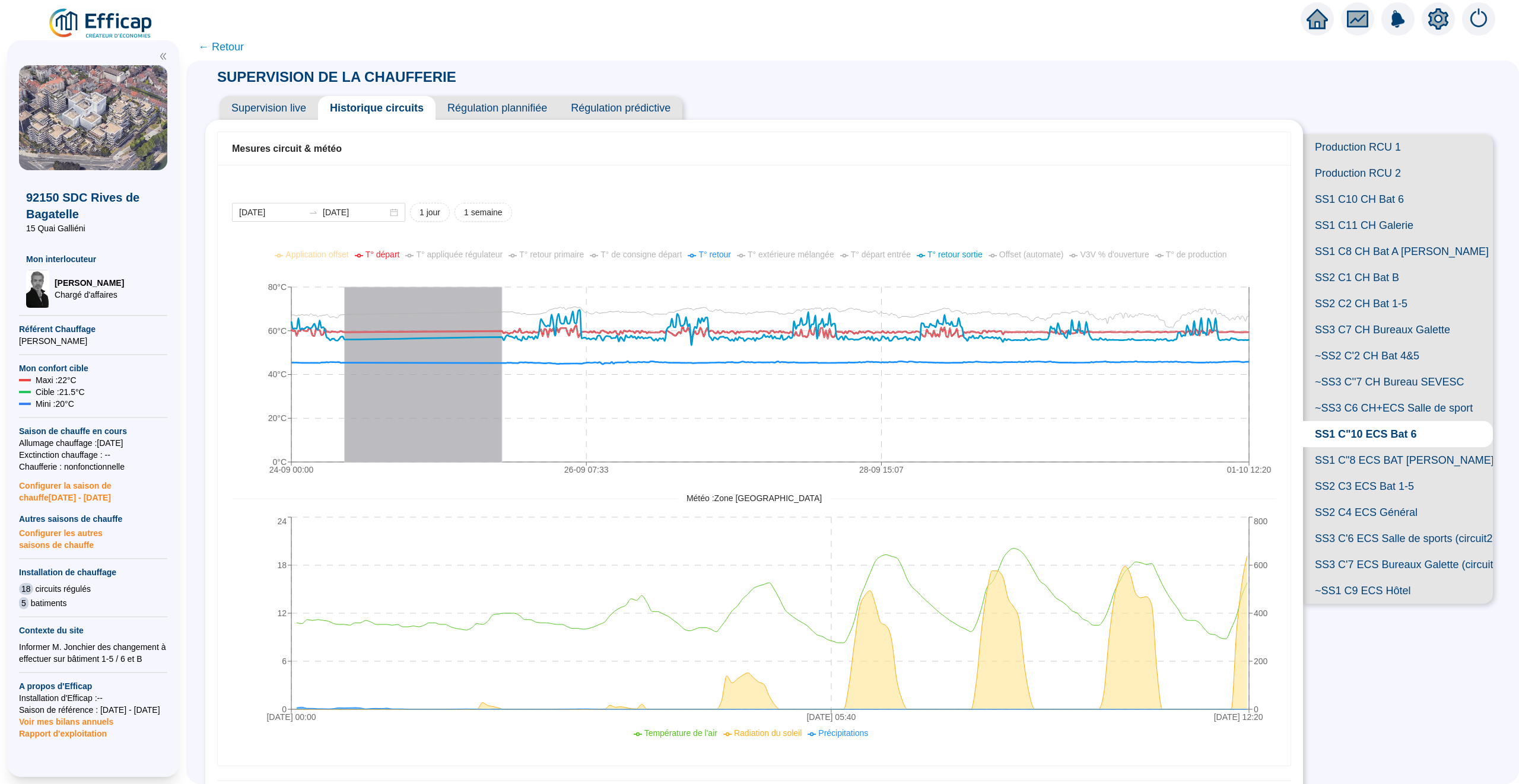
click at [958, 252] on span "T° retour sortie" at bounding box center [955, 254] width 55 height 9
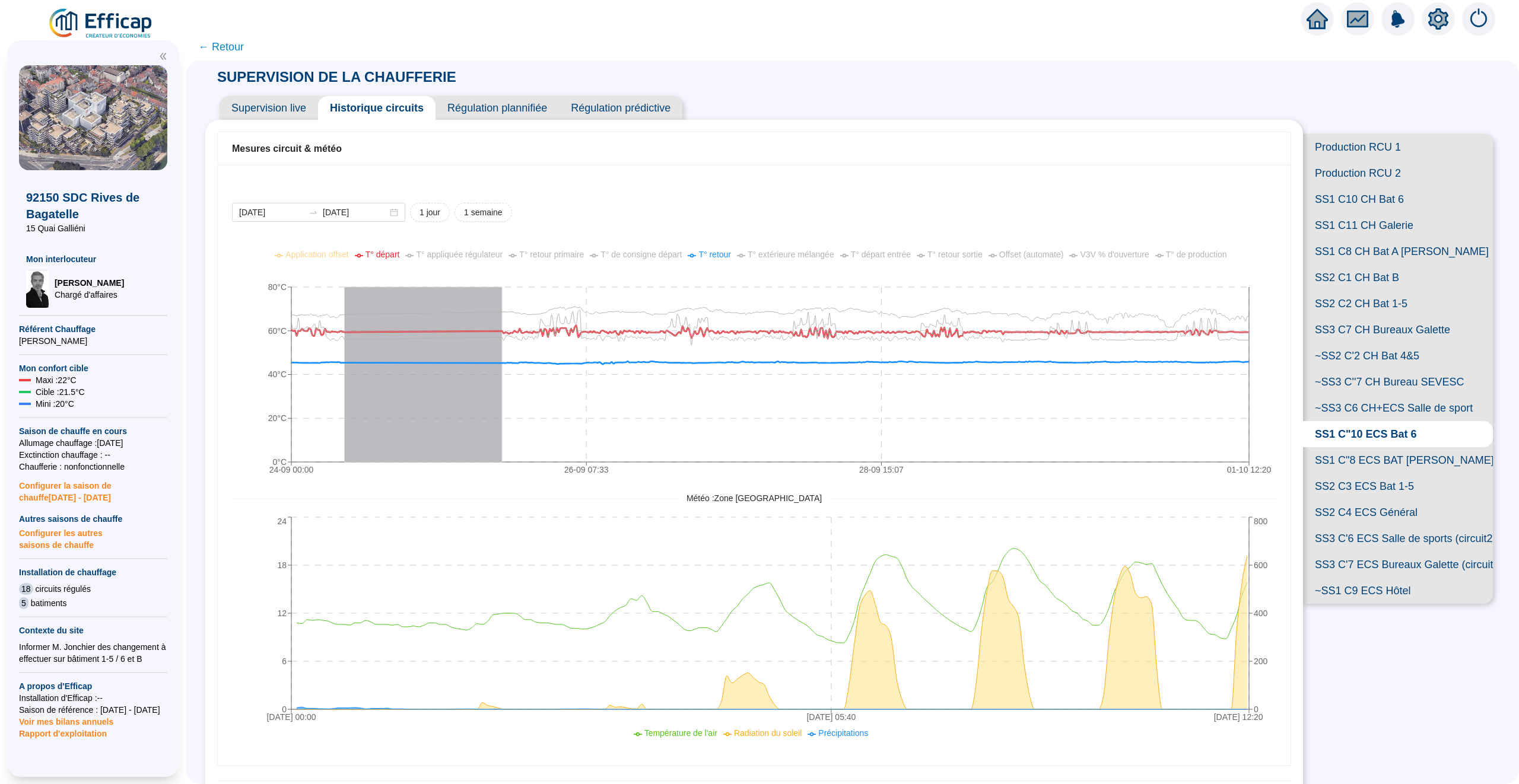
click at [956, 254] on span "T° retour sortie" at bounding box center [955, 254] width 55 height 9
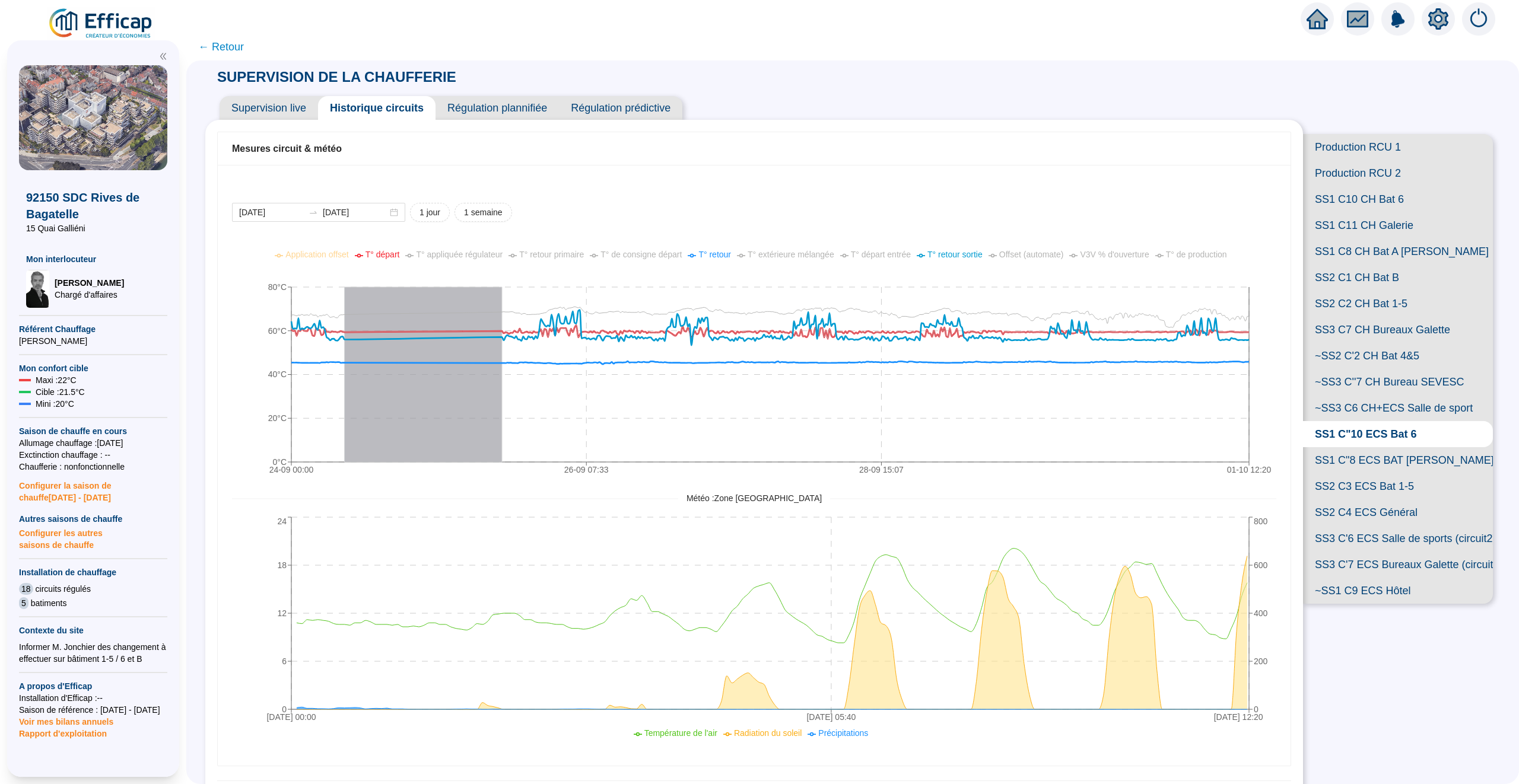
click at [959, 255] on span "T° retour sortie" at bounding box center [955, 254] width 55 height 9
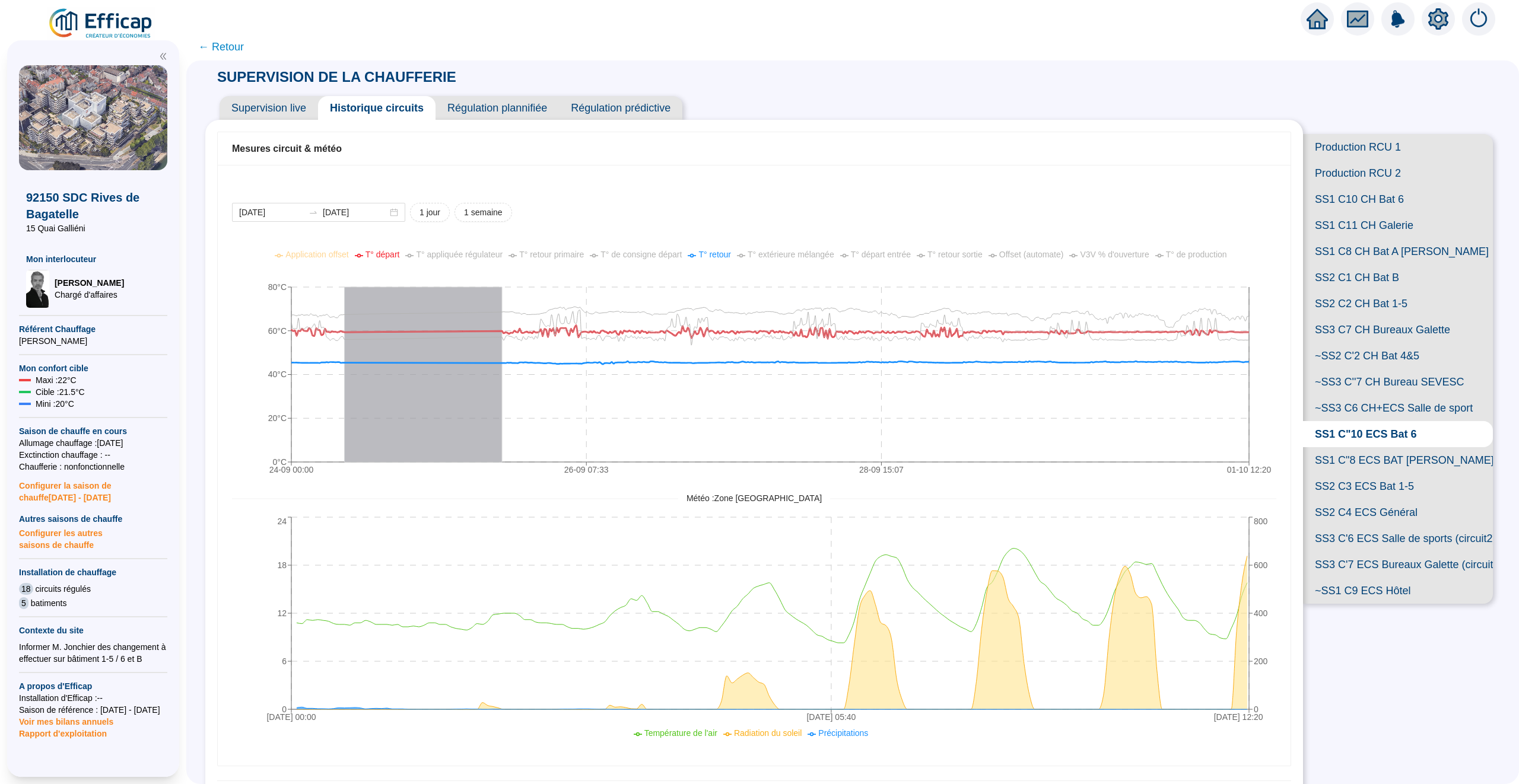
click at [294, 106] on span "Supervision live" at bounding box center [269, 108] width 99 height 24
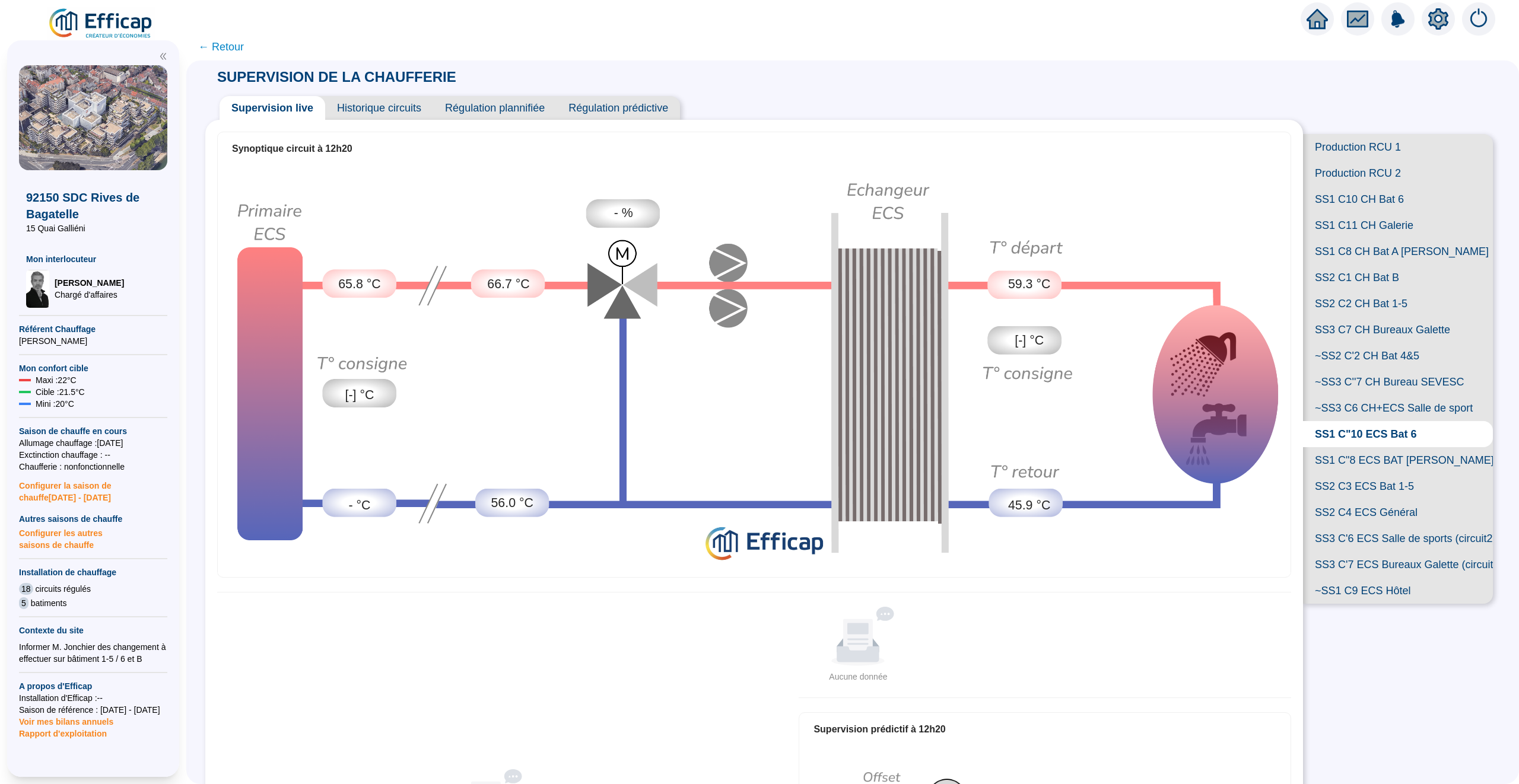
click at [374, 110] on span "Historique circuits" at bounding box center [379, 108] width 108 height 24
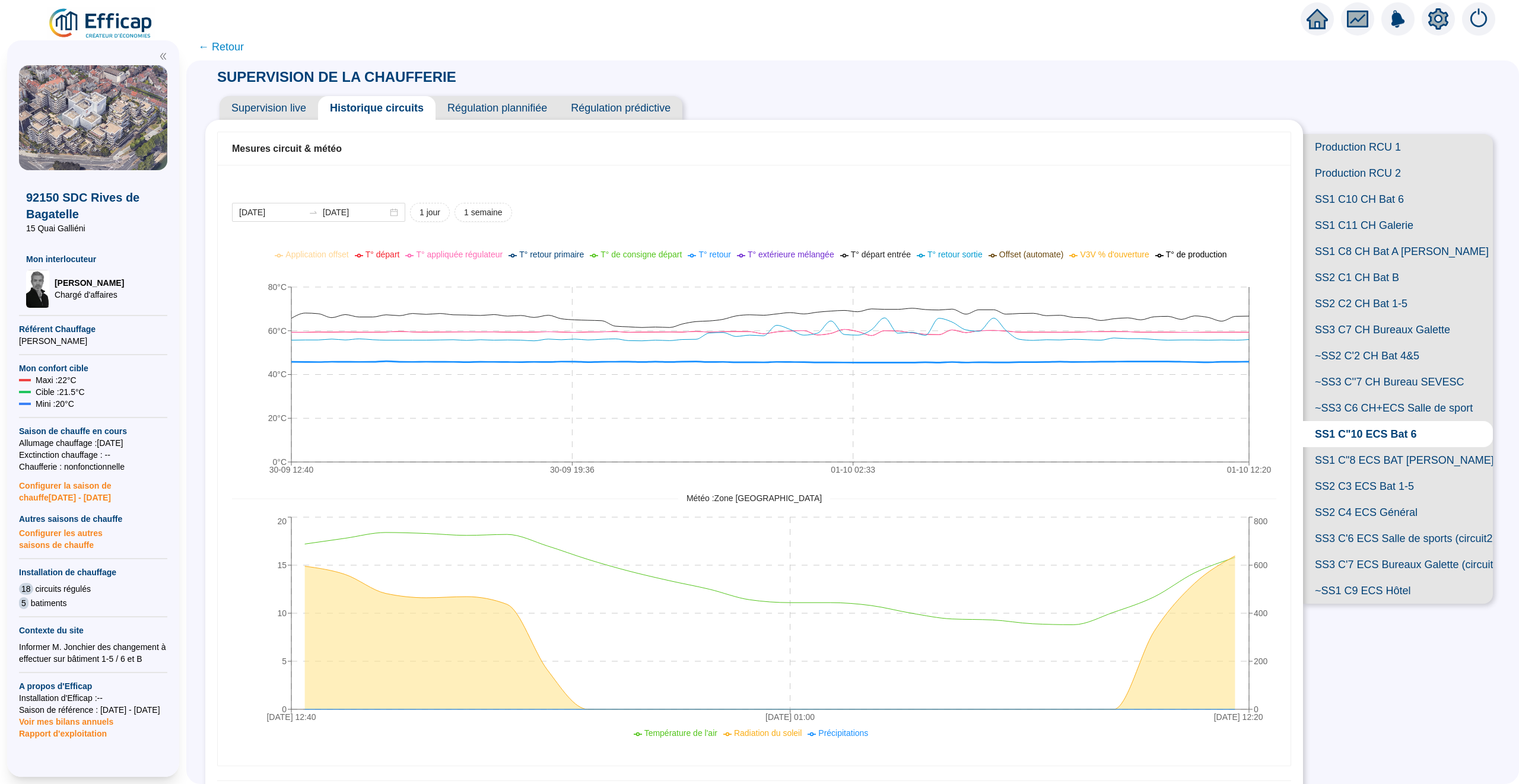
click at [714, 252] on span "T° retour" at bounding box center [714, 254] width 33 height 9
click at [366, 252] on span "T° départ" at bounding box center [383, 254] width 34 height 9
click at [964, 254] on span "T° retour sortie" at bounding box center [955, 254] width 55 height 9
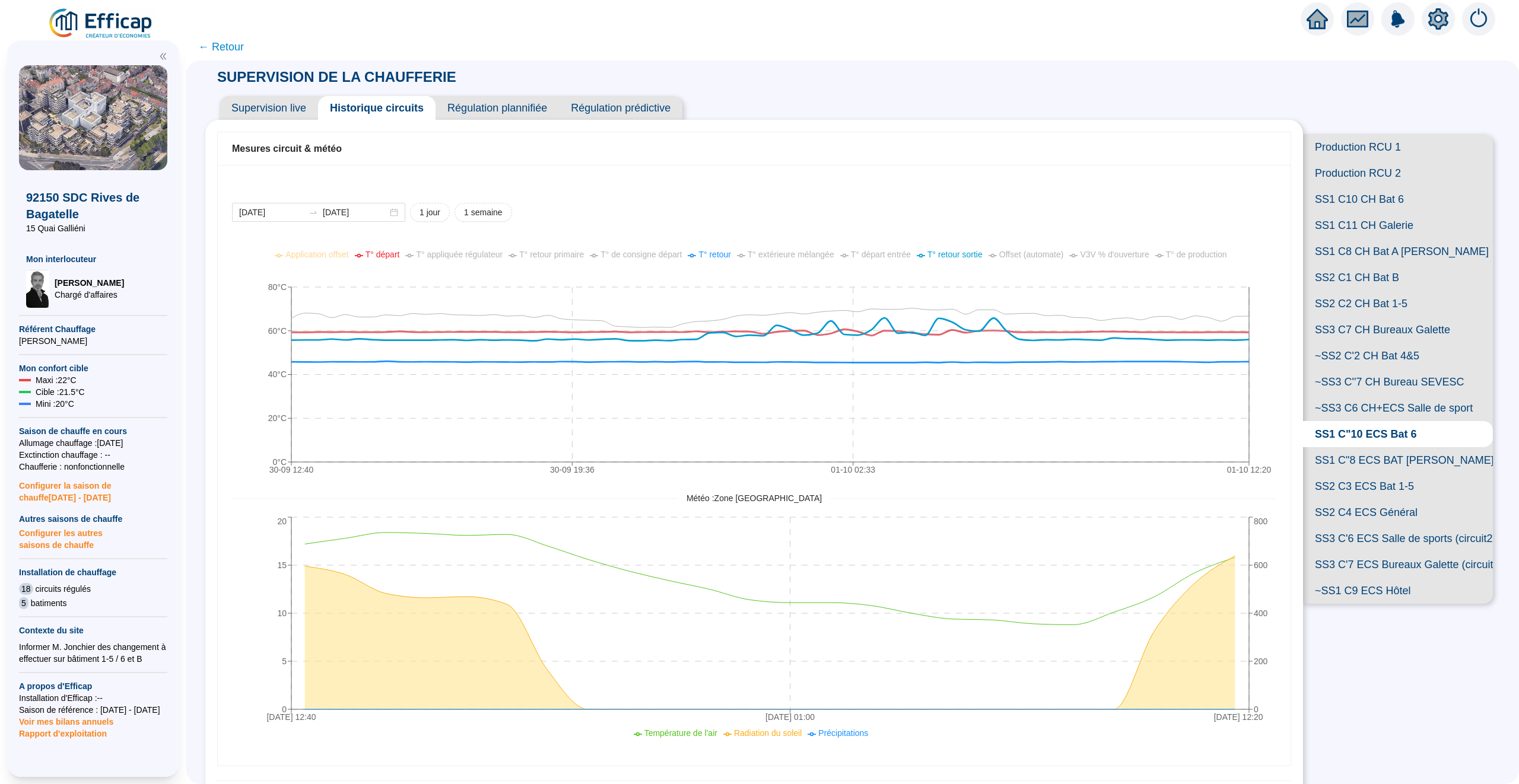
click at [962, 256] on span "T° retour sortie" at bounding box center [955, 254] width 55 height 9
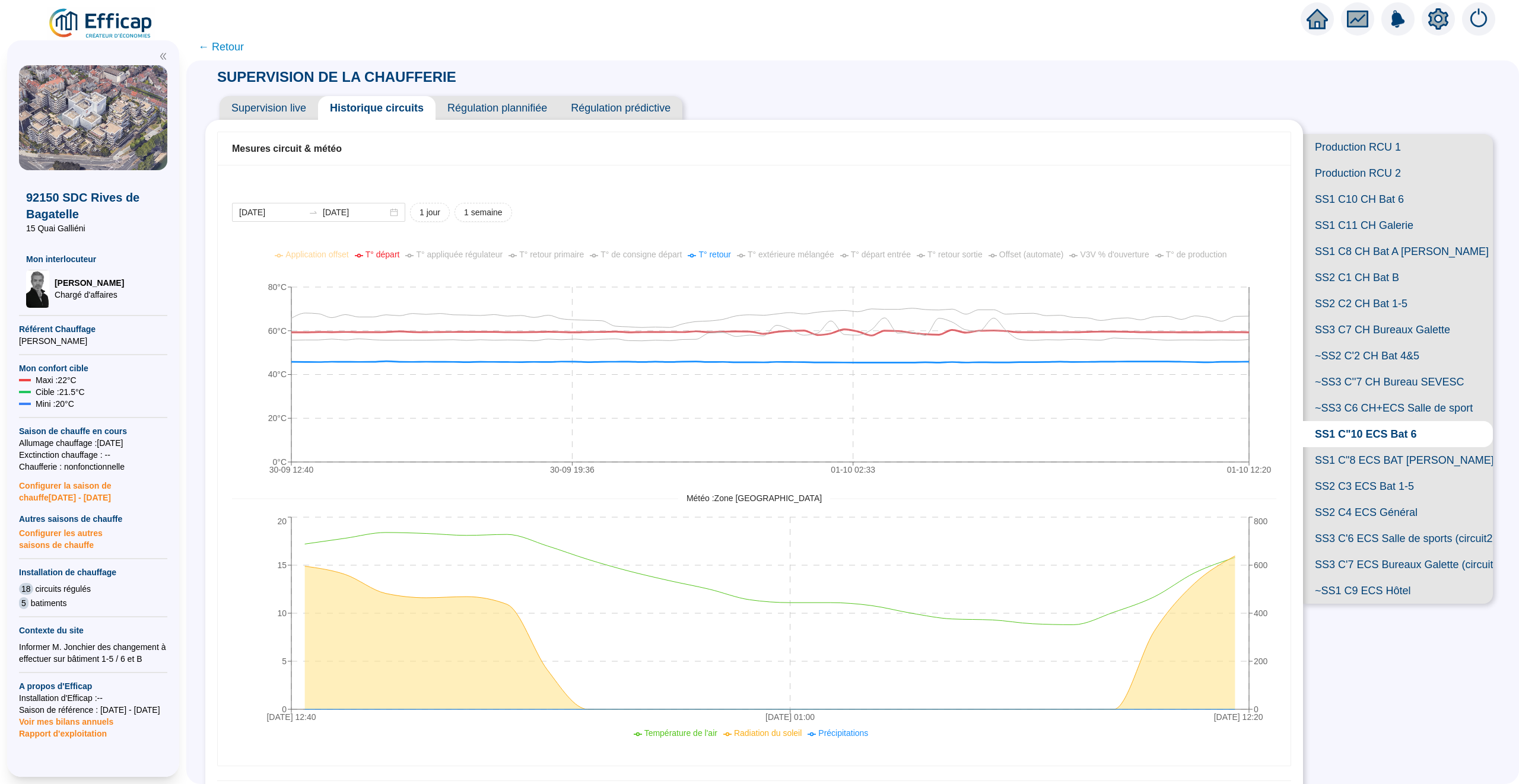
click at [301, 108] on span "Supervision live" at bounding box center [269, 108] width 99 height 24
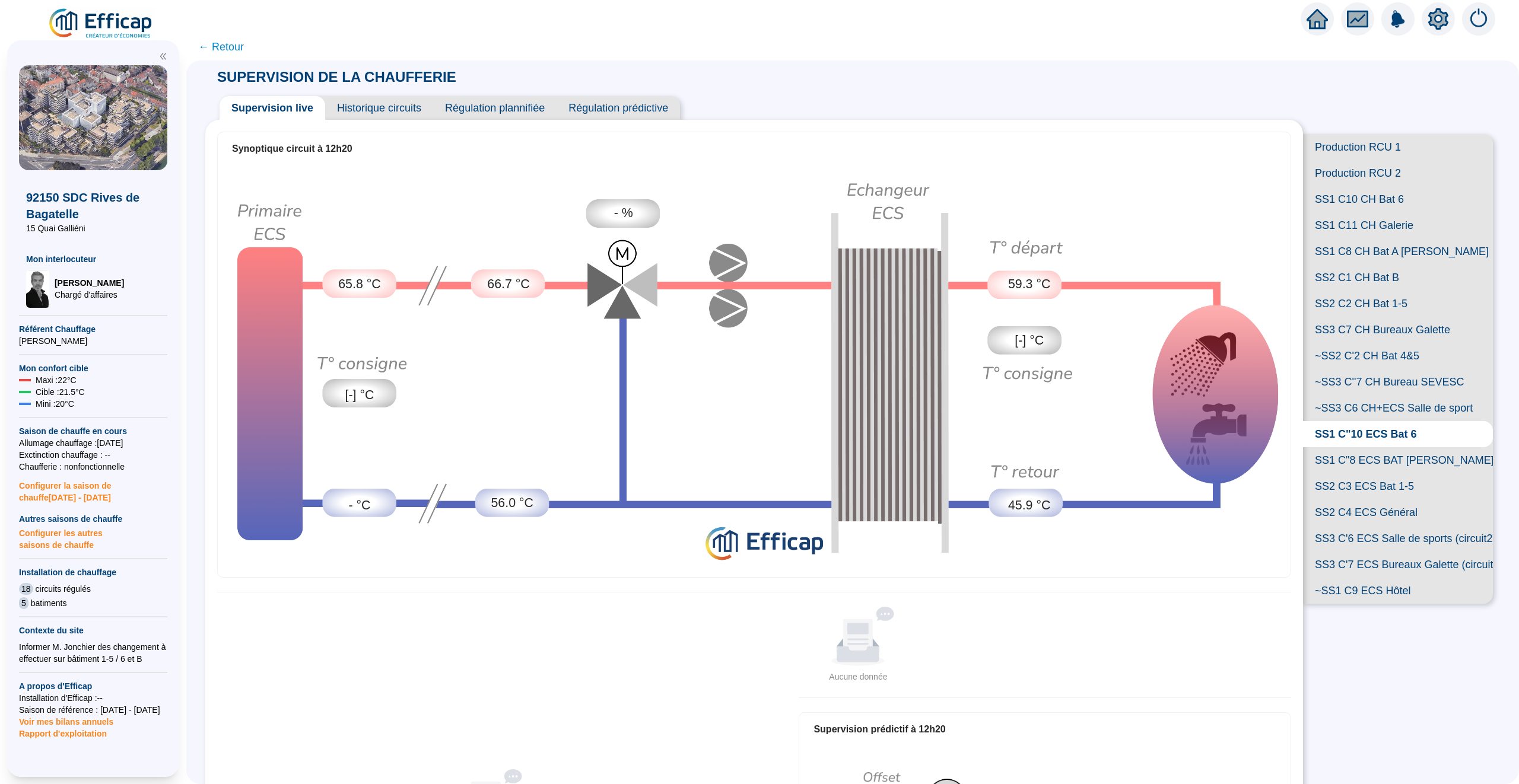
click at [371, 106] on span "Historique circuits" at bounding box center [379, 108] width 108 height 24
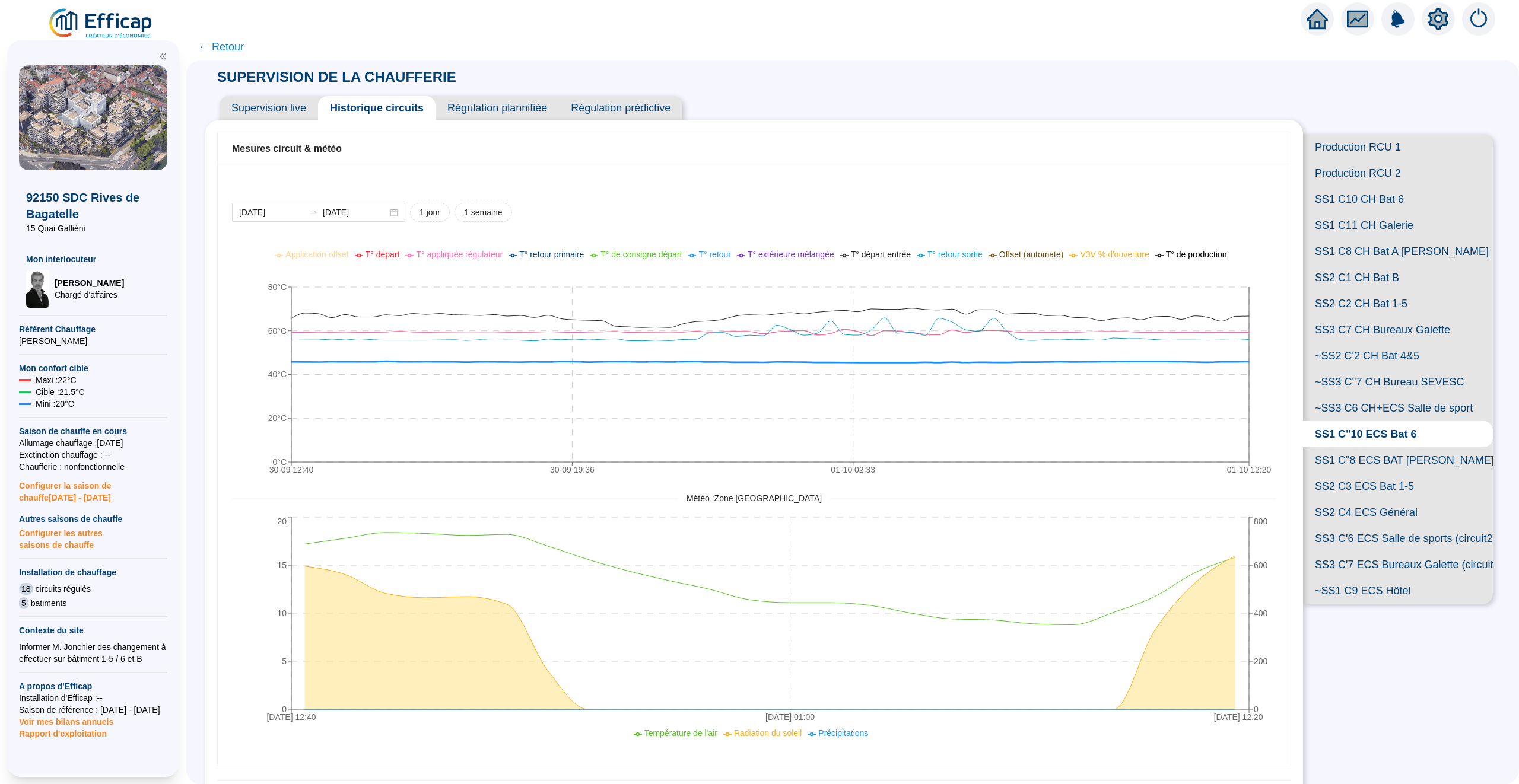
click at [716, 258] on span "T° retour" at bounding box center [714, 254] width 33 height 9
click at [373, 252] on span "T° départ" at bounding box center [383, 254] width 34 height 9
click at [550, 254] on span "T° retour primaire" at bounding box center [551, 254] width 65 height 9
click at [550, 255] on span "T° retour primaire" at bounding box center [551, 254] width 65 height 9
click at [546, 255] on span "T° retour primaire" at bounding box center [551, 254] width 65 height 9
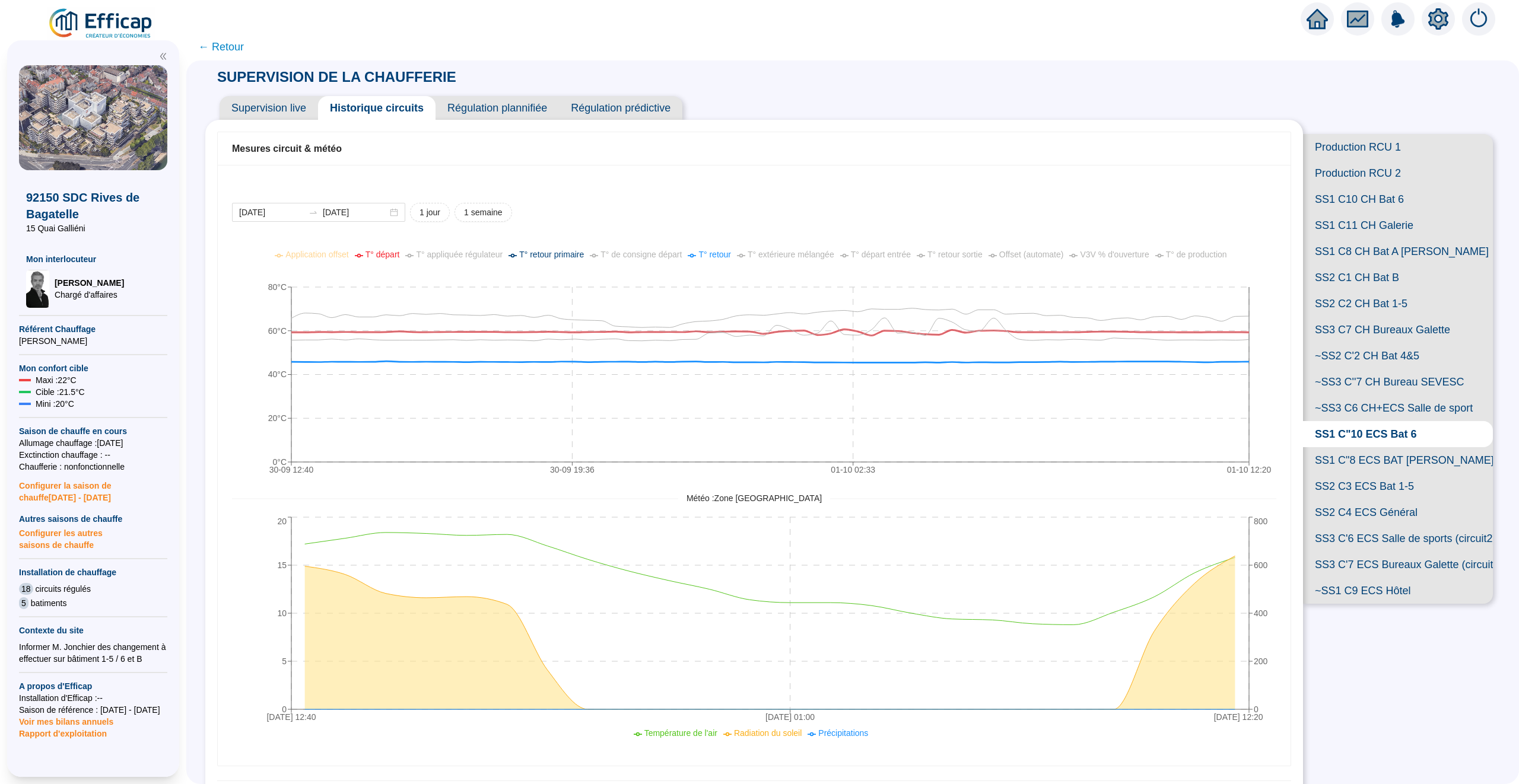
click at [269, 110] on span "Supervision live" at bounding box center [269, 108] width 99 height 24
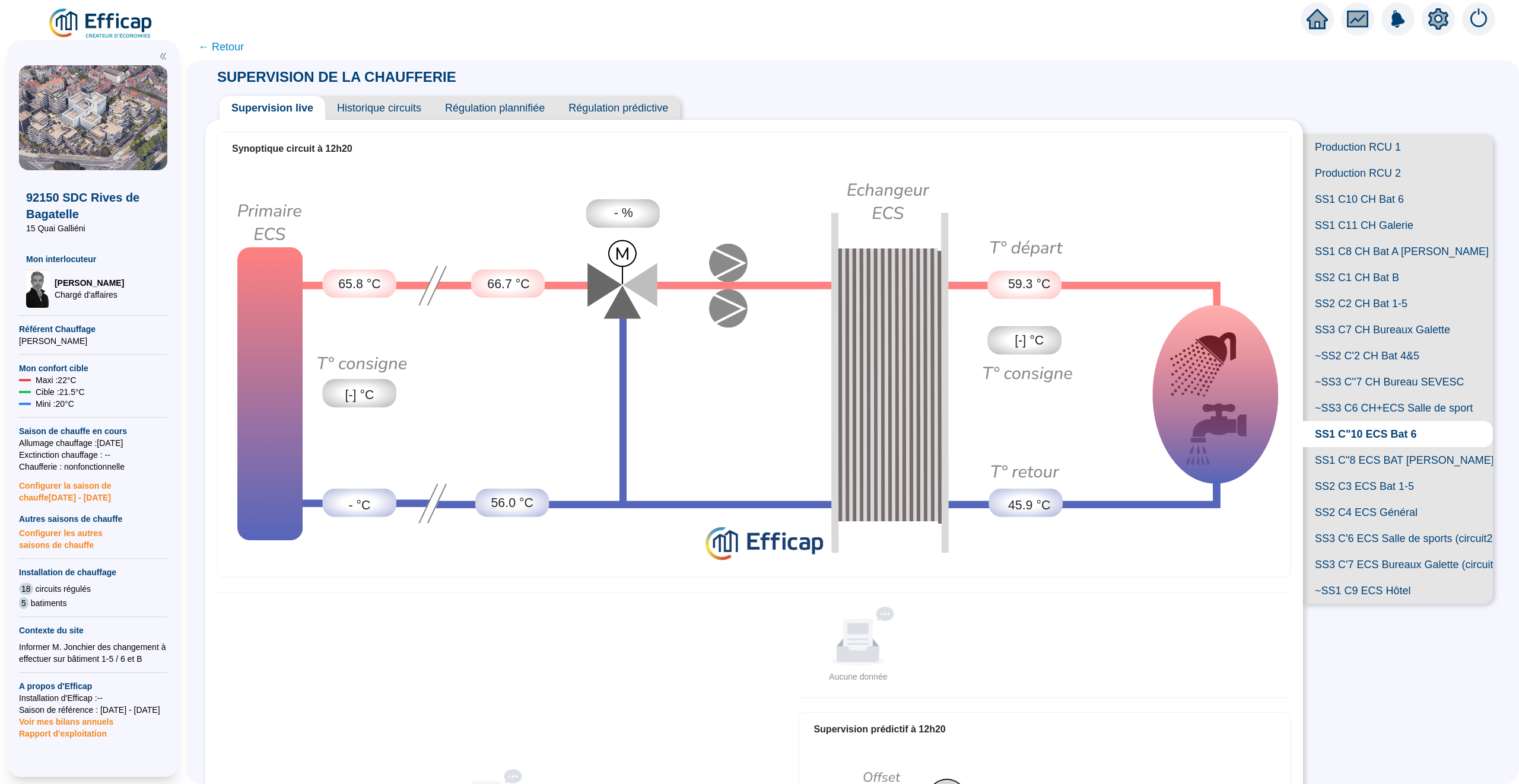
click at [1436, 20] on icon "setting" at bounding box center [1438, 18] width 22 height 22
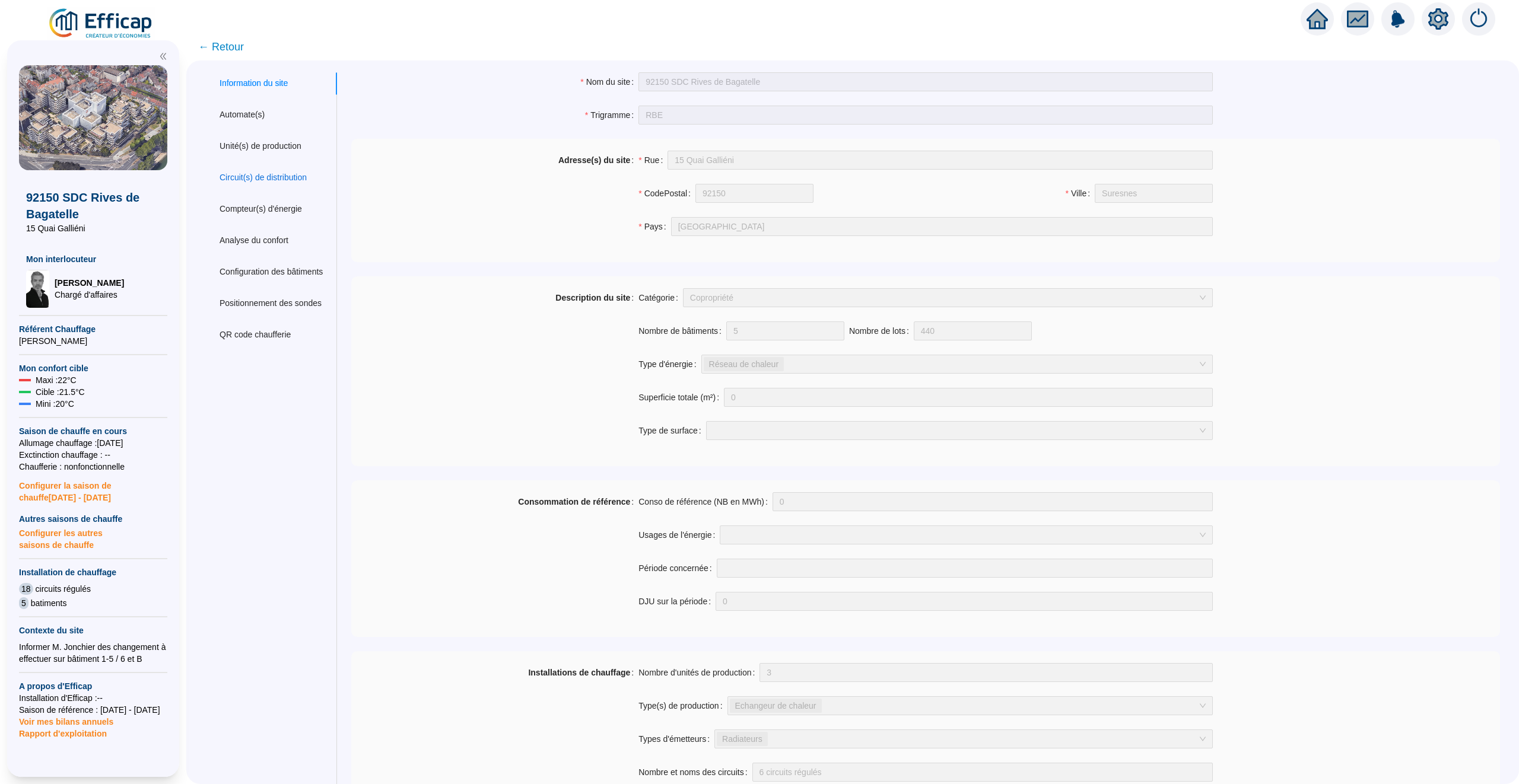
click at [267, 171] on div "Circuit(s) de distribution" at bounding box center [264, 177] width 87 height 12
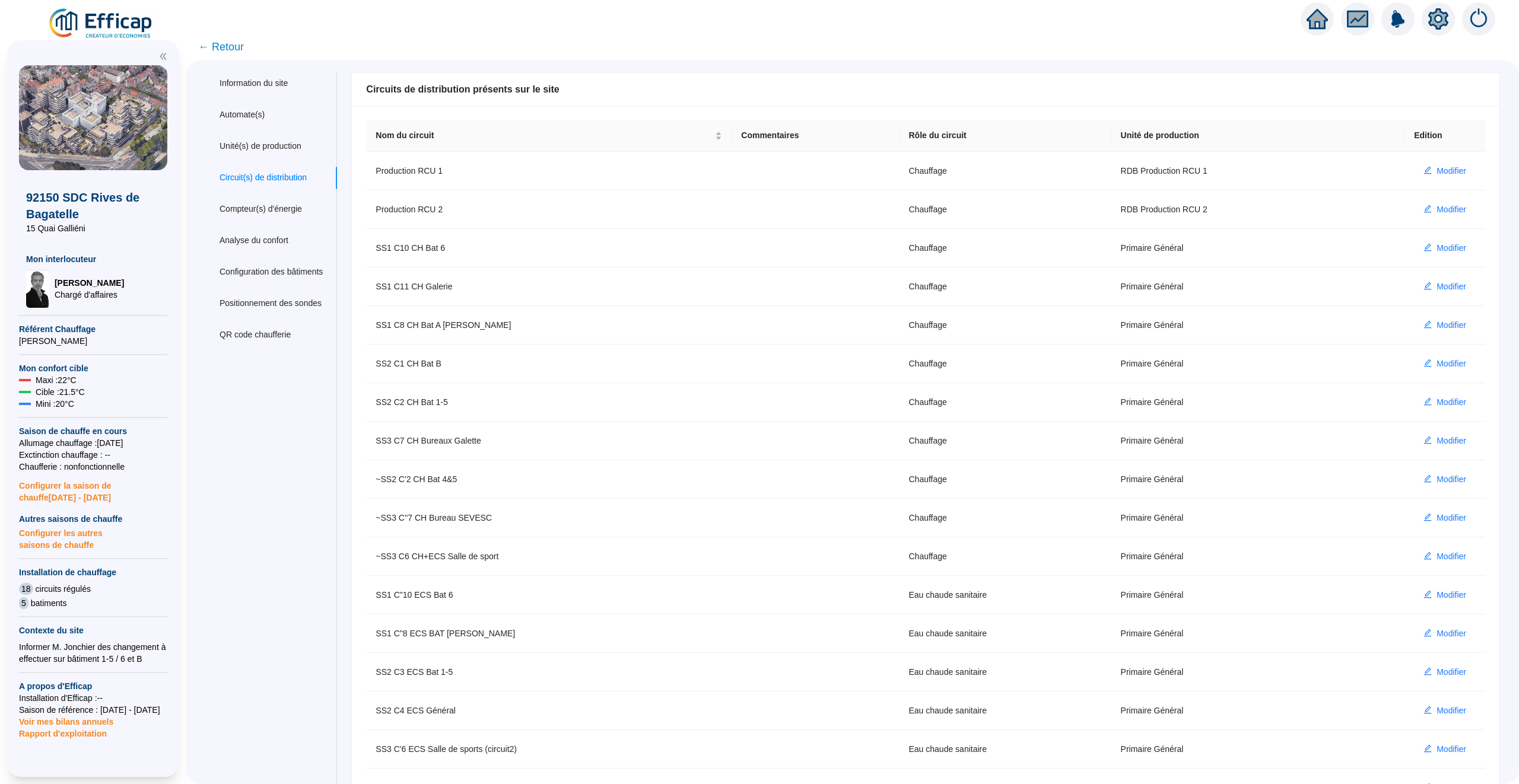
click at [224, 46] on span "← Retour" at bounding box center [221, 47] width 46 height 17
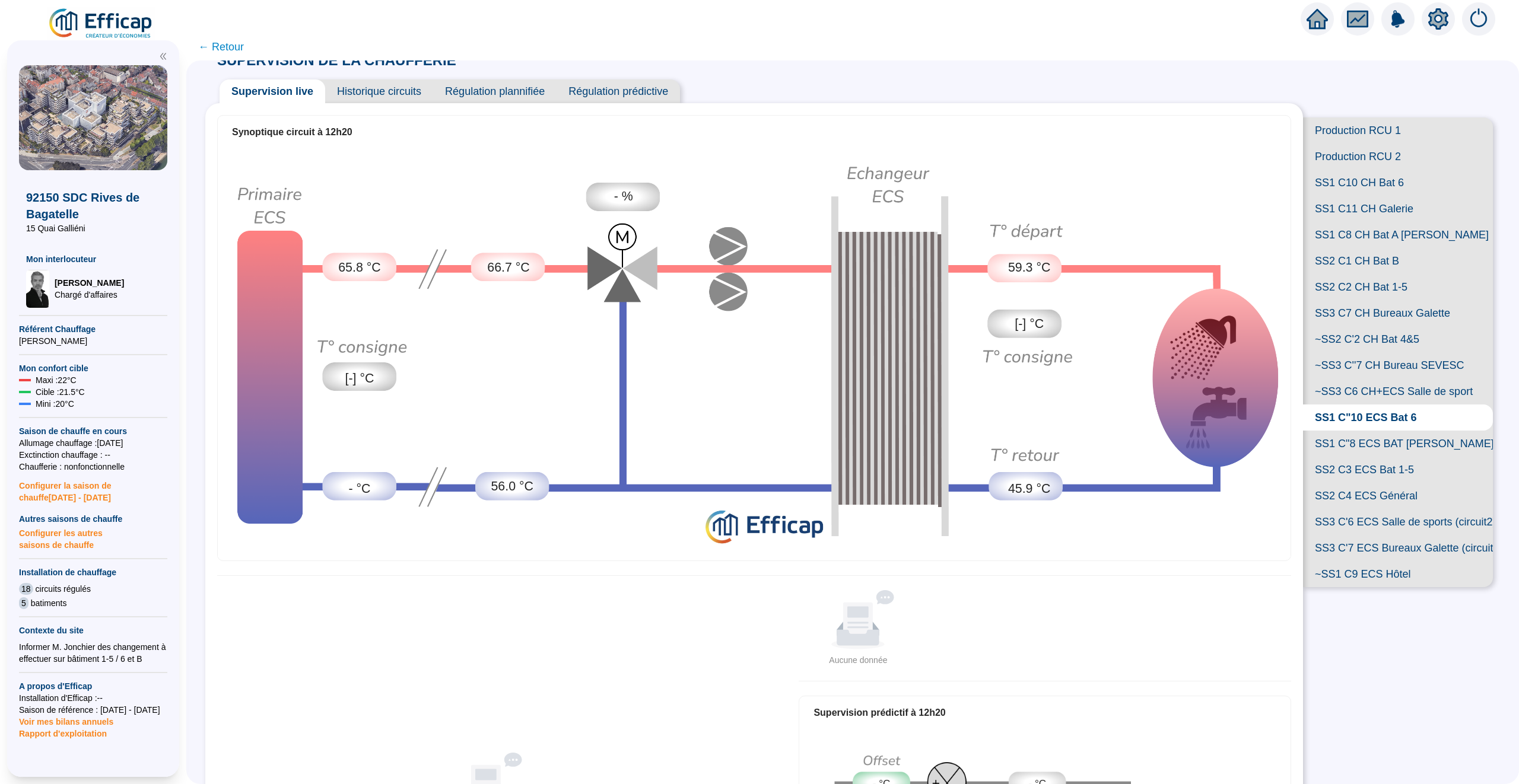
scroll to position [20, 0]
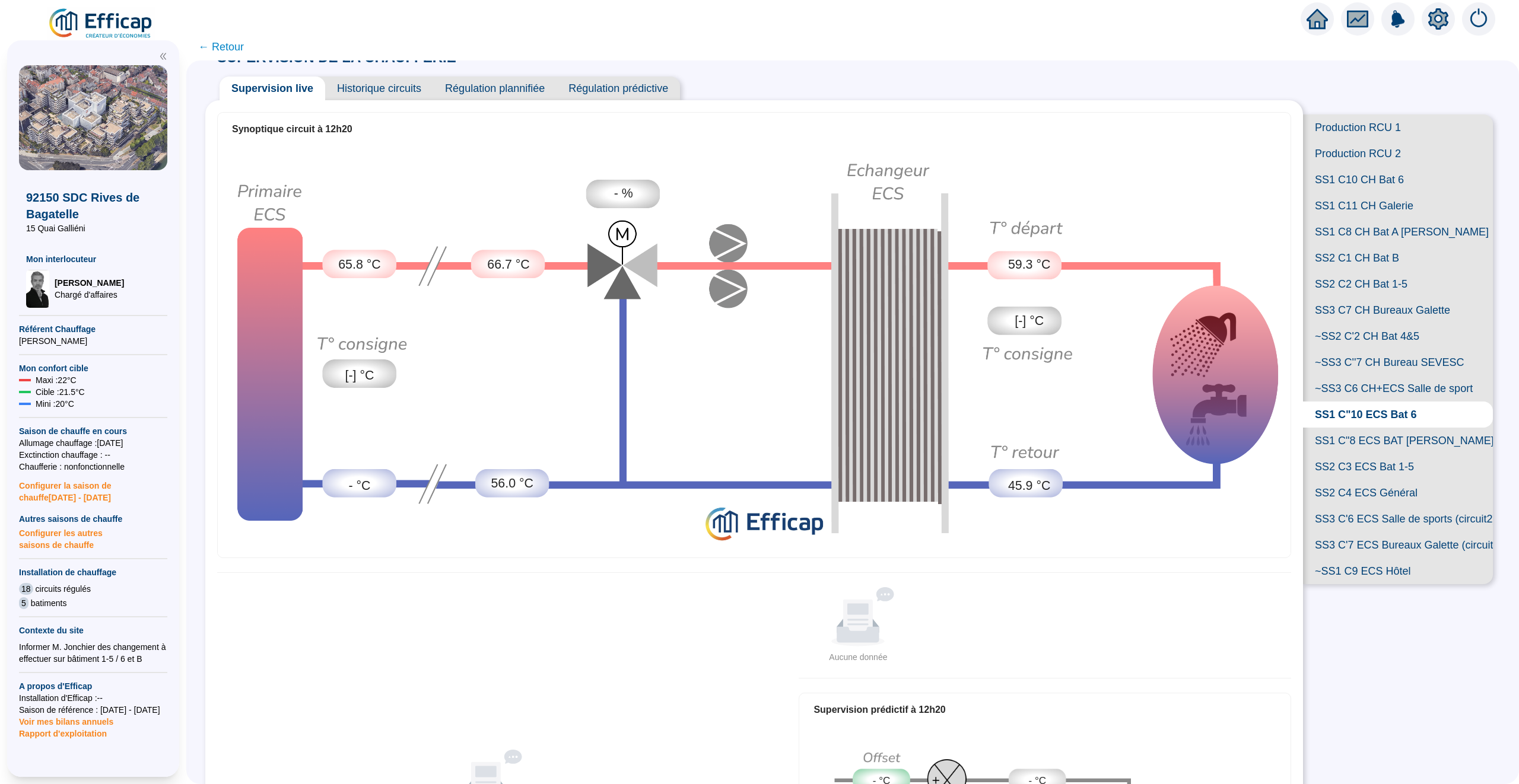
click at [348, 82] on span "Historique circuits" at bounding box center [379, 88] width 108 height 24
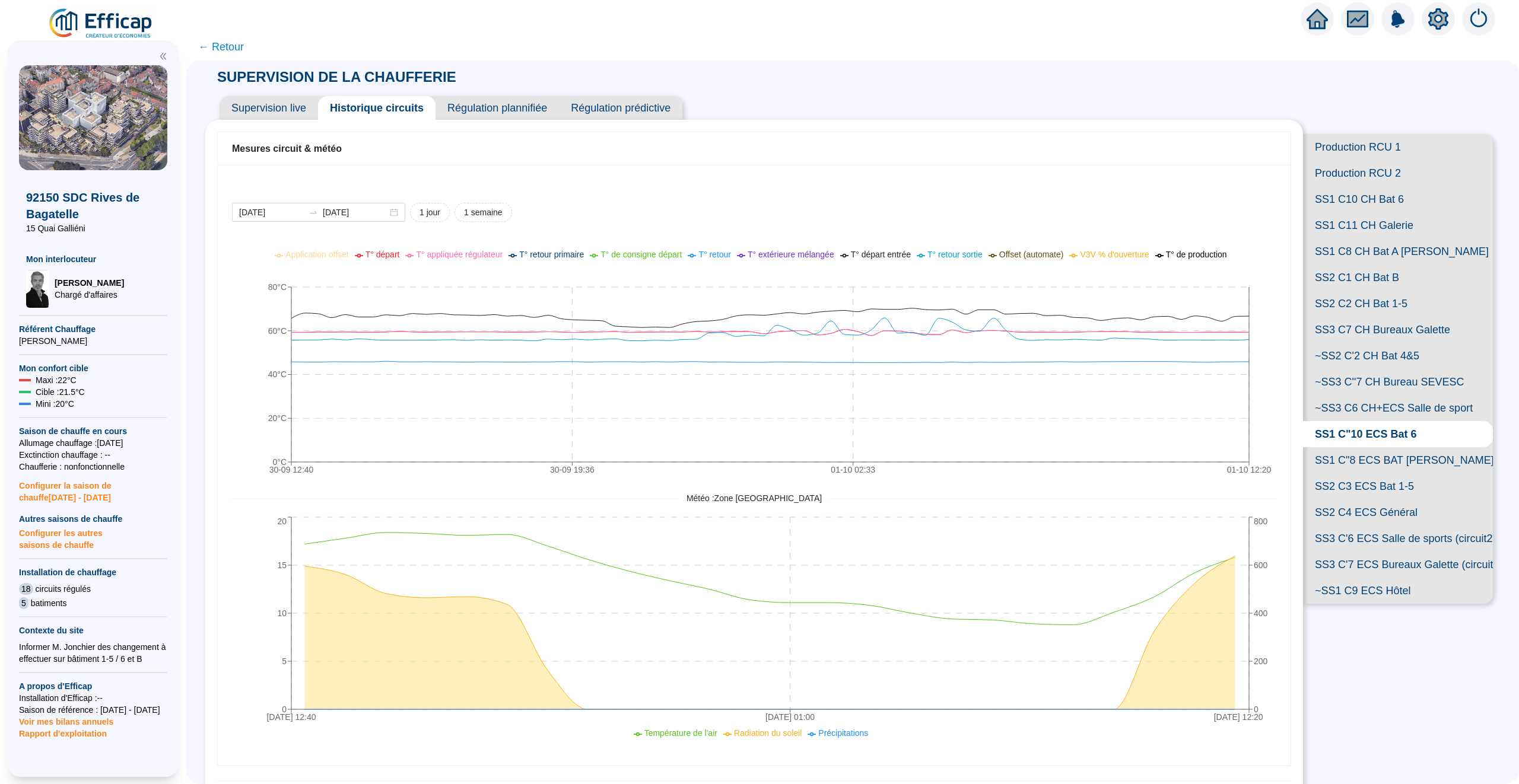
click at [1441, 17] on icon "setting" at bounding box center [1438, 18] width 8 height 8
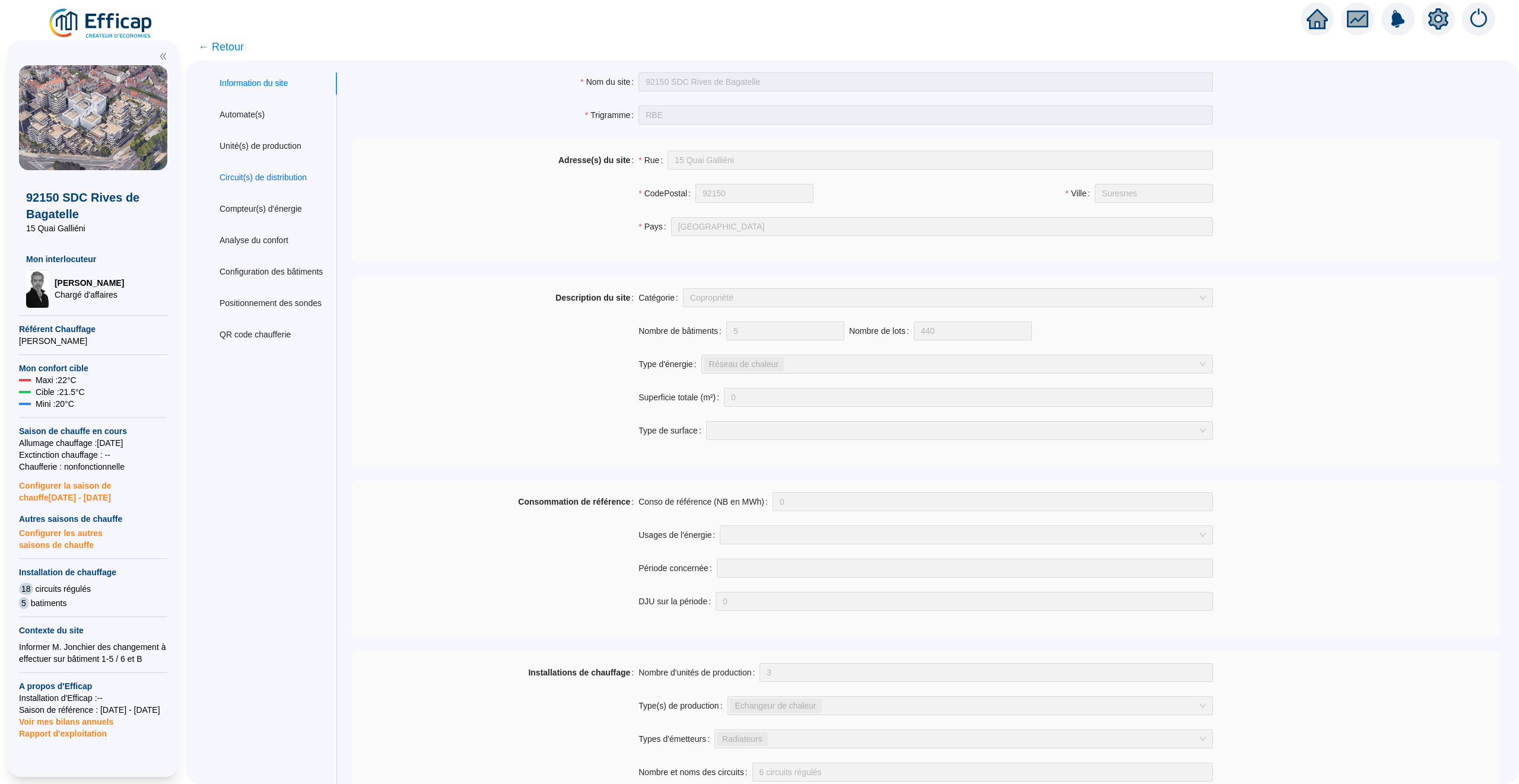
click at [276, 172] on div "Circuit(s) de distribution" at bounding box center [264, 177] width 87 height 12
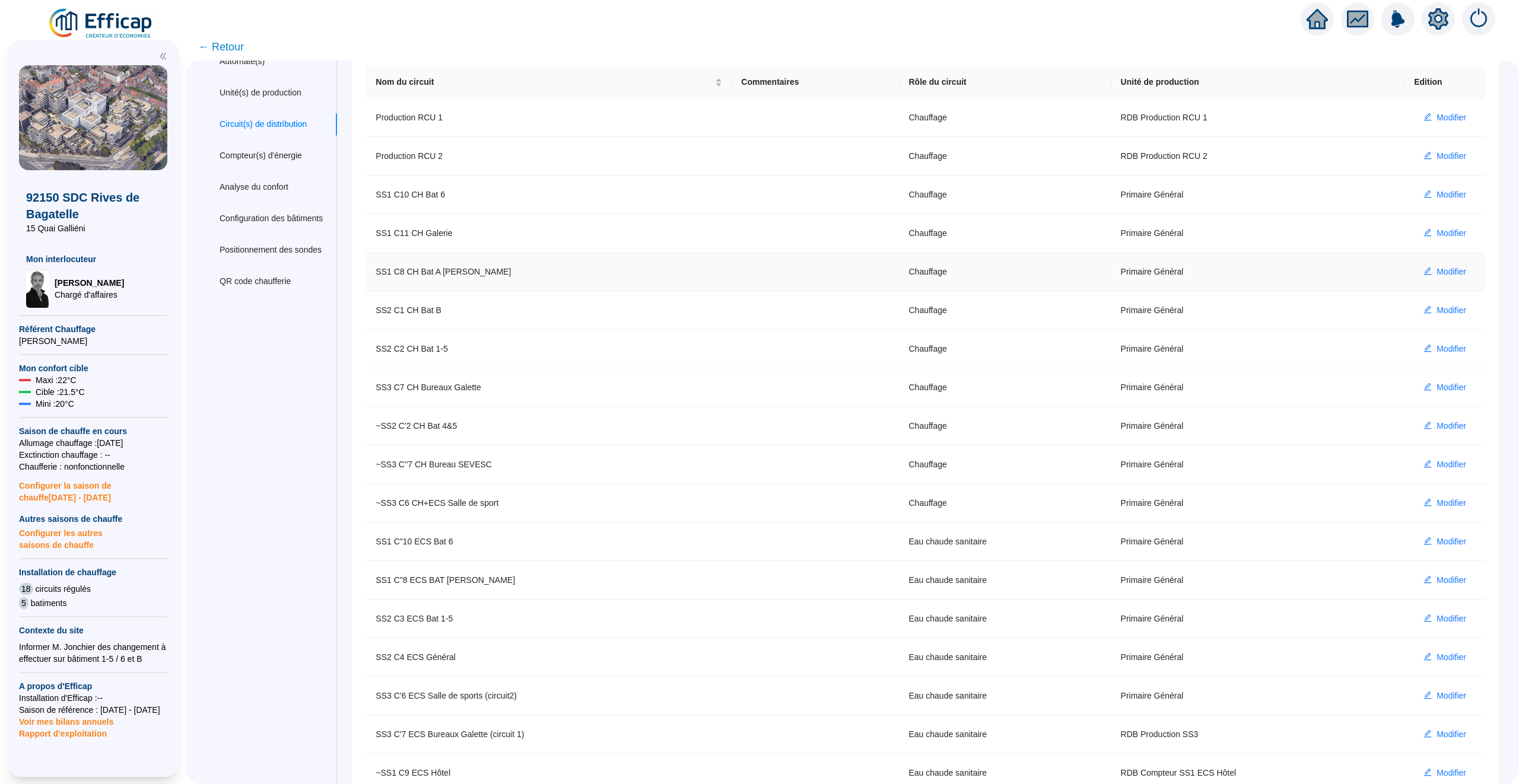
scroll to position [19, 0]
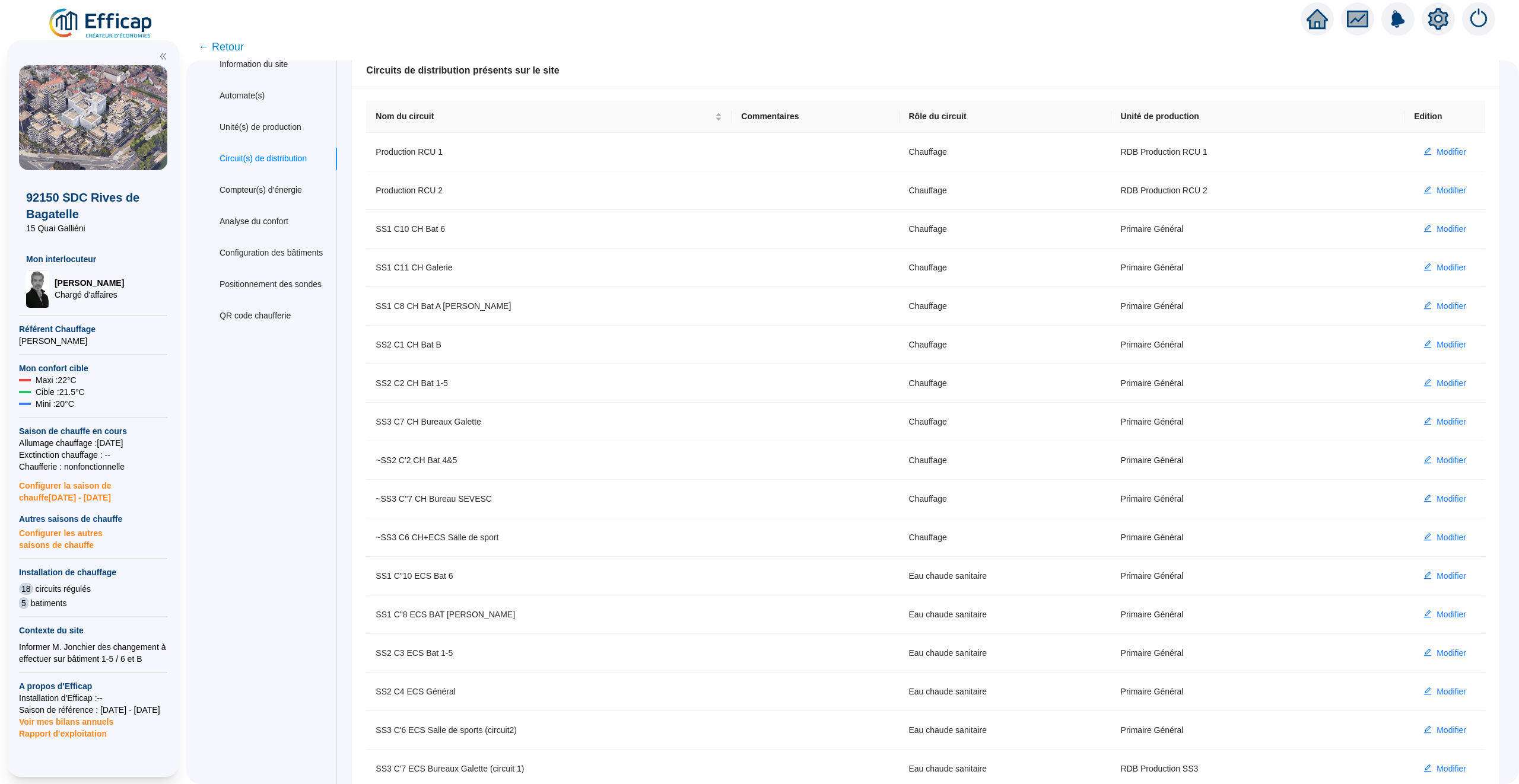
click at [230, 45] on span "← Retour" at bounding box center [221, 47] width 46 height 17
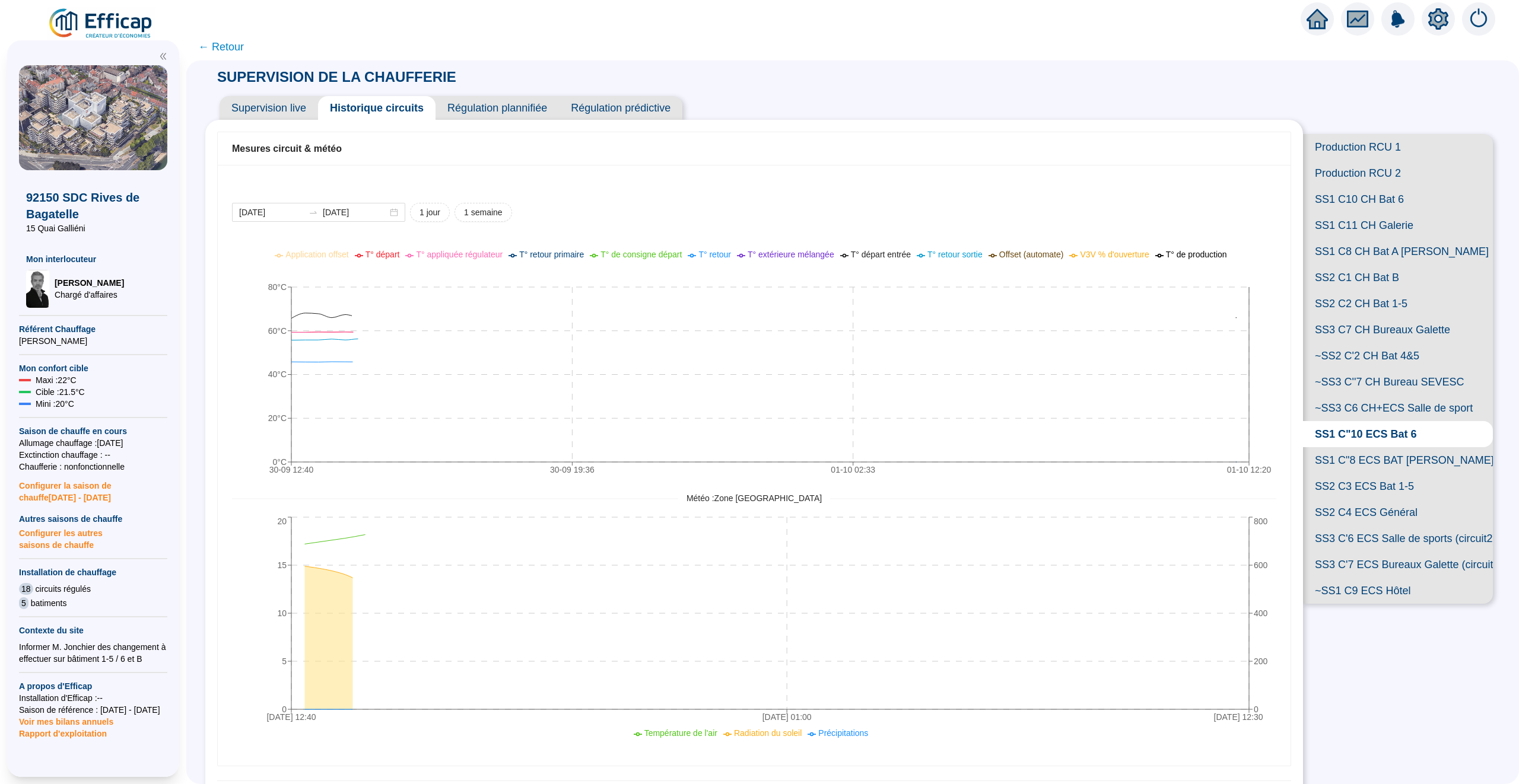
click at [230, 46] on span "← Retour" at bounding box center [221, 47] width 46 height 17
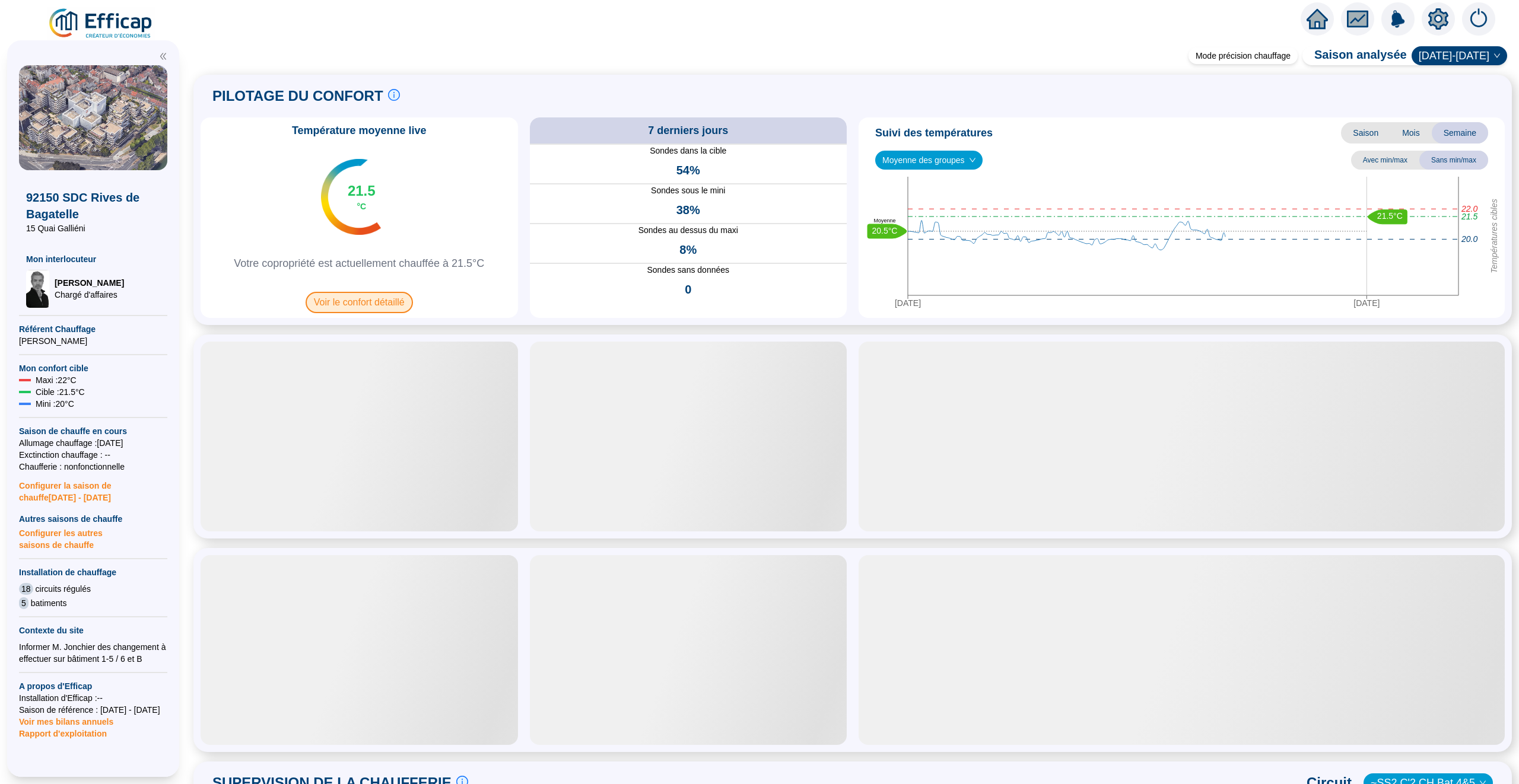
click at [371, 308] on span "Voir le confort détaillé" at bounding box center [359, 302] width 107 height 22
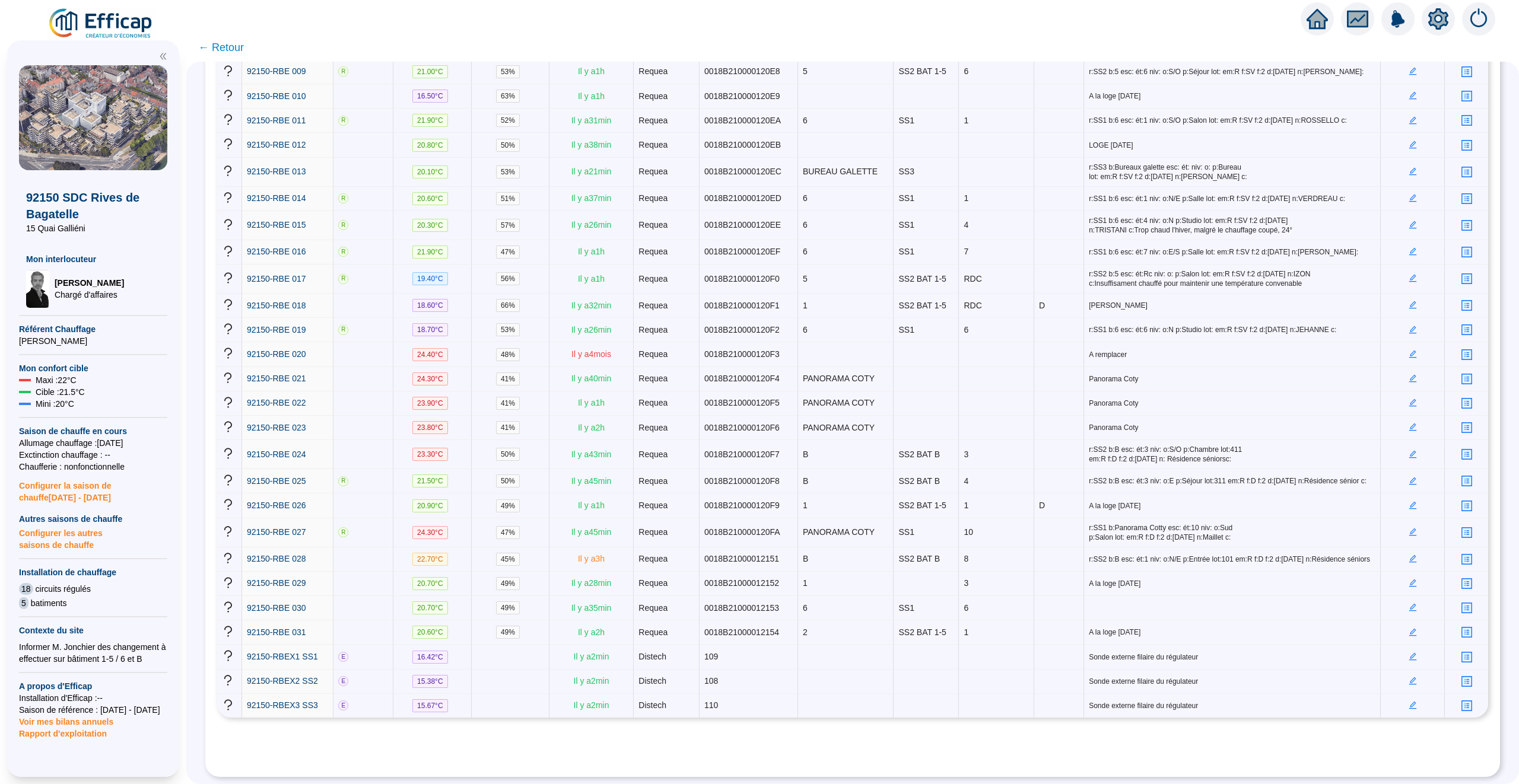
scroll to position [463, 0]
drag, startPoint x: 1416, startPoint y: 288, endPoint x: 1187, endPoint y: 290, distance: 229.0
click at [1187, 294] on tr "92150-RBE 018 18.60 °C 66 % Il y a 32 min Requea 0018B210000120F1 1 SS2 BAT 1-5…" at bounding box center [853, 306] width 1271 height 25
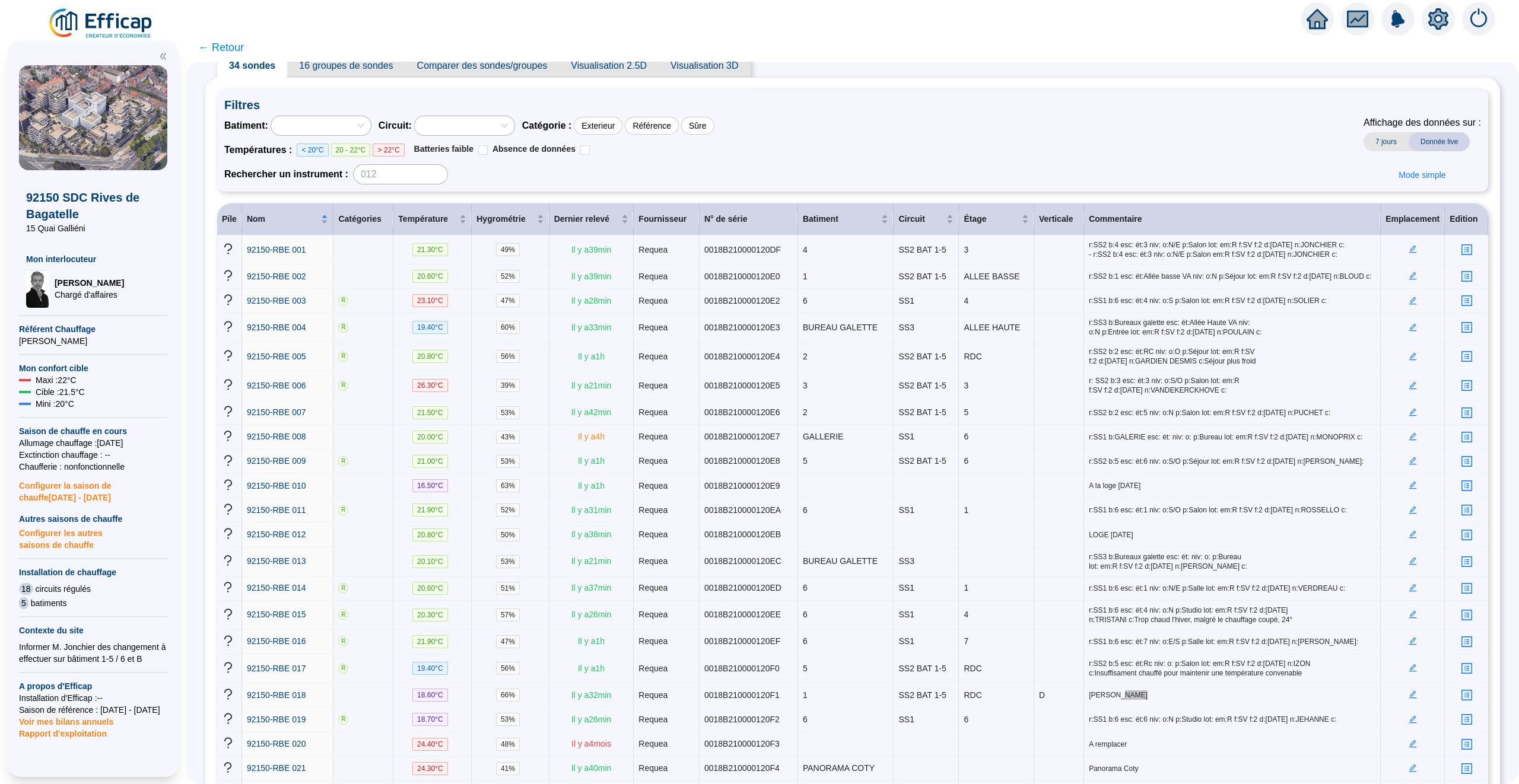
scroll to position [48, 0]
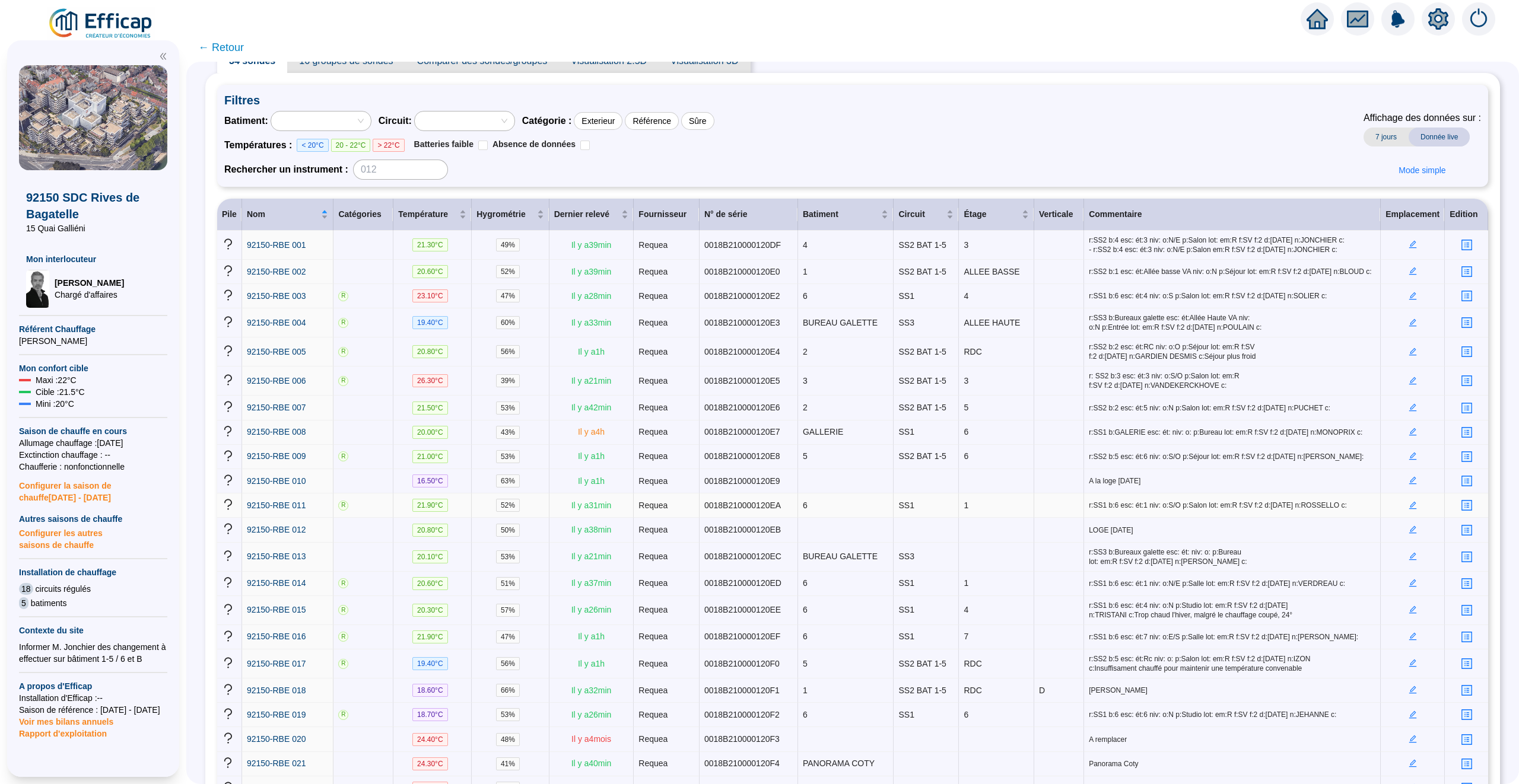
click at [1405, 518] on td at bounding box center [1412, 506] width 64 height 25
click at [1412, 506] on icon "edit" at bounding box center [1412, 504] width 4 height 4
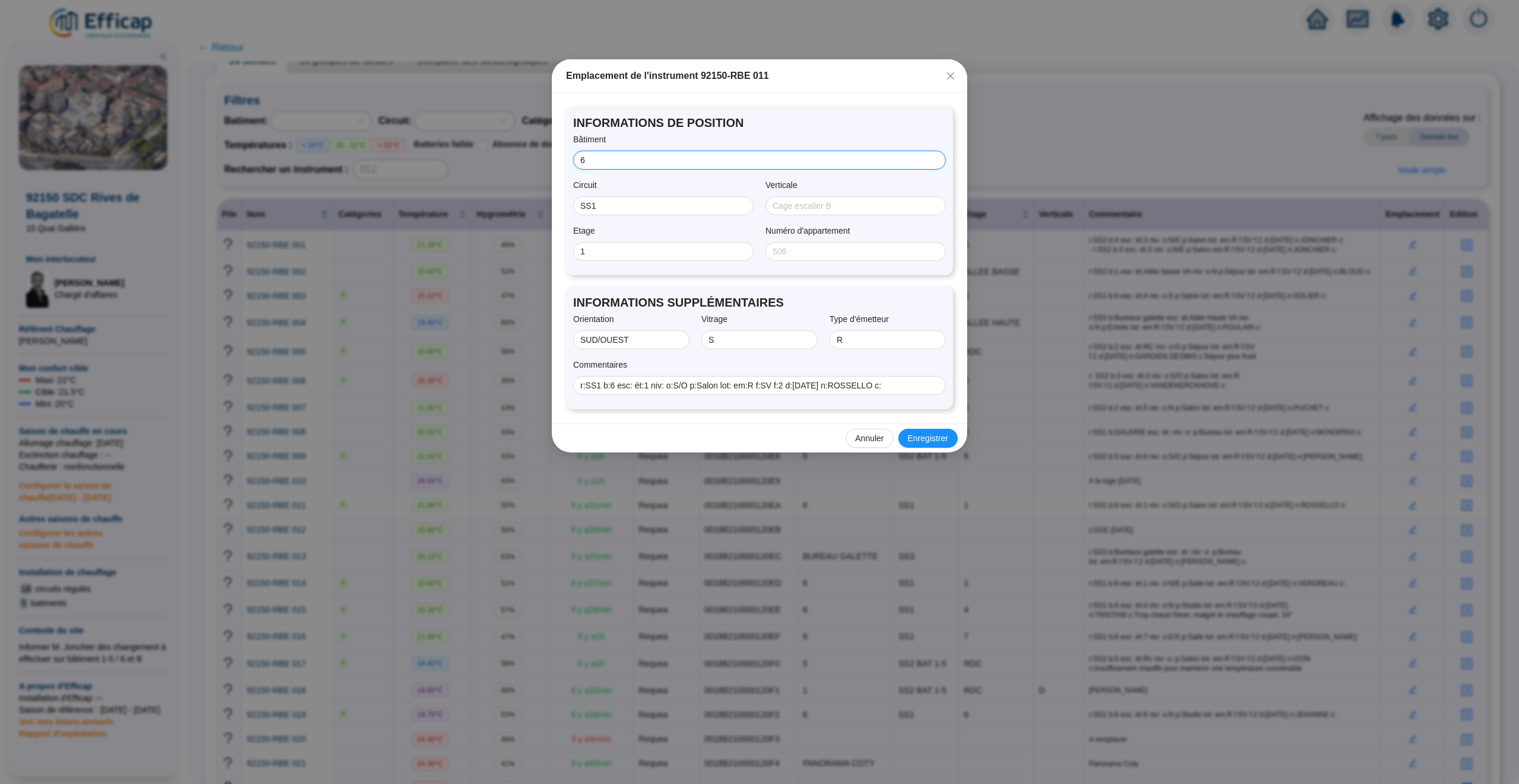
click at [624, 158] on input "6" at bounding box center [758, 161] width 356 height 12
type input "V"
drag, startPoint x: 614, startPoint y: 159, endPoint x: 601, endPoint y: 159, distance: 13.0
click at [601, 159] on input "Batiment 1" at bounding box center [754, 161] width 348 height 12
click at [643, 163] on input "Batiment 1" at bounding box center [754, 161] width 348 height 12
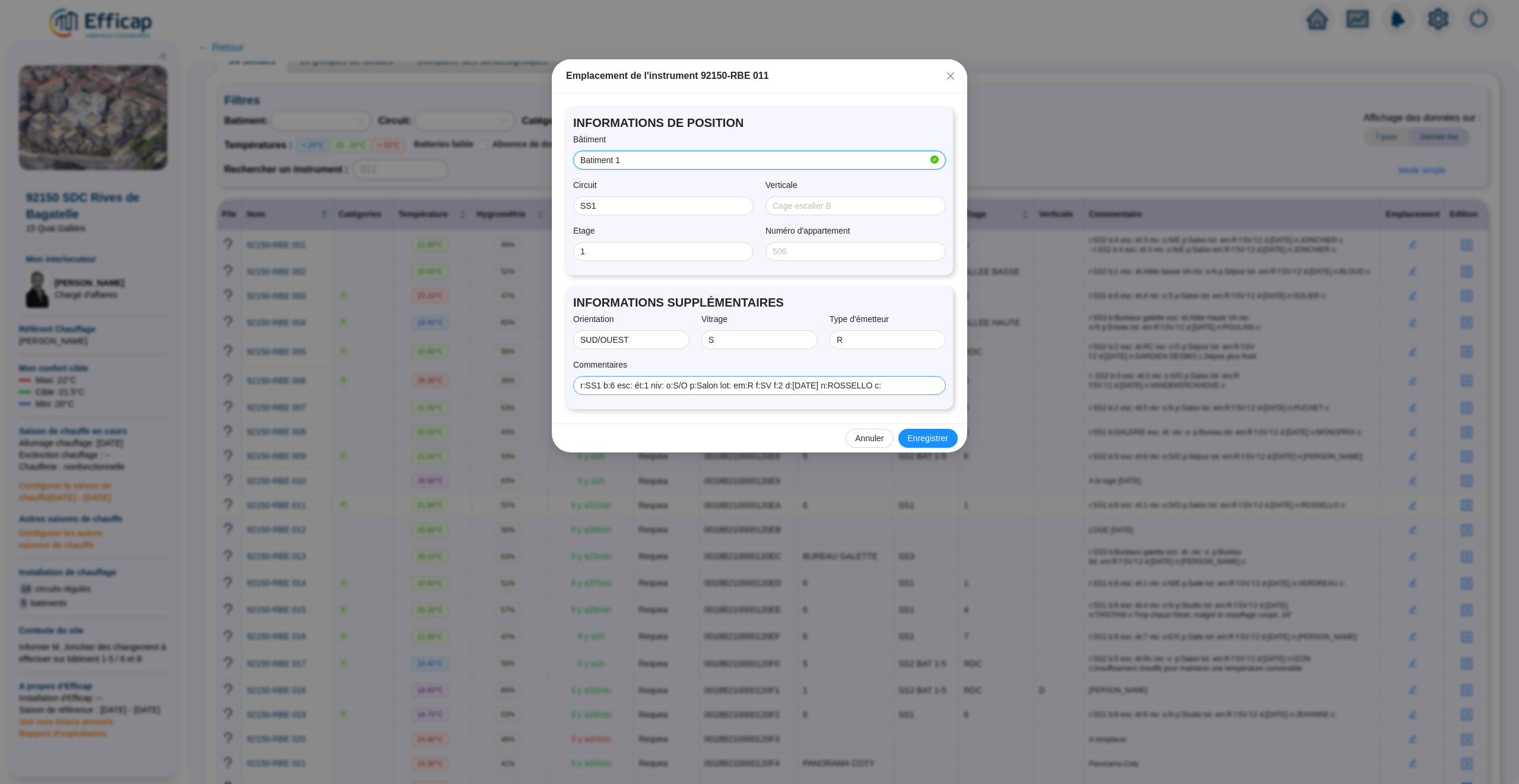
type input "Batiment 1"
drag, startPoint x: 914, startPoint y: 387, endPoint x: 533, endPoint y: 390, distance: 381.0
click at [533, 390] on div "Emplacement de l'instrument 92150-RBE 011 INFORMATIONS DE POSITION Bâtiment Bat…" at bounding box center [759, 392] width 1519 height 784
click at [698, 383] on input "11 allée basse du village anglaus Tami" at bounding box center [754, 386] width 348 height 12
click at [766, 388] on input "[STREET_ADDRESS][PERSON_NAME]" at bounding box center [754, 386] width 348 height 12
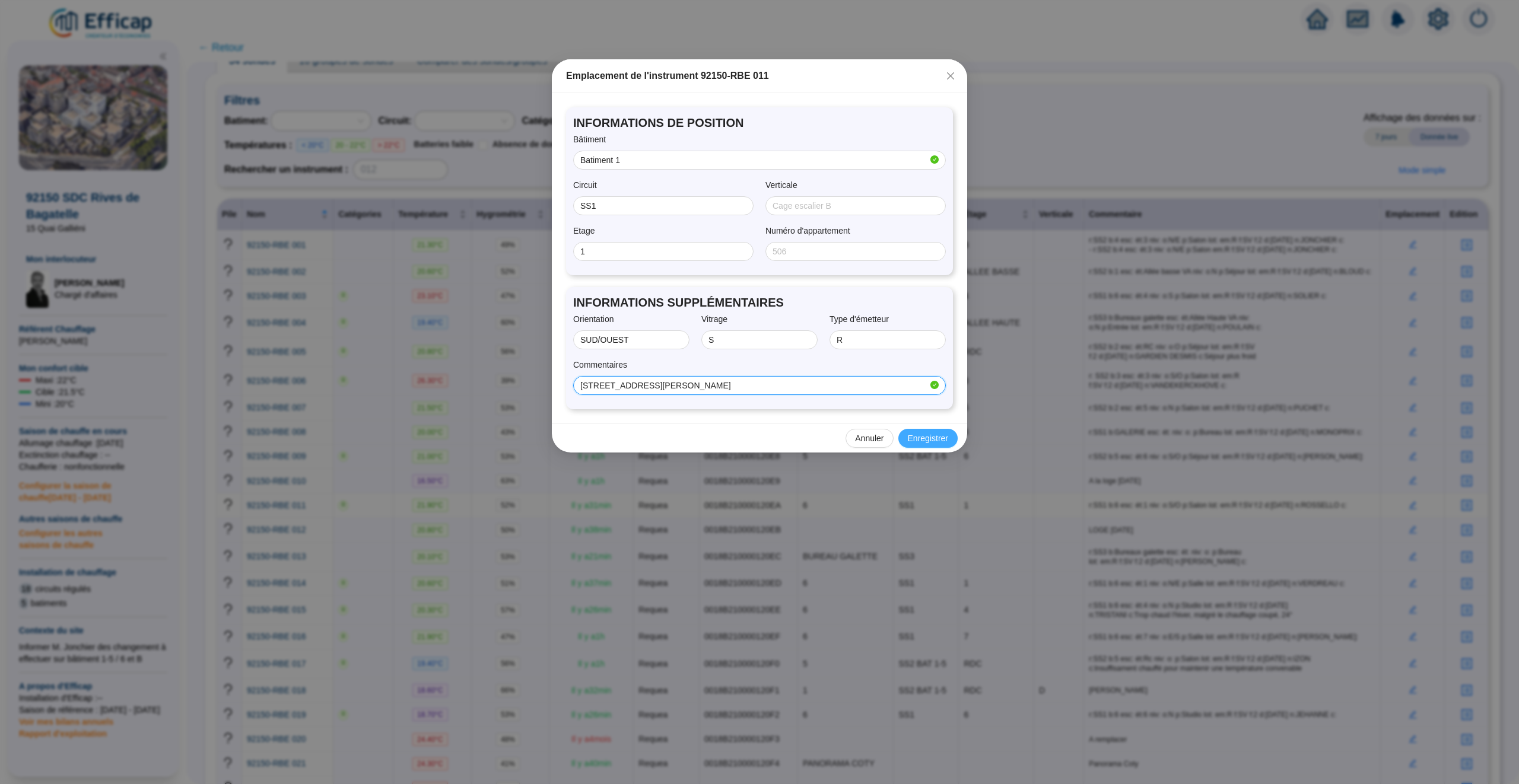
type input "[STREET_ADDRESS][PERSON_NAME]"
click at [919, 439] on span "Enregistrer" at bounding box center [928, 438] width 41 height 12
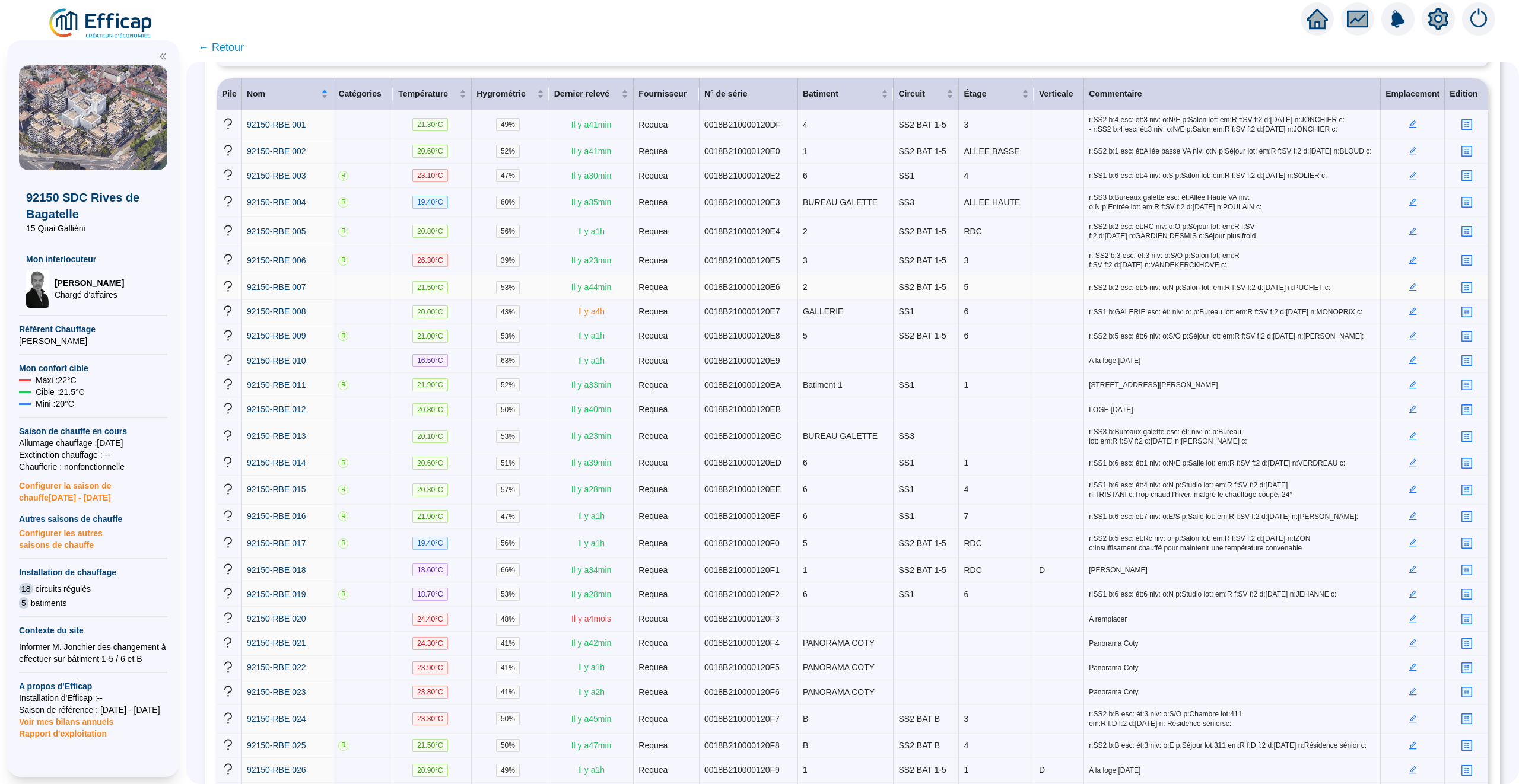
scroll to position [183, 0]
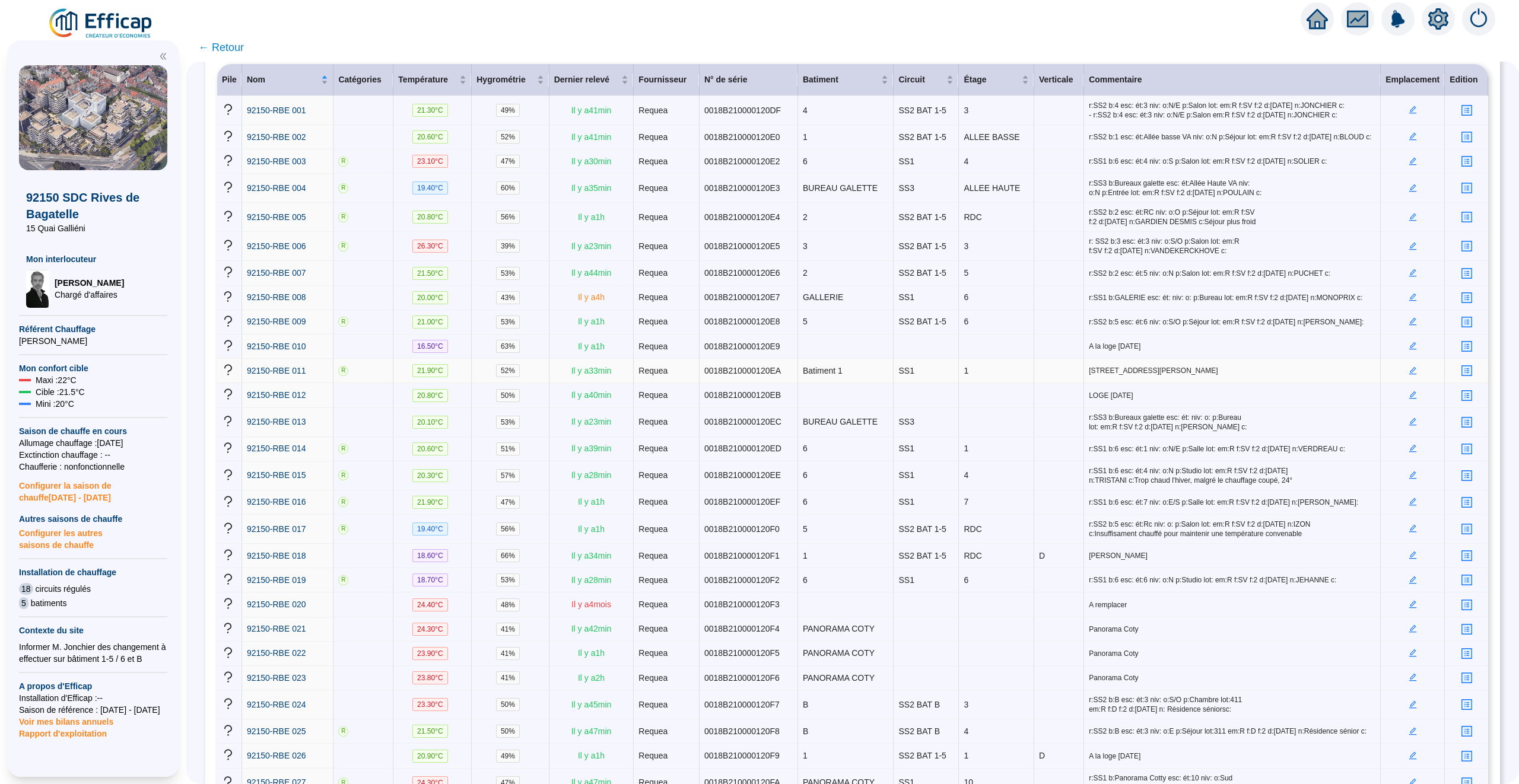
click at [1410, 375] on icon "edit" at bounding box center [1412, 370] width 8 height 8
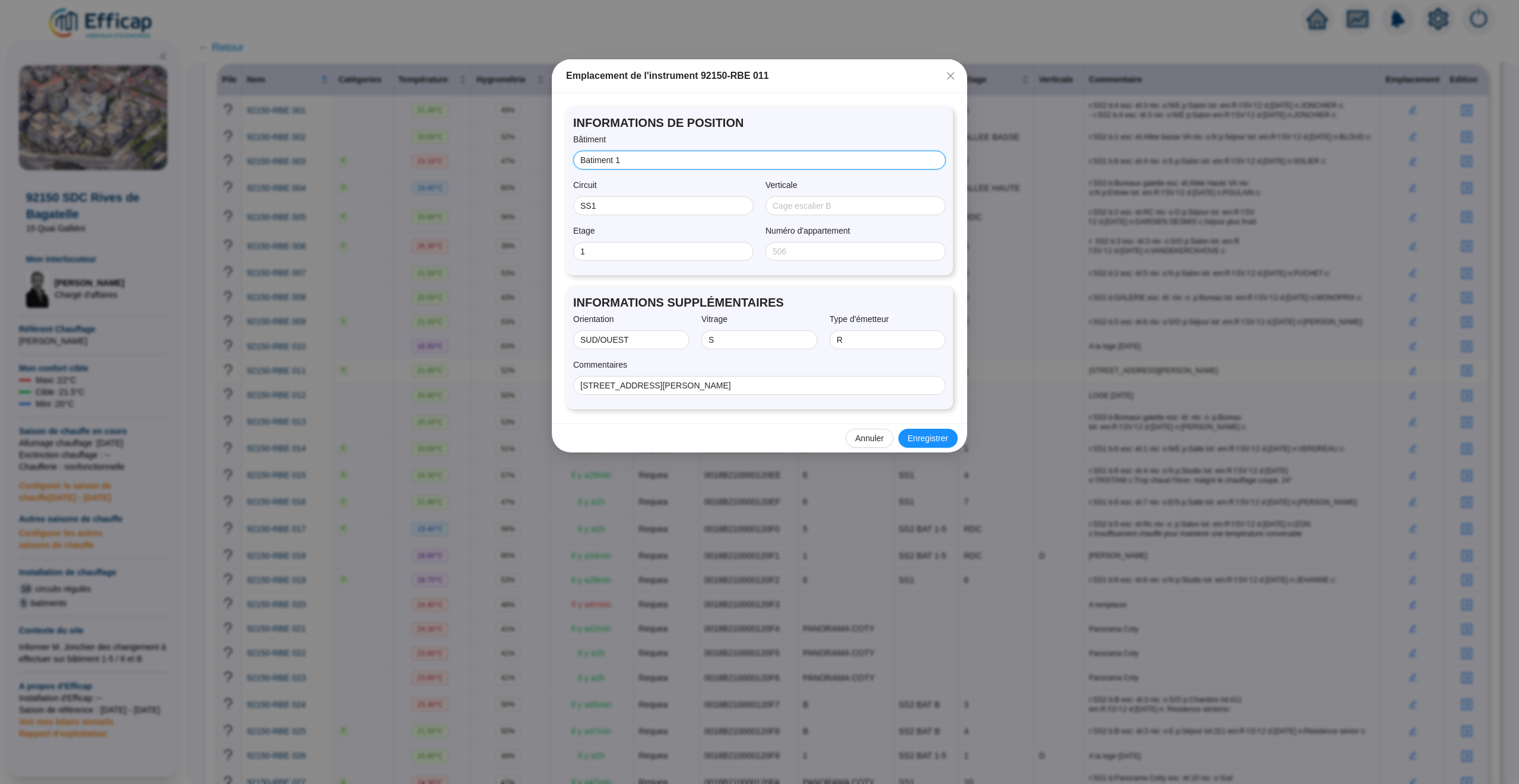
drag, startPoint x: 617, startPoint y: 160, endPoint x: 555, endPoint y: 160, distance: 62.0
click at [555, 160] on div "INFORMATIONS DE POSITION Bâtiment Batiment 1 Circuit SS1 Verticale Etage 1 Numé…" at bounding box center [759, 258] width 416 height 330
type input "1"
click at [941, 435] on span "Enregistrer" at bounding box center [928, 438] width 41 height 12
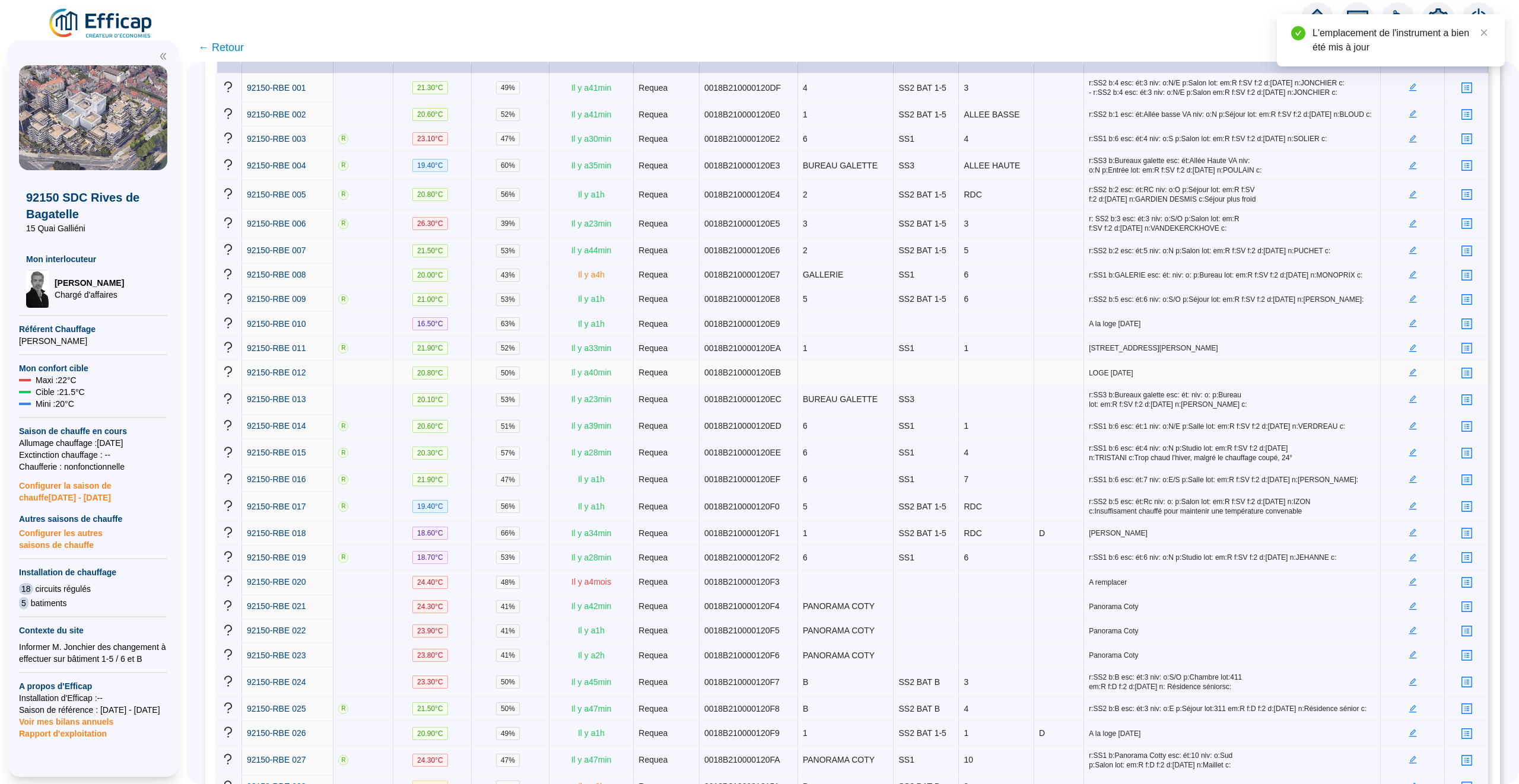
scroll to position [206, 0]
click at [844, 358] on td "1" at bounding box center [846, 347] width 96 height 25
click at [1412, 324] on icon "edit" at bounding box center [1412, 321] width 4 height 4
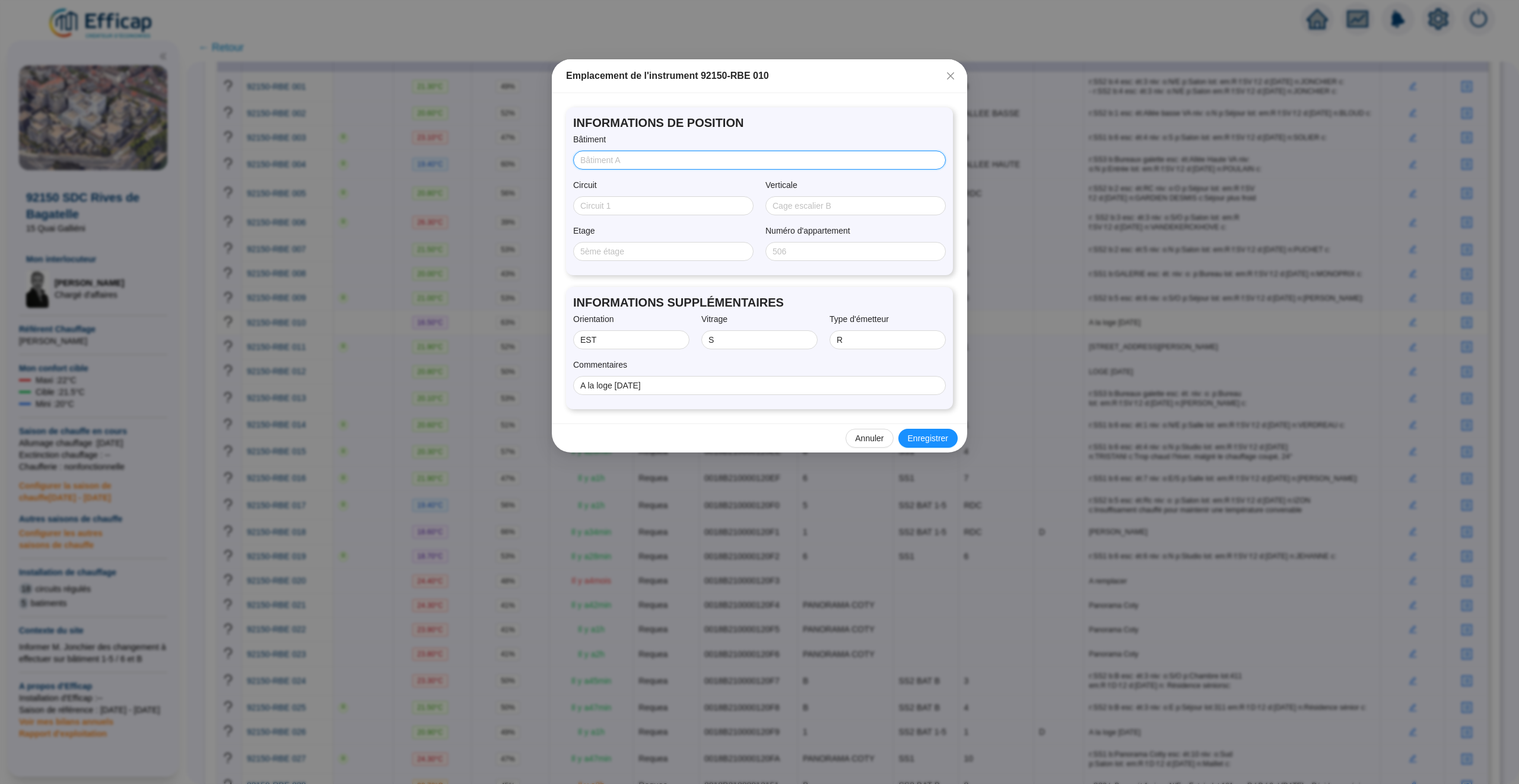
click at [653, 162] on input "Bâtiment" at bounding box center [758, 161] width 356 height 12
type input "1"
drag, startPoint x: 697, startPoint y: 388, endPoint x: 567, endPoint y: 388, distance: 130.0
click at [567, 388] on div "INFORMATIONS SUPPLÉMENTAIRES Orientation EST Vitrage S Type d'émetteur R Commen…" at bounding box center [759, 348] width 387 height 122
type input "[STREET_ADDRESS][PERSON_NAME]"
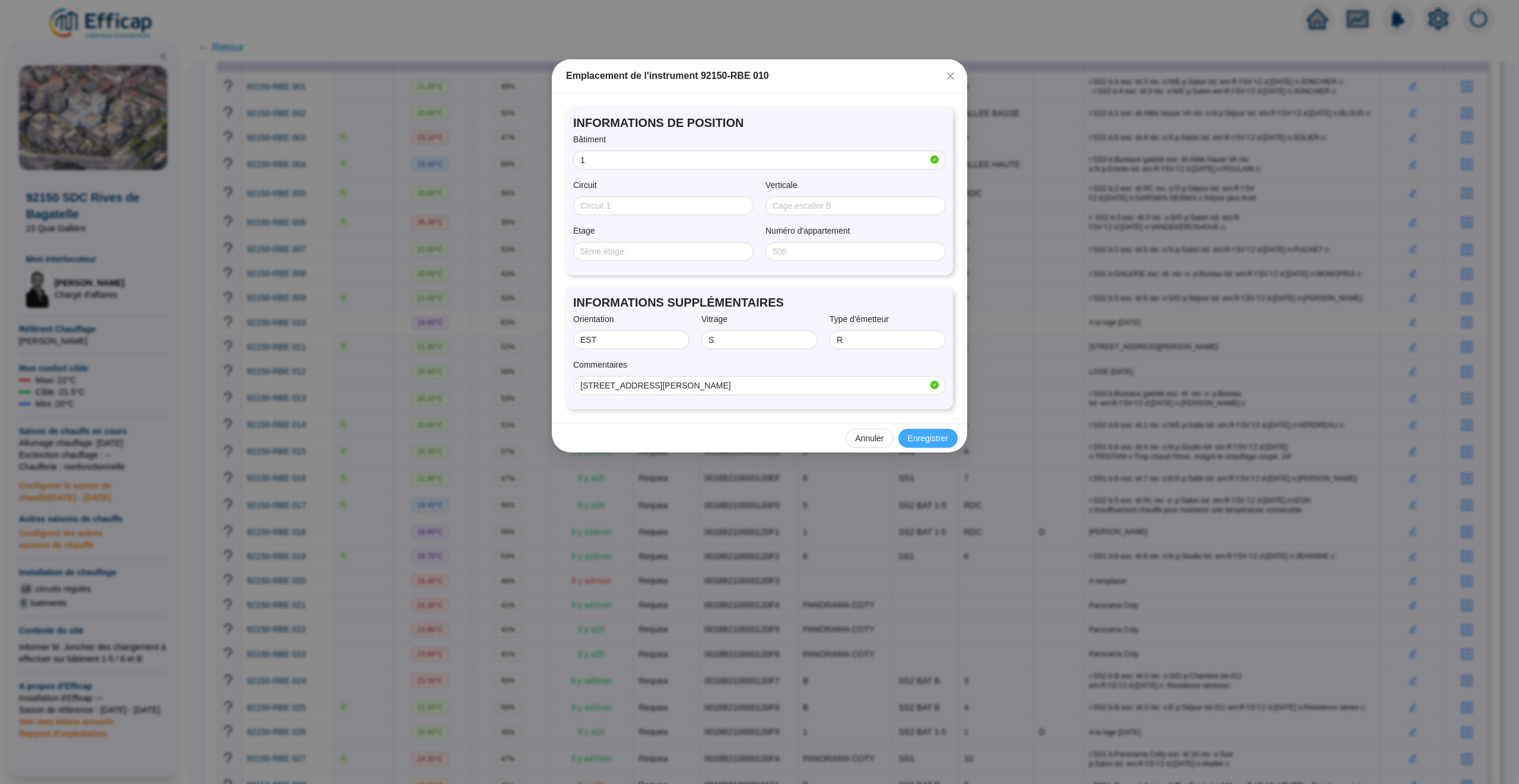
click at [932, 438] on span "Enregistrer" at bounding box center [928, 438] width 41 height 12
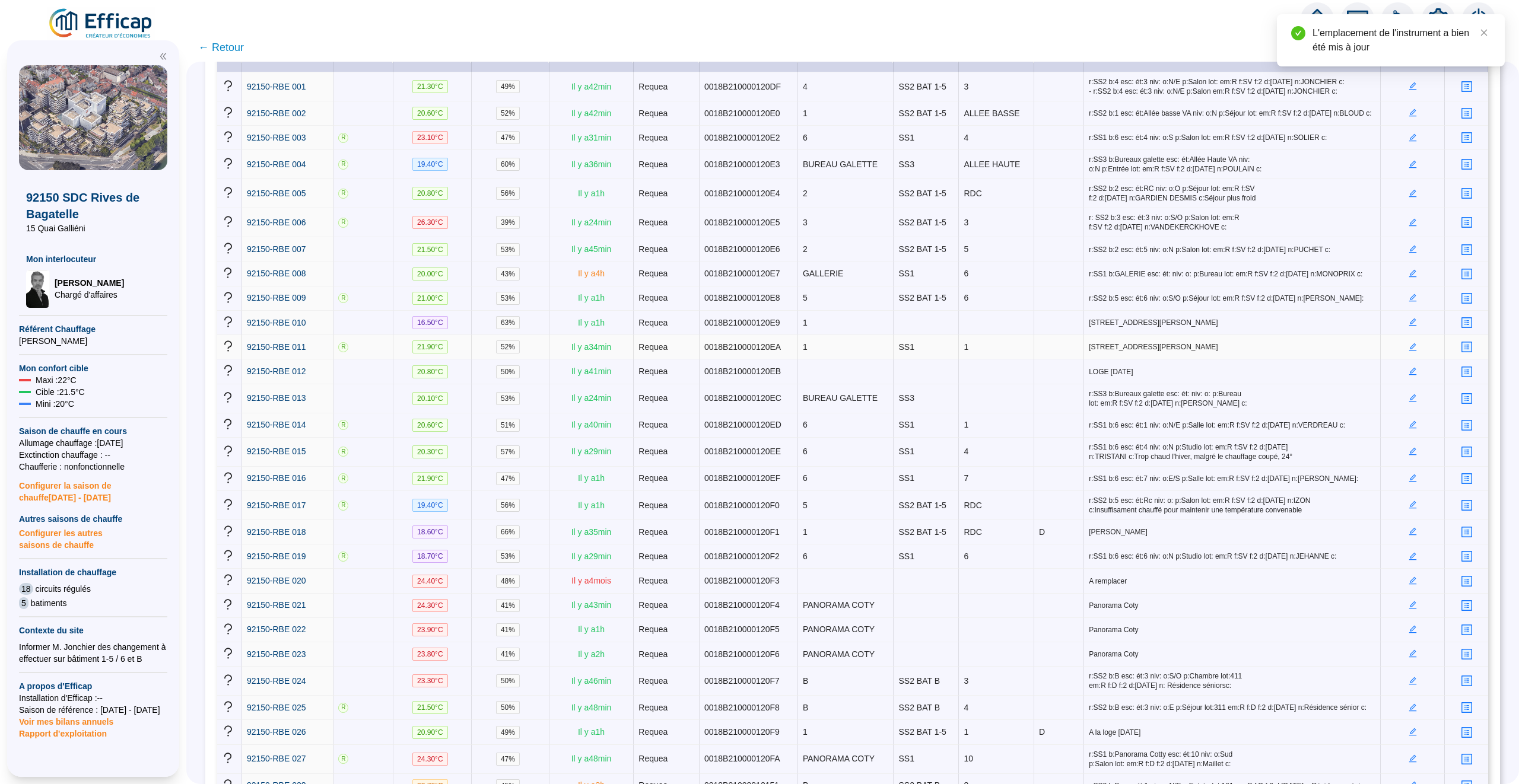
click at [1414, 351] on icon "edit" at bounding box center [1412, 346] width 8 height 8
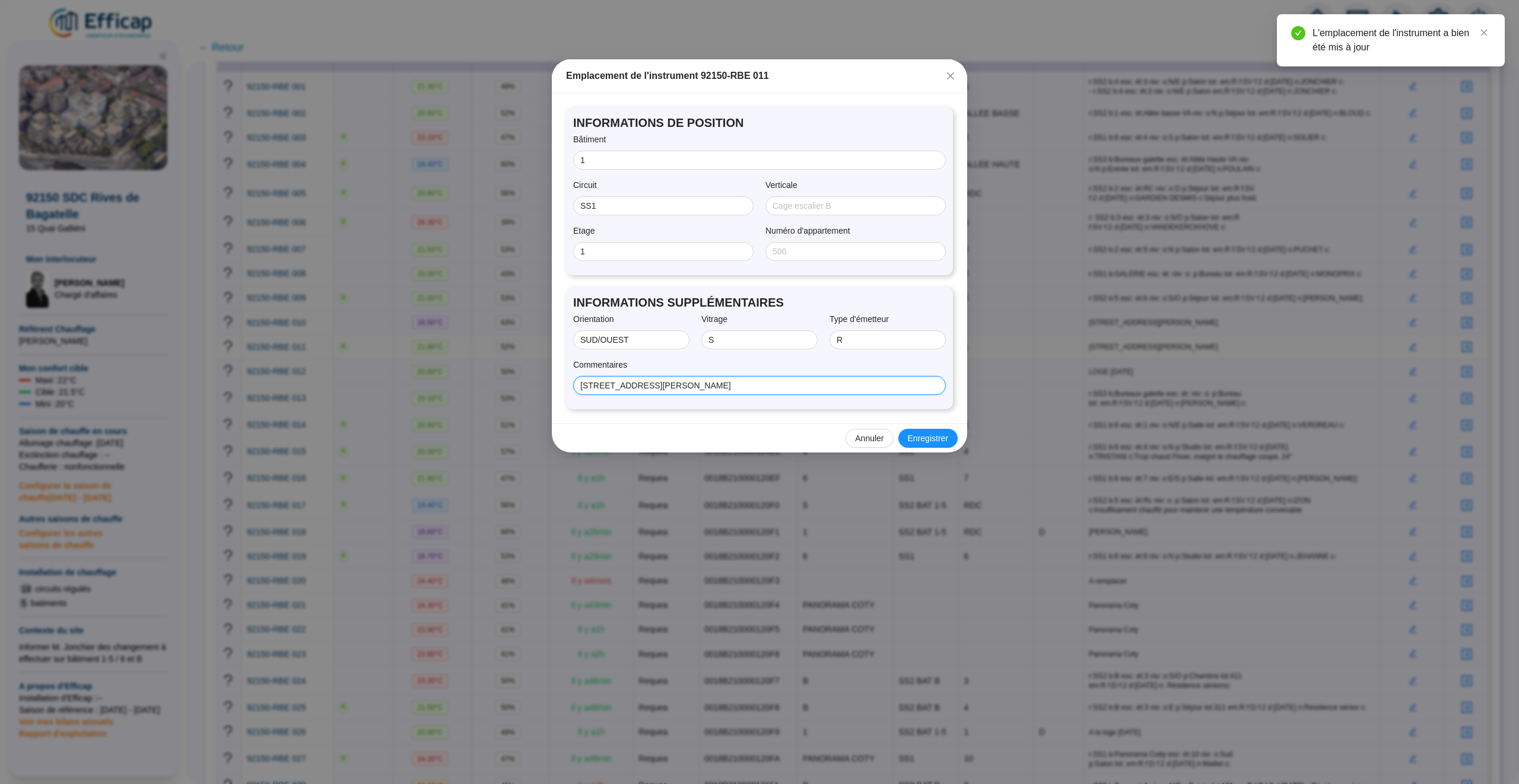
drag, startPoint x: 739, startPoint y: 387, endPoint x: 515, endPoint y: 387, distance: 224.0
click at [515, 387] on div "Emplacement de l'instrument 92150-RBE 011 INFORMATIONS DE POSITION Bâtiment 1 C…" at bounding box center [759, 392] width 1519 height 784
type input "M"
click at [603, 158] on input "1" at bounding box center [758, 161] width 356 height 12
type input "6"
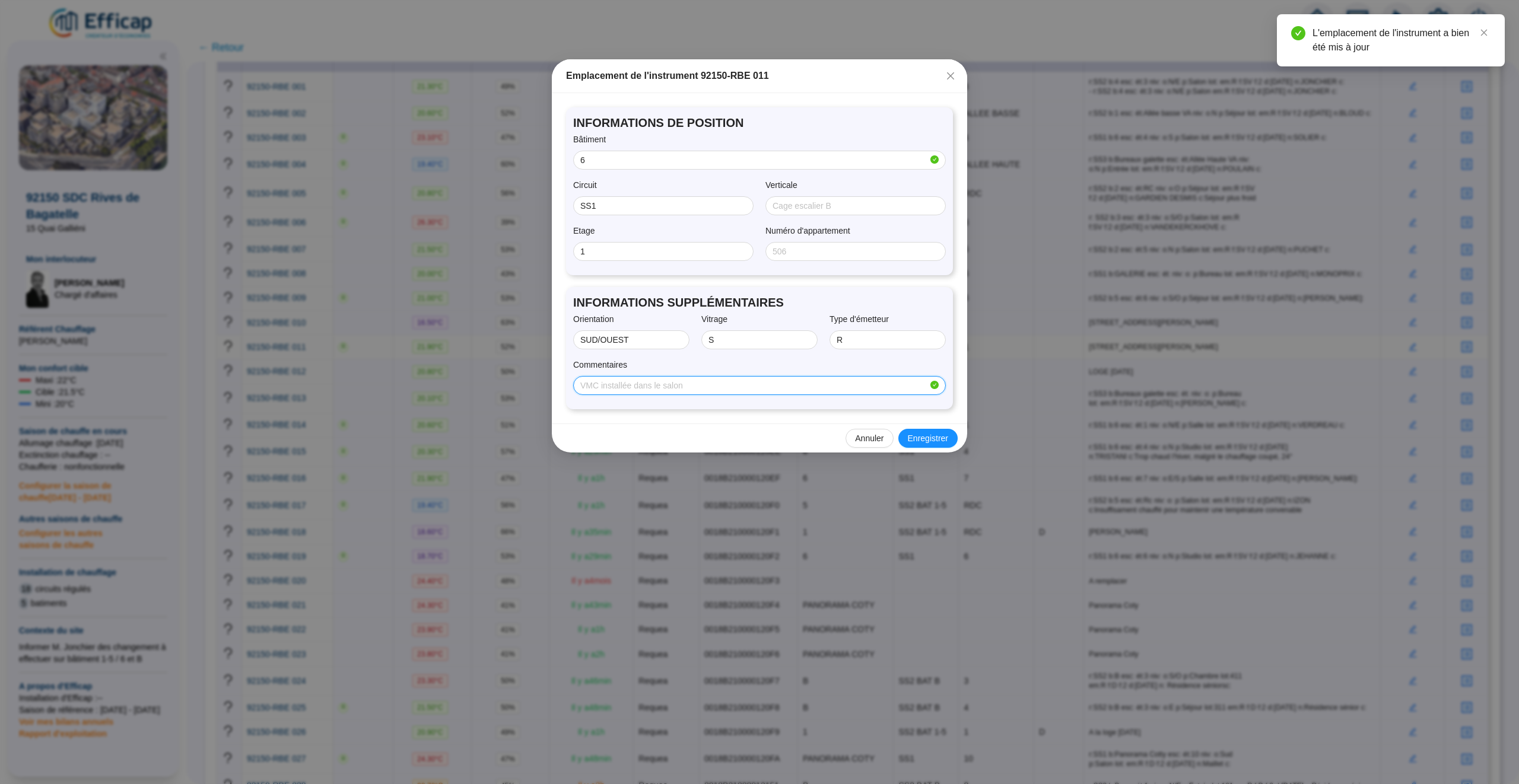
click at [612, 392] on input "Commentaires" at bounding box center [754, 386] width 348 height 12
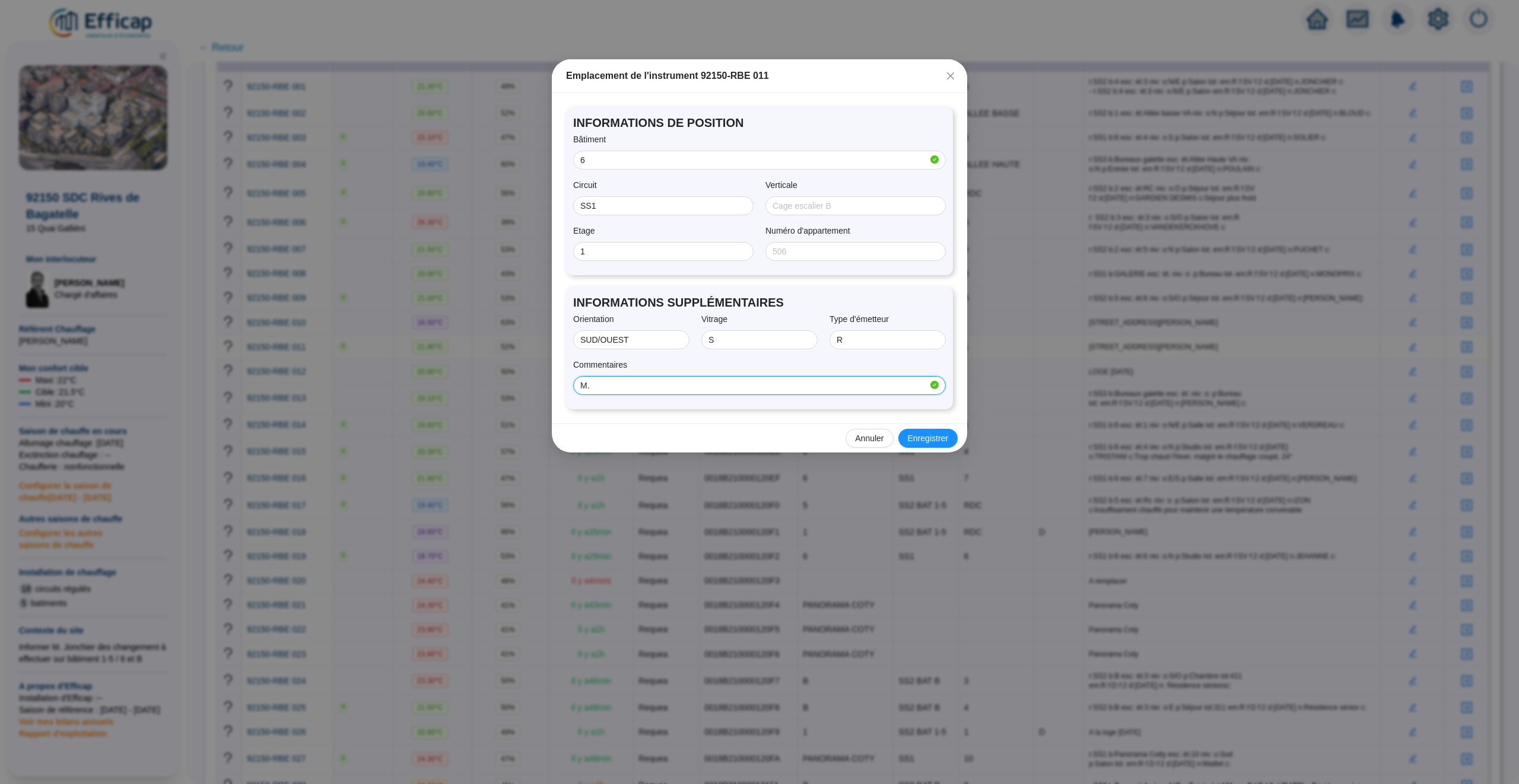
type input "M"
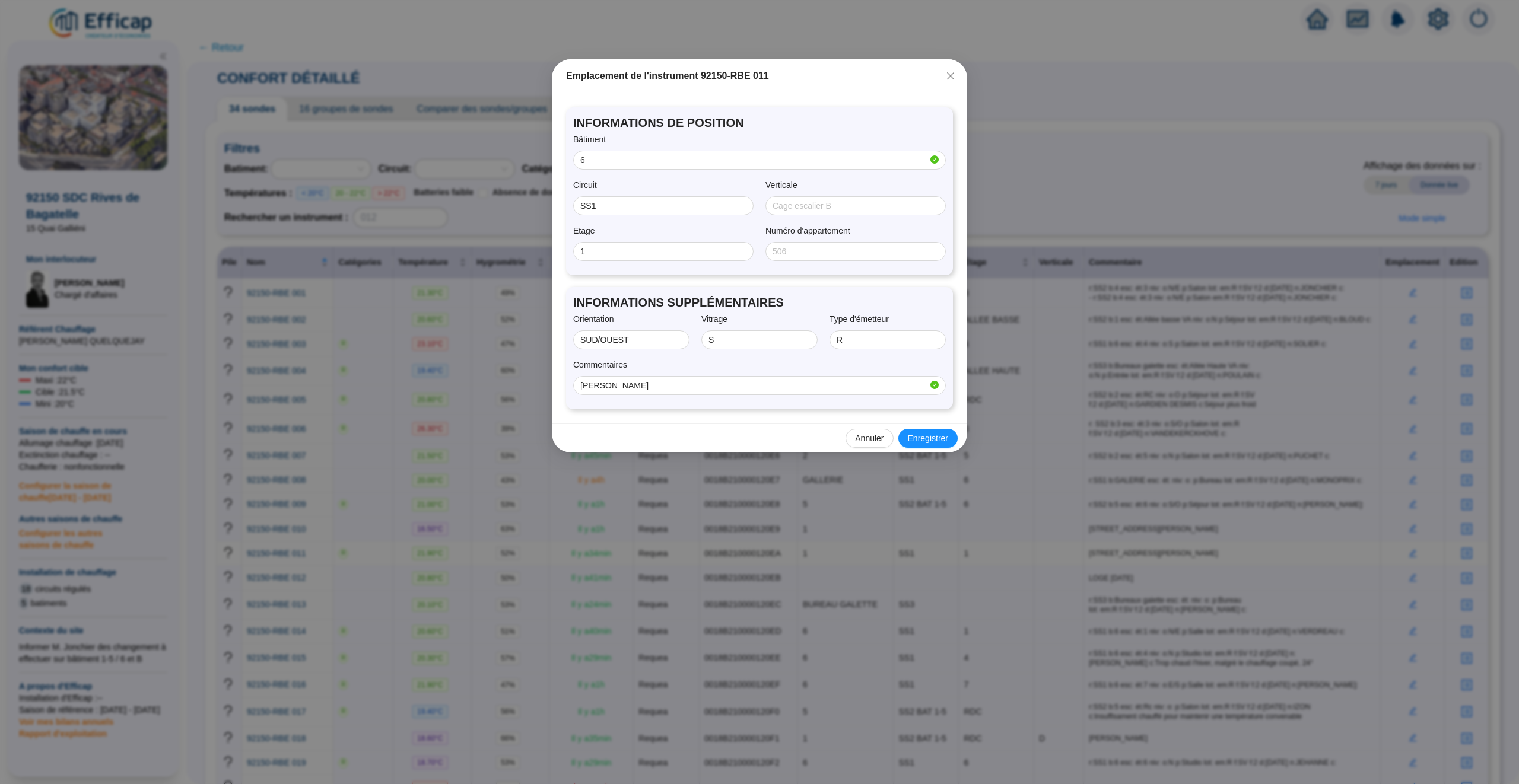
scroll to position [206, 0]
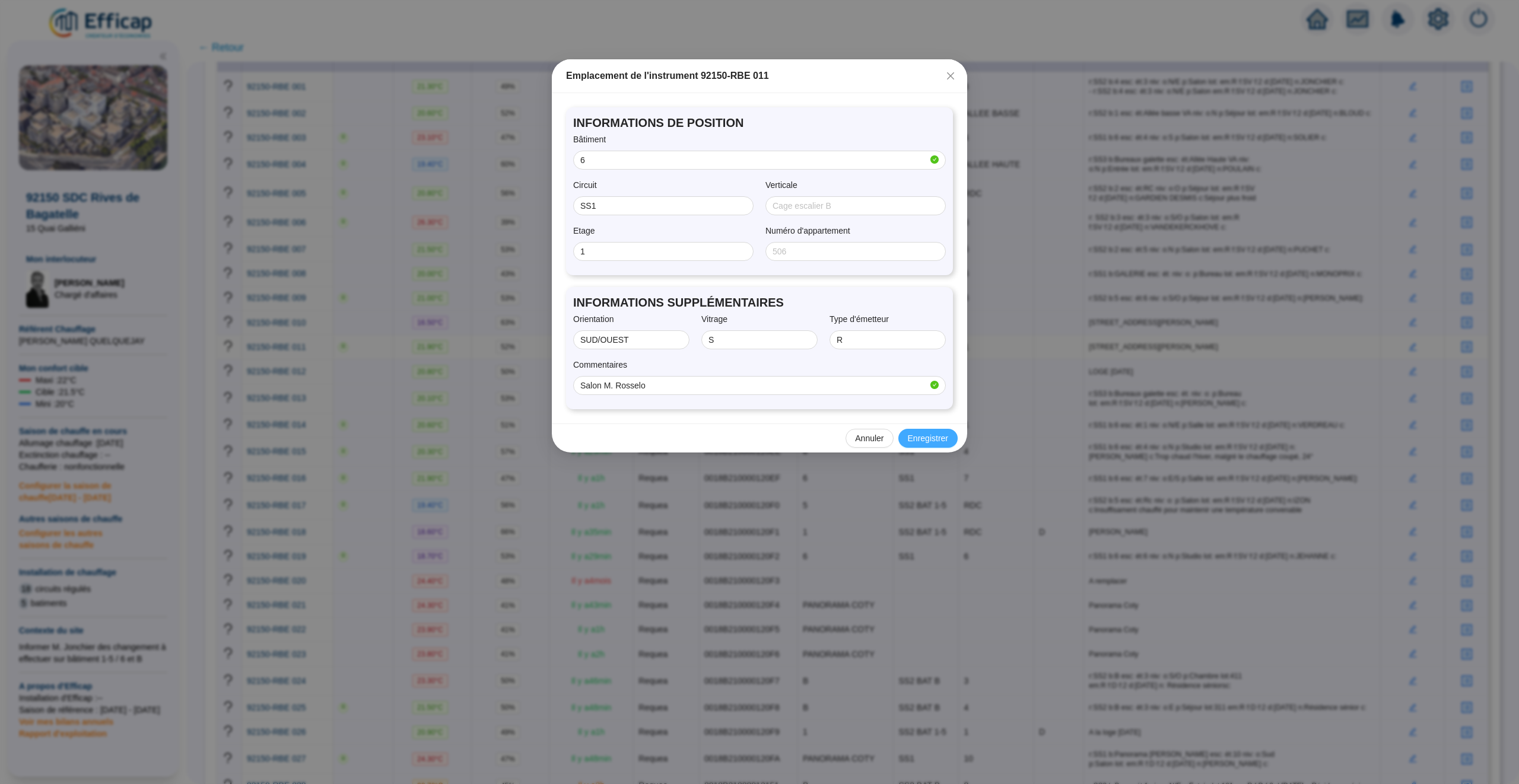
type input "Salon M. Rosselo"
click at [919, 434] on span "Enregistrer" at bounding box center [928, 438] width 41 height 12
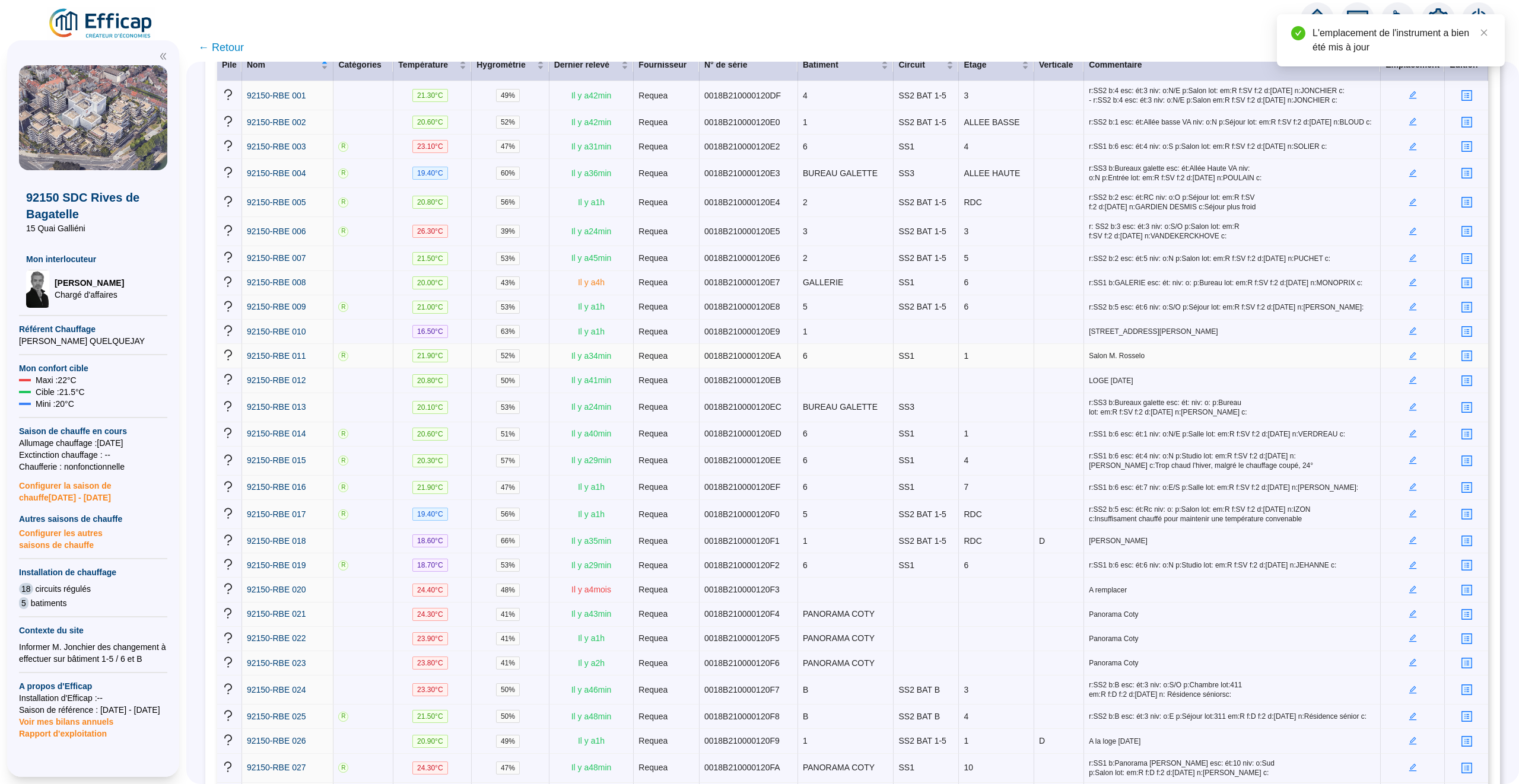
scroll to position [197, 0]
drag, startPoint x: 1093, startPoint y: 346, endPoint x: 1211, endPoint y: 345, distance: 118.0
click at [1211, 337] on span "[STREET_ADDRESS][PERSON_NAME]" at bounding box center [1231, 332] width 286 height 9
click at [1220, 337] on span "[STREET_ADDRESS][PERSON_NAME]" at bounding box center [1231, 332] width 286 height 9
drag, startPoint x: 824, startPoint y: 346, endPoint x: 800, endPoint y: 346, distance: 24.0
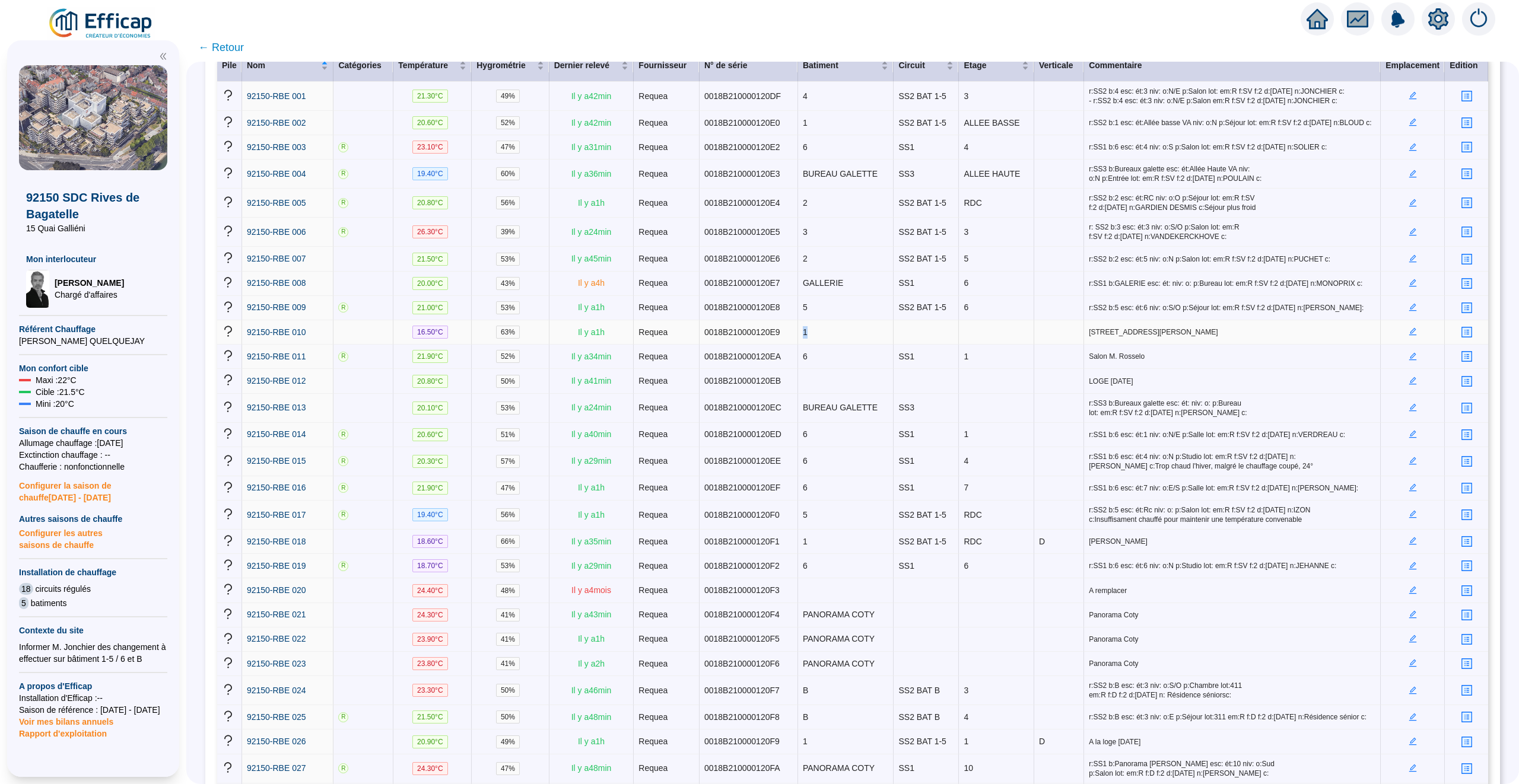
click at [800, 345] on tr "92150-RBE 010 16.50 °C 63 % Il y a 1 h Requea 0018B210000120E9 1 [STREET_ADDRES…" at bounding box center [853, 332] width 1271 height 25
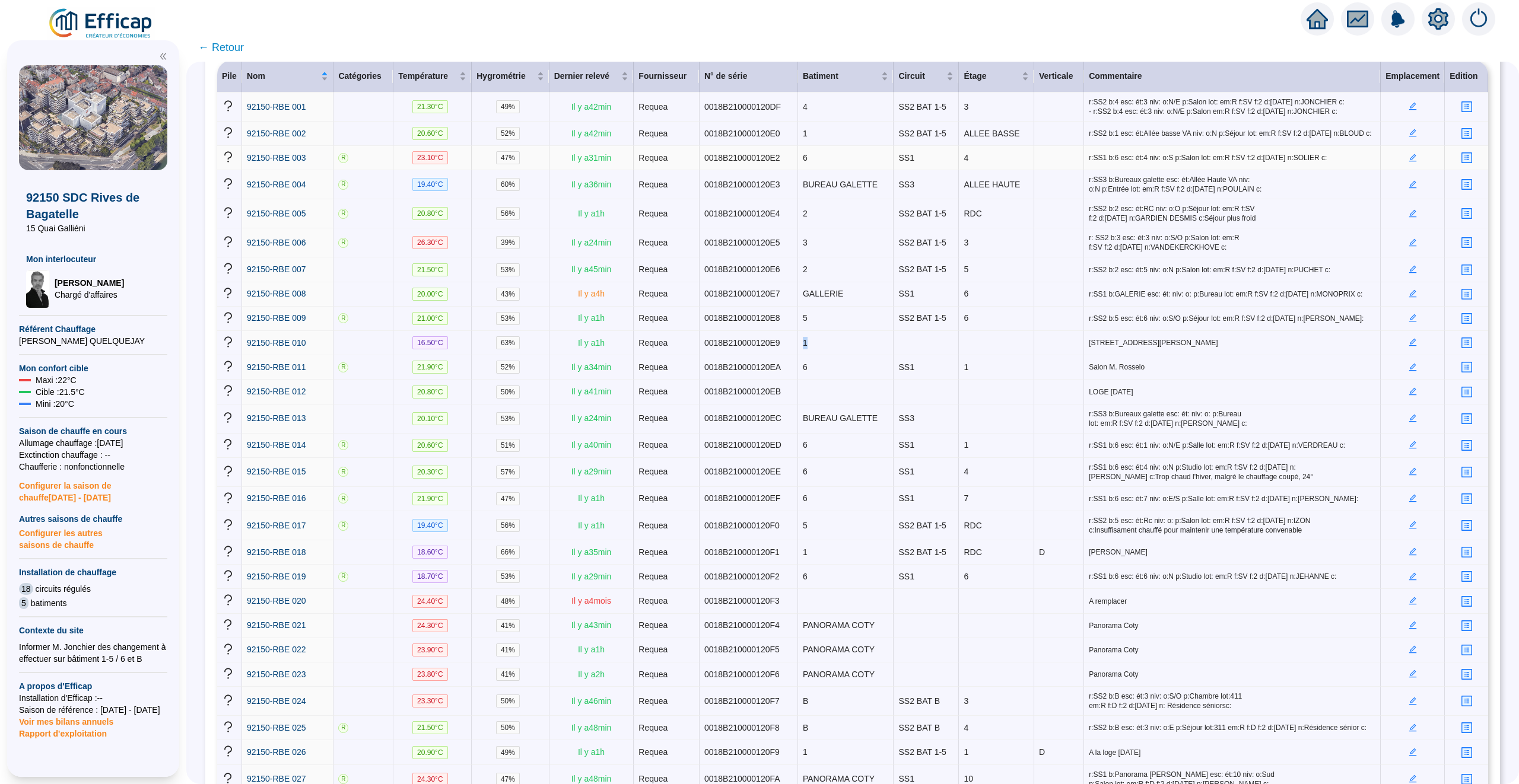
scroll to position [0, 0]
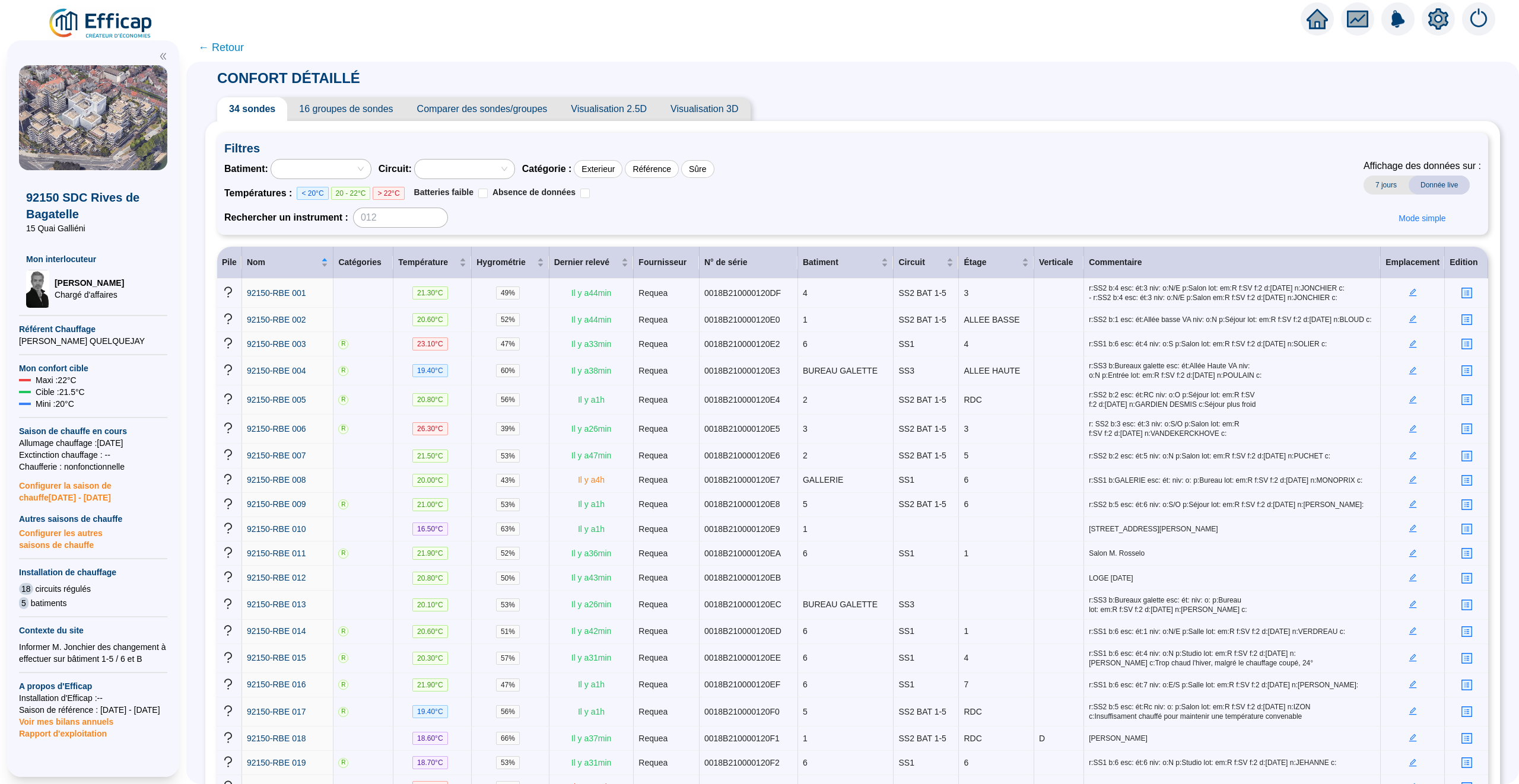
click at [236, 49] on span "← Retour" at bounding box center [221, 47] width 46 height 17
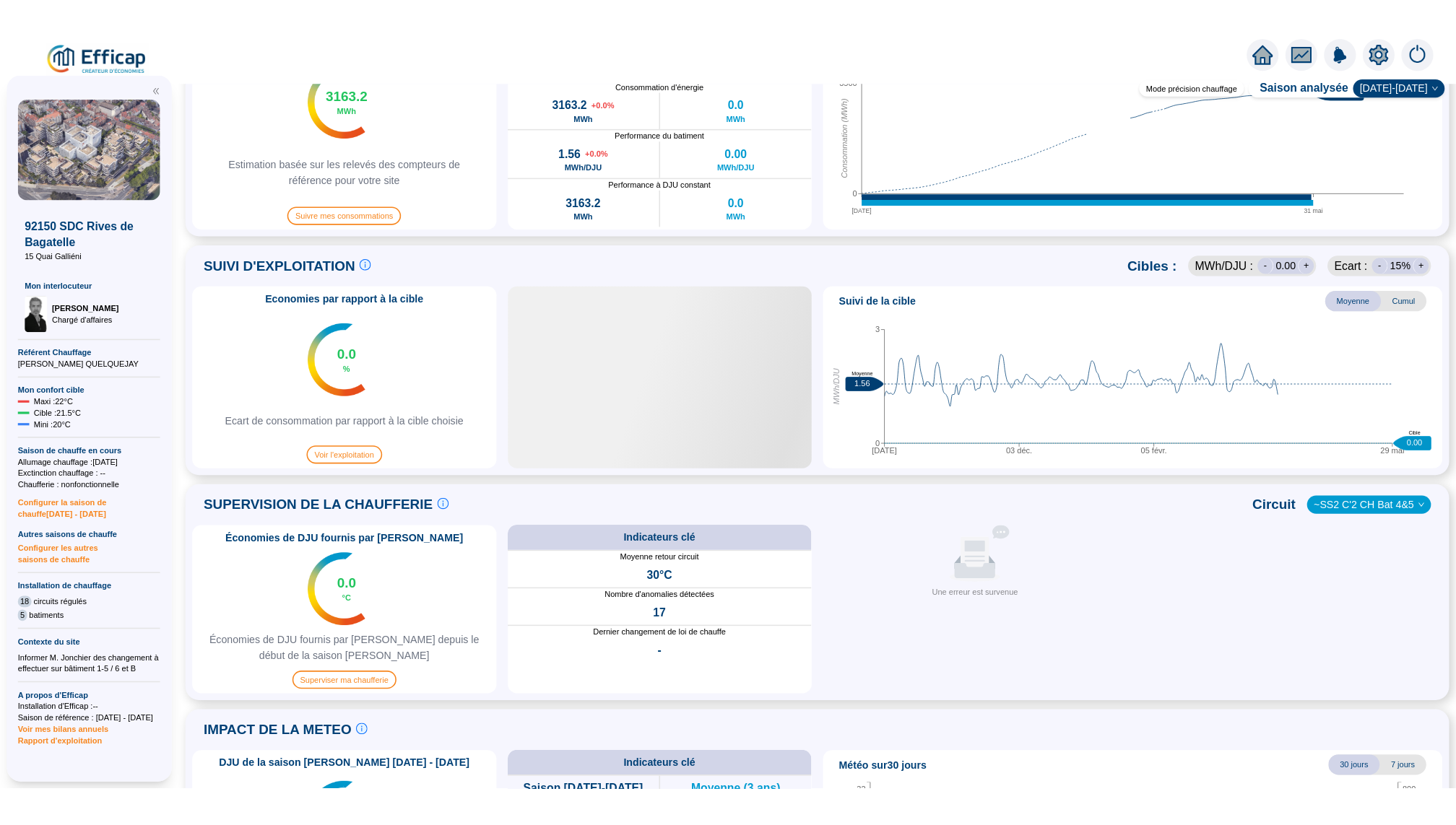
scroll to position [663, 0]
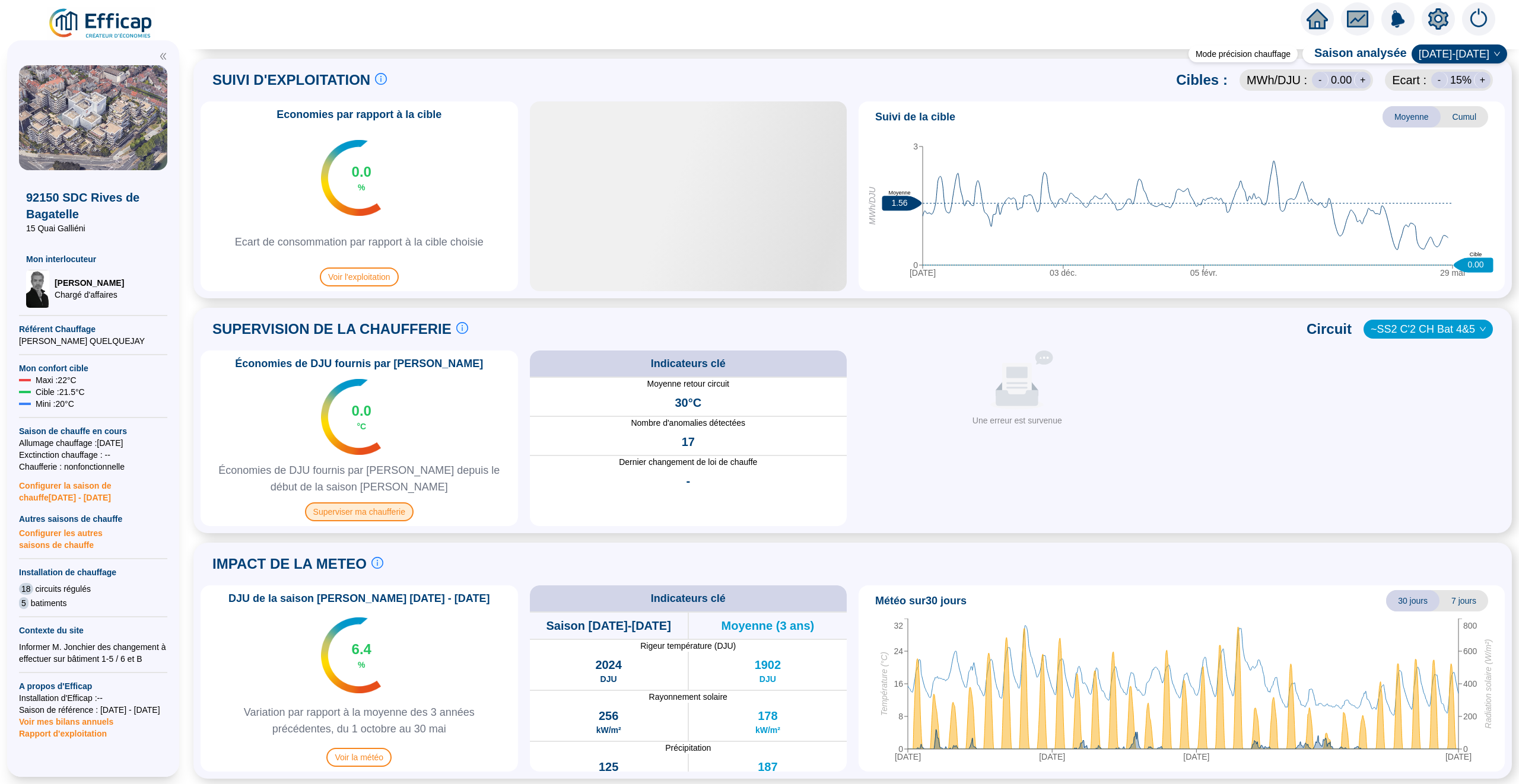
click at [368, 506] on span "Superviser ma chaufferie" at bounding box center [359, 511] width 108 height 19
